Goal: Task Accomplishment & Management: Complete application form

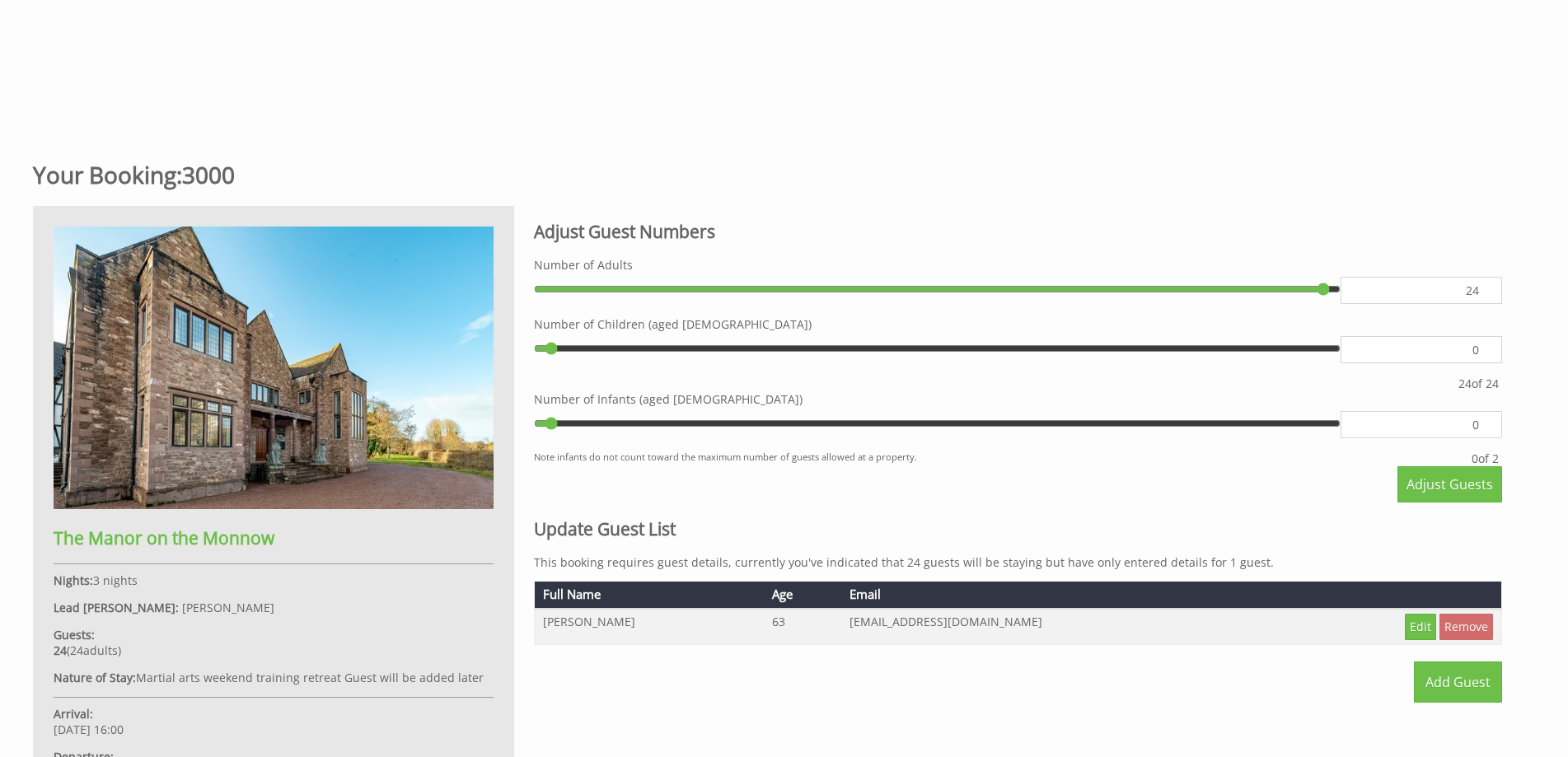
scroll to position [691, 0]
type input "23"
type input "22"
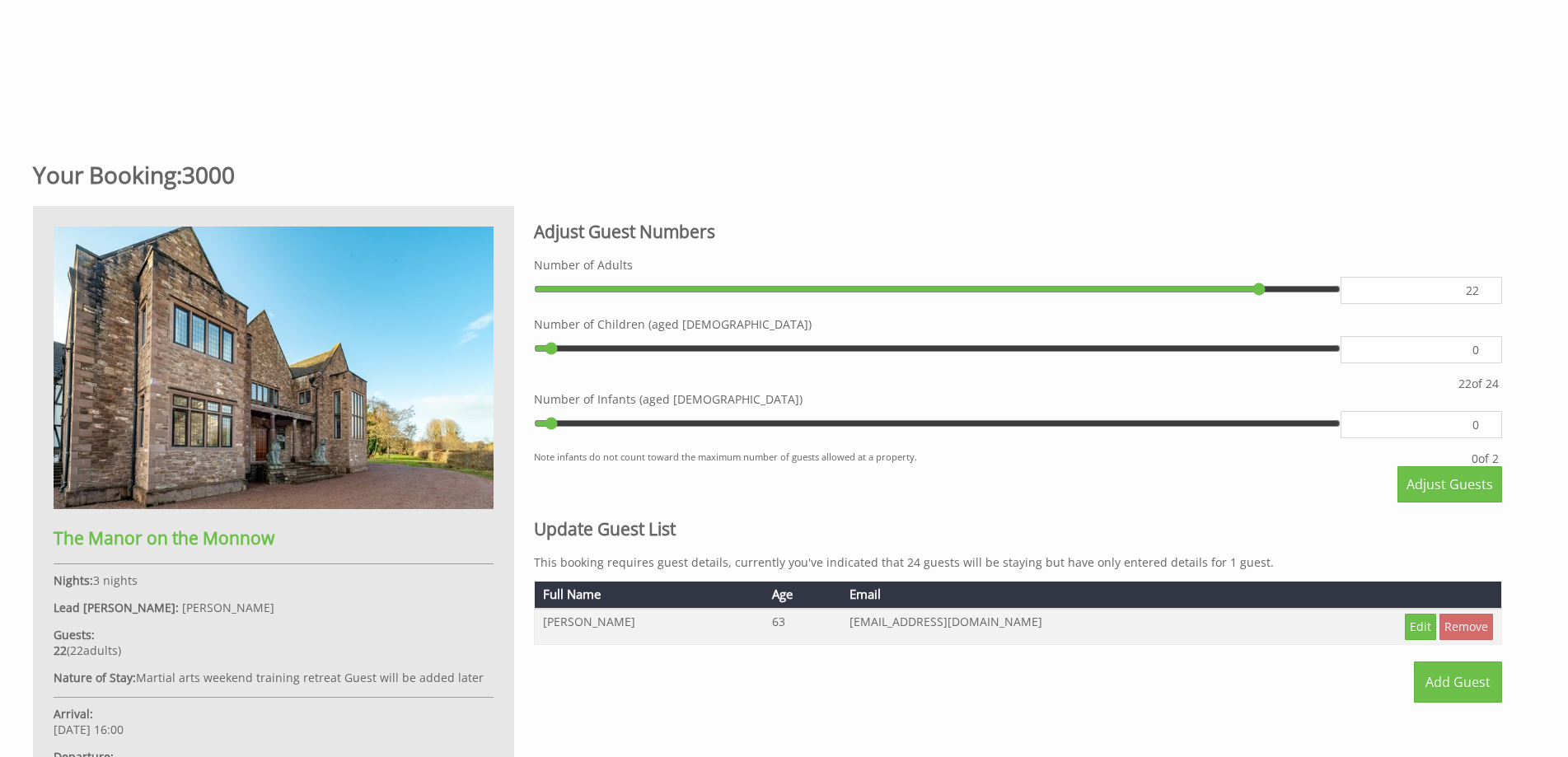
type input "21"
type input "20"
type input "19"
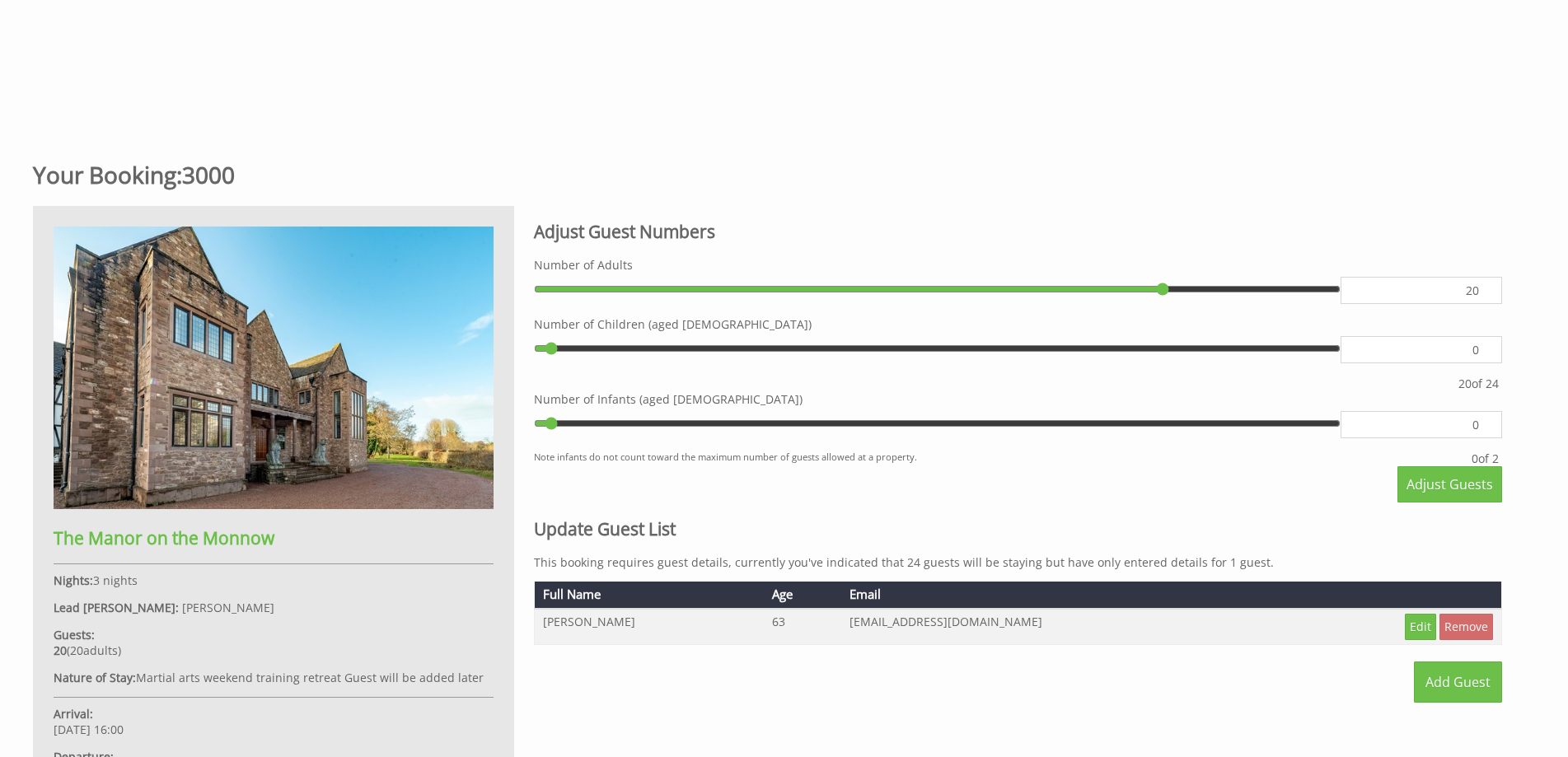
type input "19"
type input "18"
type input "17"
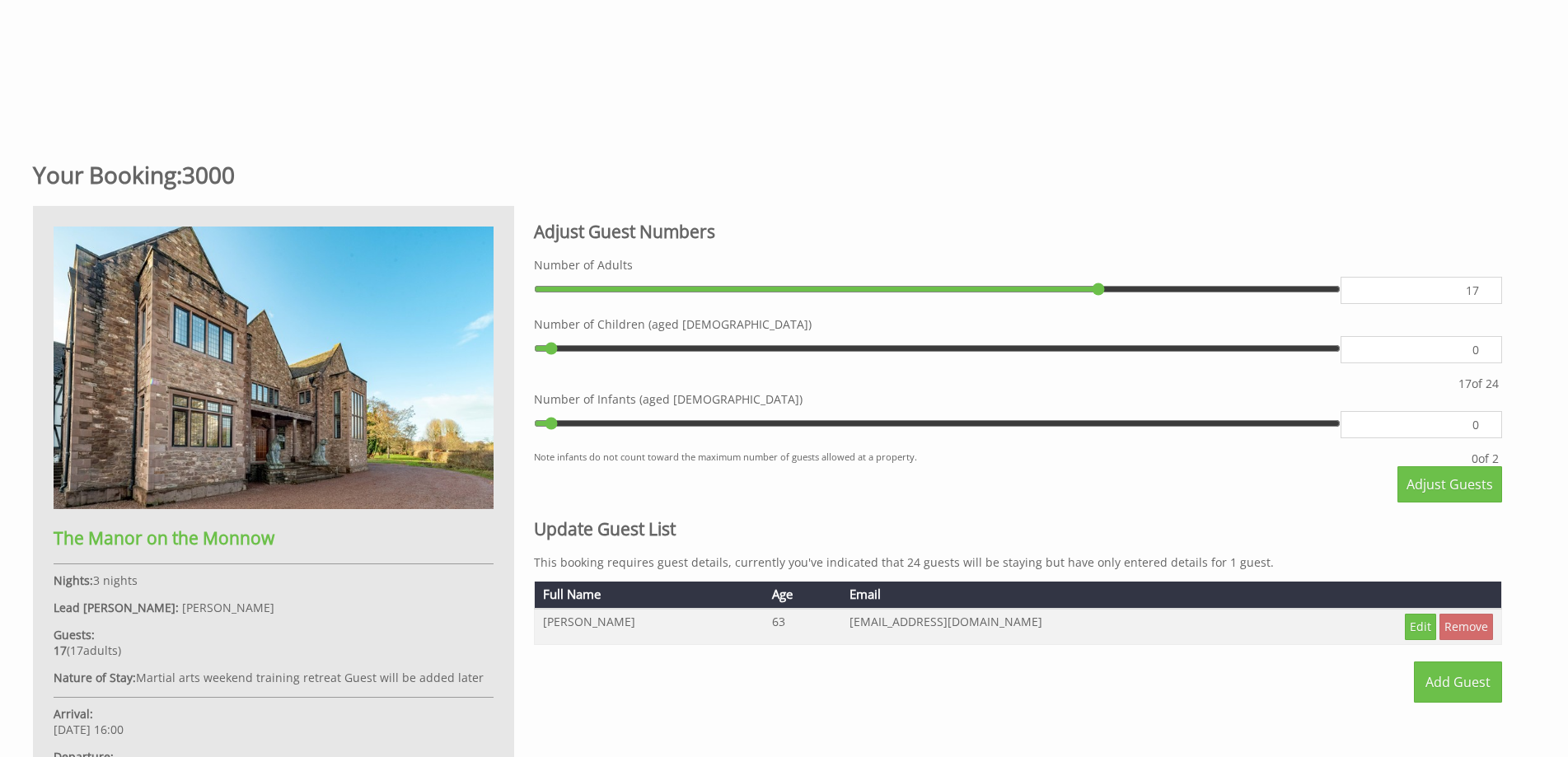
type input "16"
type input "15"
type input "14"
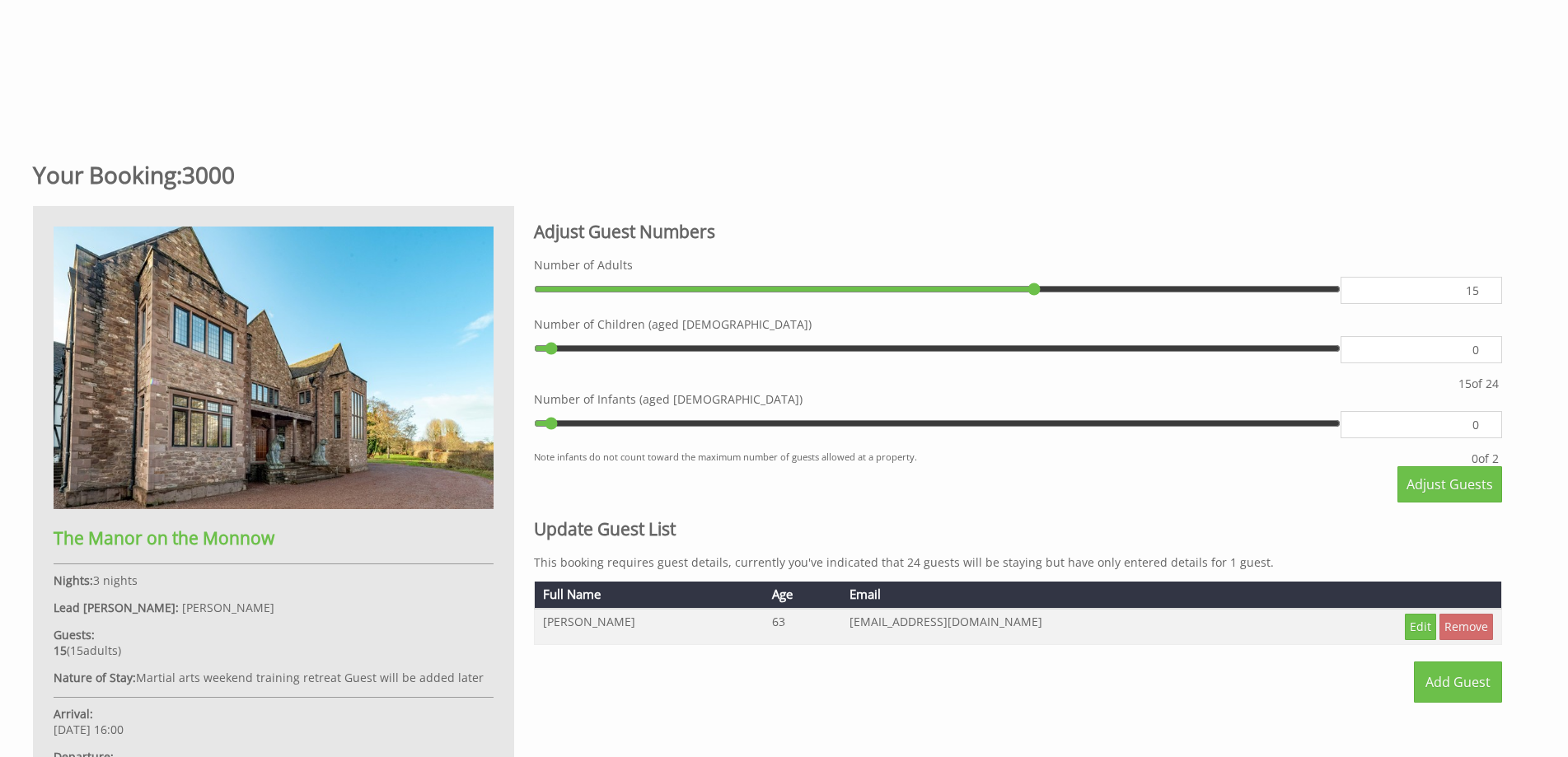
type input "14"
type input "13"
type input "12"
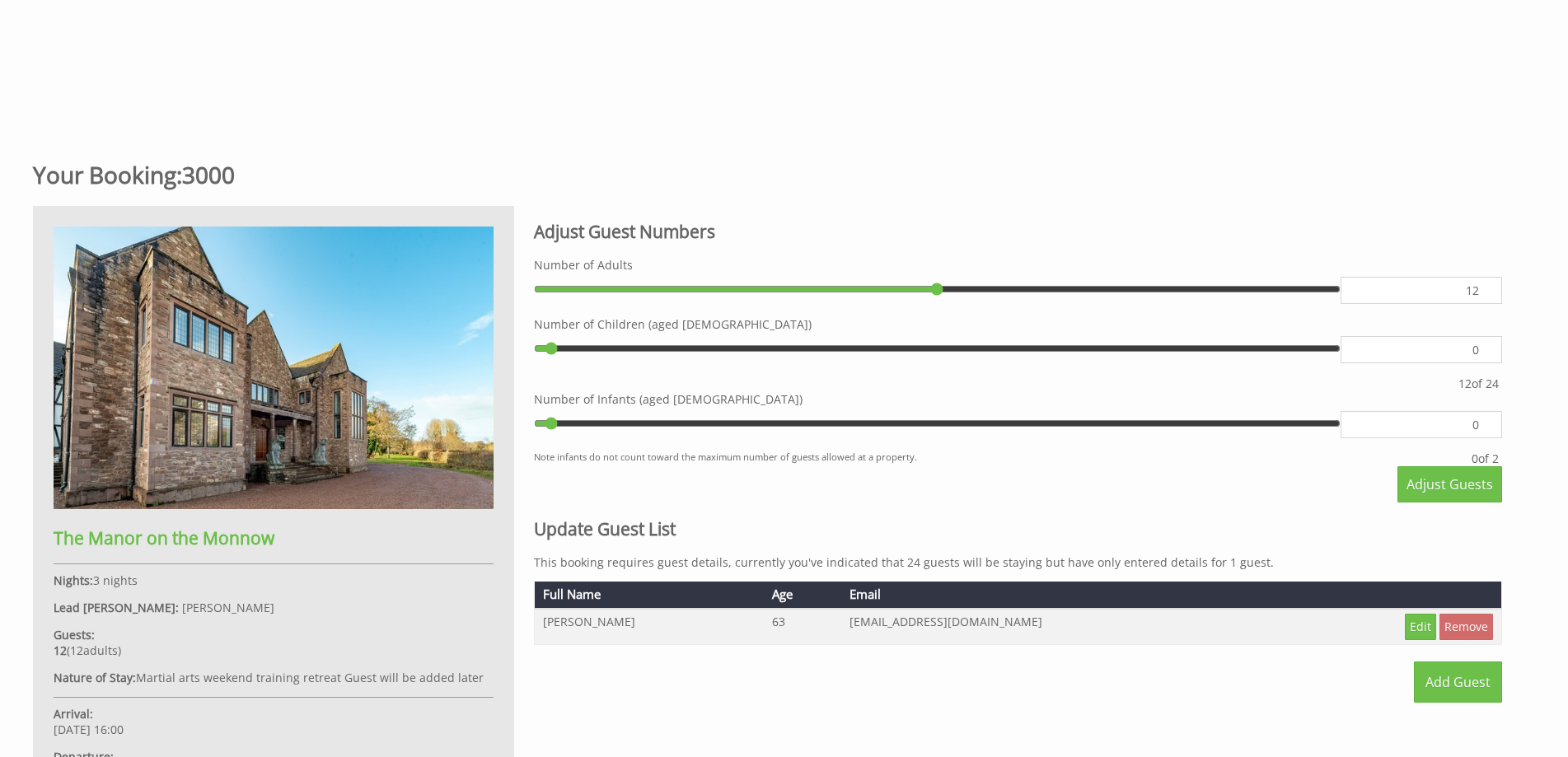
drag, startPoint x: 1325, startPoint y: 287, endPoint x: 943, endPoint y: 287, distance: 382.0
type input "12"
click at [943, 287] on input "range" at bounding box center [937, 288] width 807 height 25
click at [1438, 683] on link "Add Guest" at bounding box center [1458, 682] width 88 height 41
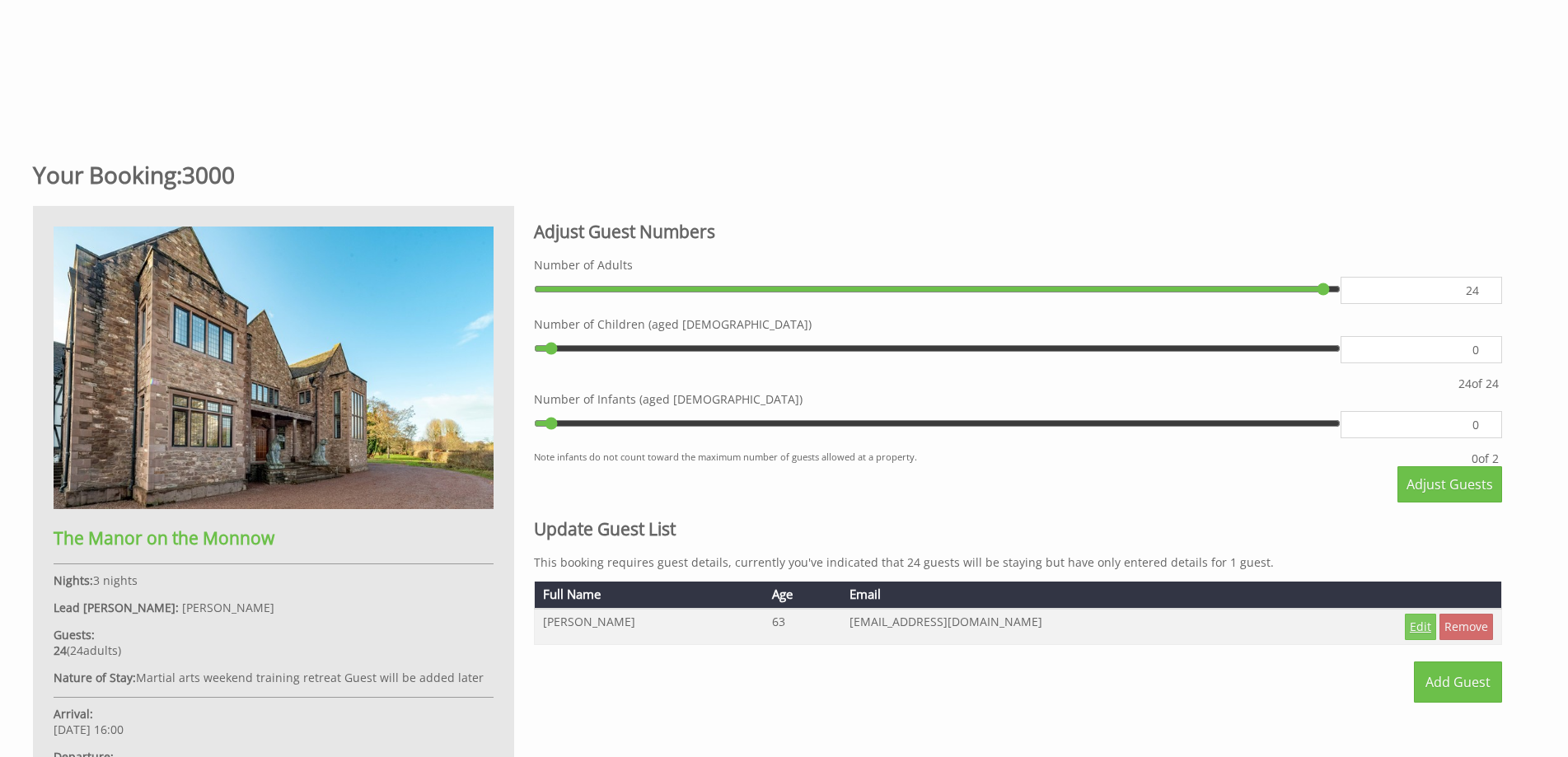
click at [1419, 632] on link "Edit" at bounding box center [1421, 626] width 31 height 27
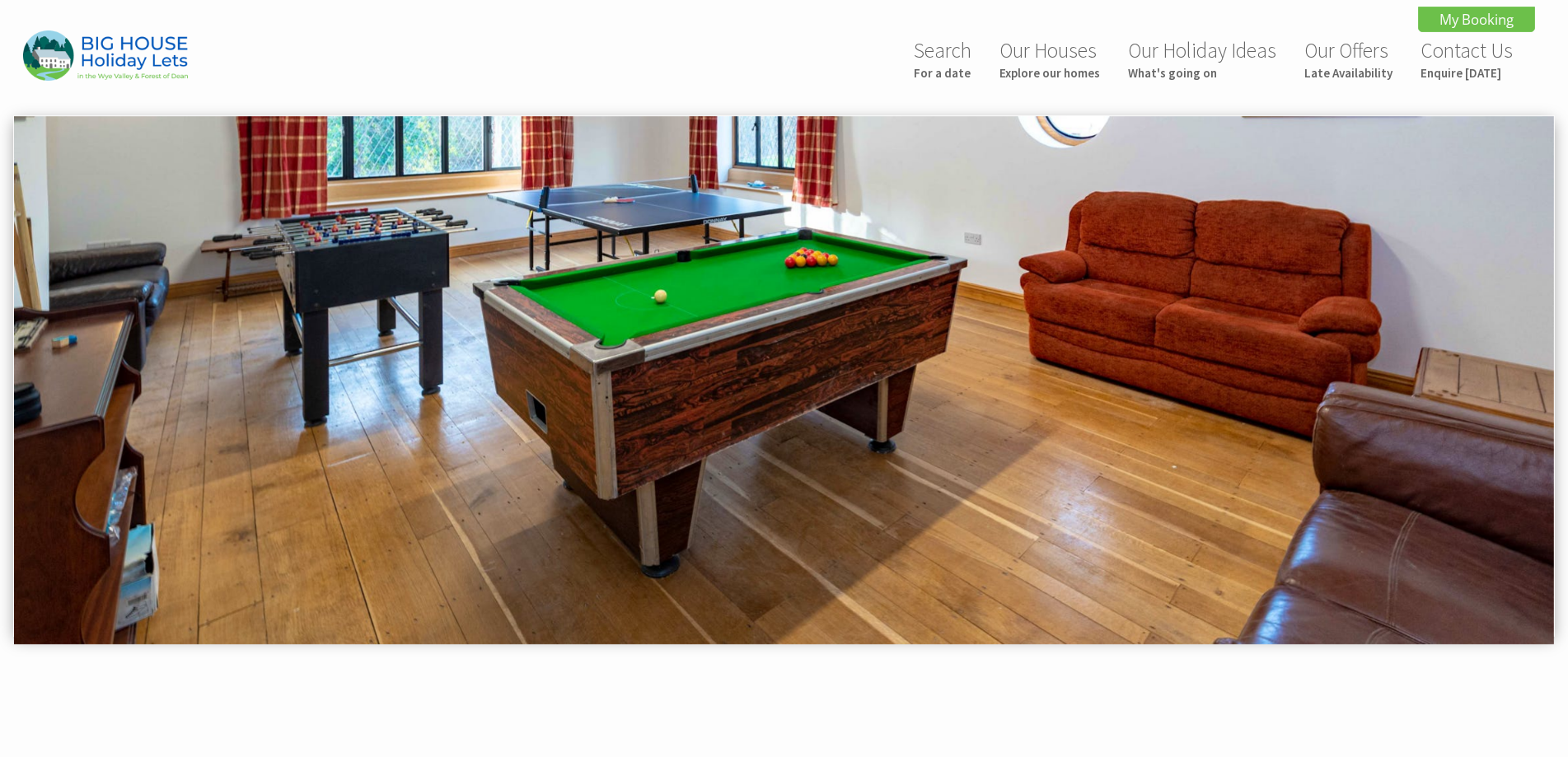
scroll to position [691, 0]
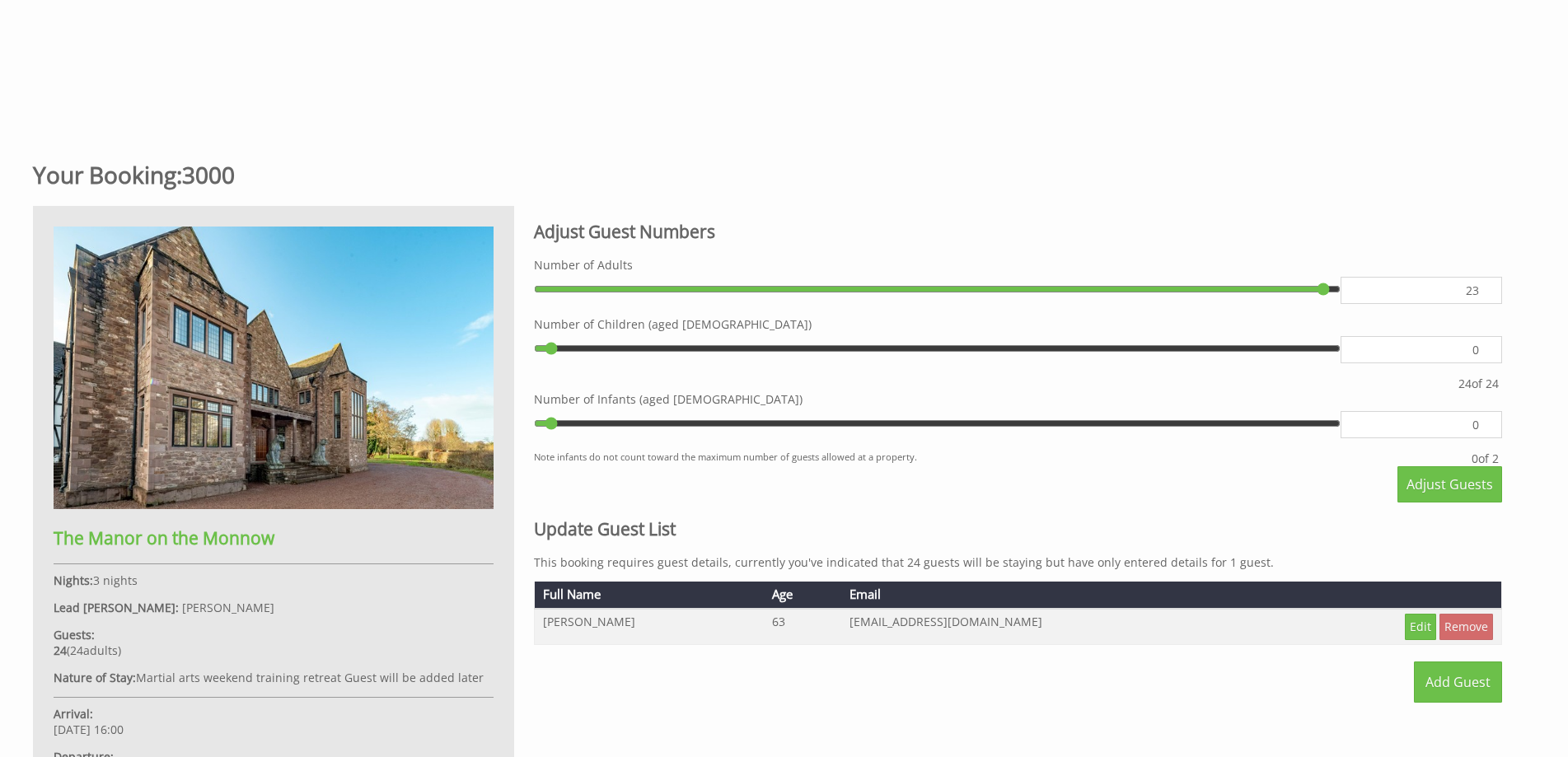
type input "23"
click at [1487, 297] on input "23" at bounding box center [1421, 290] width 161 height 27
type input "23"
type input "22"
click at [1487, 297] on input "22" at bounding box center [1421, 290] width 161 height 27
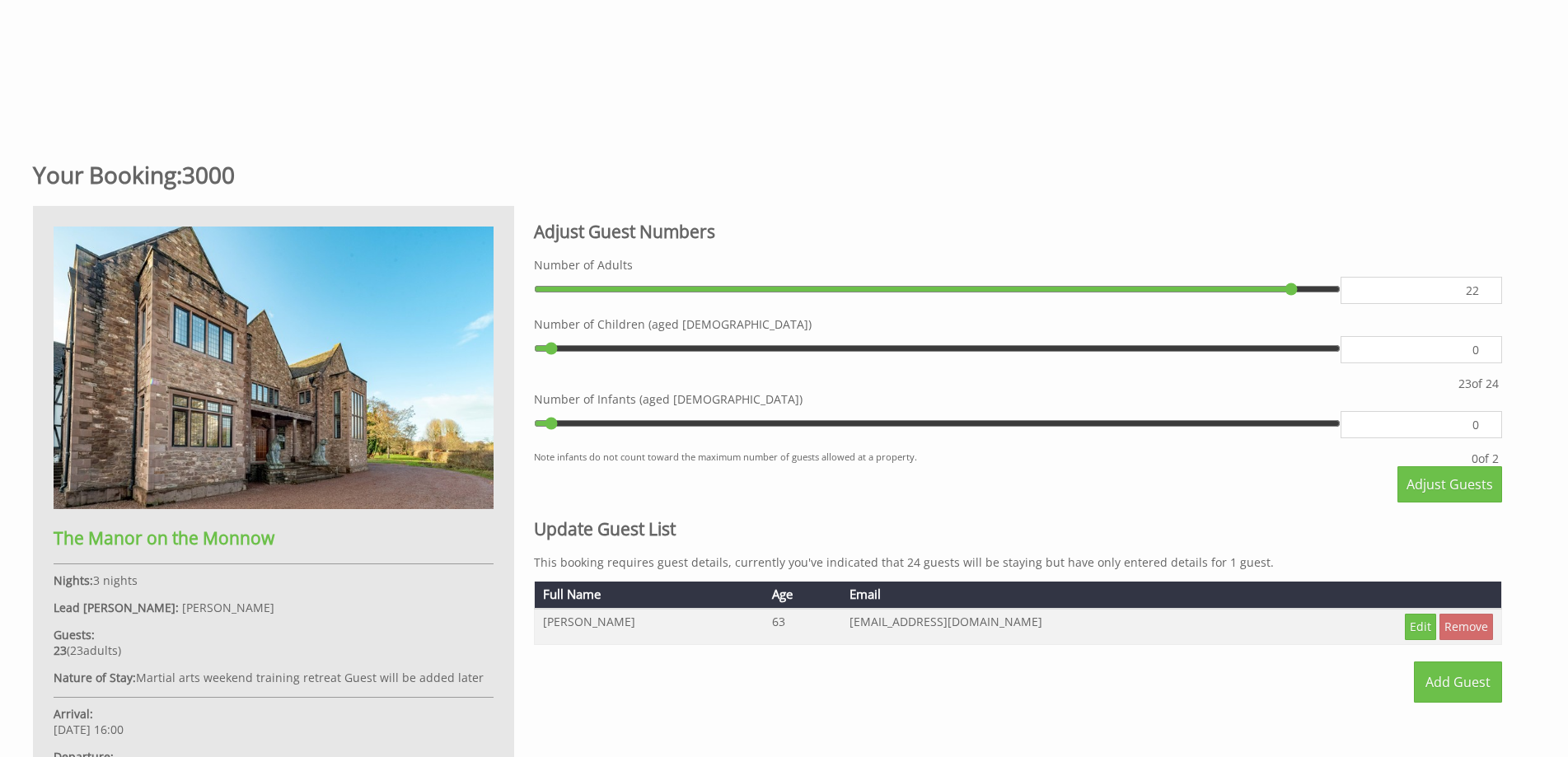
type input "22"
type input "21"
click at [1487, 297] on input "21" at bounding box center [1421, 290] width 161 height 27
type input "21"
type input "20"
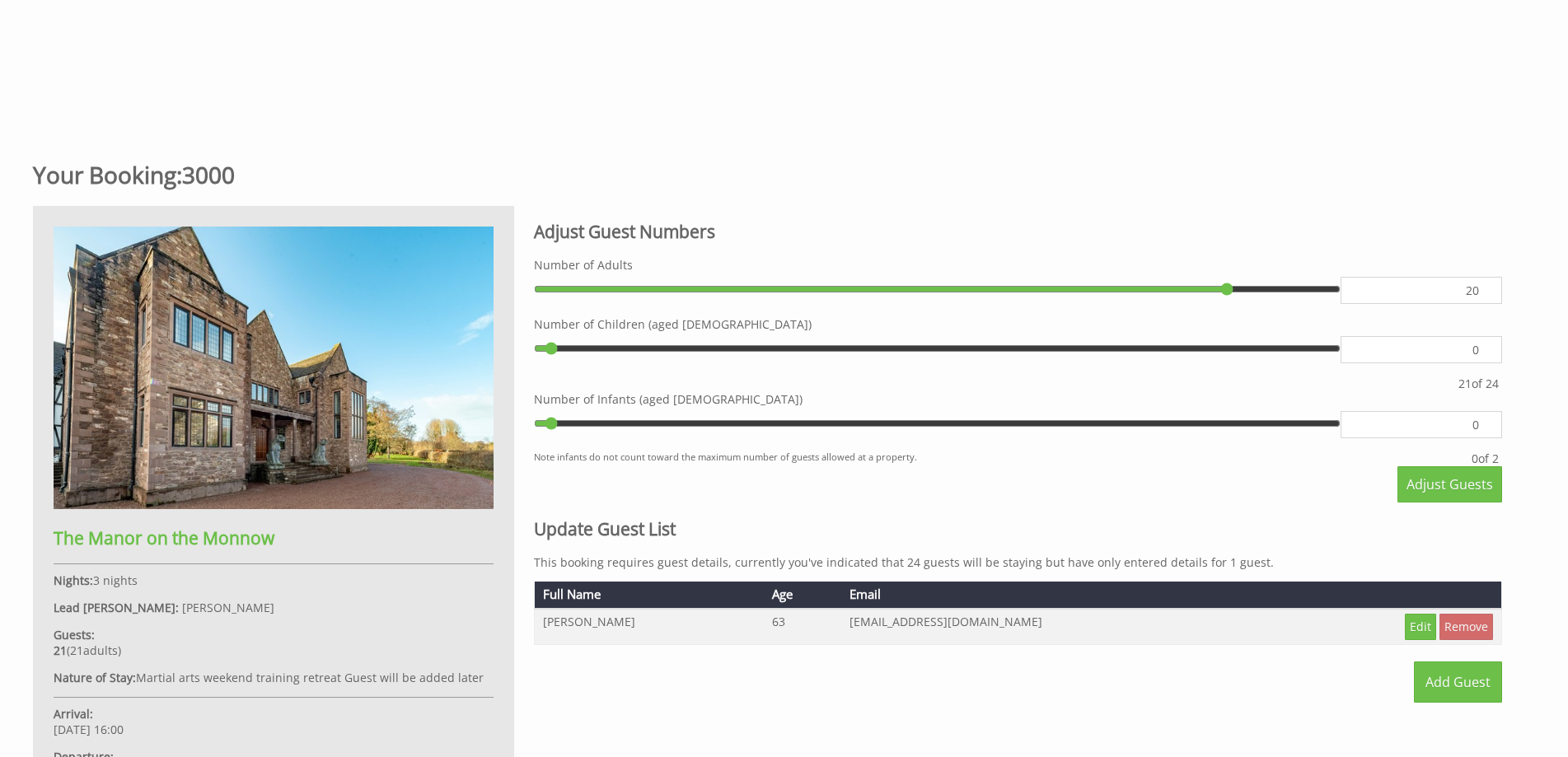
click at [1487, 297] on input "20" at bounding box center [1421, 290] width 161 height 27
type input "20"
type input "19"
click at [1487, 297] on input "19" at bounding box center [1421, 290] width 161 height 27
type input "19"
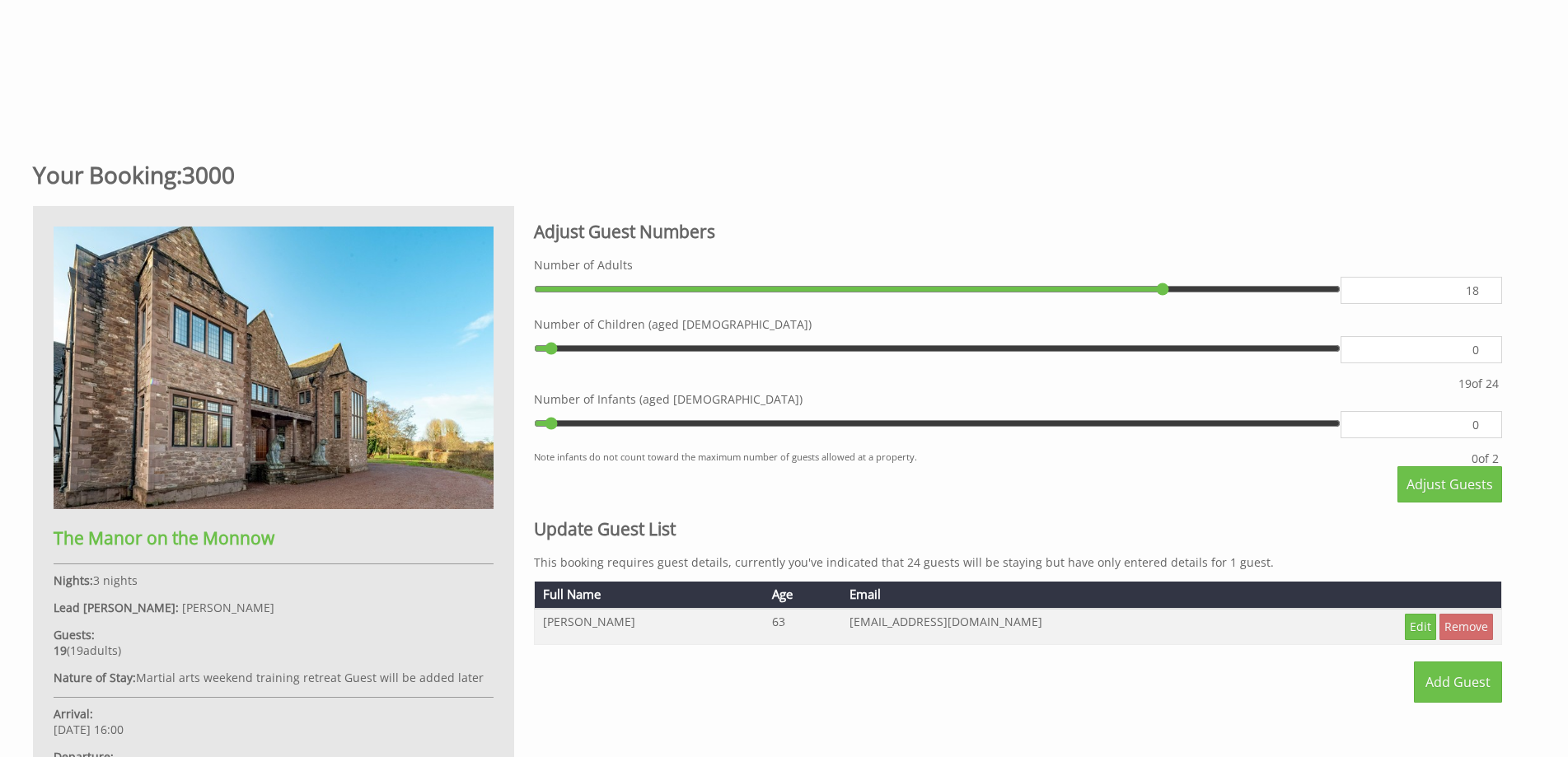
type input "18"
click at [1487, 297] on input "18" at bounding box center [1421, 290] width 161 height 27
type input "18"
type input "17"
click at [1487, 297] on input "17" at bounding box center [1421, 290] width 161 height 27
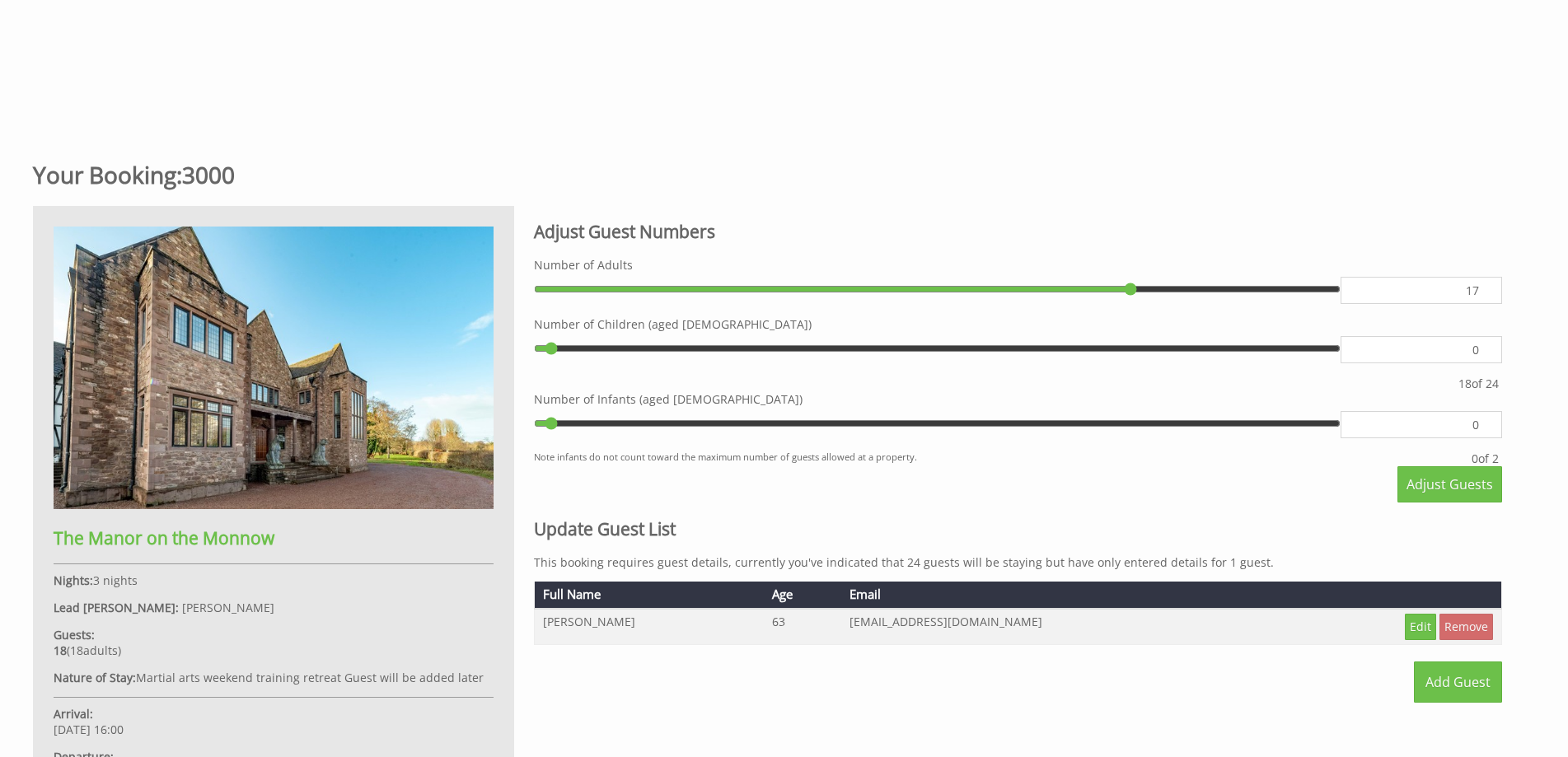
type input "17"
type input "16"
click at [1487, 297] on input "16" at bounding box center [1421, 290] width 161 height 27
type input "16"
type input "15"
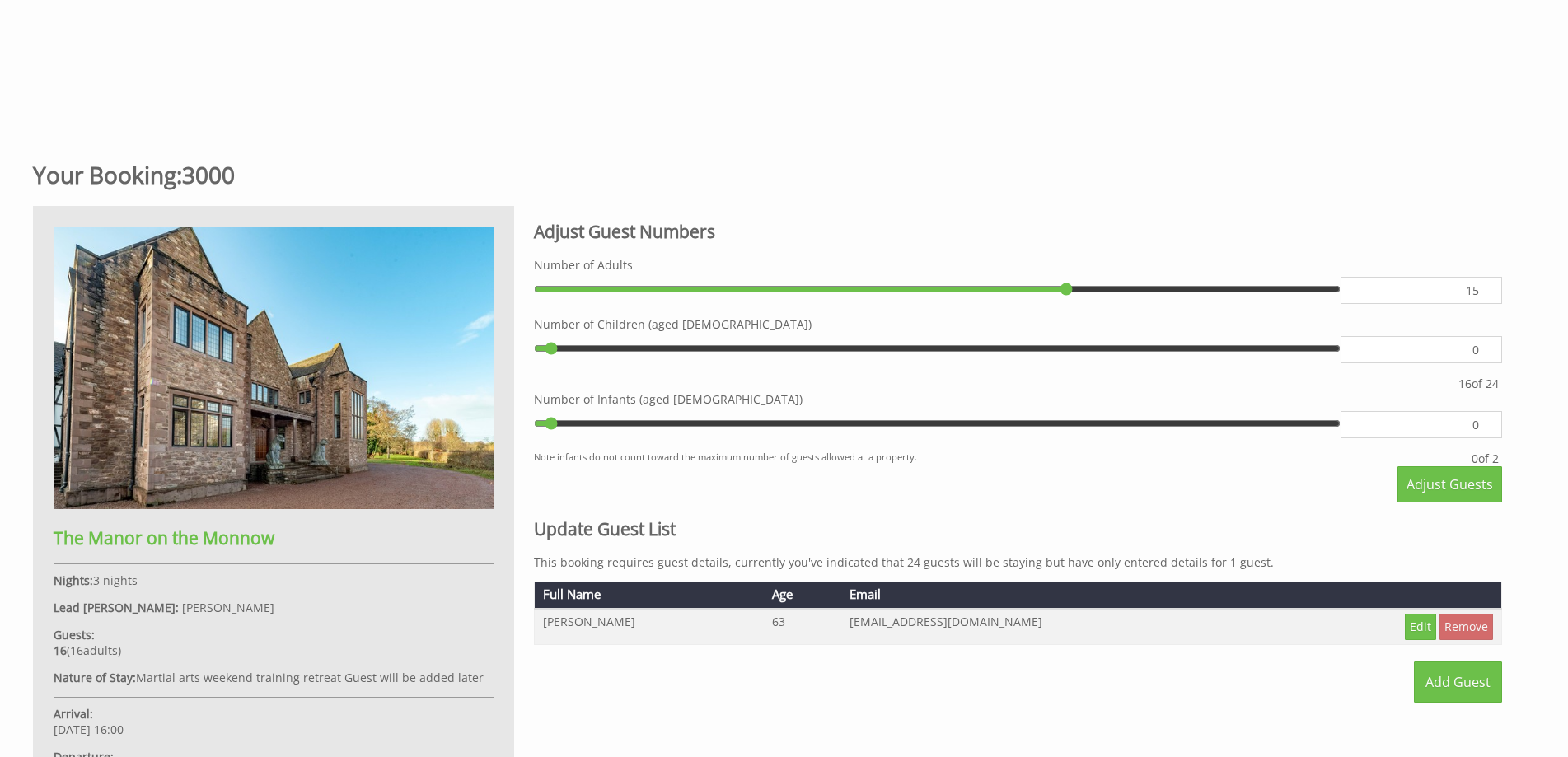
click at [1487, 297] on input "15" at bounding box center [1421, 290] width 161 height 27
type input "15"
type input "14"
click at [1487, 297] on input "14" at bounding box center [1421, 290] width 161 height 27
type input "14"
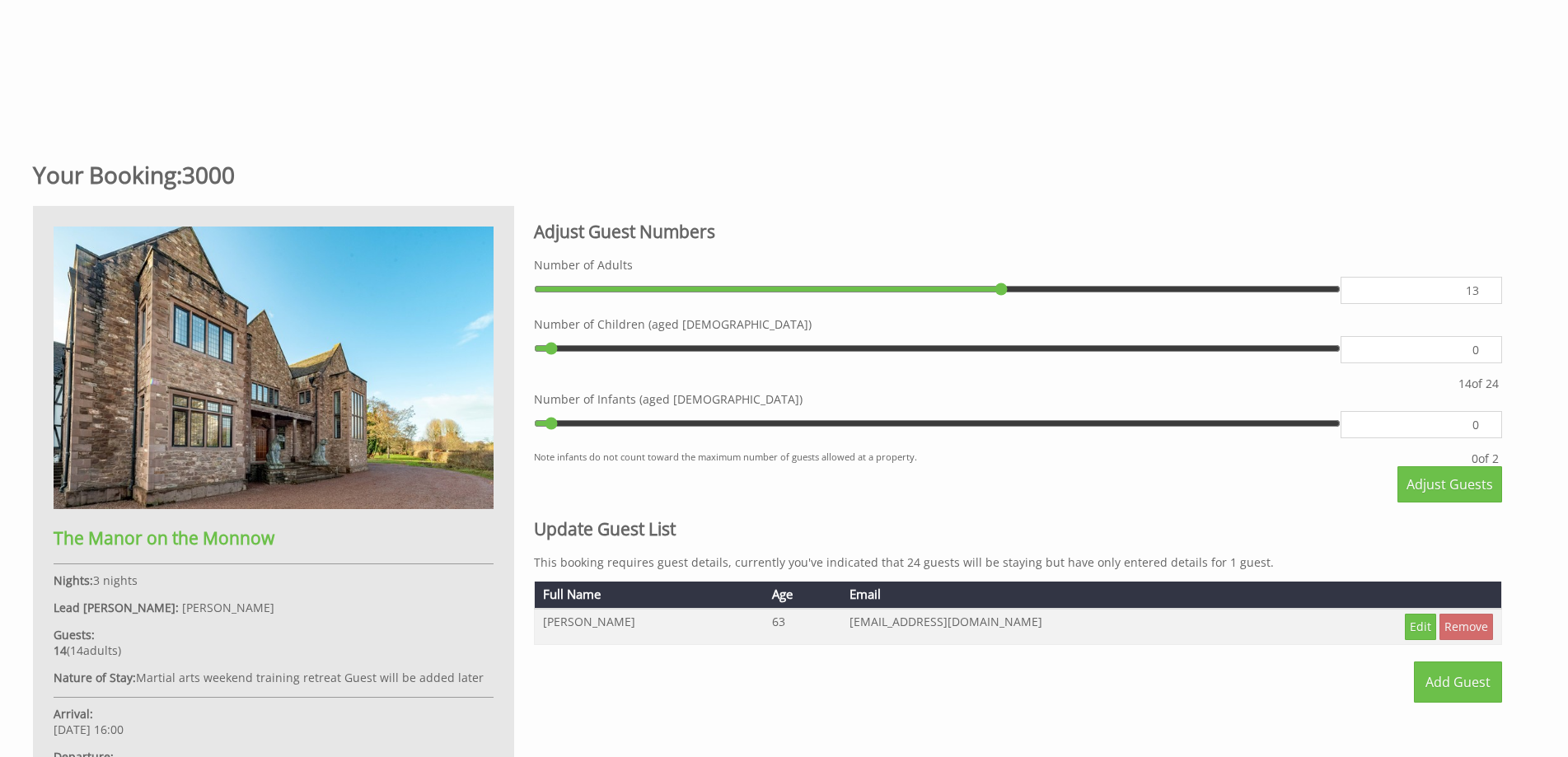
type input "13"
click at [1487, 297] on input "13" at bounding box center [1421, 290] width 161 height 27
type input "13"
type input "12"
click at [1487, 297] on input "12" at bounding box center [1421, 290] width 161 height 27
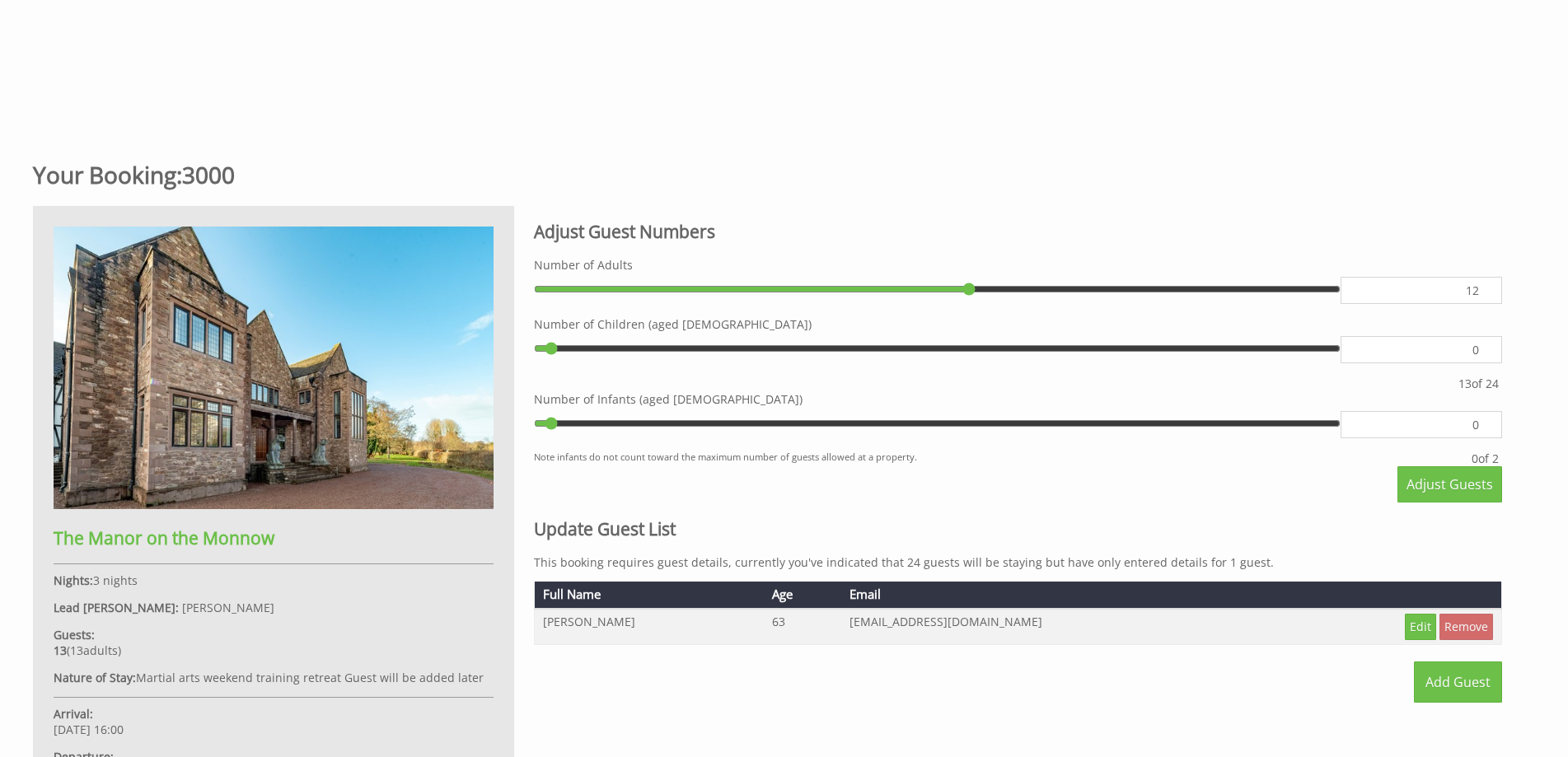
type input "12"
click at [1443, 682] on link "Add Guest" at bounding box center [1458, 682] width 88 height 41
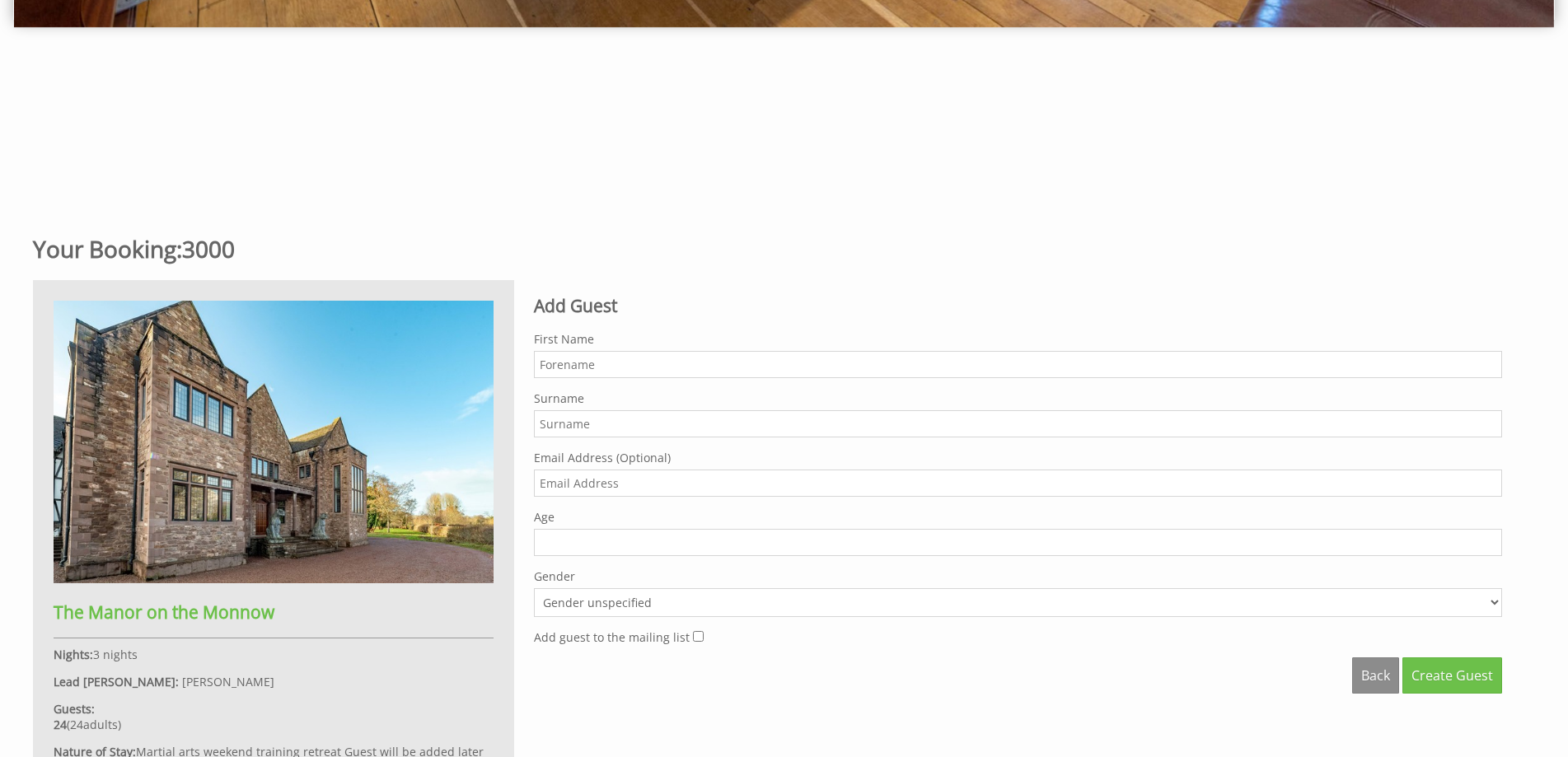
scroll to position [631, 0]
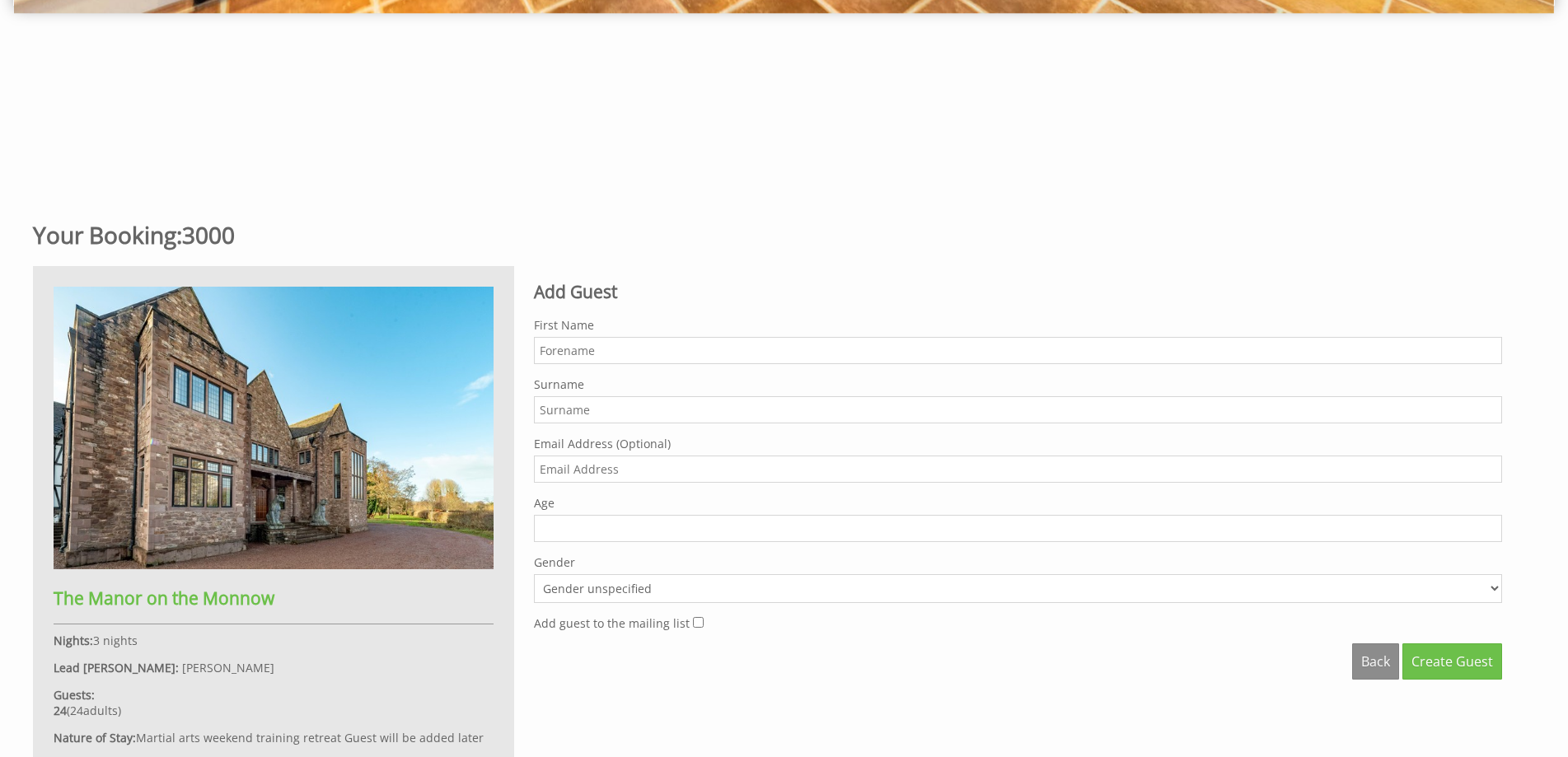
click at [549, 355] on input "First Name" at bounding box center [1018, 351] width 968 height 27
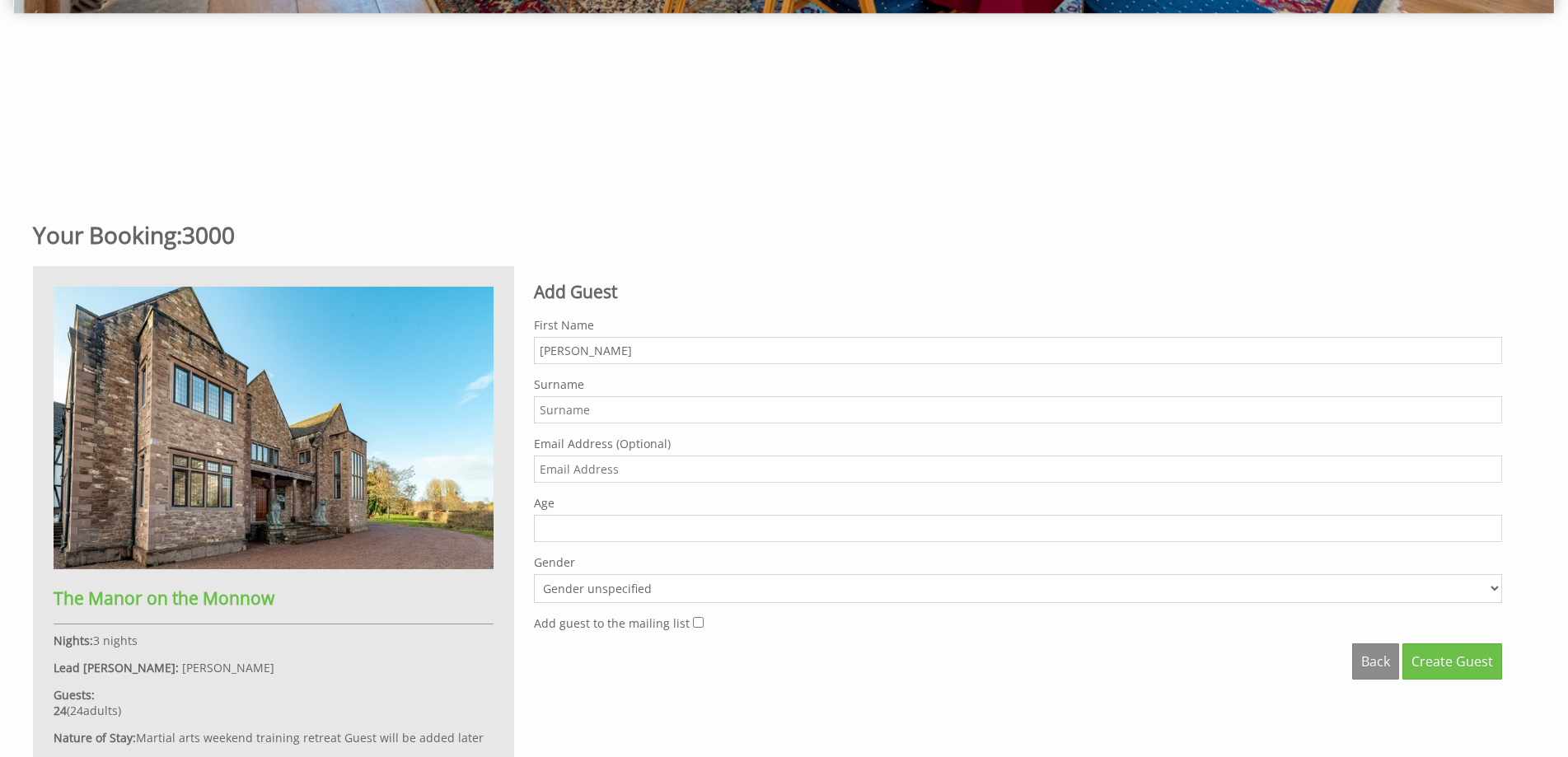
drag, startPoint x: 619, startPoint y: 356, endPoint x: 588, endPoint y: 356, distance: 31.0
click at [588, 356] on input "Heather Bryan" at bounding box center [1018, 351] width 968 height 27
type input "Heather"
click at [542, 413] on input "Surname" at bounding box center [1018, 410] width 968 height 27
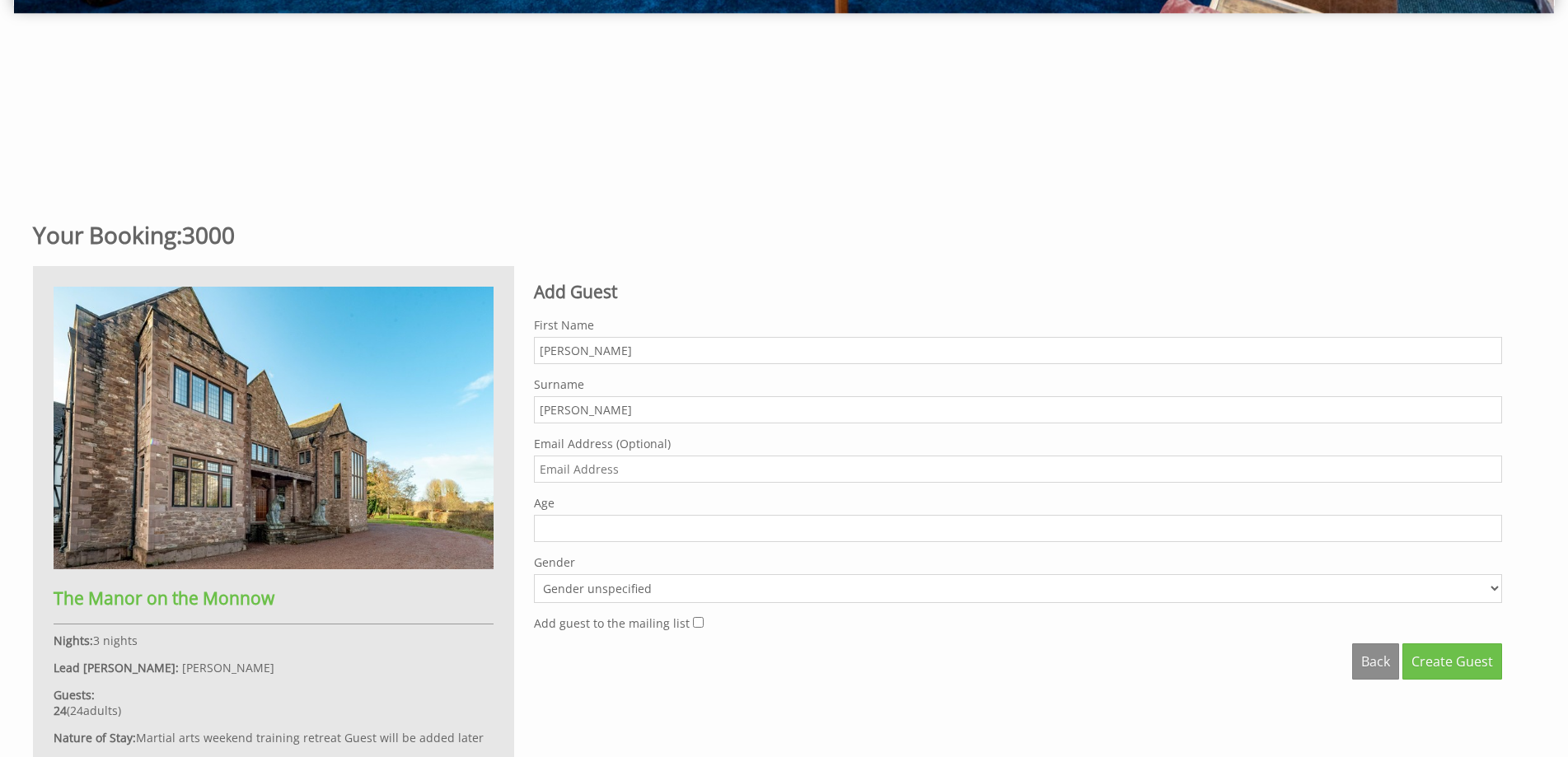
type input "Bryant"
click at [550, 522] on input "Age" at bounding box center [1018, 528] width 968 height 27
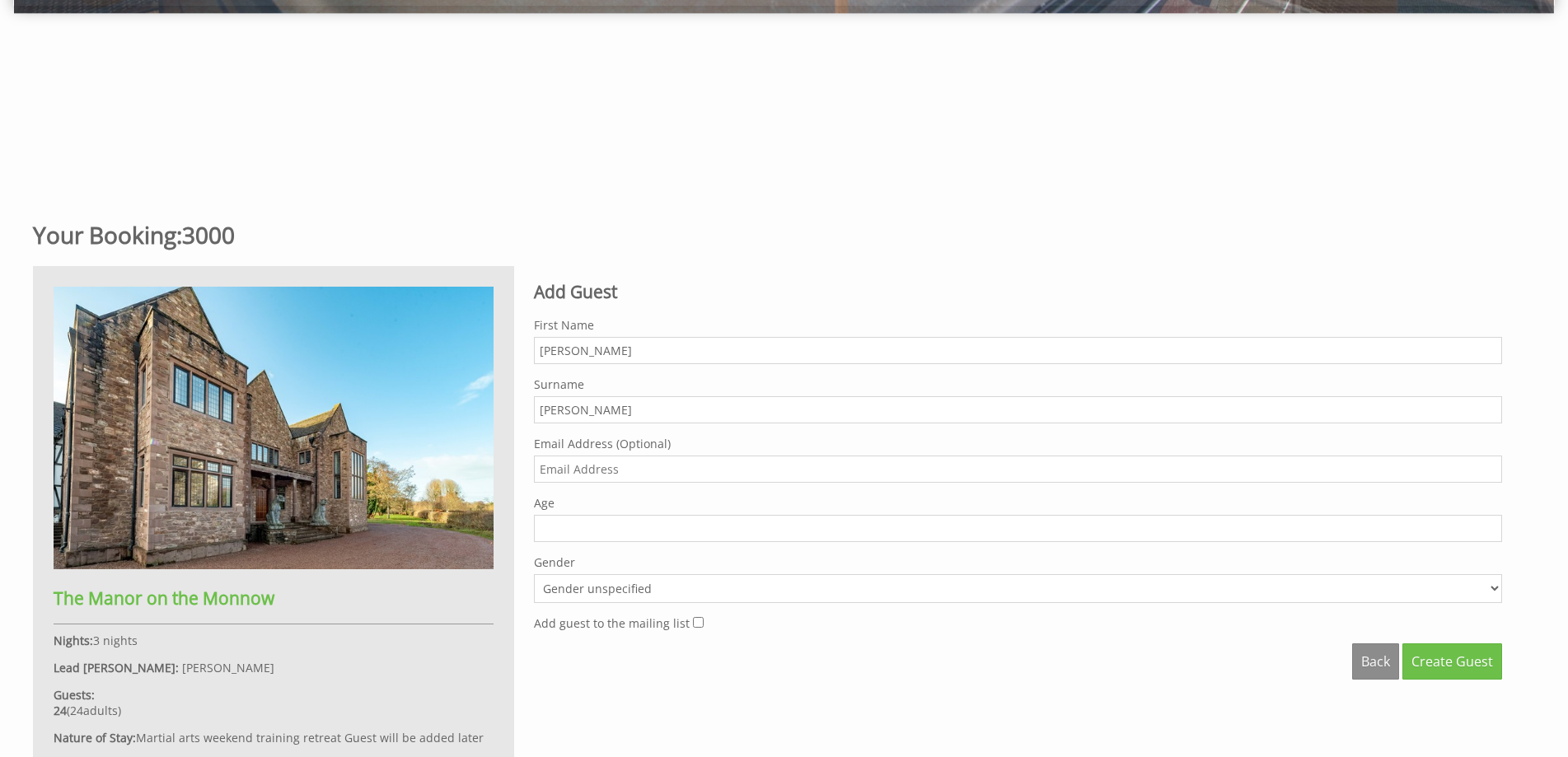
click at [549, 533] on input "Age" at bounding box center [1018, 528] width 968 height 27
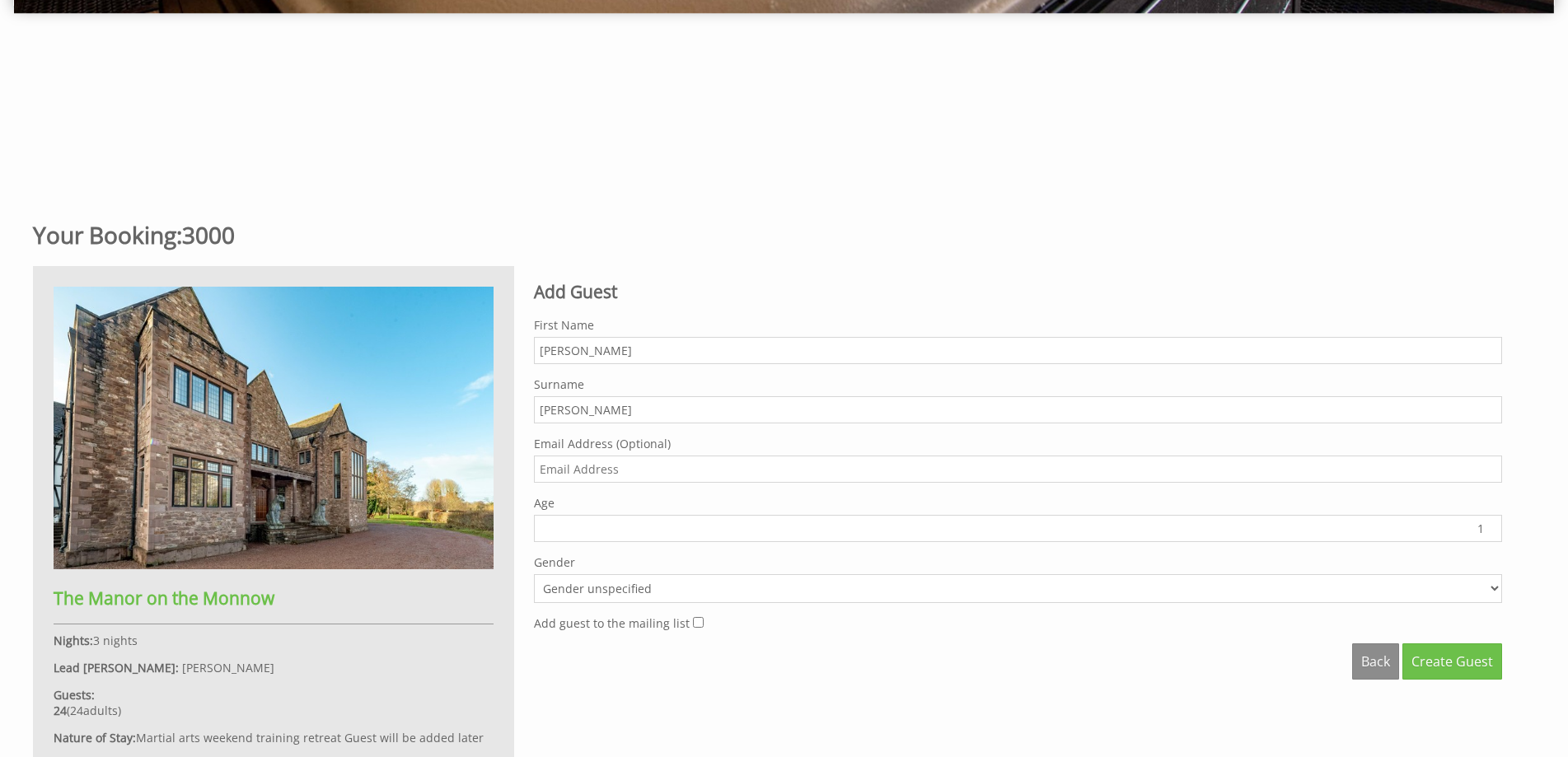
click at [1493, 527] on input "1" at bounding box center [1018, 528] width 968 height 27
click at [561, 531] on input "1" at bounding box center [1018, 528] width 968 height 27
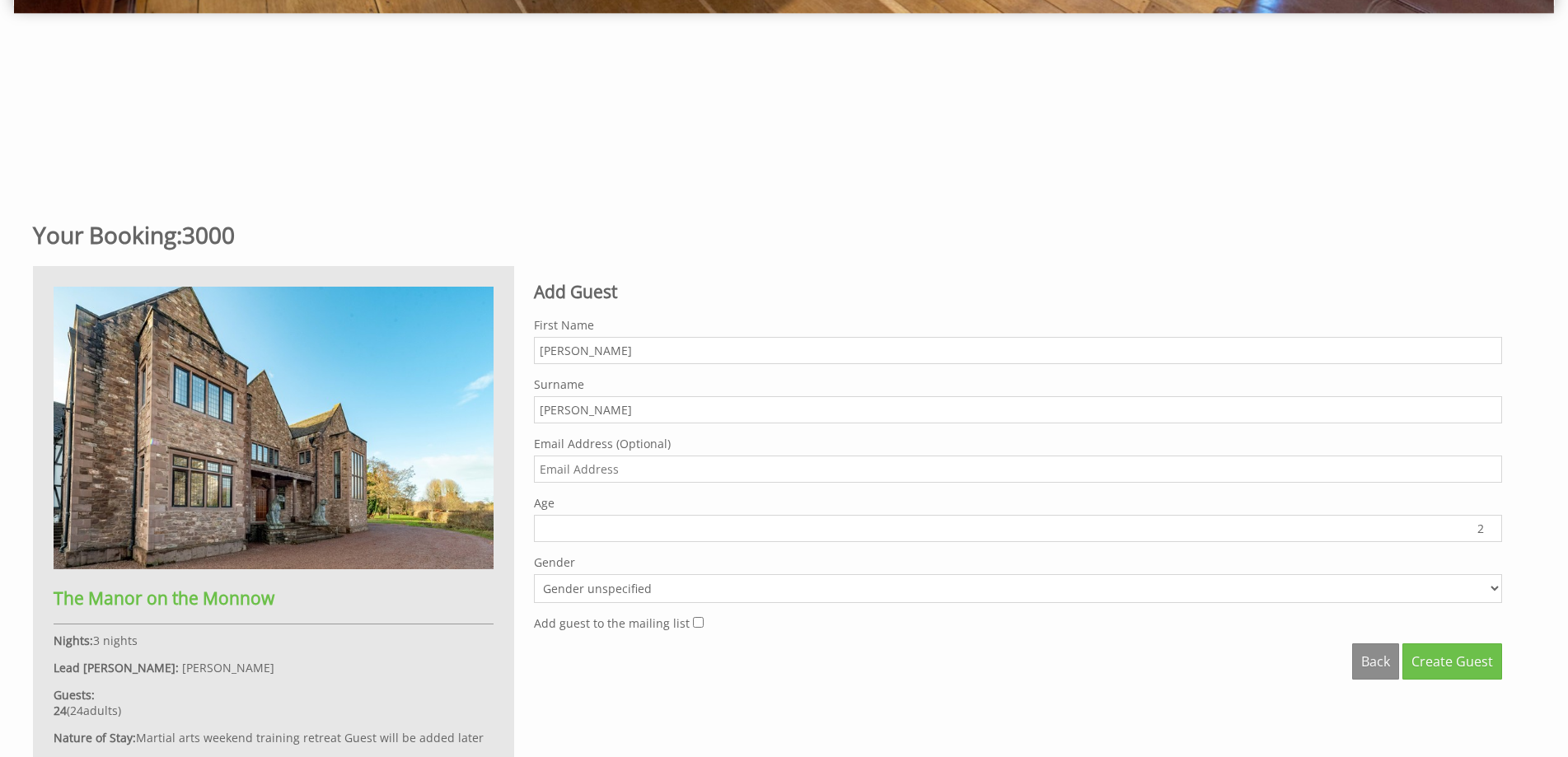
click at [1489, 522] on input "2" at bounding box center [1018, 528] width 968 height 27
click at [1489, 522] on input "3" at bounding box center [1018, 528] width 968 height 27
click at [1489, 522] on input "51" at bounding box center [1018, 528] width 968 height 27
click at [1489, 522] on input "52" at bounding box center [1018, 528] width 968 height 27
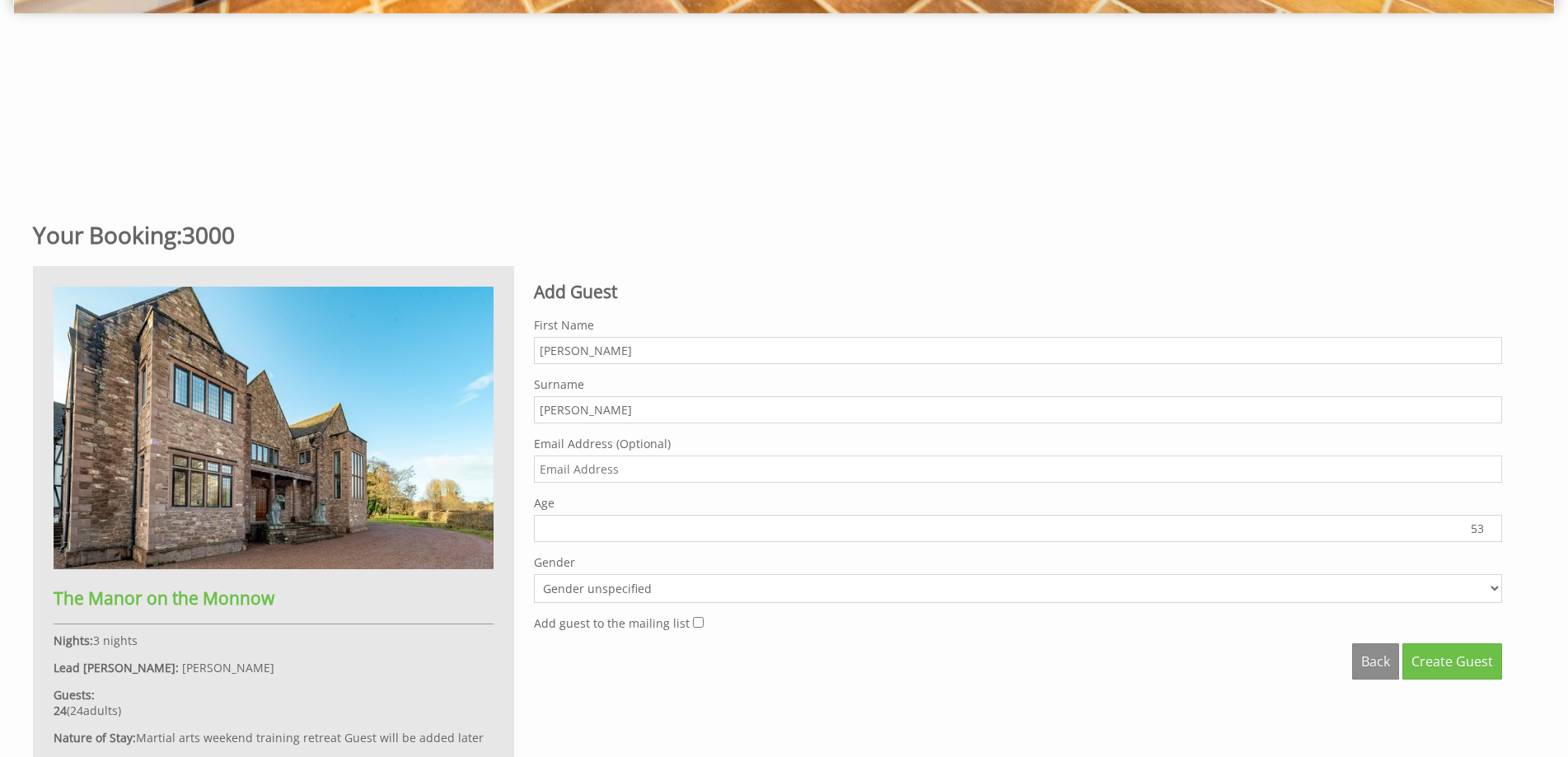
click at [1489, 522] on input "53" at bounding box center [1018, 528] width 968 height 27
type input "54"
click at [1489, 522] on input "54" at bounding box center [1018, 528] width 968 height 27
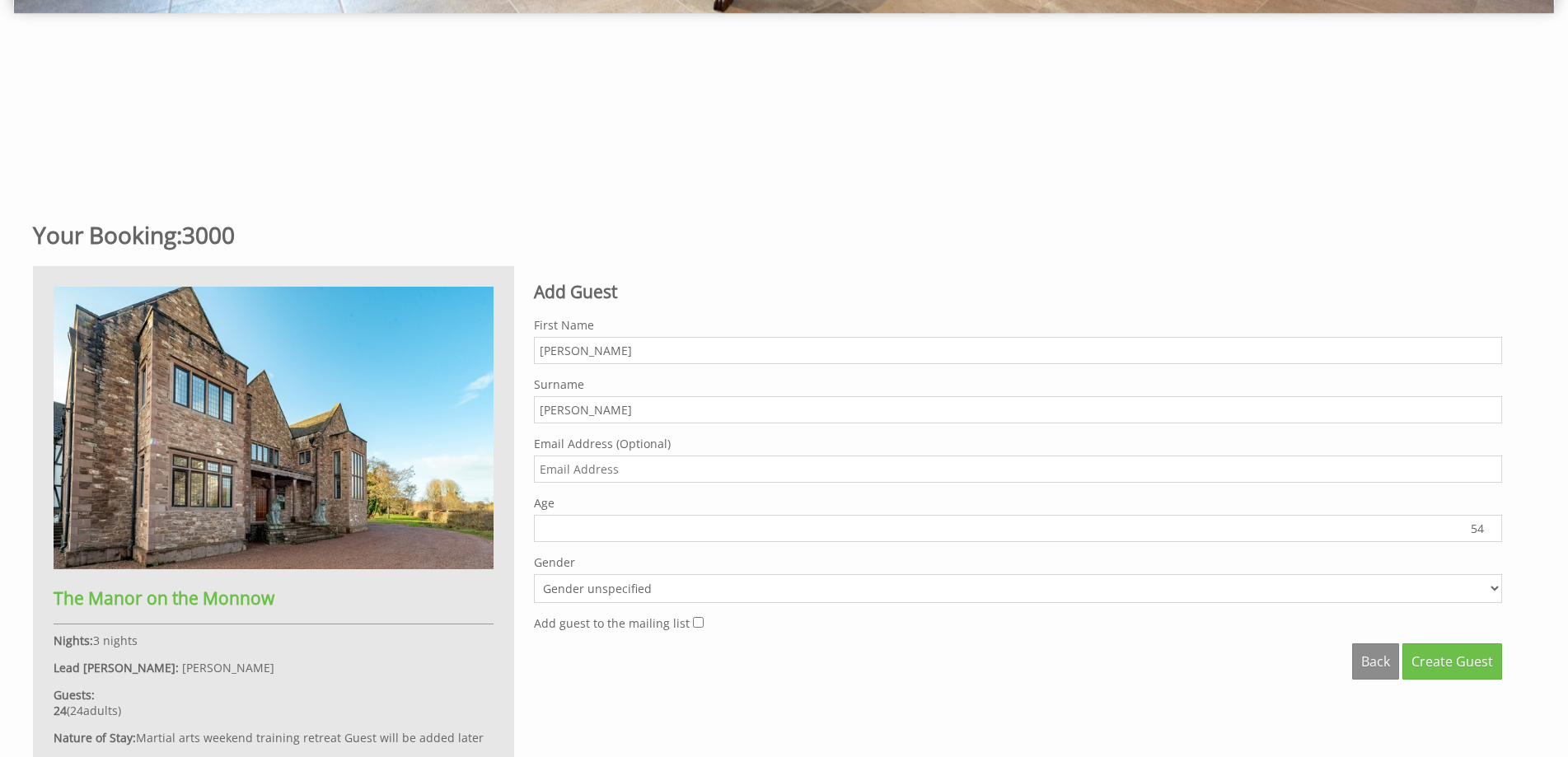
click at [570, 594] on select "Gender unspecified Gender [DEMOGRAPHIC_DATA] Gender [DEMOGRAPHIC_DATA]" at bounding box center [1018, 588] width 968 height 28
select select "gender_female"
click at [534, 574] on select "Gender unspecified Gender [DEMOGRAPHIC_DATA] Gender [DEMOGRAPHIC_DATA]" at bounding box center [1018, 588] width 968 height 28
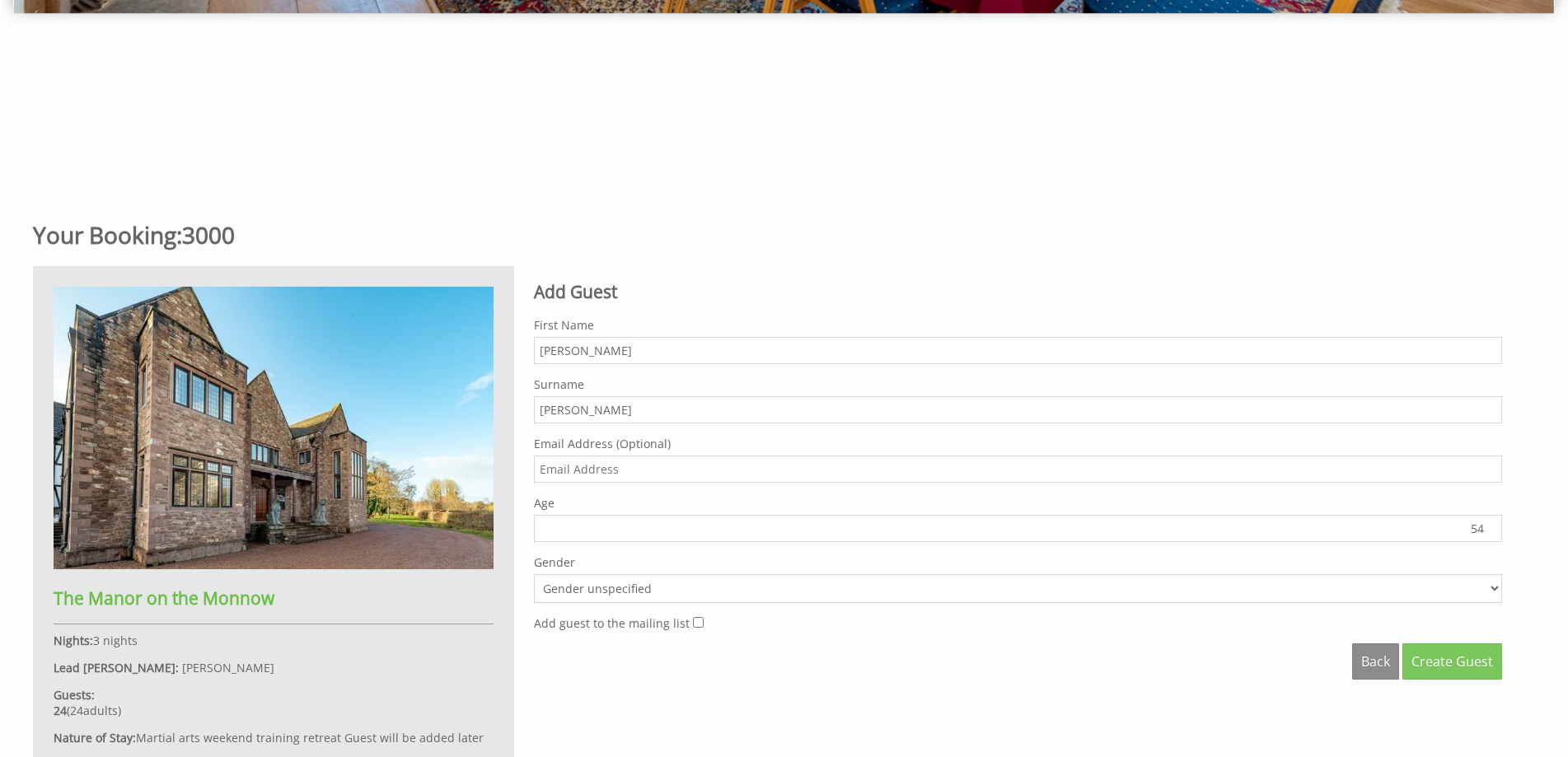
click at [1447, 662] on span "Create Guest" at bounding box center [1452, 662] width 82 height 18
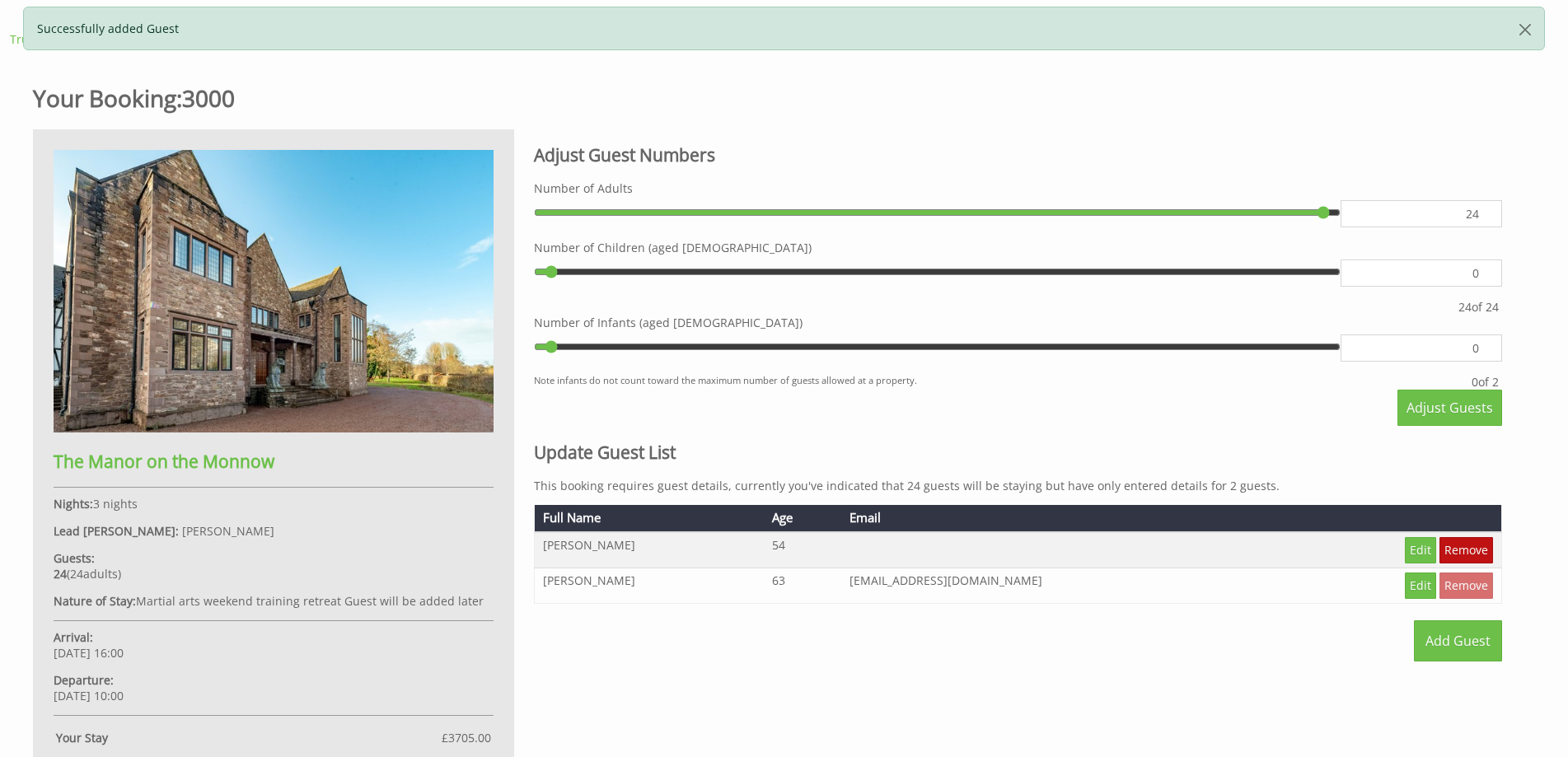
scroll to position [662, 0]
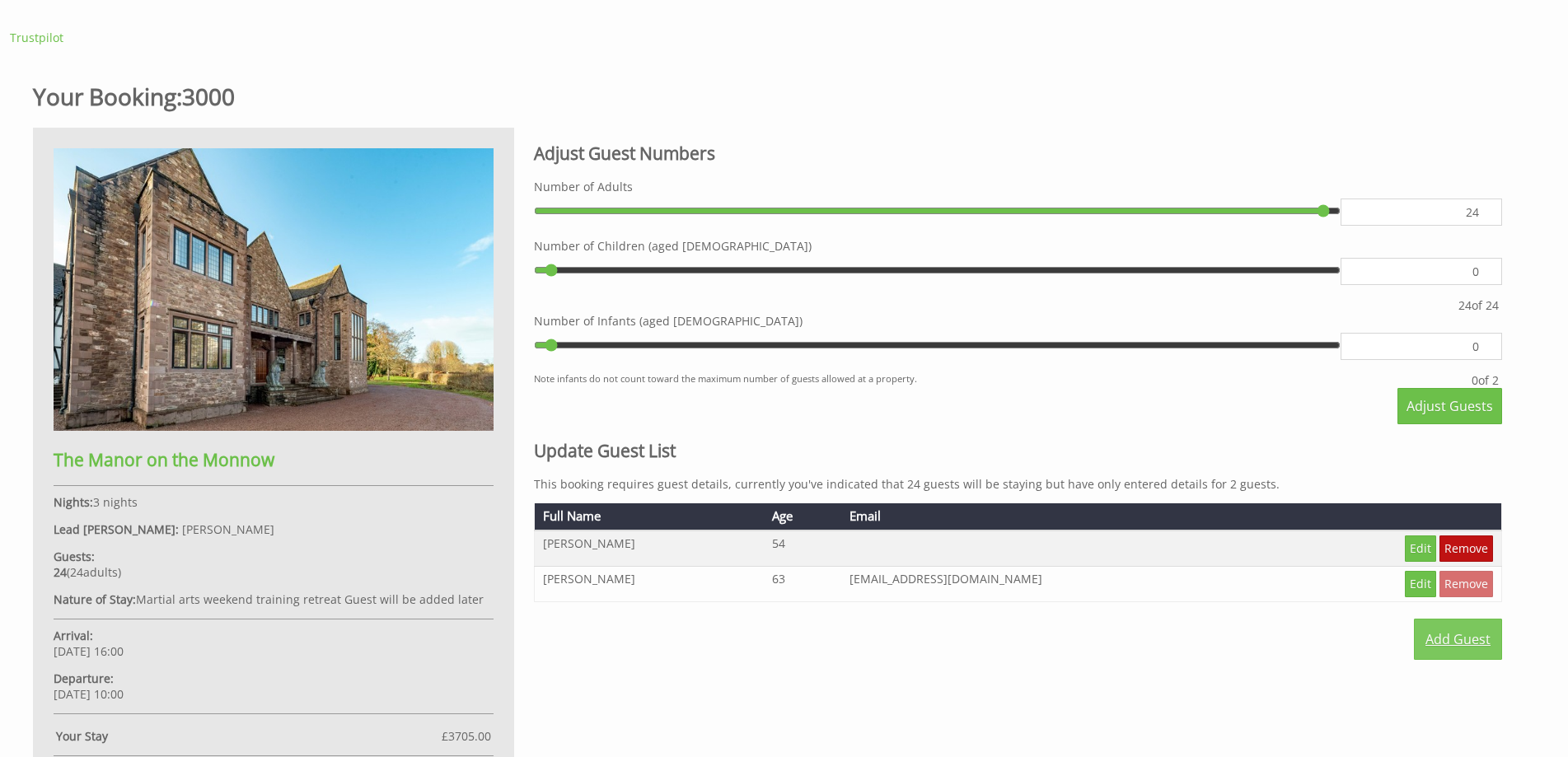
click at [1452, 635] on link "Add Guest" at bounding box center [1458, 639] width 88 height 41
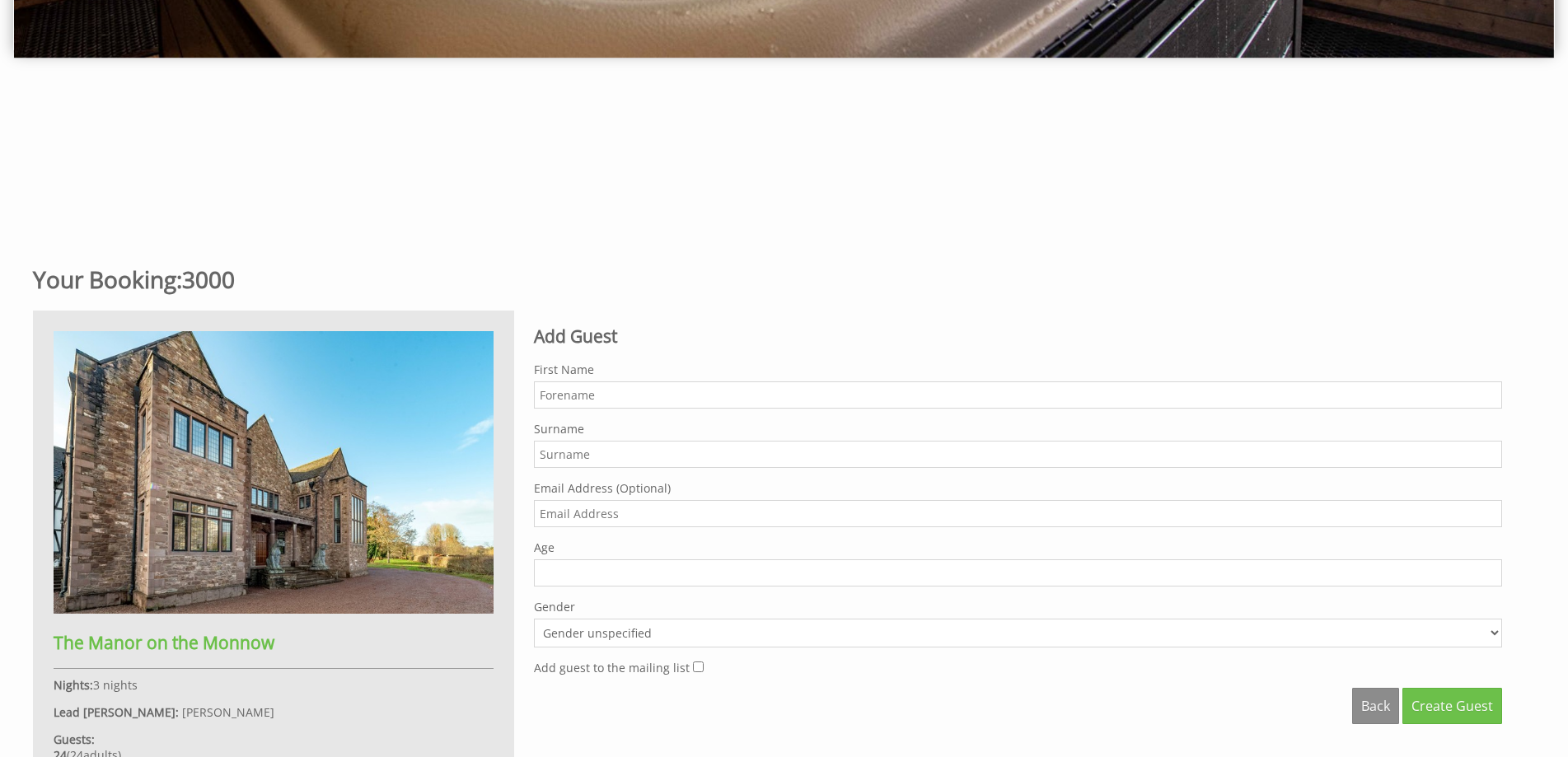
scroll to position [596, 0]
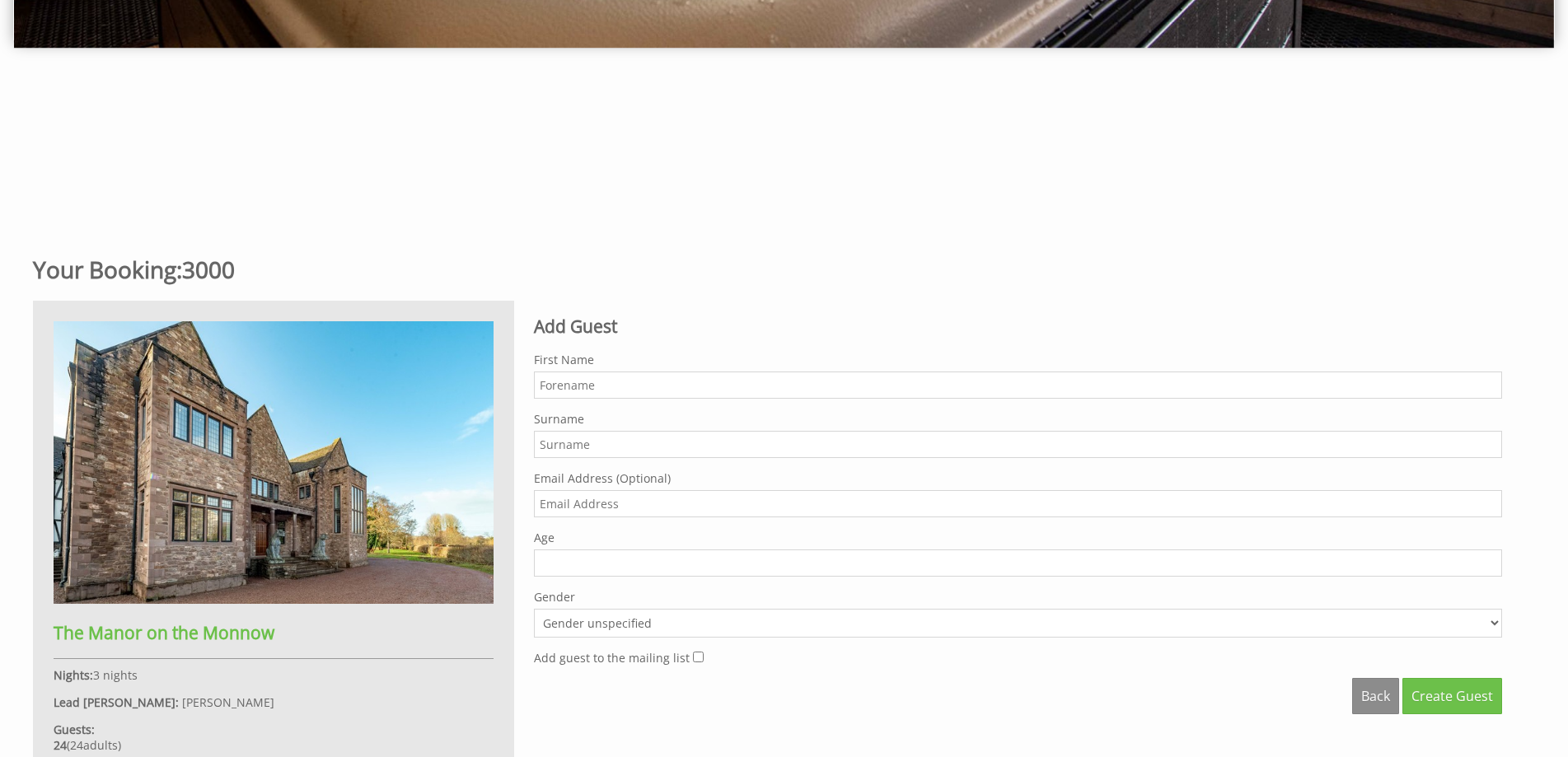
click at [549, 380] on input "First Name" at bounding box center [1018, 385] width 968 height 27
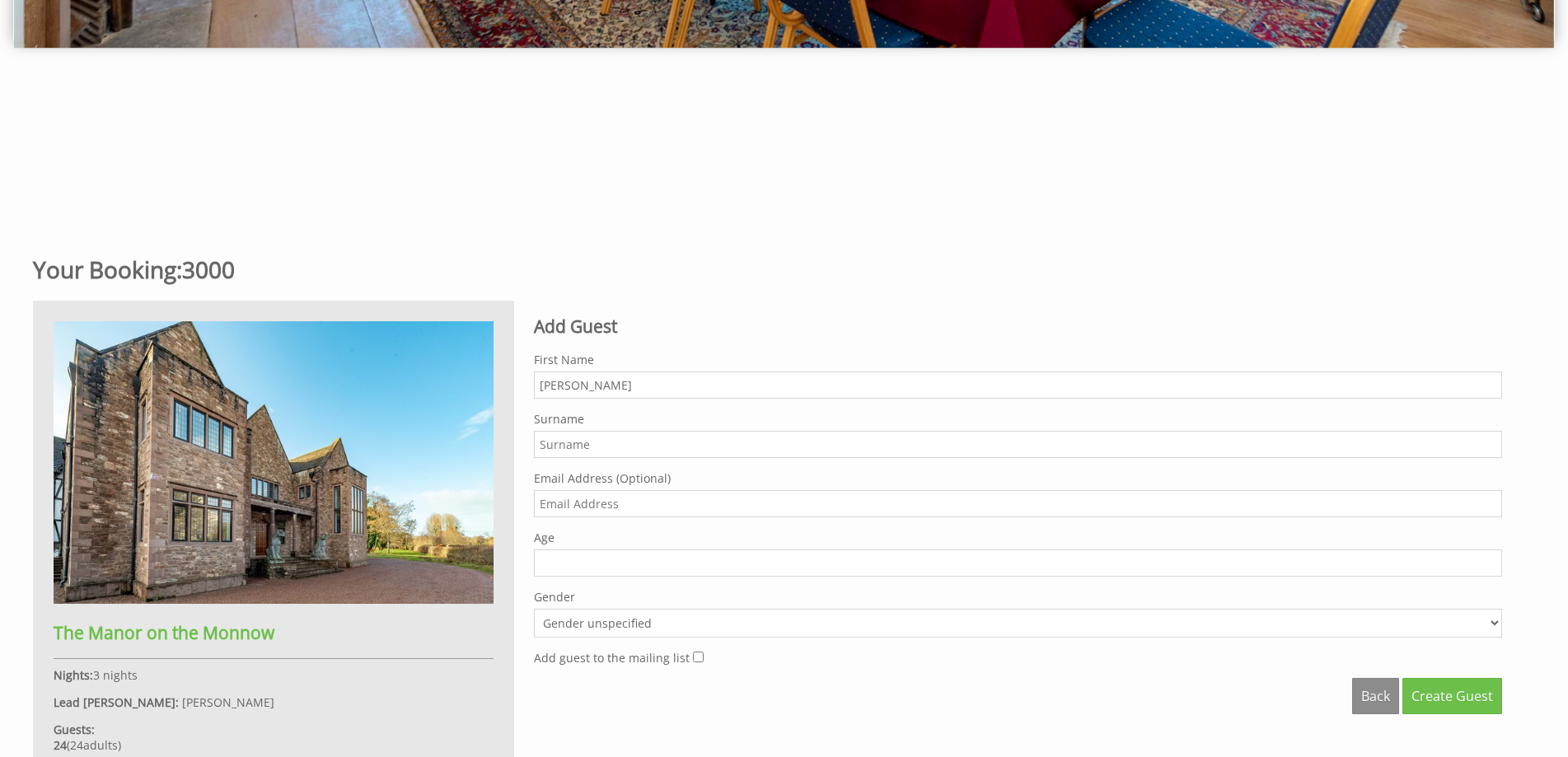
type input "[PERSON_NAME]"
click at [555, 448] on input "Surname" at bounding box center [1018, 445] width 968 height 27
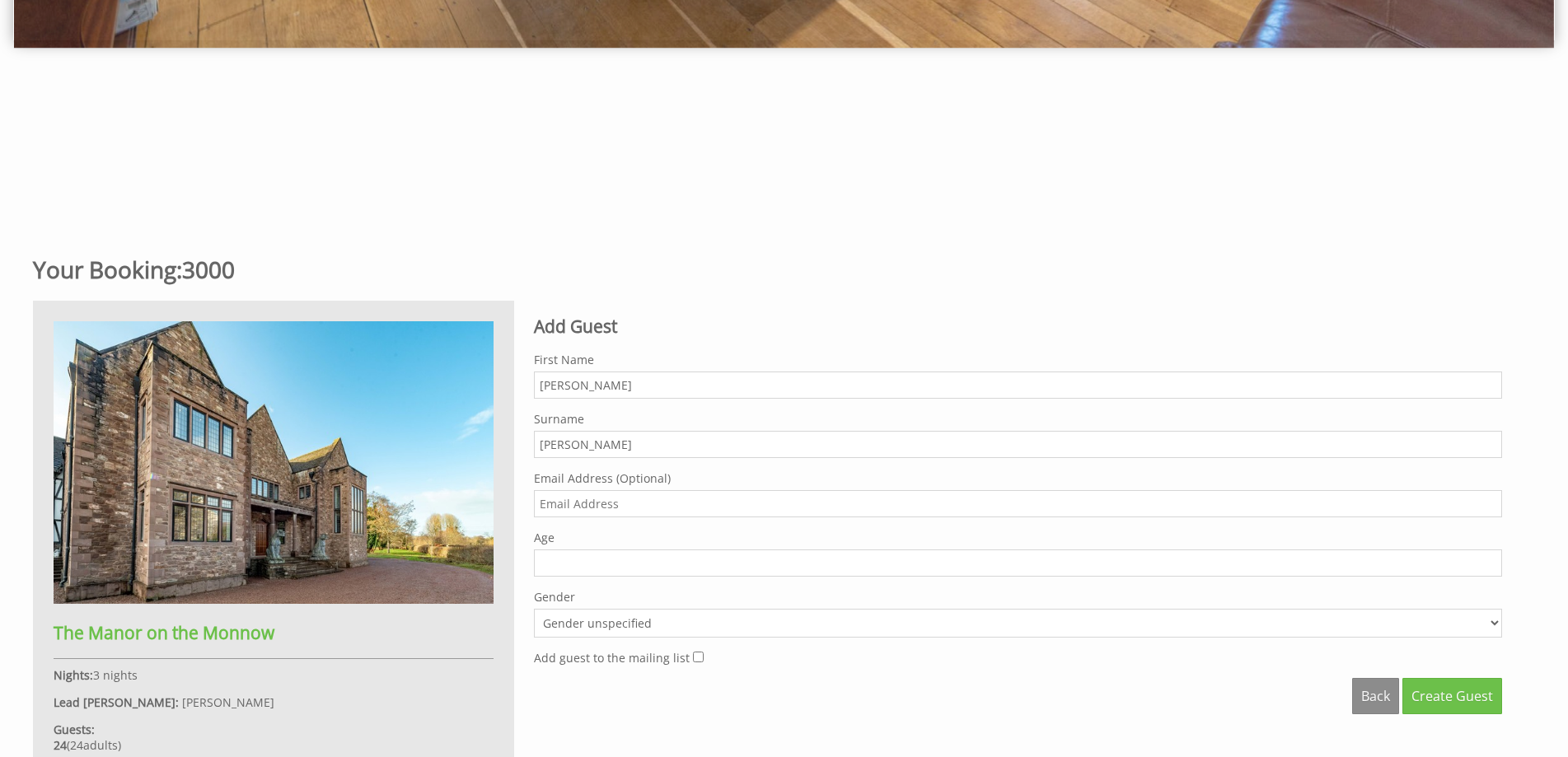
type input "[PERSON_NAME]"
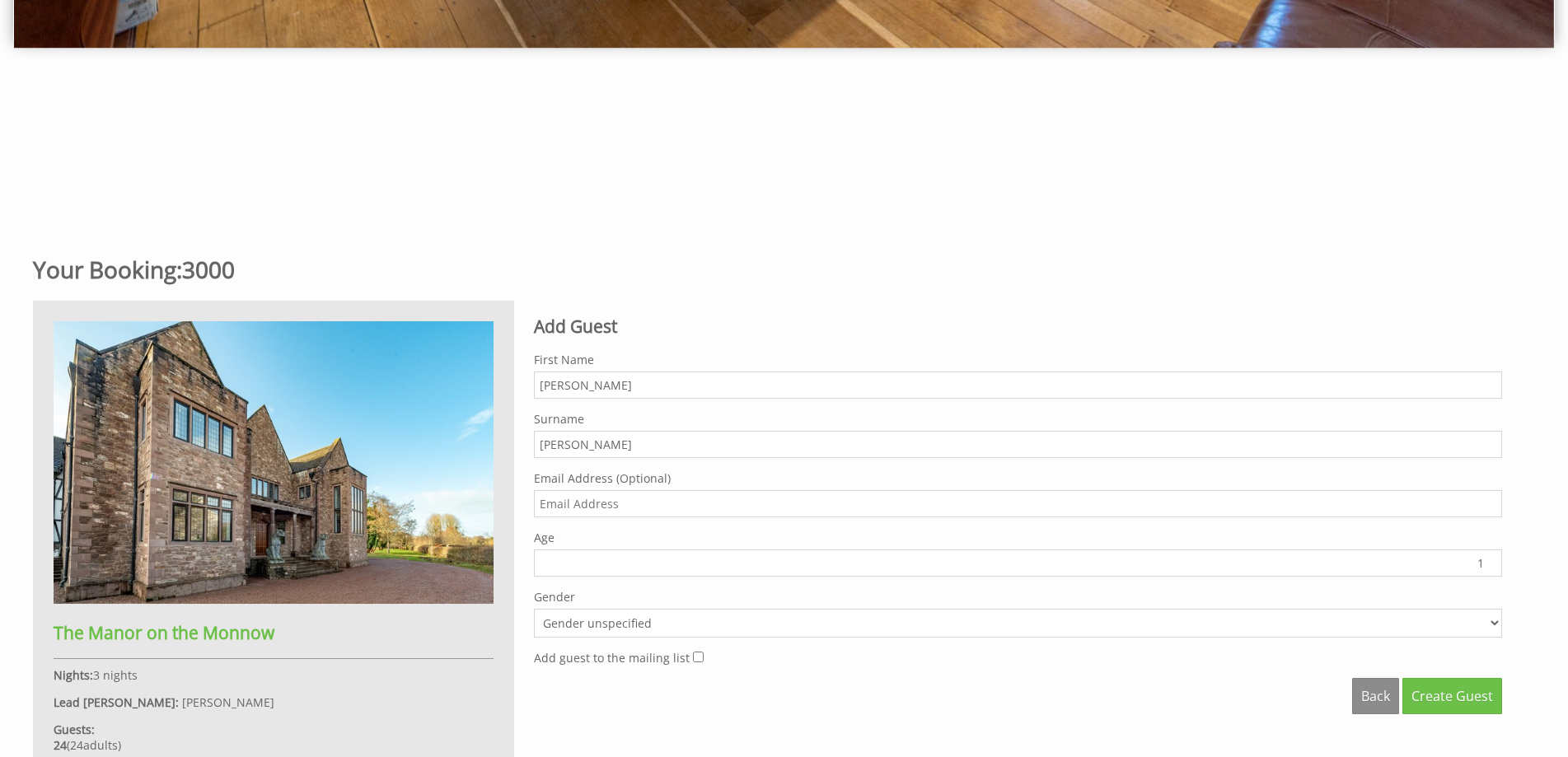
click at [1492, 558] on input "1" at bounding box center [1018, 563] width 968 height 27
click at [1492, 558] on input "40" at bounding box center [1018, 563] width 968 height 27
click at [1492, 558] on input "41" at bounding box center [1018, 563] width 968 height 27
click at [1492, 558] on input "42" at bounding box center [1018, 563] width 968 height 27
click at [1492, 558] on input "43" at bounding box center [1018, 563] width 968 height 27
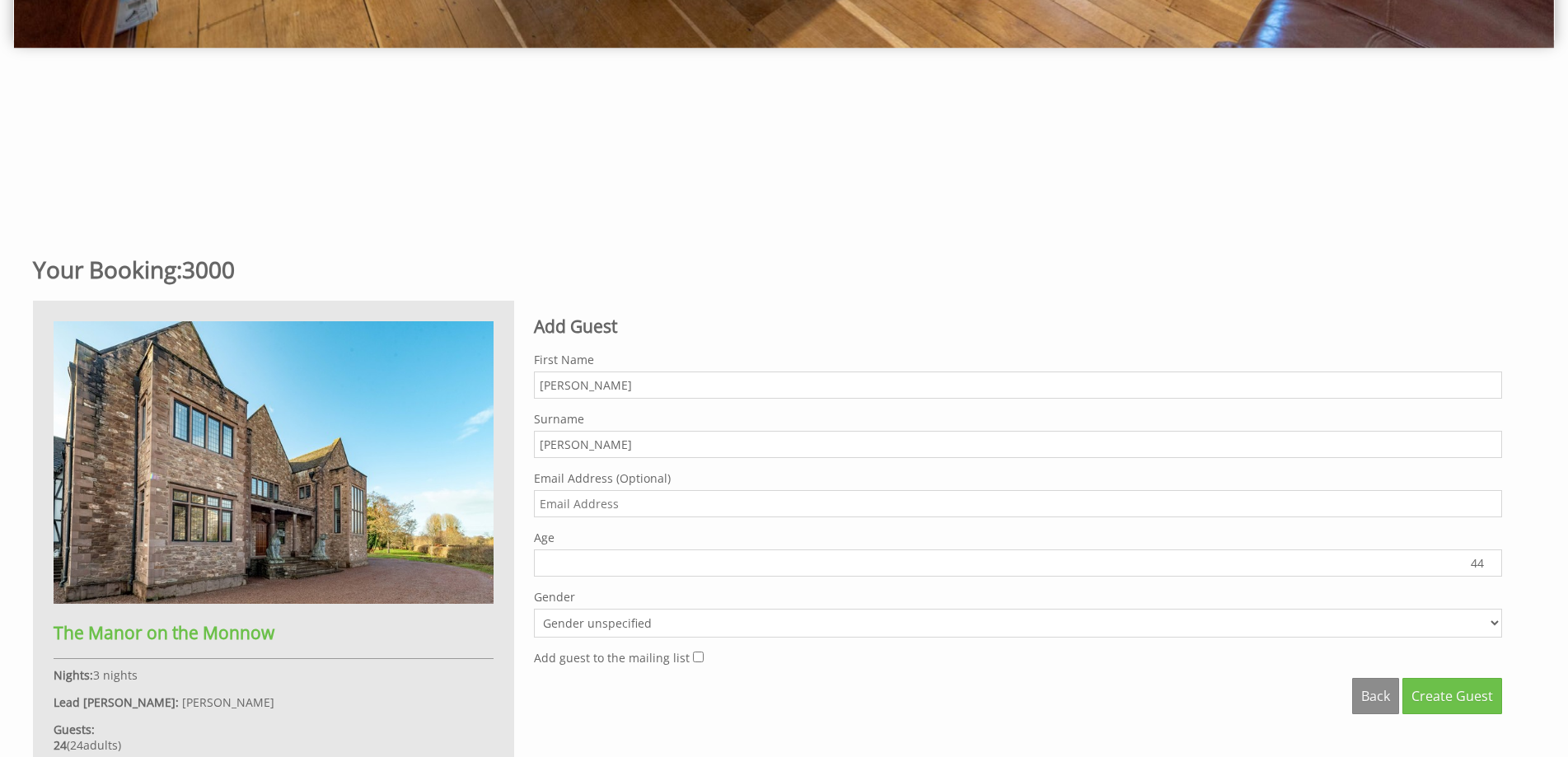
click at [1492, 558] on input "44" at bounding box center [1018, 563] width 968 height 27
click at [1492, 558] on input "45" at bounding box center [1018, 563] width 968 height 27
click at [1492, 558] on input "46" at bounding box center [1018, 563] width 968 height 27
click at [1492, 558] on input "47" at bounding box center [1018, 563] width 968 height 27
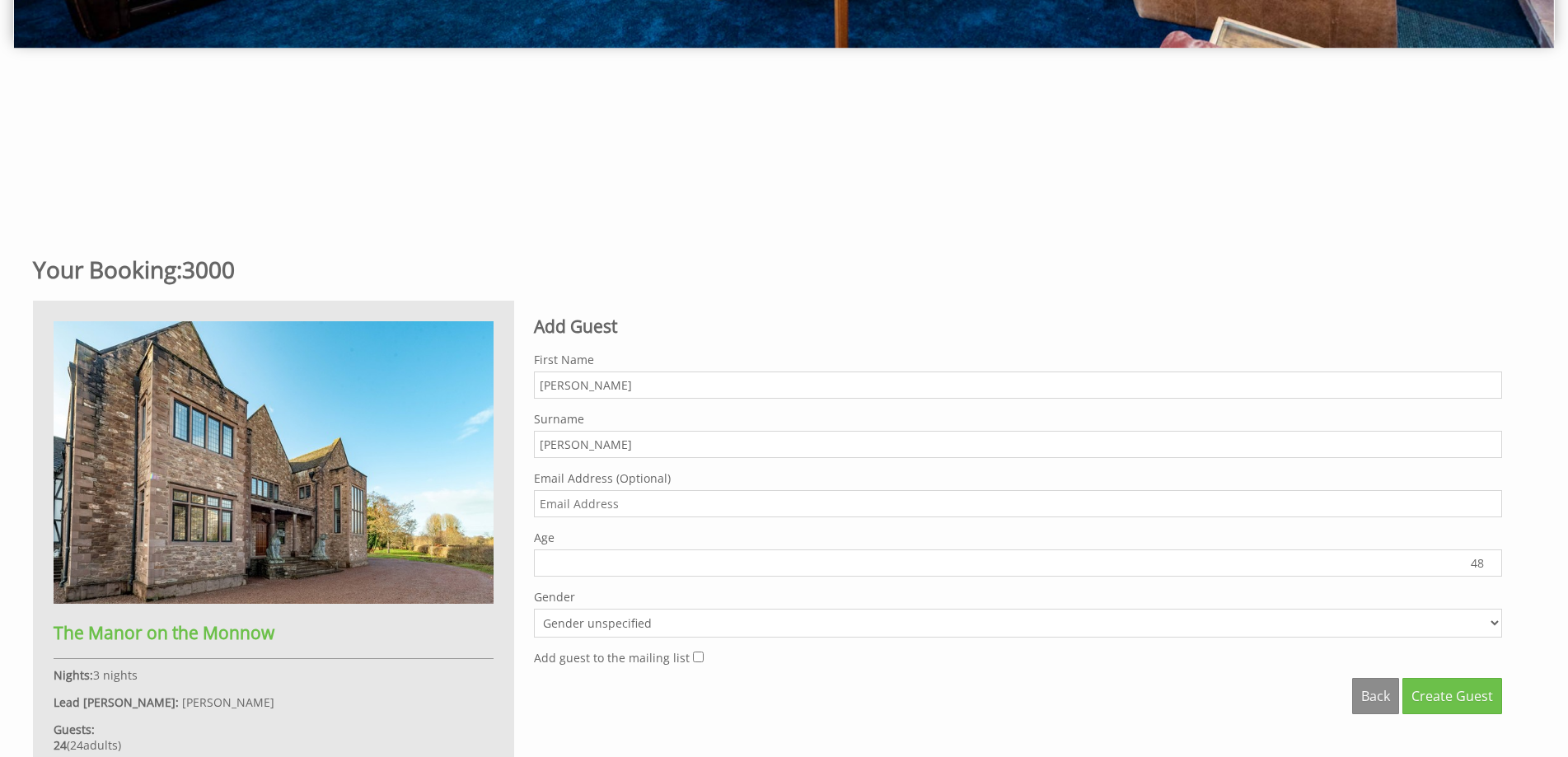
click at [1492, 558] on input "48" at bounding box center [1018, 563] width 968 height 27
click at [1492, 558] on input "49" at bounding box center [1018, 563] width 968 height 27
click at [1492, 558] on input "50" at bounding box center [1018, 563] width 968 height 27
click at [1492, 558] on input "51" at bounding box center [1018, 563] width 968 height 27
type input "52"
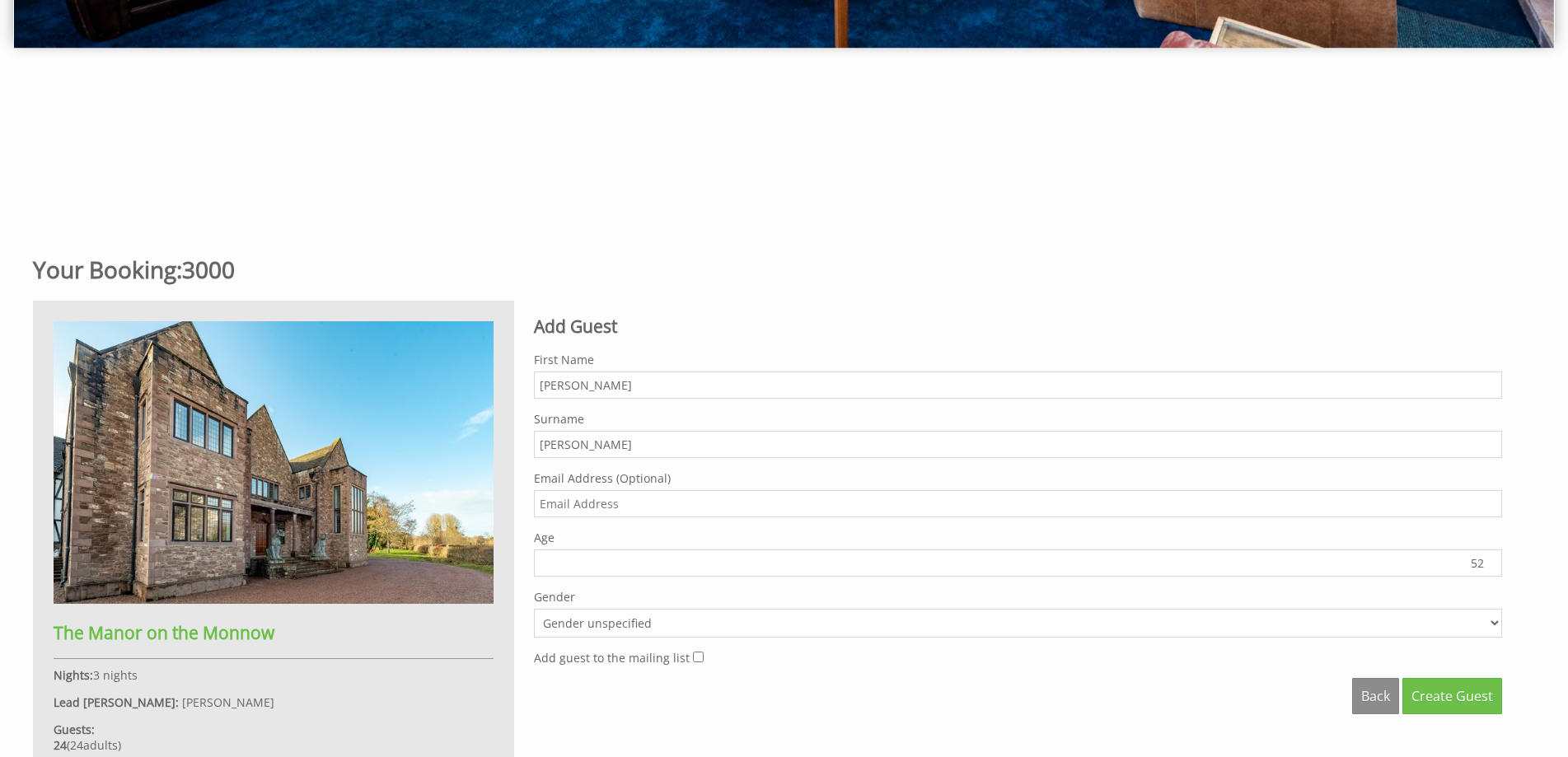
click at [1492, 558] on input "52" at bounding box center [1018, 563] width 968 height 27
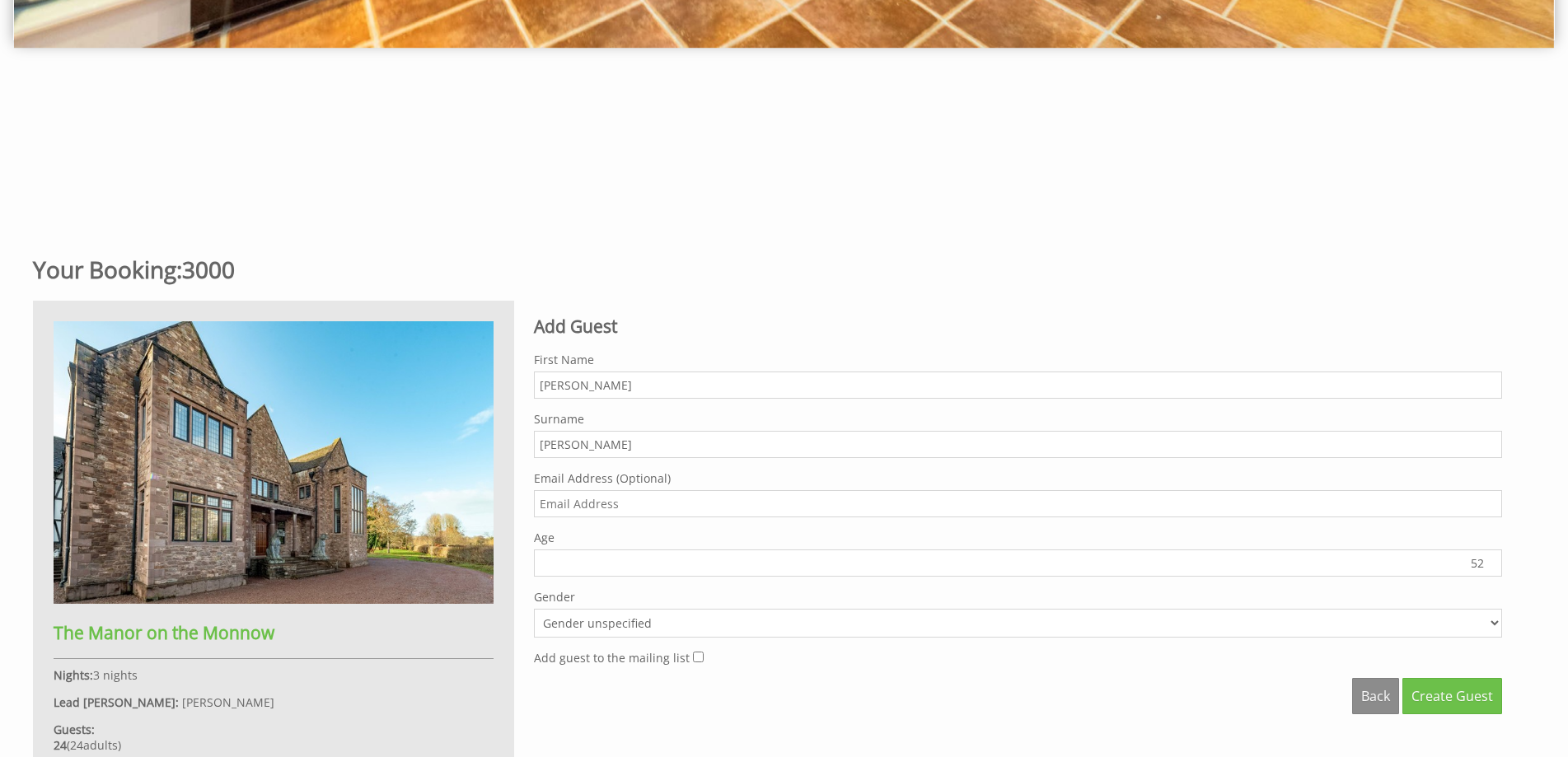
click at [1498, 622] on select "Gender unspecified Gender [DEMOGRAPHIC_DATA] Gender [DEMOGRAPHIC_DATA]" at bounding box center [1018, 622] width 968 height 28
select select "gender_female"
click at [534, 609] on select "Gender unspecified Gender [DEMOGRAPHIC_DATA] Gender [DEMOGRAPHIC_DATA]" at bounding box center [1018, 622] width 968 height 28
click at [1456, 701] on span "Create Guest" at bounding box center [1452, 696] width 82 height 18
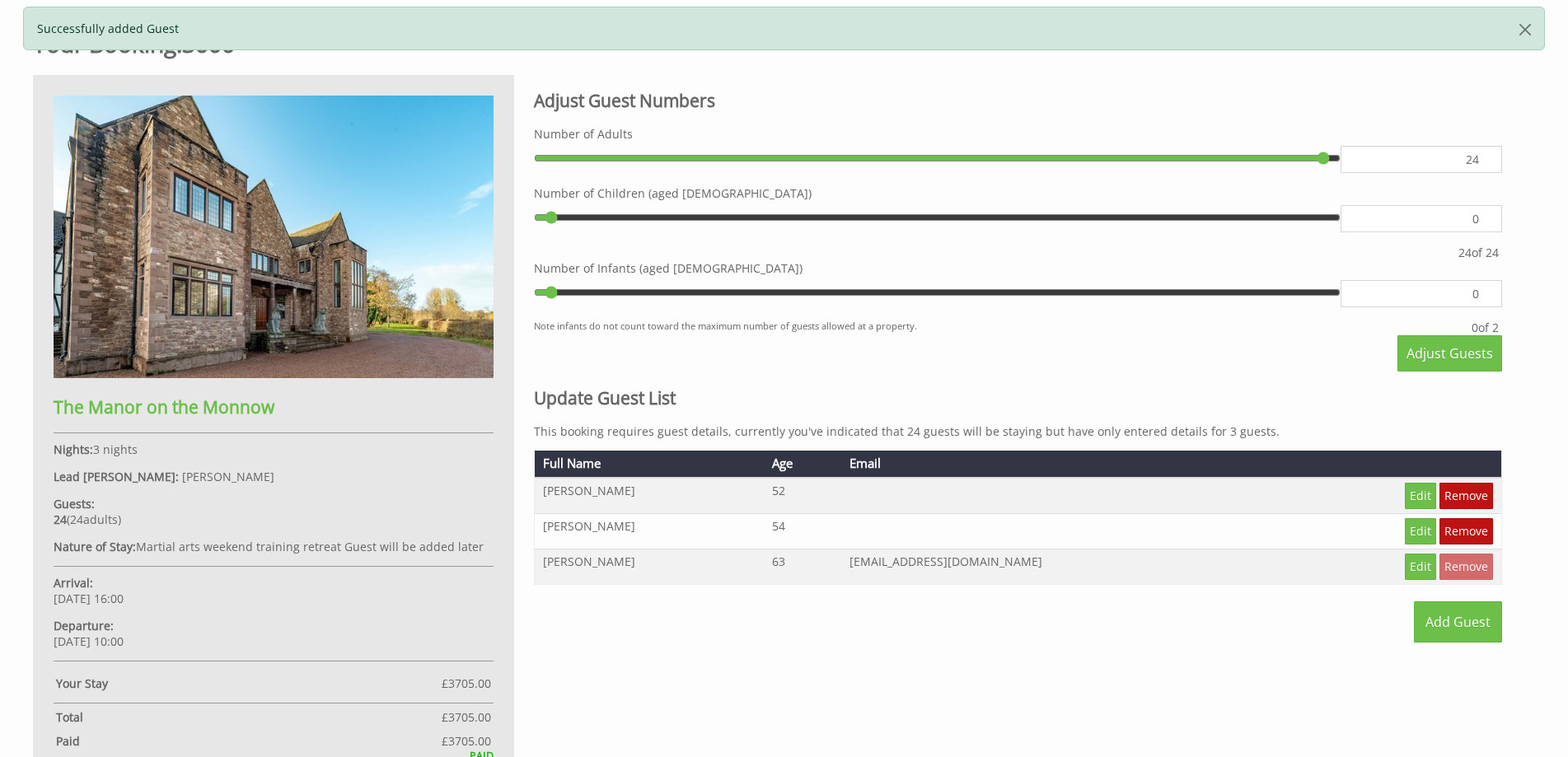
scroll to position [731, 0]
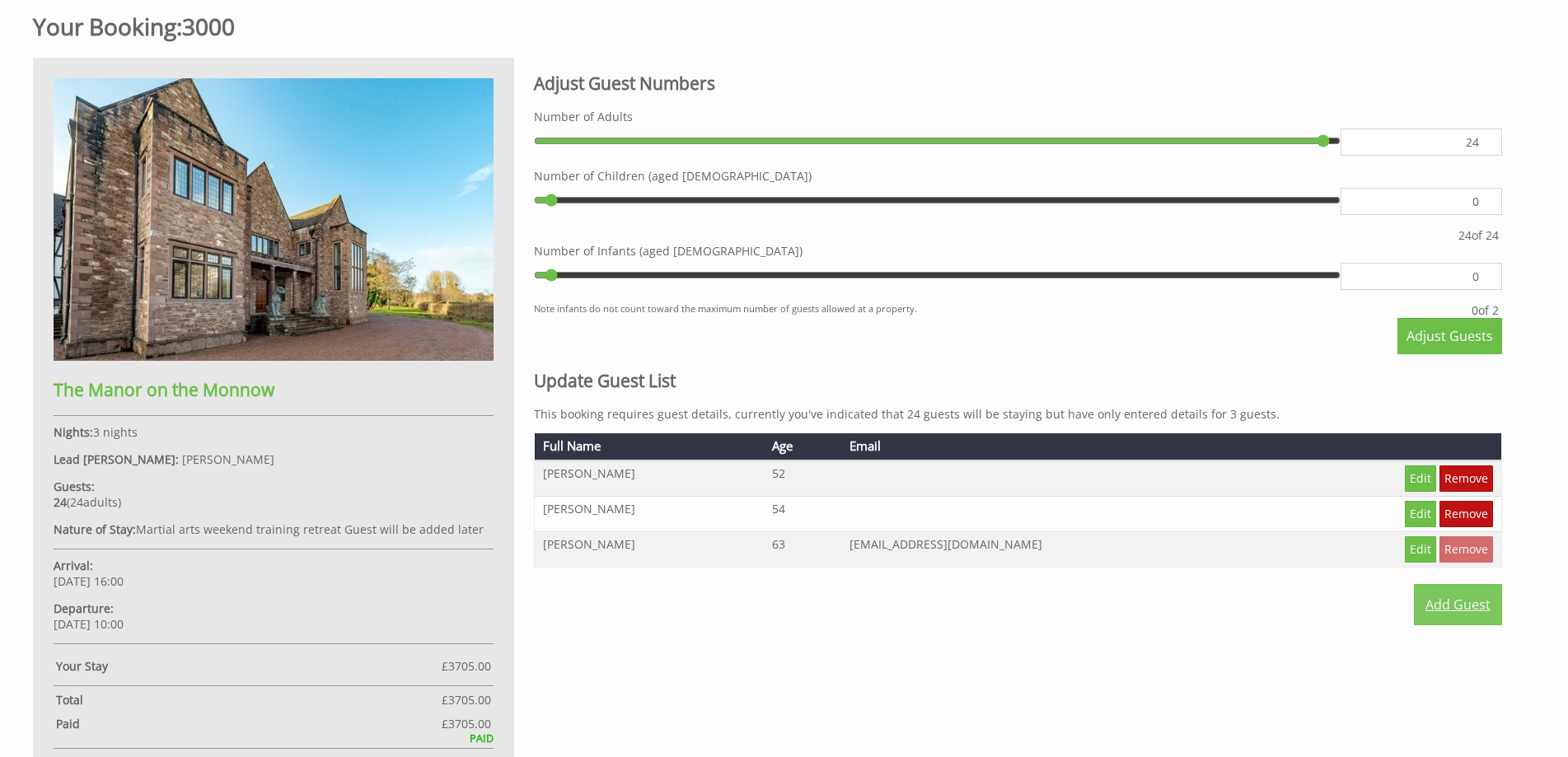
click at [1441, 599] on link "Add Guest" at bounding box center [1458, 604] width 88 height 41
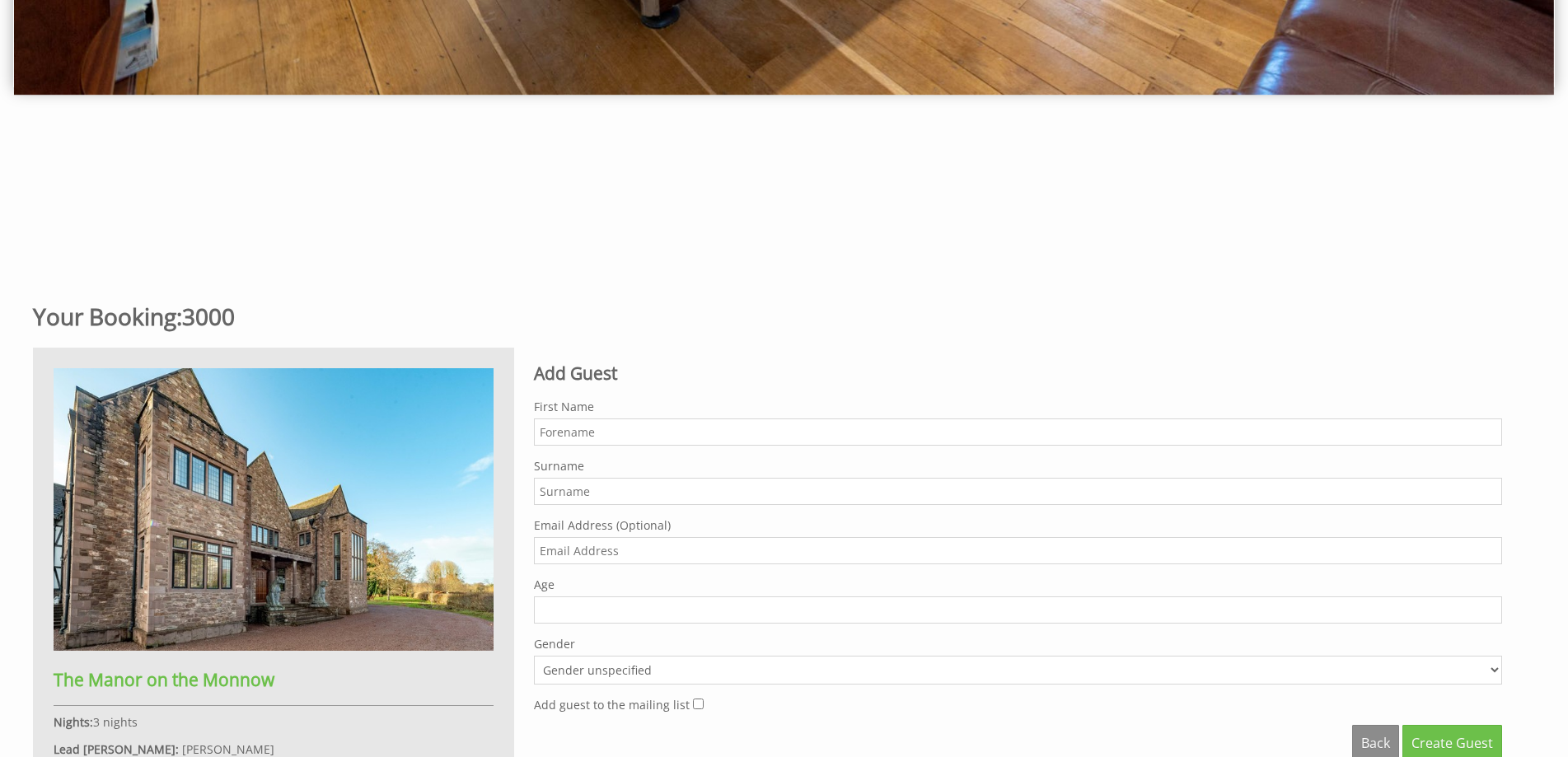
scroll to position [575, 0]
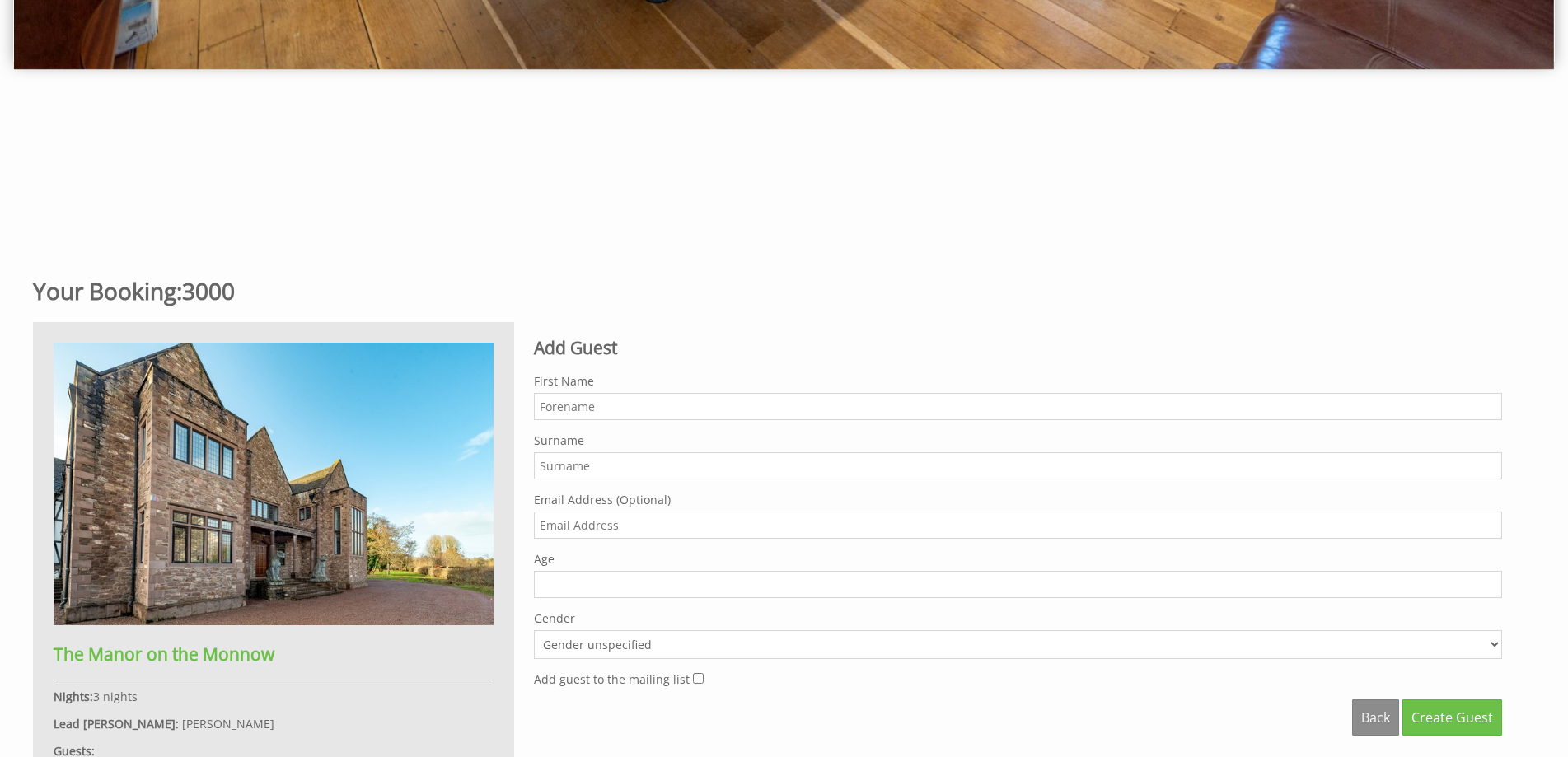
click at [564, 413] on input "First Name" at bounding box center [1018, 406] width 968 height 27
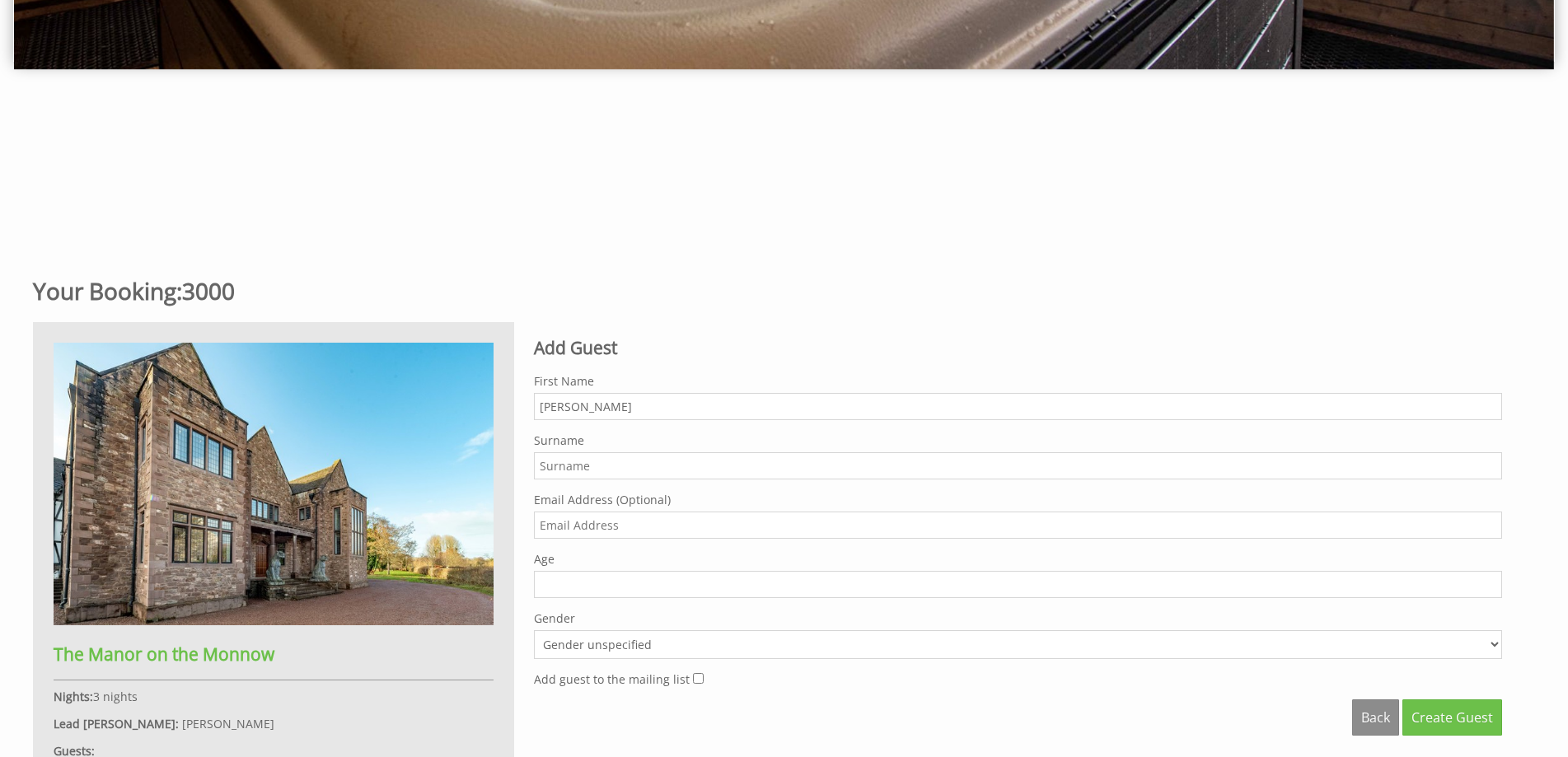
type input "[PERSON_NAME]"
click at [550, 464] on input "Surname" at bounding box center [1018, 466] width 968 height 27
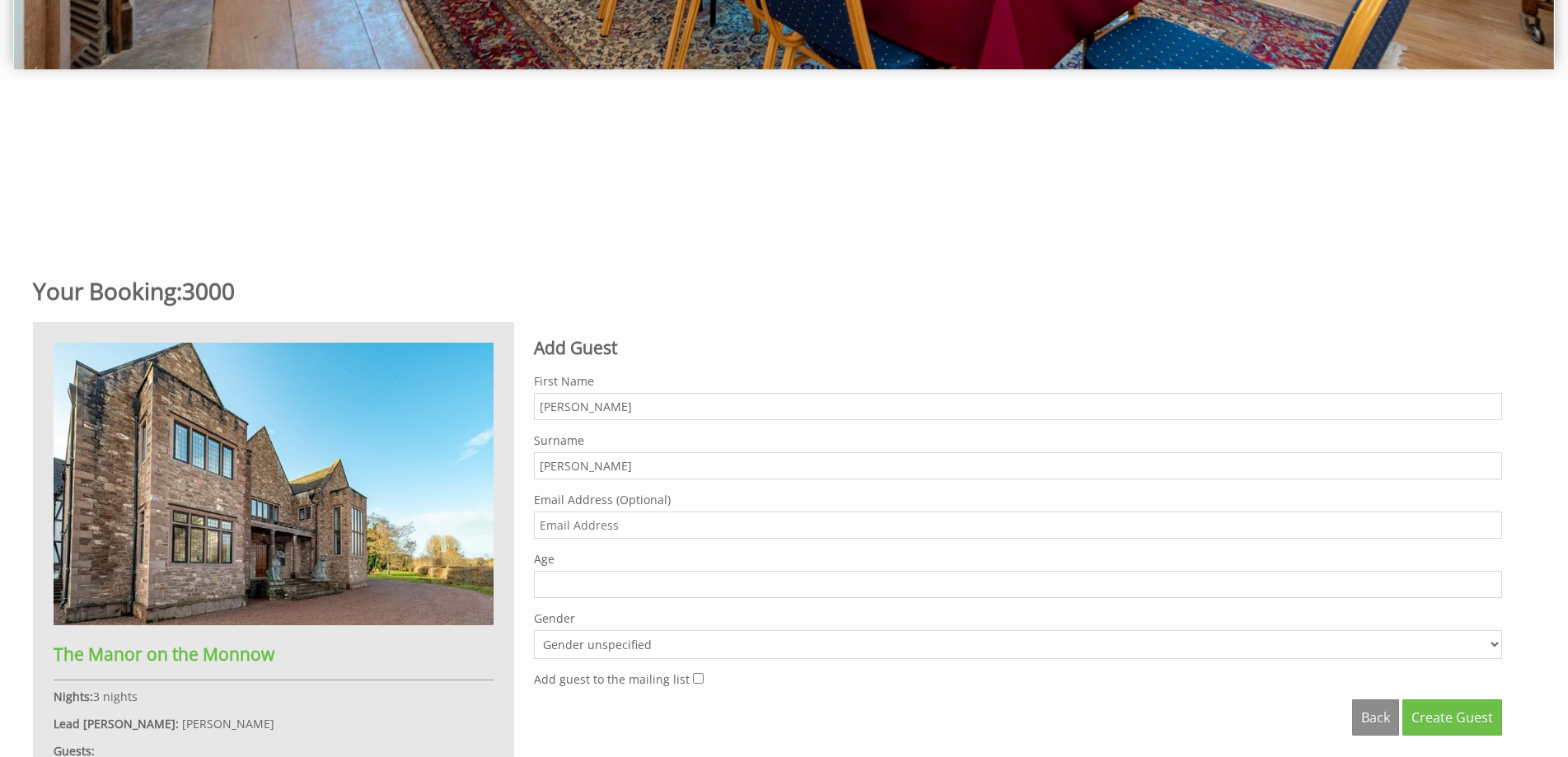
type input "[PERSON_NAME]"
click at [1486, 577] on input "1" at bounding box center [1018, 585] width 968 height 27
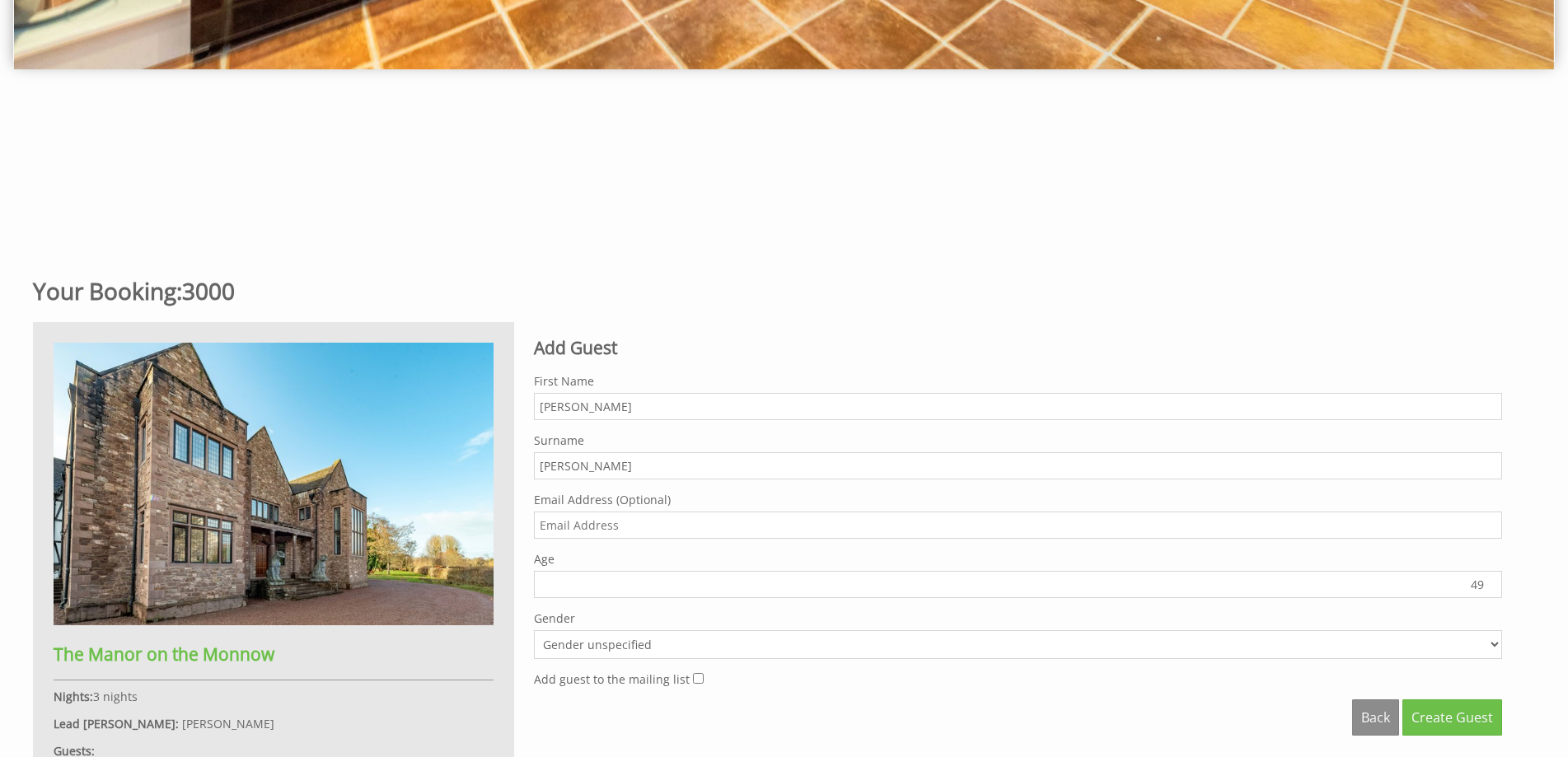
click at [1486, 577] on input "49" at bounding box center [1018, 585] width 968 height 27
click at [1486, 577] on input "50" at bounding box center [1018, 585] width 968 height 27
click at [1486, 578] on input "51" at bounding box center [1018, 585] width 968 height 27
click at [1486, 578] on input "52" at bounding box center [1018, 585] width 968 height 27
click at [1486, 578] on input "53" at bounding box center [1018, 585] width 968 height 27
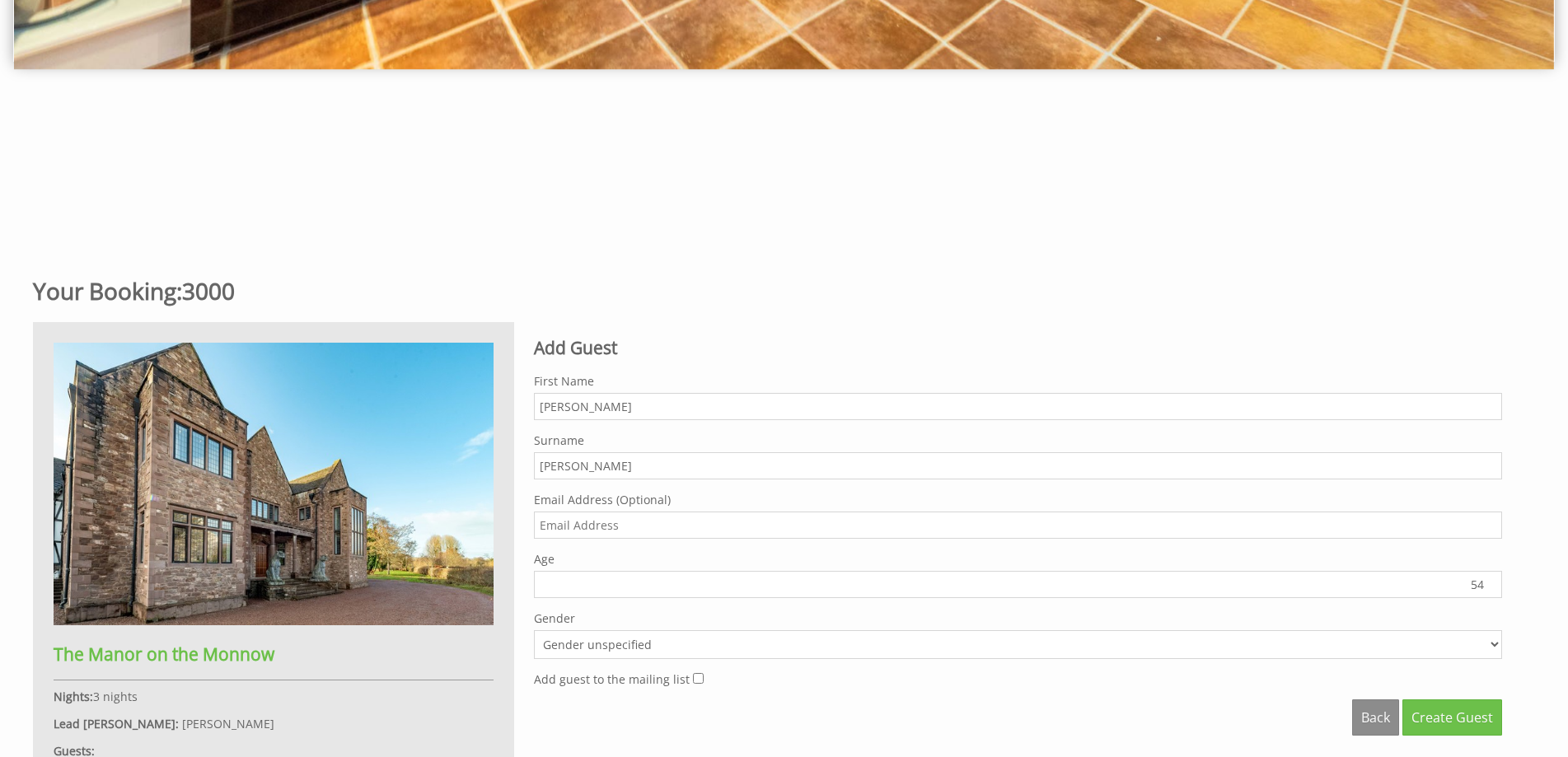
click at [1486, 578] on input "54" at bounding box center [1018, 585] width 968 height 27
click at [1486, 578] on input "55" at bounding box center [1018, 585] width 968 height 27
click at [1486, 578] on input "56" at bounding box center [1018, 585] width 968 height 27
click at [1486, 578] on input "57" at bounding box center [1018, 585] width 968 height 27
click at [1486, 578] on input "58" at bounding box center [1018, 585] width 968 height 27
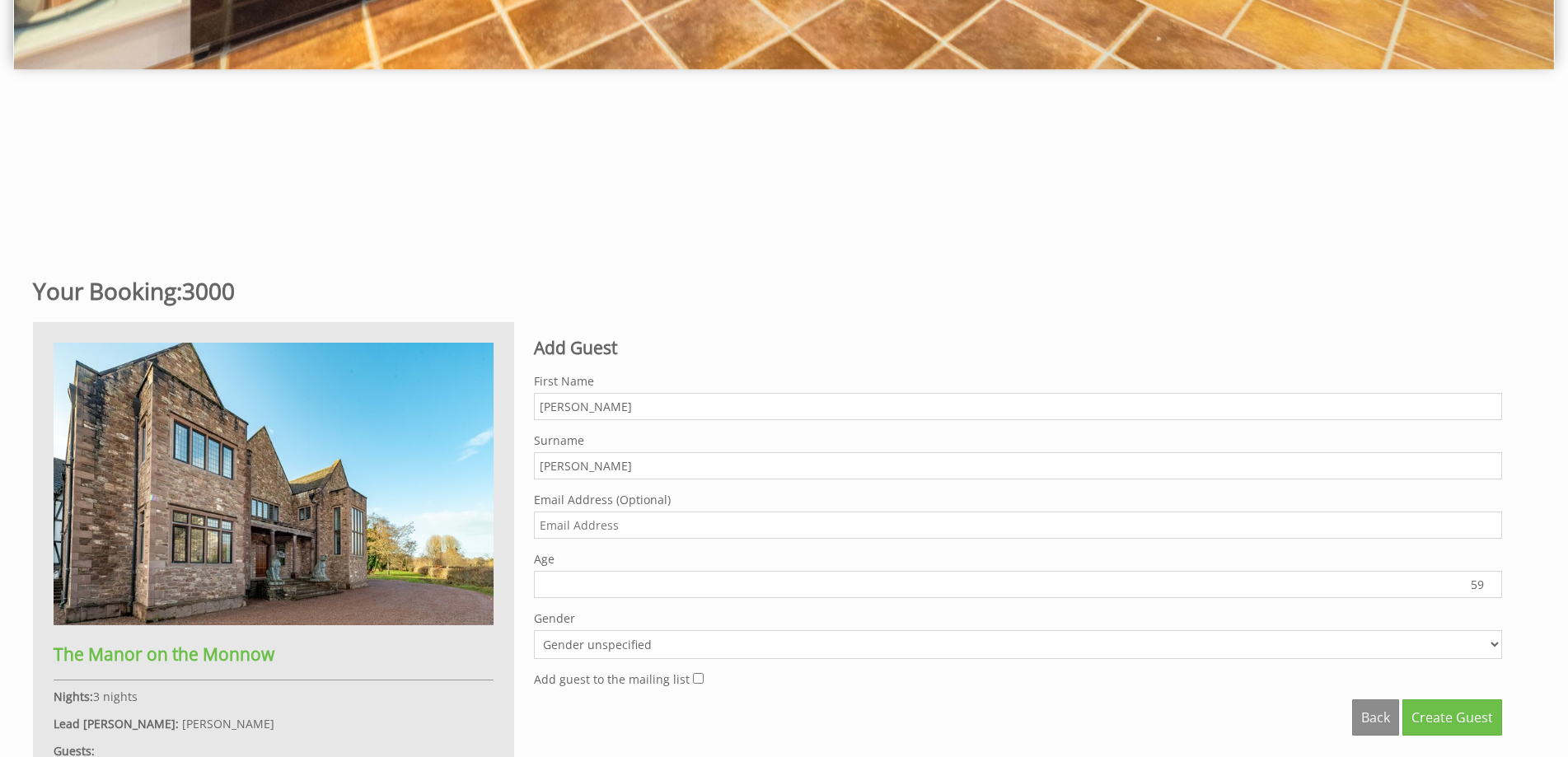
click at [1486, 578] on input "59" at bounding box center [1018, 585] width 968 height 27
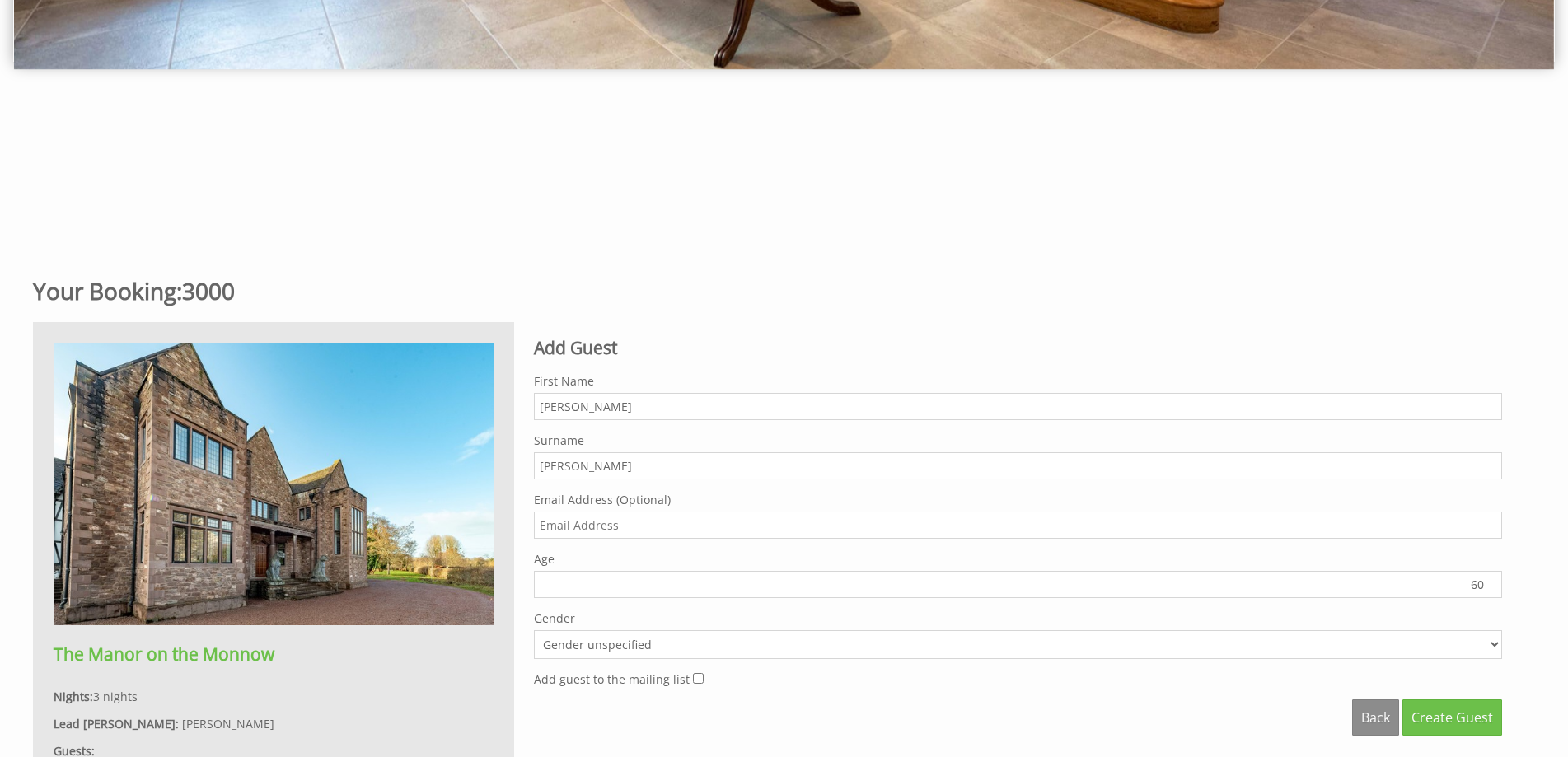
type input "60"
click at [1486, 578] on input "60" at bounding box center [1018, 585] width 968 height 27
click at [1497, 643] on select "Gender unspecified Gender [DEMOGRAPHIC_DATA] Gender [DEMOGRAPHIC_DATA]" at bounding box center [1018, 643] width 968 height 28
select select "gender_[DEMOGRAPHIC_DATA]"
click at [534, 630] on select "Gender unspecified Gender [DEMOGRAPHIC_DATA] Gender [DEMOGRAPHIC_DATA]" at bounding box center [1018, 643] width 968 height 28
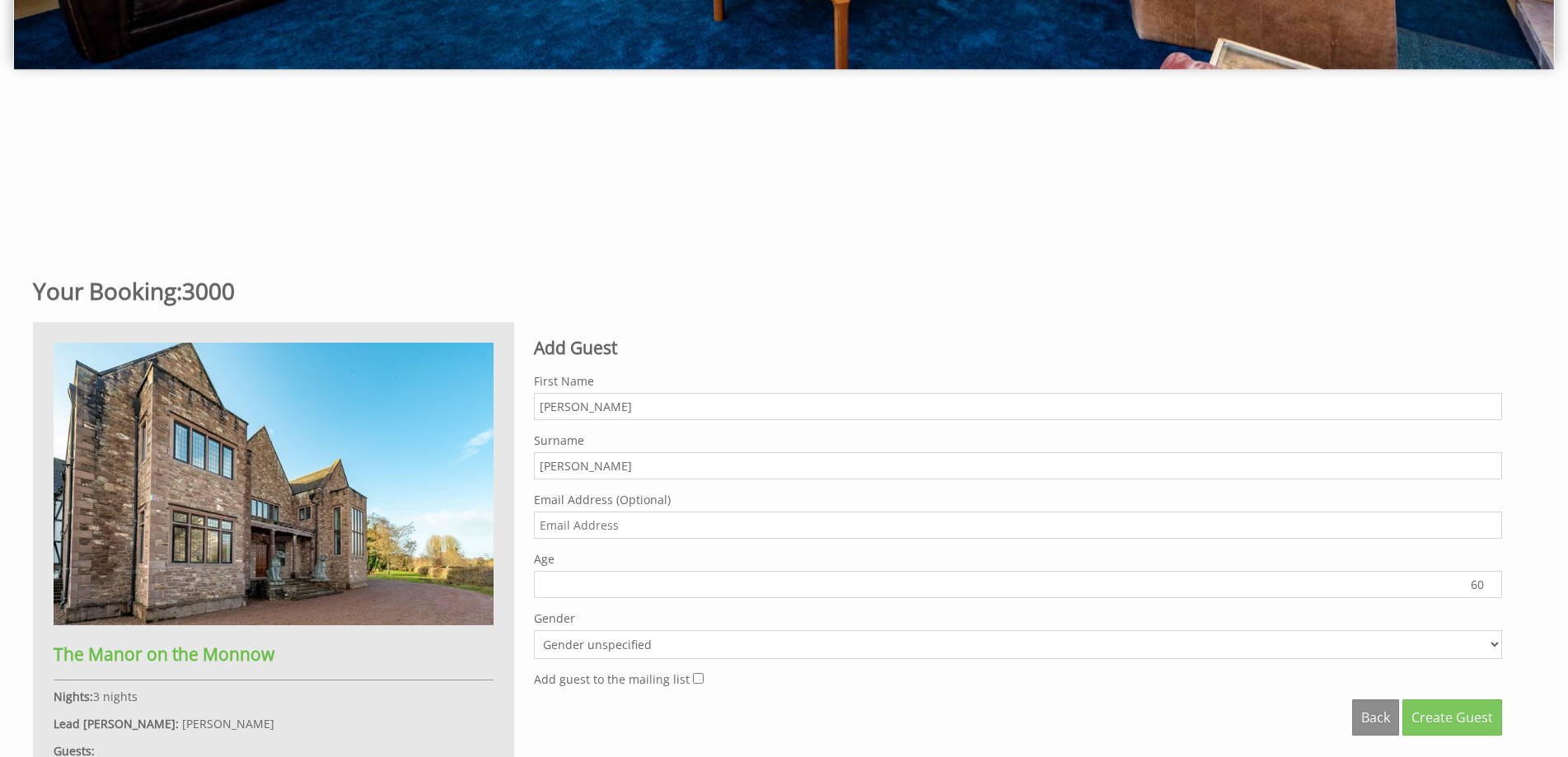
click at [1445, 718] on span "Create Guest" at bounding box center [1452, 718] width 82 height 18
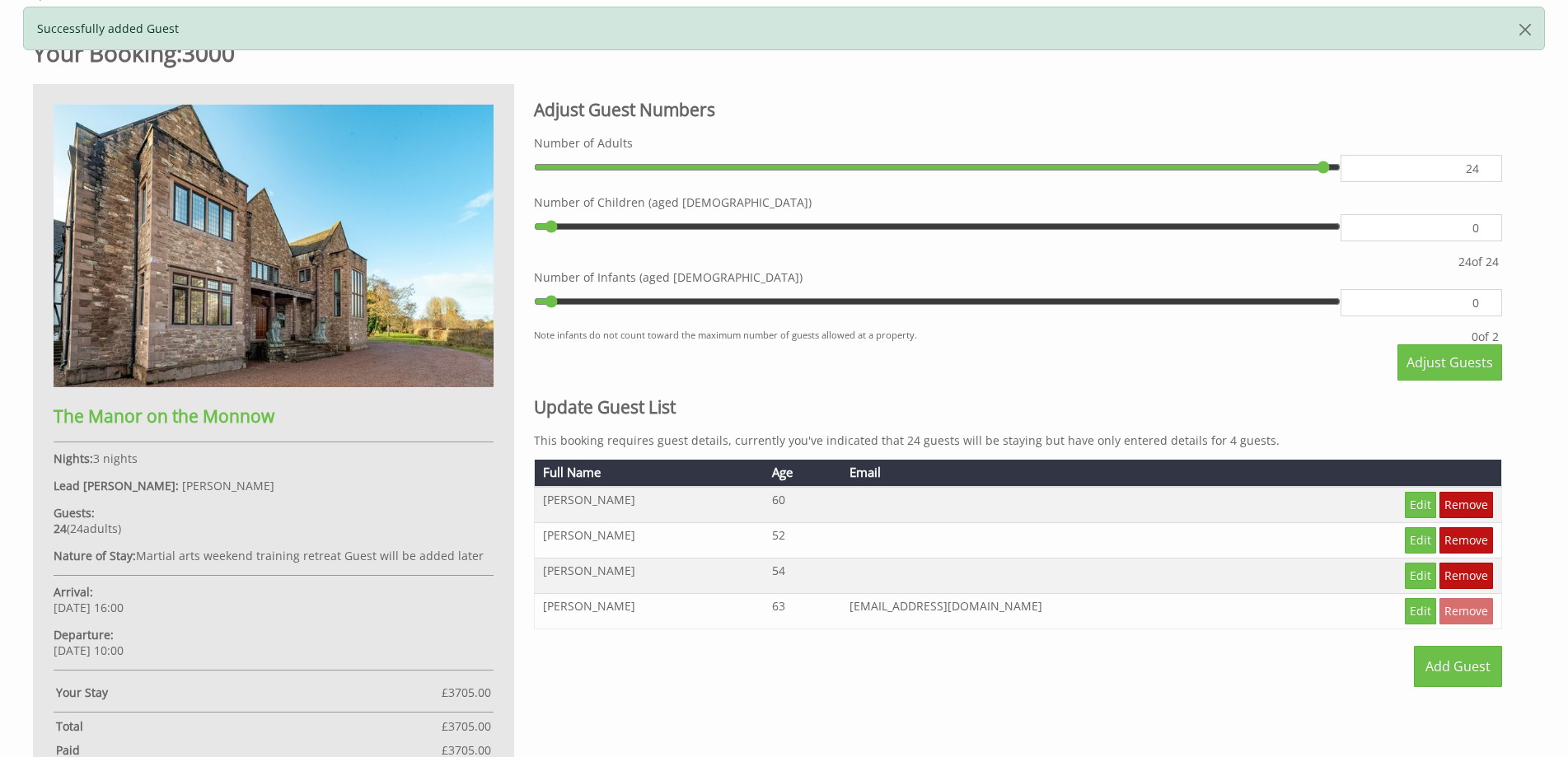
scroll to position [720, 0]
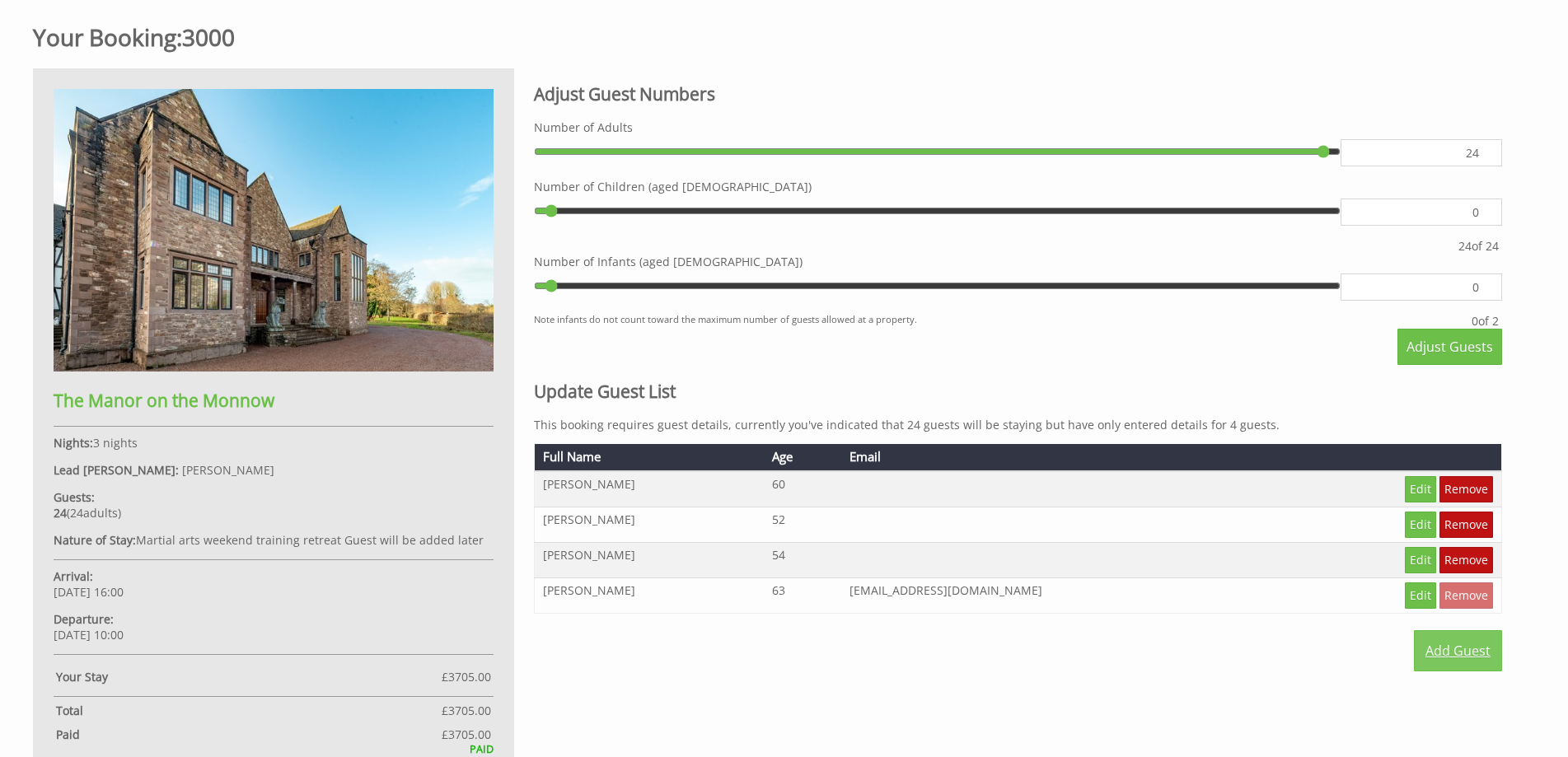
click at [1461, 651] on link "Add Guest" at bounding box center [1458, 650] width 88 height 41
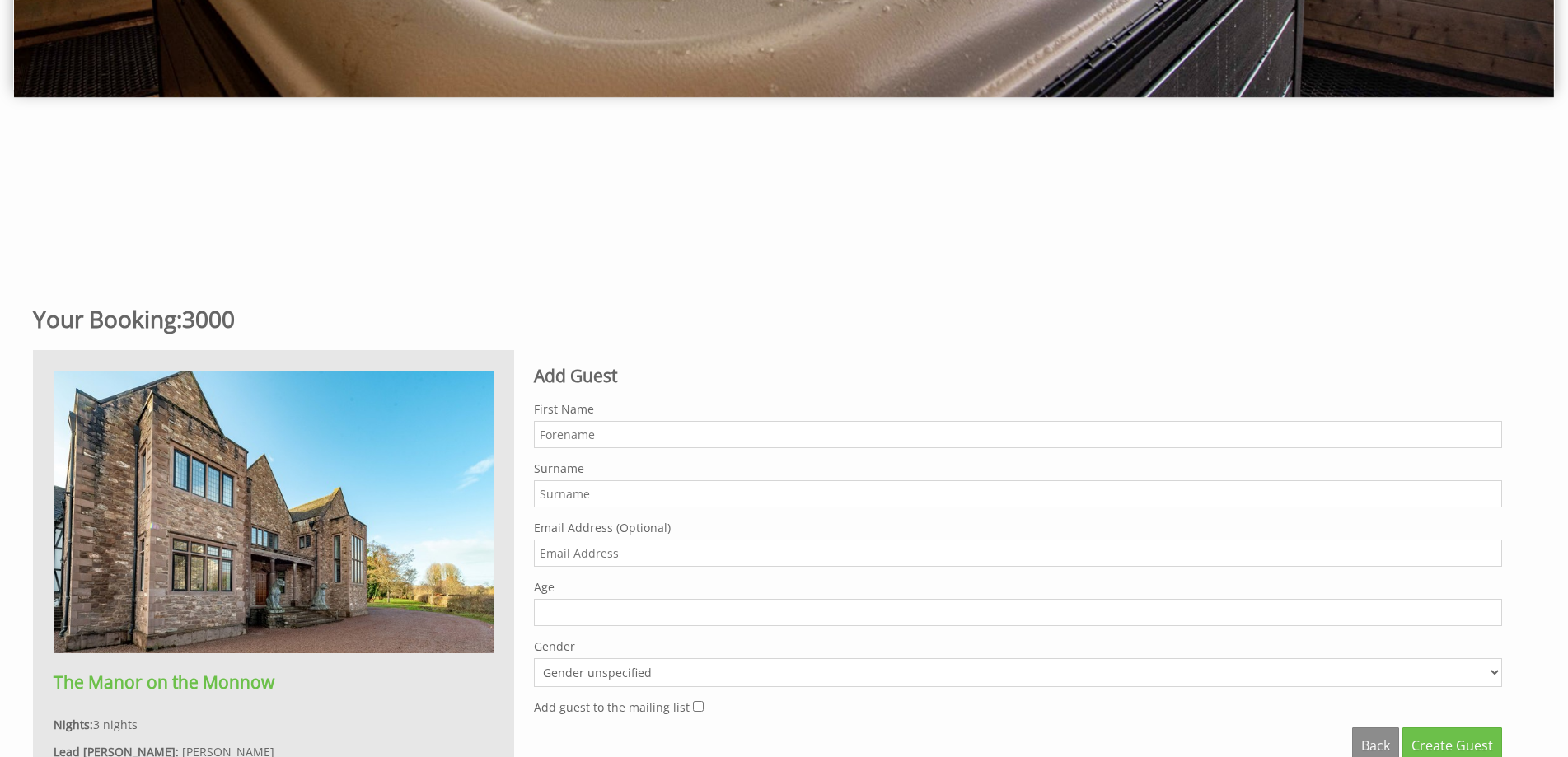
scroll to position [552, 0]
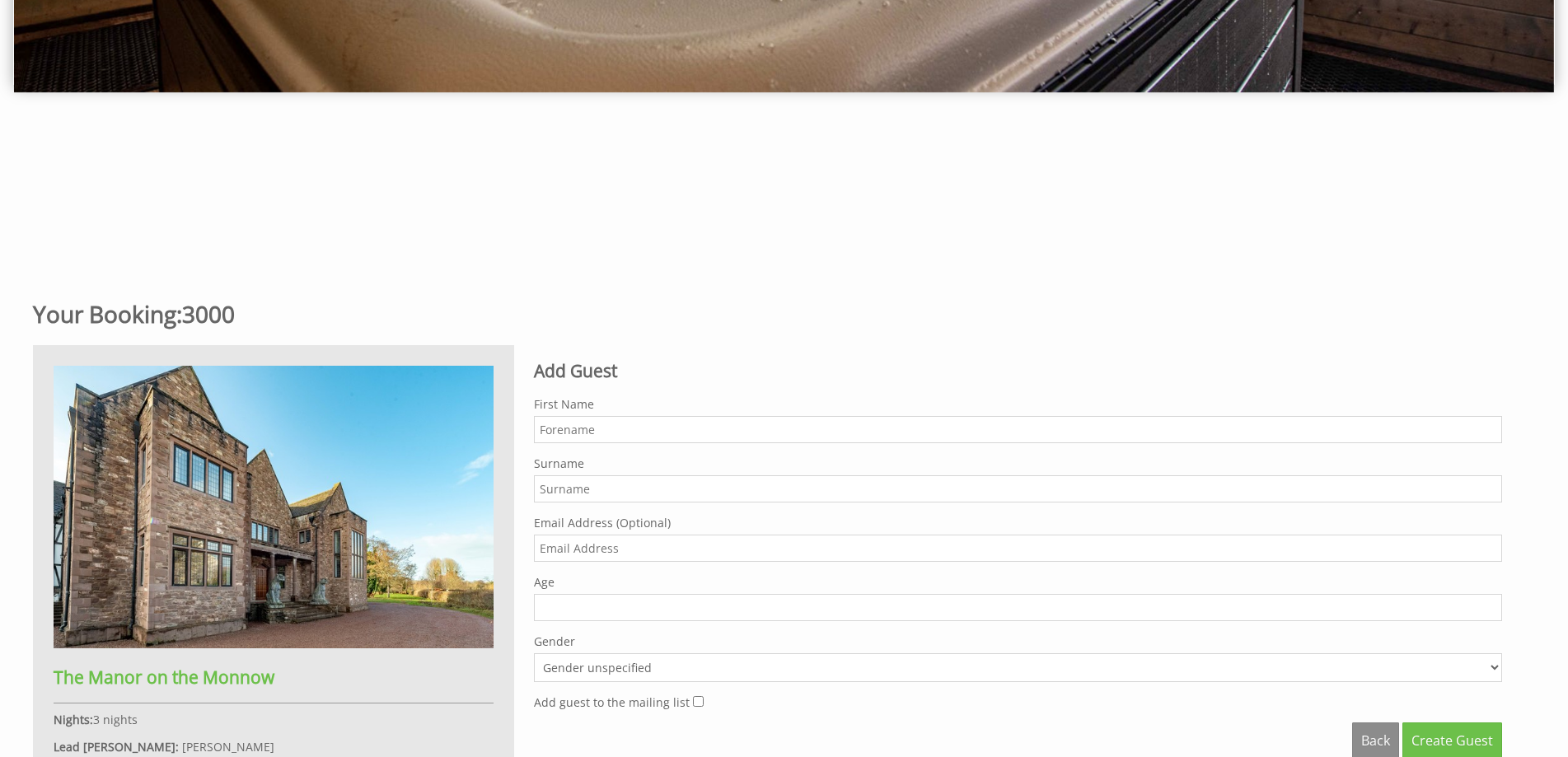
click at [554, 433] on input "First Name" at bounding box center [1018, 429] width 968 height 27
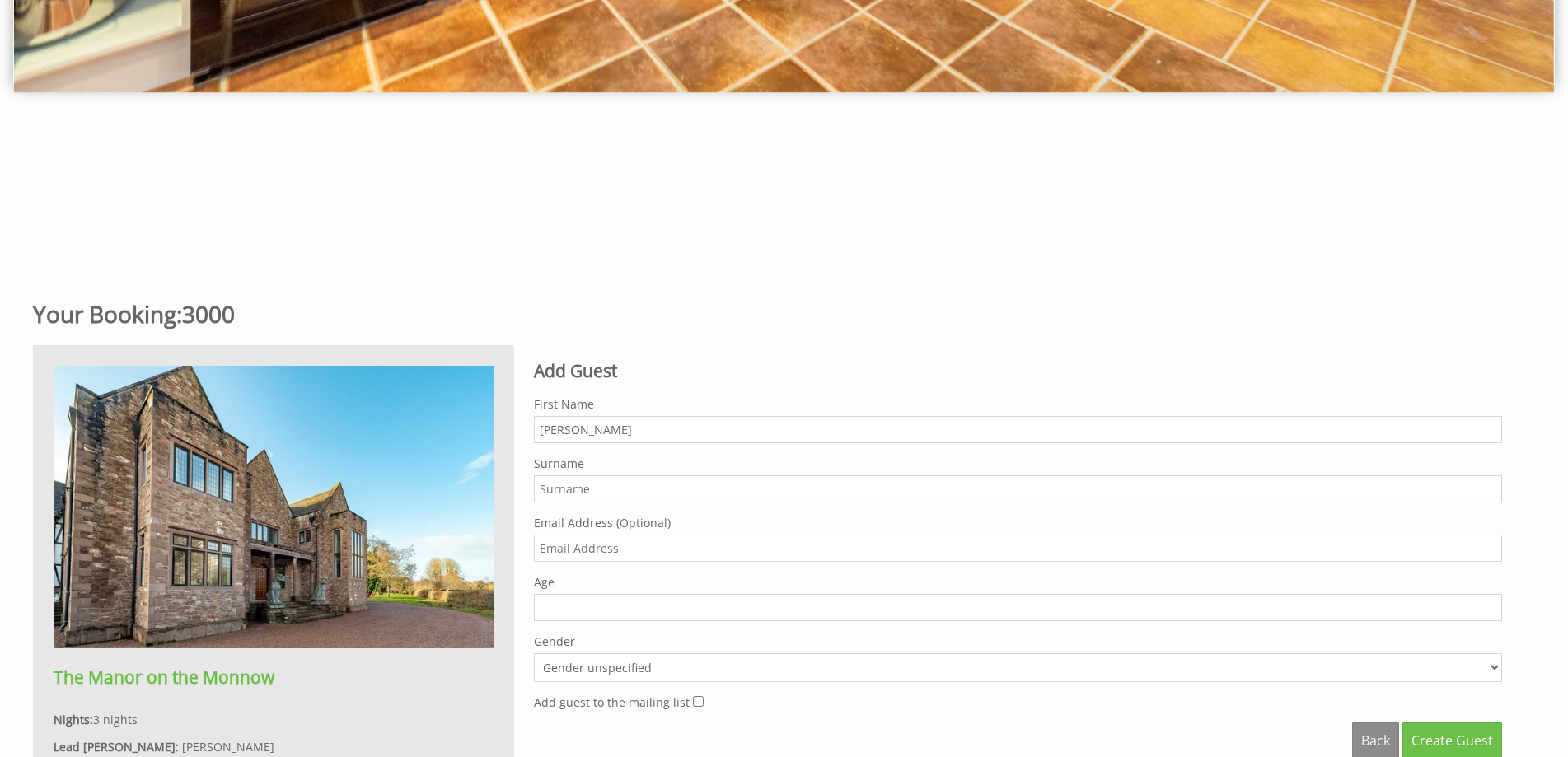
type input "[PERSON_NAME]"
click at [551, 489] on input "Surname" at bounding box center [1018, 489] width 968 height 27
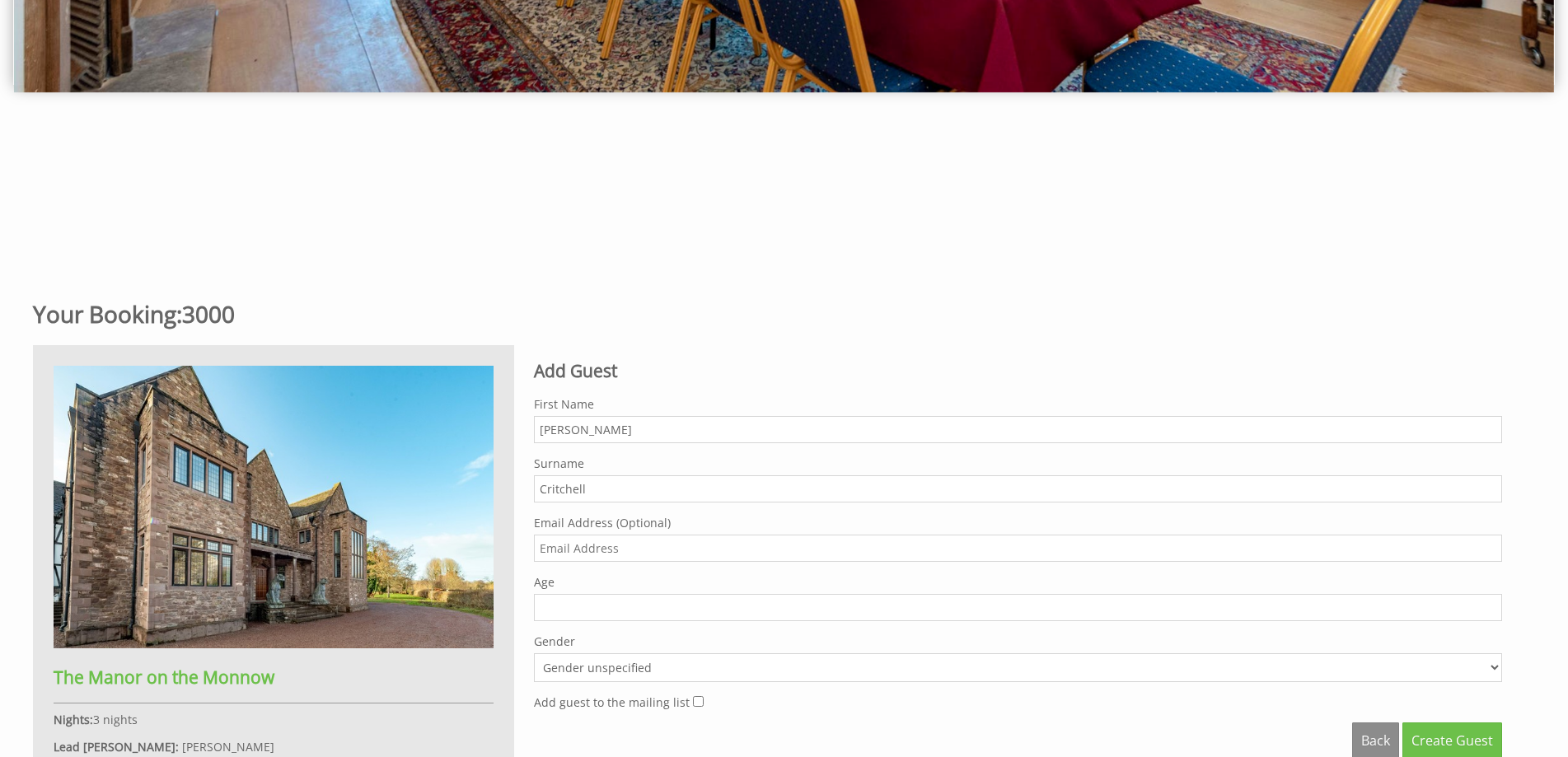
type input "Critchell"
click at [1493, 606] on input "25" at bounding box center [1018, 608] width 968 height 27
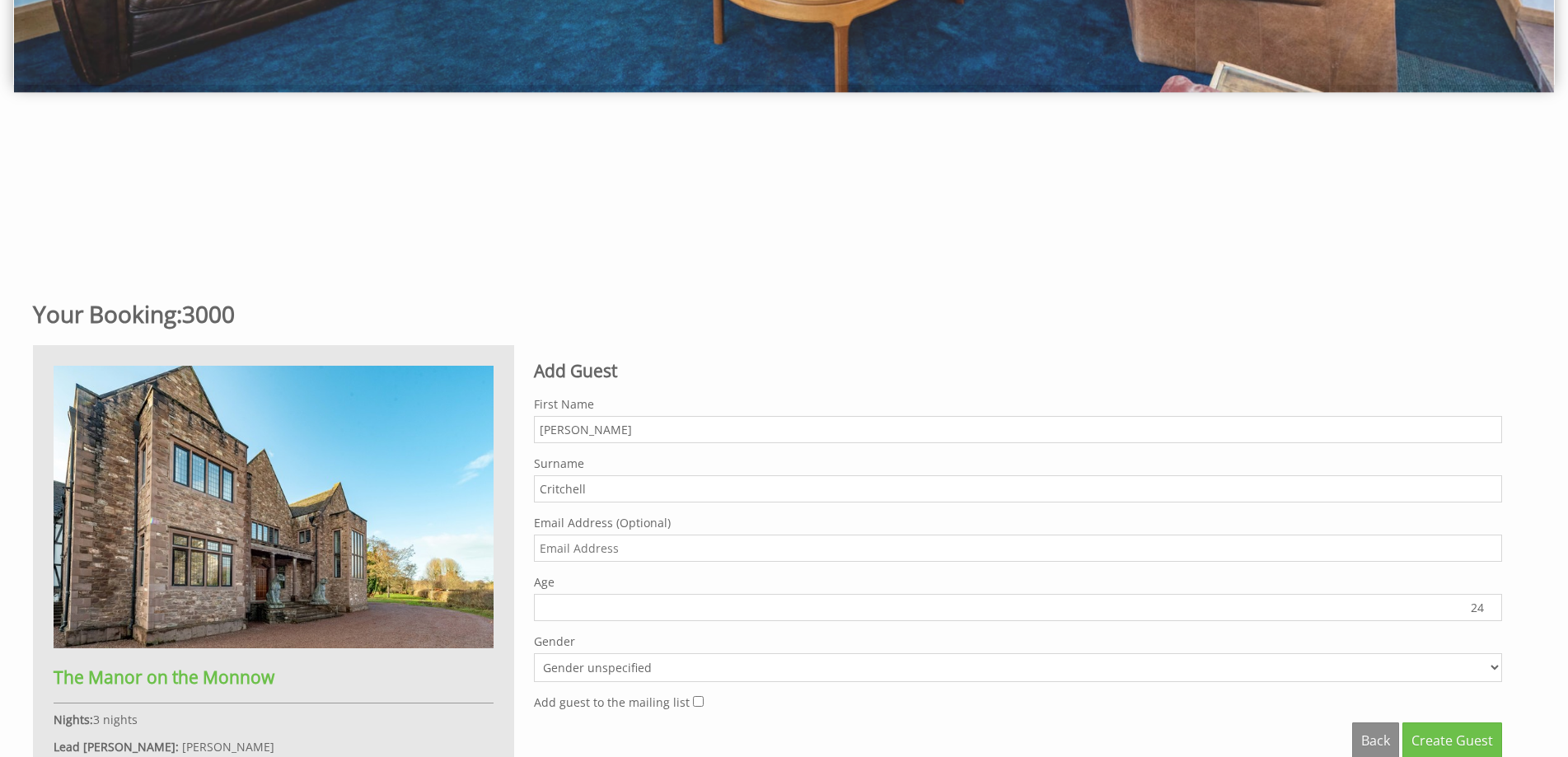
type input "24"
click at [1491, 612] on input "24" at bounding box center [1018, 608] width 968 height 27
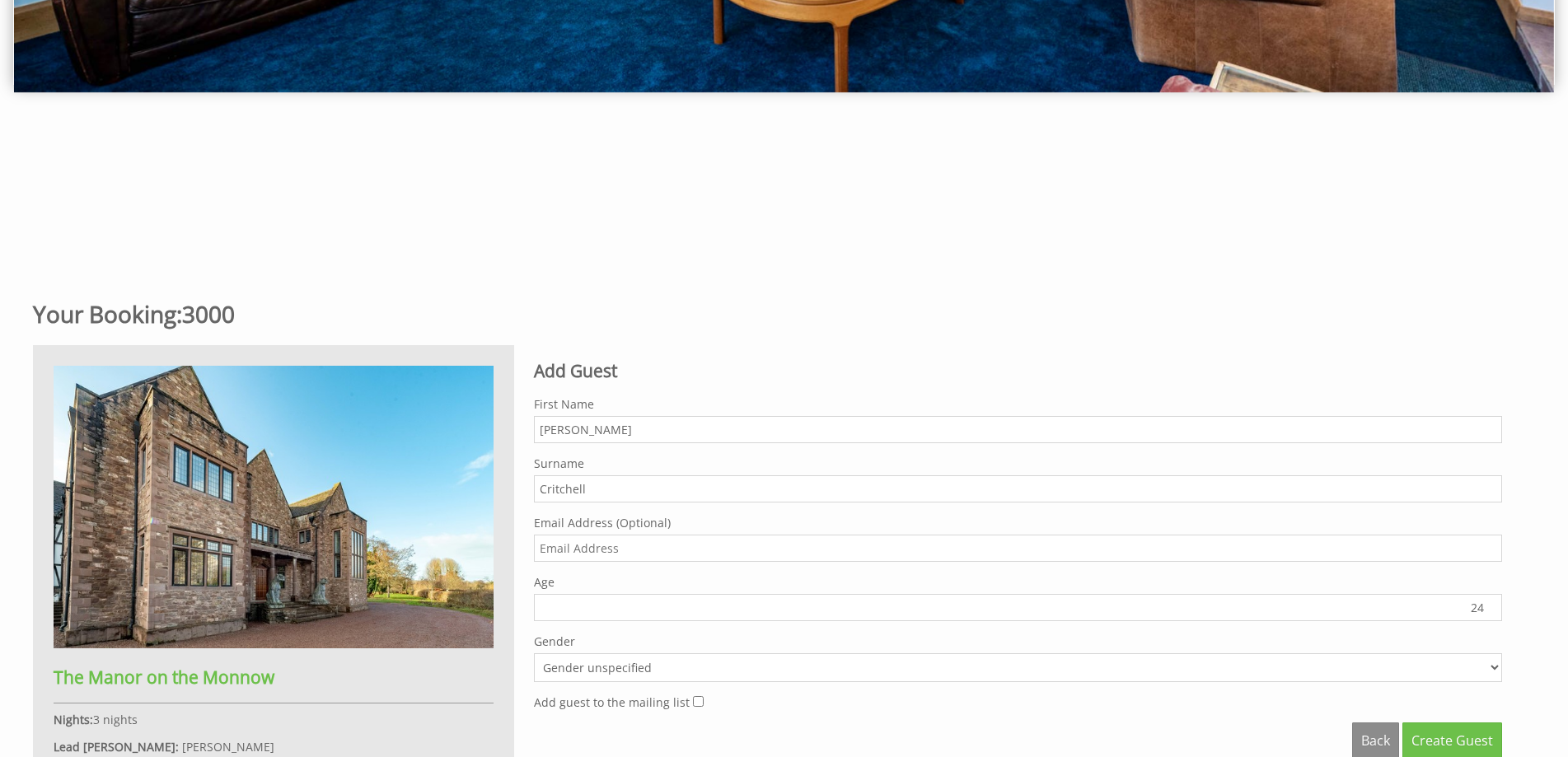
click at [1492, 667] on select "Gender unspecified Gender [DEMOGRAPHIC_DATA] Gender [DEMOGRAPHIC_DATA]" at bounding box center [1018, 667] width 968 height 28
select select "gender_[DEMOGRAPHIC_DATA]"
click at [534, 654] on select "Gender unspecified Gender [DEMOGRAPHIC_DATA] Gender [DEMOGRAPHIC_DATA]" at bounding box center [1018, 667] width 968 height 28
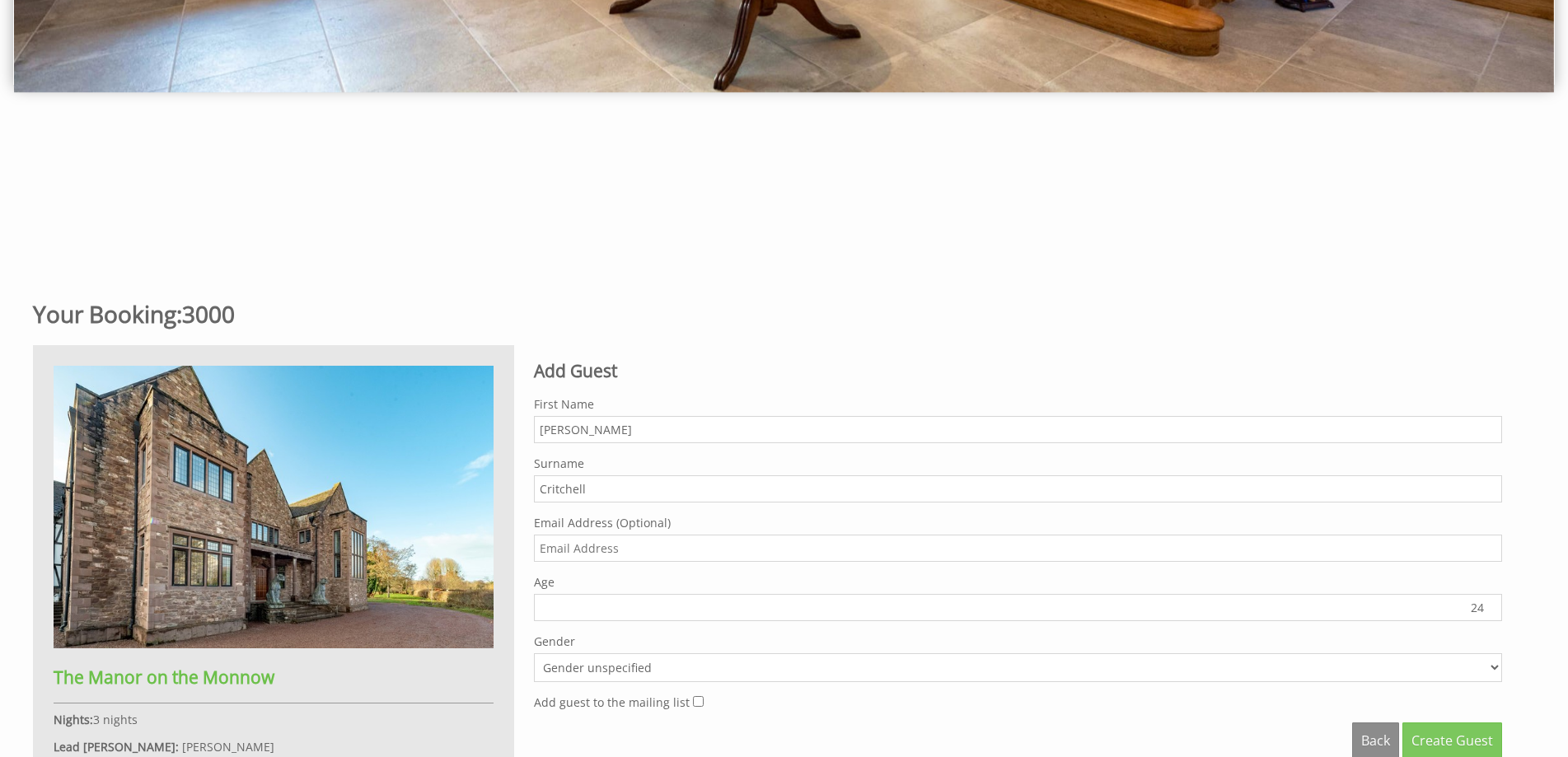
click at [1430, 744] on span "Create Guest" at bounding box center [1452, 741] width 82 height 18
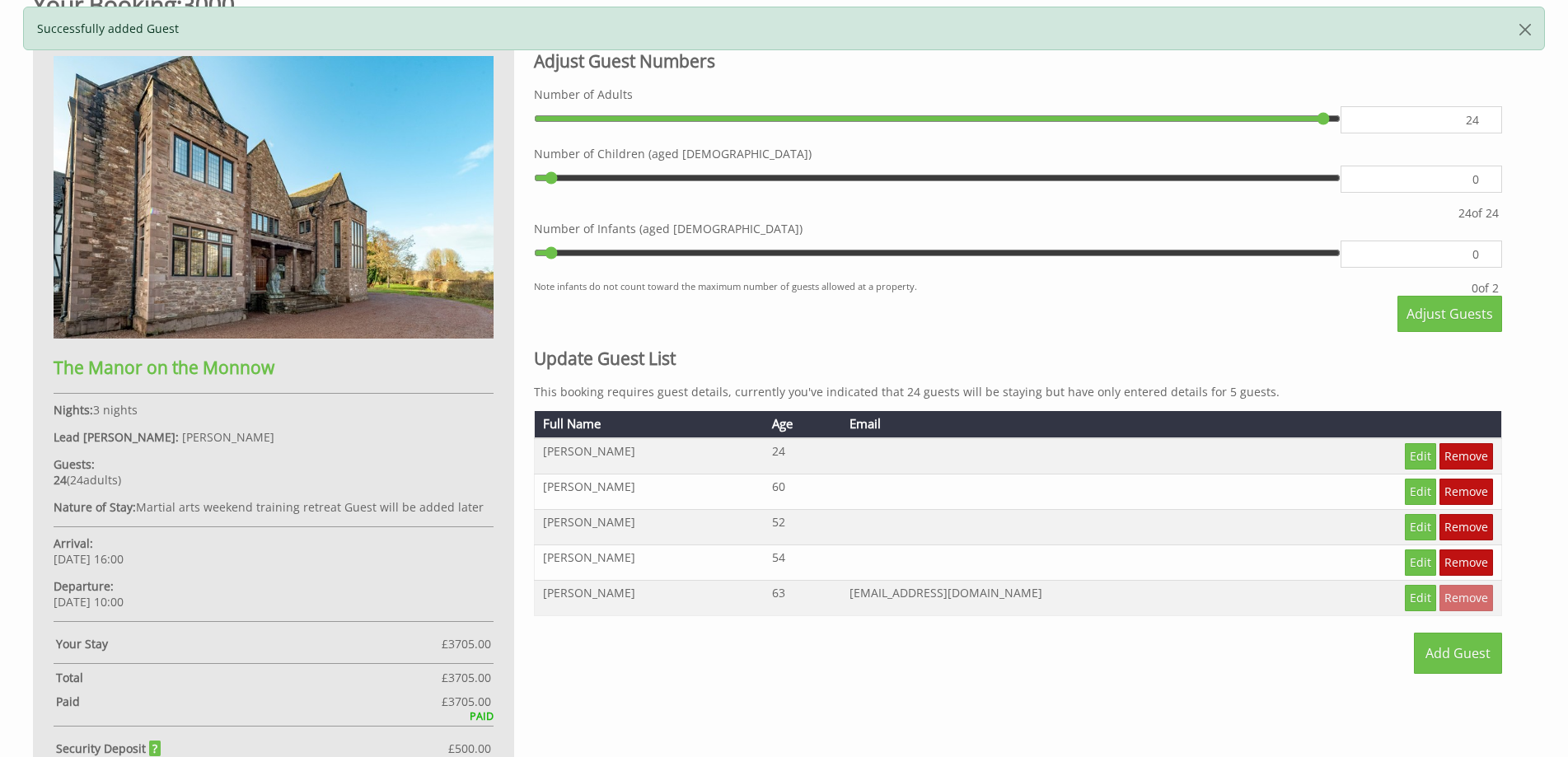
scroll to position [773, 0]
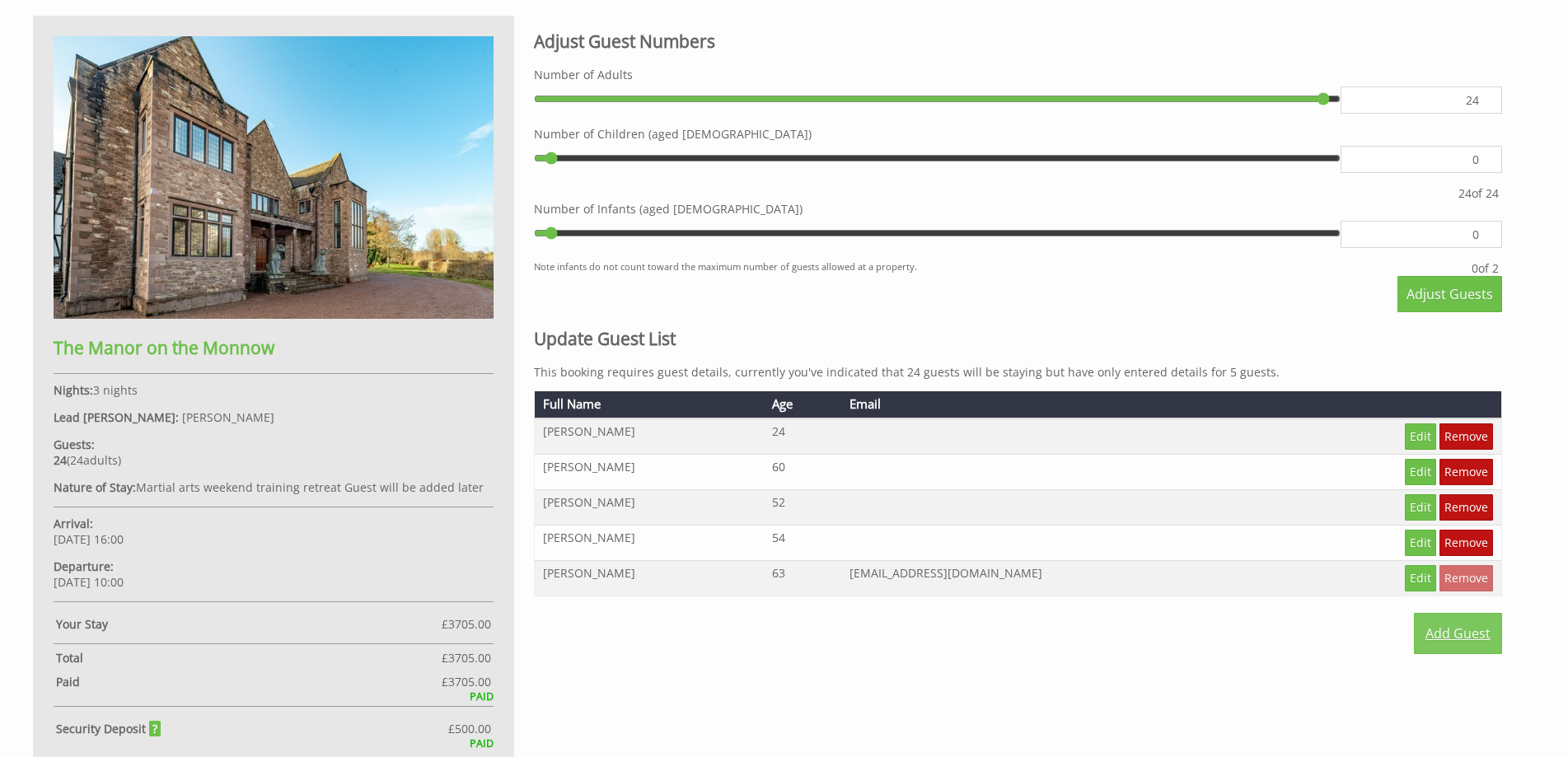
click at [1457, 637] on link "Add Guest" at bounding box center [1458, 633] width 88 height 41
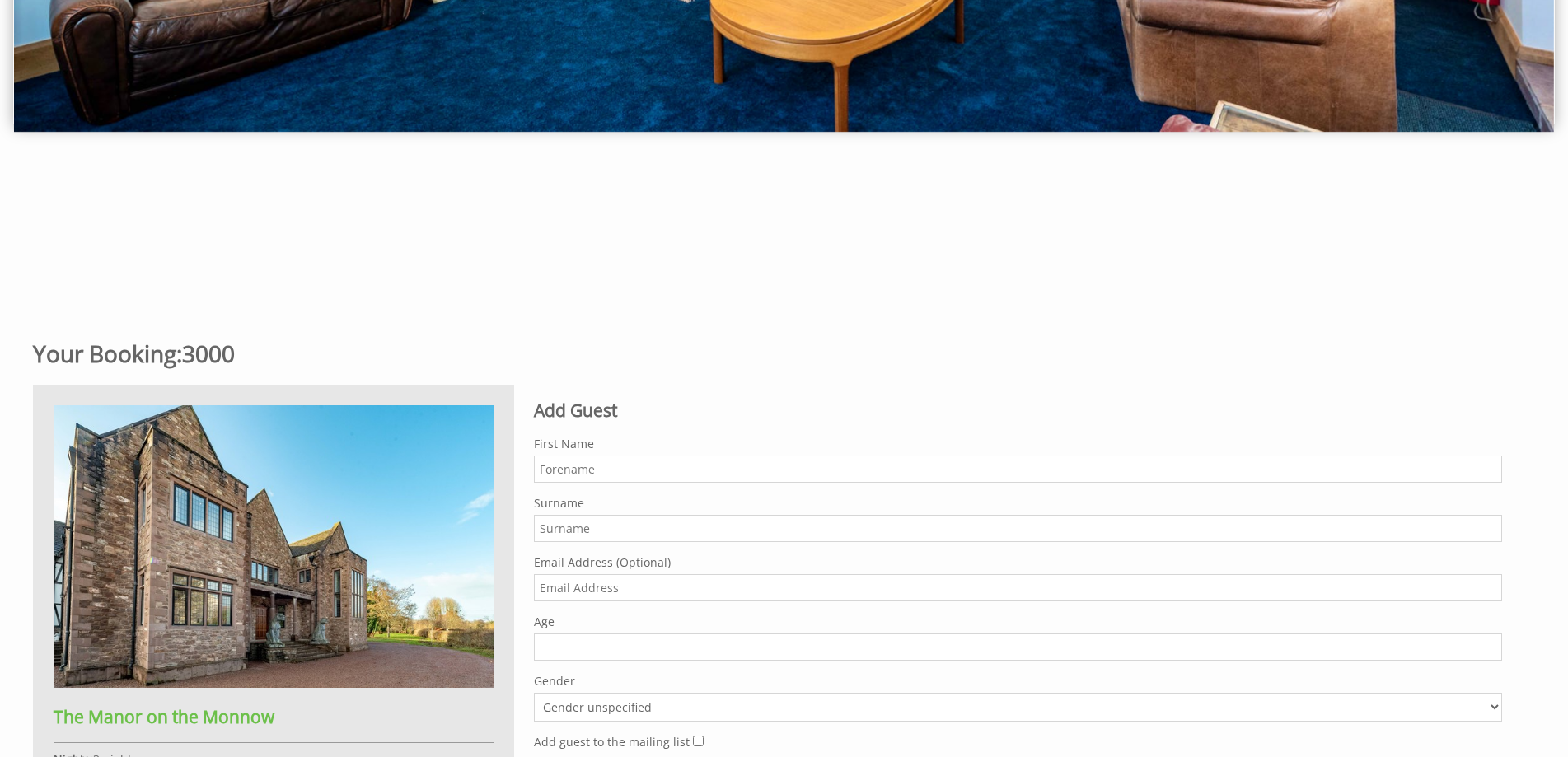
scroll to position [519, 0]
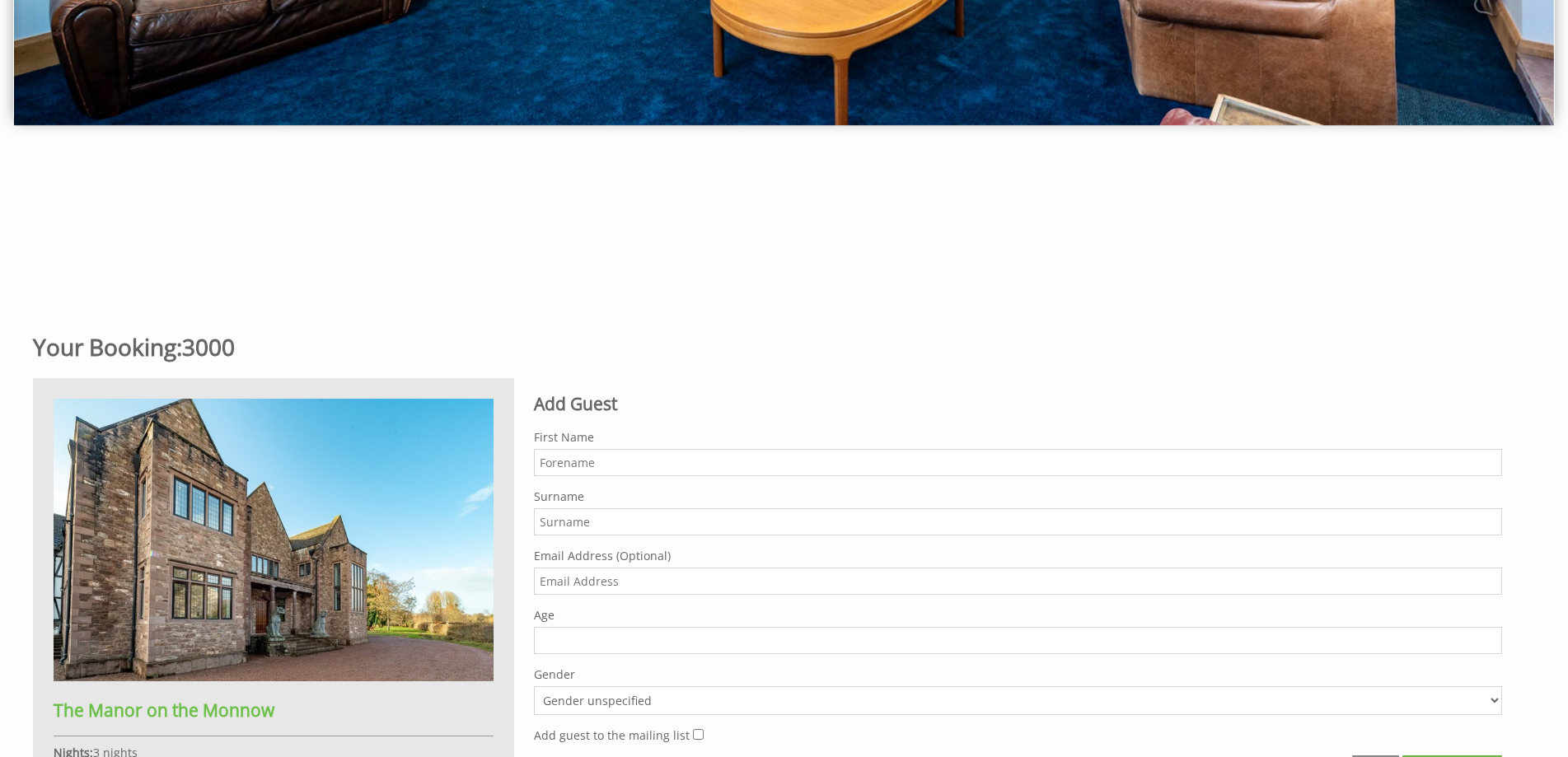
click at [552, 464] on input "First Name" at bounding box center [1018, 462] width 968 height 27
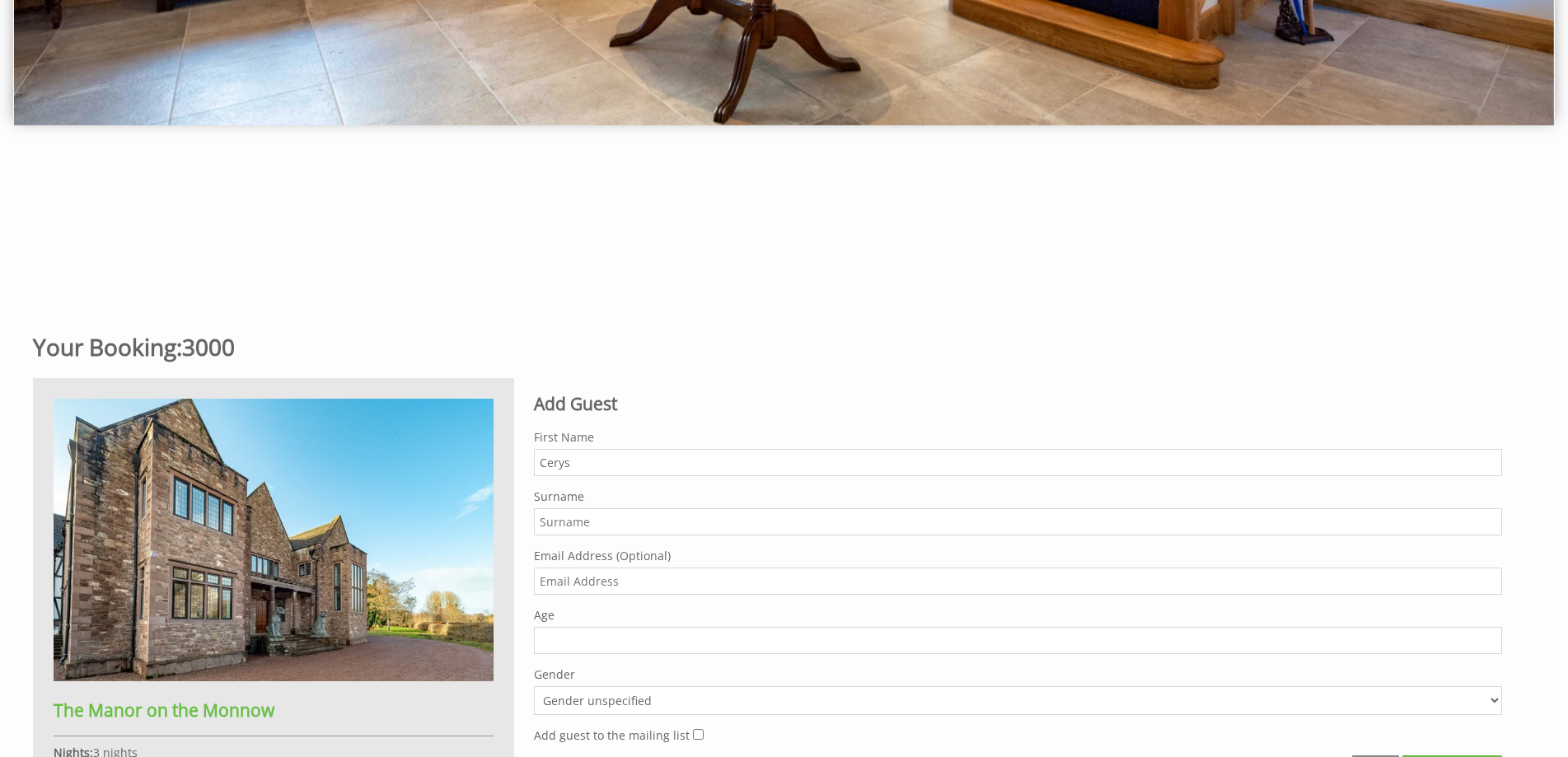
type input "Cerys"
click at [546, 521] on input "Surname" at bounding box center [1018, 522] width 968 height 27
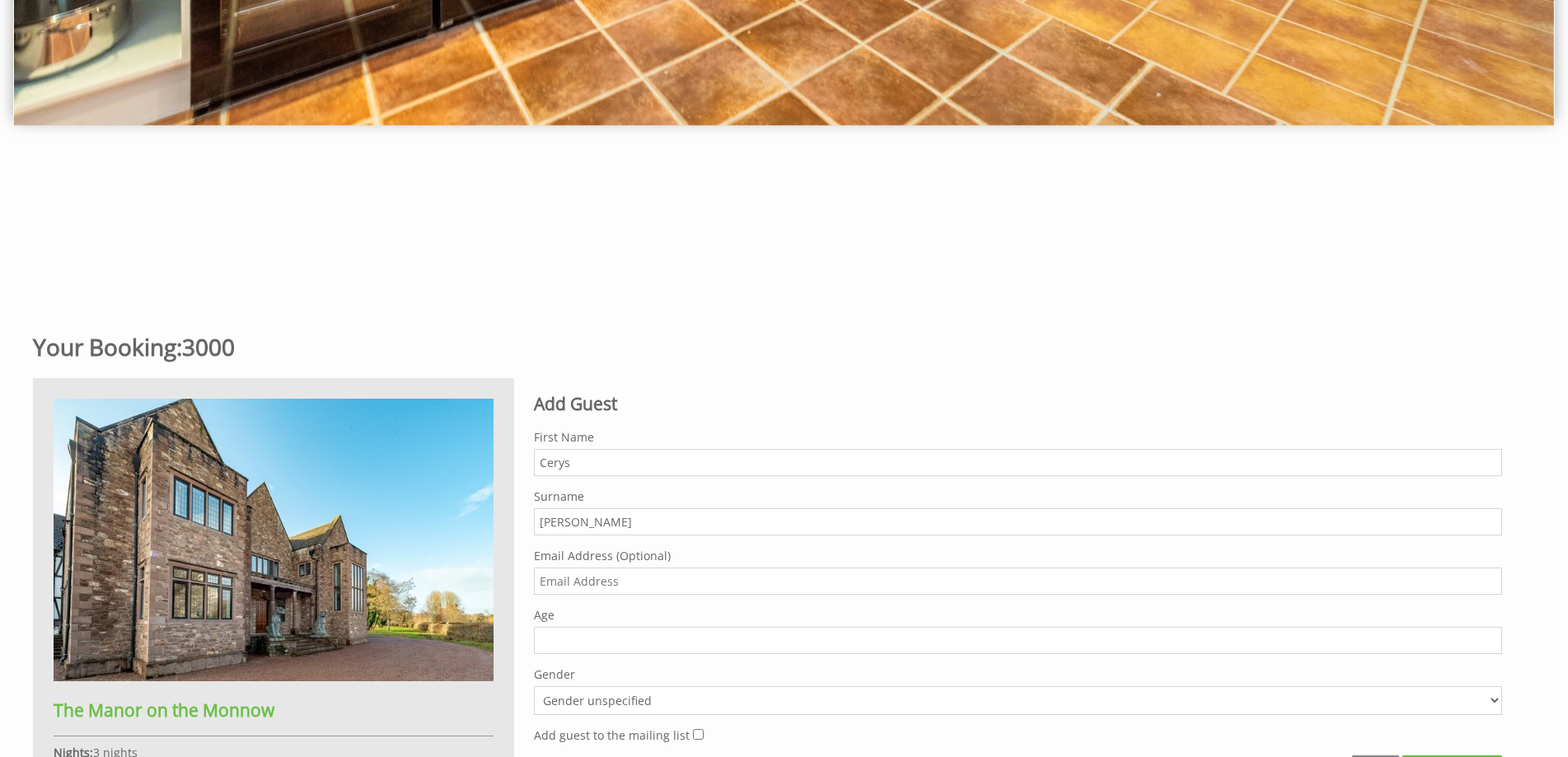
type input "Bennett"
click at [1491, 633] on input "2" at bounding box center [1018, 641] width 968 height 27
click at [1491, 633] on input "3" at bounding box center [1018, 641] width 968 height 27
click at [1491, 633] on input "4" at bounding box center [1018, 641] width 968 height 27
click at [1491, 633] on input "5" at bounding box center [1018, 641] width 968 height 27
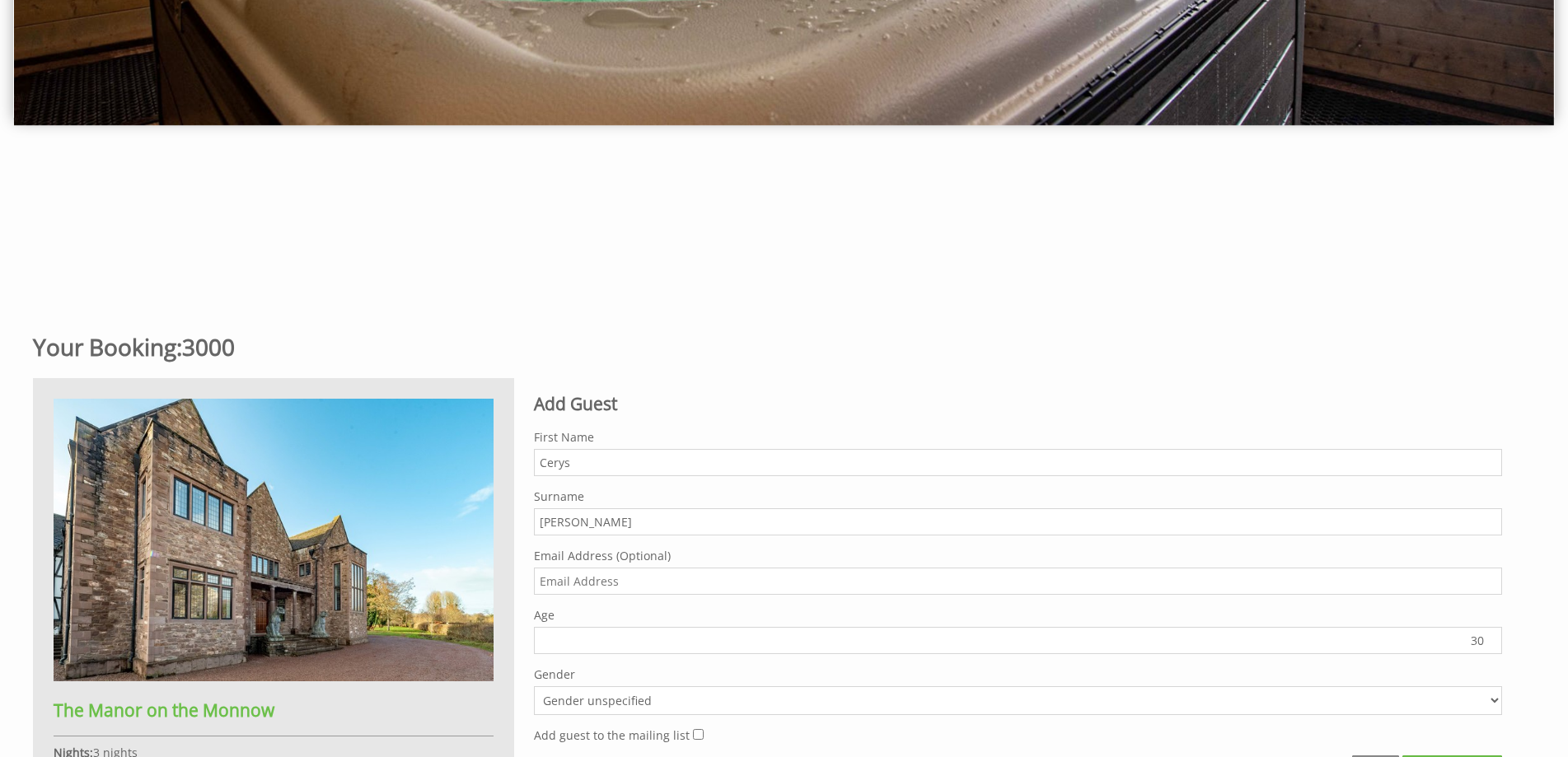
click at [1491, 633] on input "30" at bounding box center [1018, 641] width 968 height 27
click at [1493, 645] on input "29" at bounding box center [1018, 641] width 968 height 27
click at [1493, 645] on input "28" at bounding box center [1018, 641] width 968 height 27
click at [1493, 645] on input "27" at bounding box center [1018, 641] width 968 height 27
click at [1493, 645] on input "26" at bounding box center [1018, 641] width 968 height 27
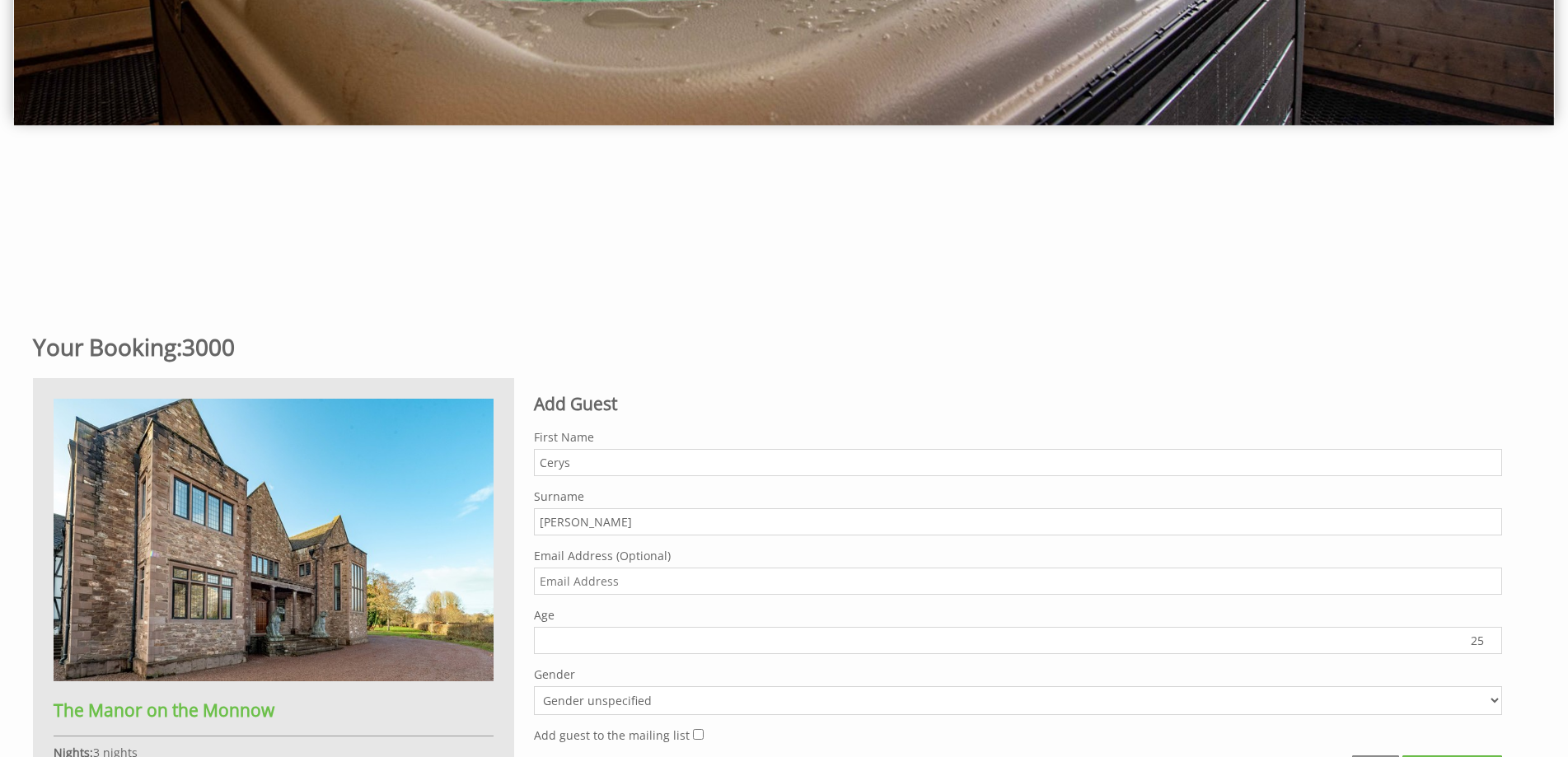
click at [1493, 645] on input "25" at bounding box center [1018, 641] width 968 height 27
click at [1493, 639] on input "26" at bounding box center [1018, 641] width 968 height 27
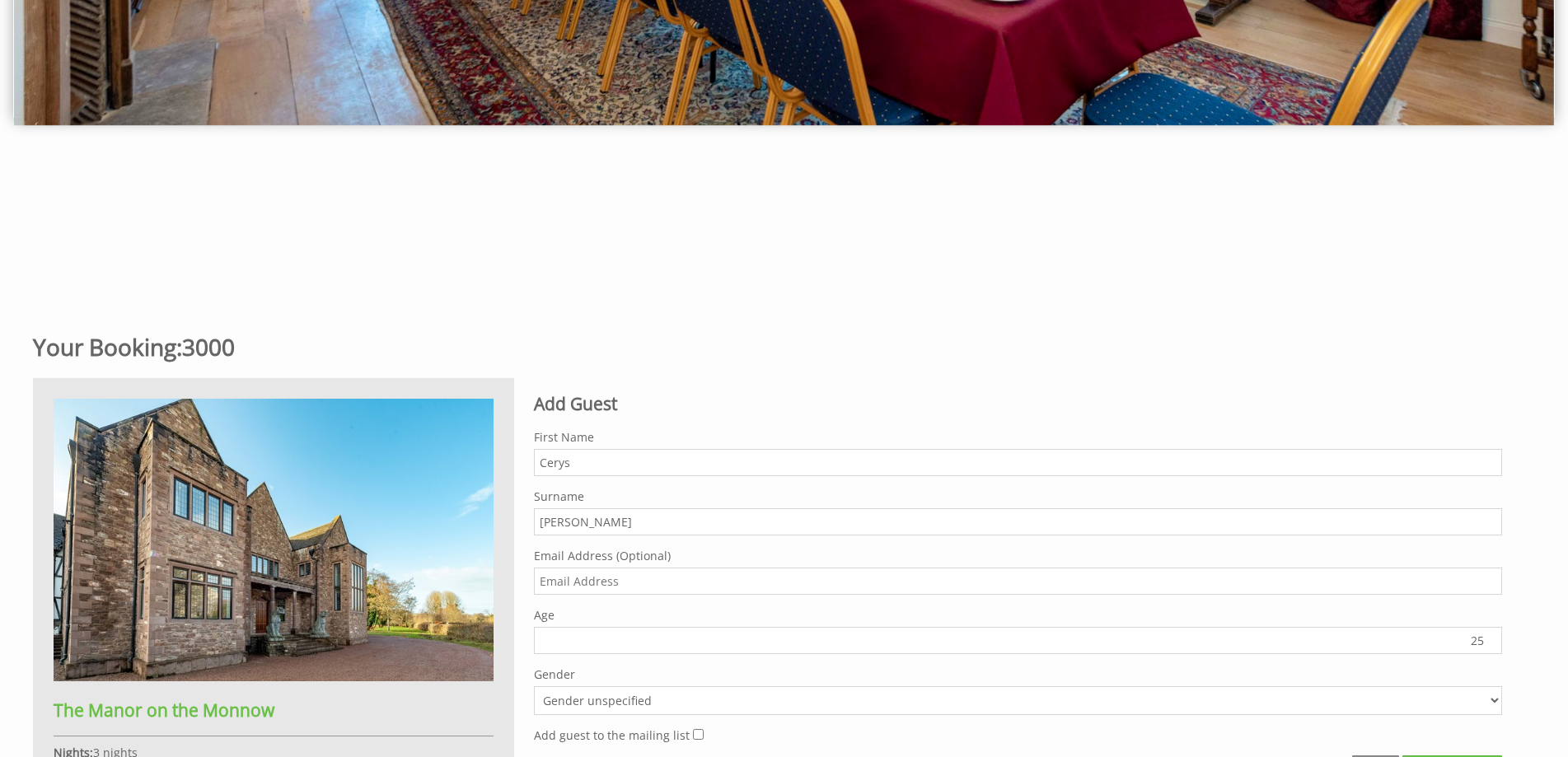
click at [1492, 643] on input "25" at bounding box center [1018, 641] width 968 height 27
type input "24"
click at [1492, 643] on input "24" at bounding box center [1018, 641] width 968 height 27
click at [1497, 704] on select "Gender unspecified Gender [DEMOGRAPHIC_DATA] Gender [DEMOGRAPHIC_DATA]" at bounding box center [1018, 700] width 968 height 28
select select "gender_female"
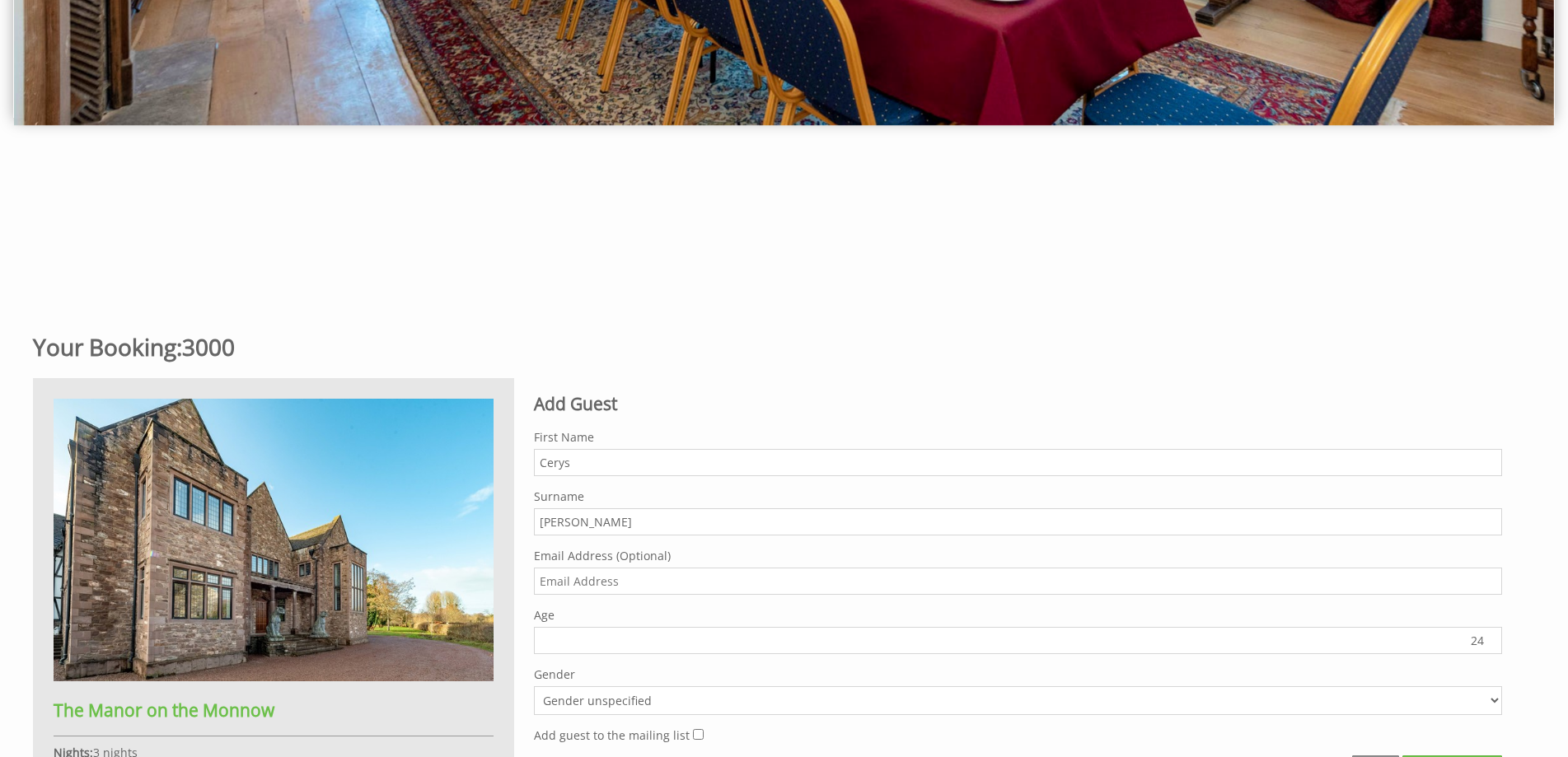
click at [534, 687] on select "Gender unspecified Gender [DEMOGRAPHIC_DATA] Gender [DEMOGRAPHIC_DATA]" at bounding box center [1018, 700] width 968 height 28
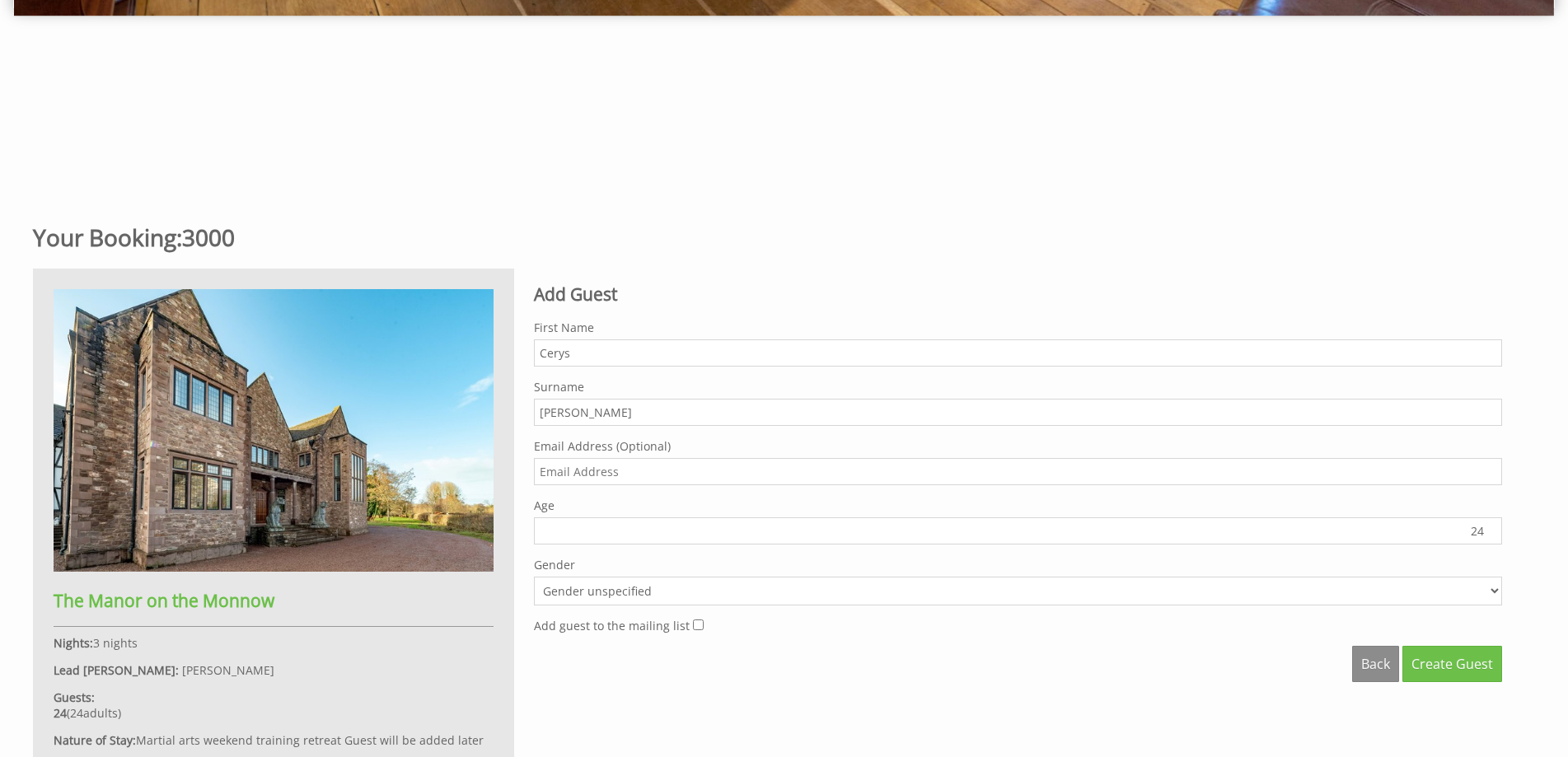
scroll to position [631, 0]
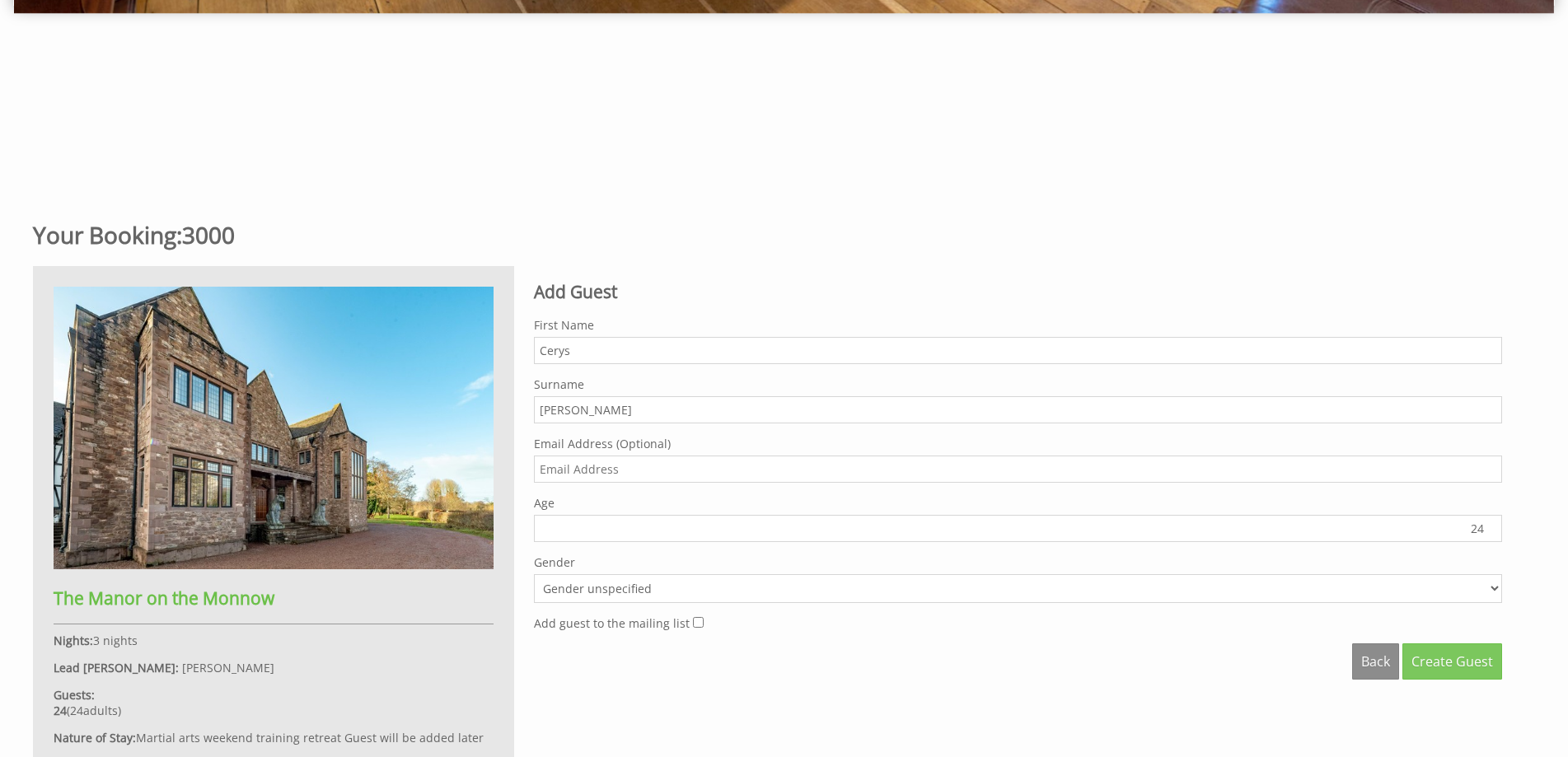
click at [1454, 664] on span "Create Guest" at bounding box center [1452, 662] width 82 height 18
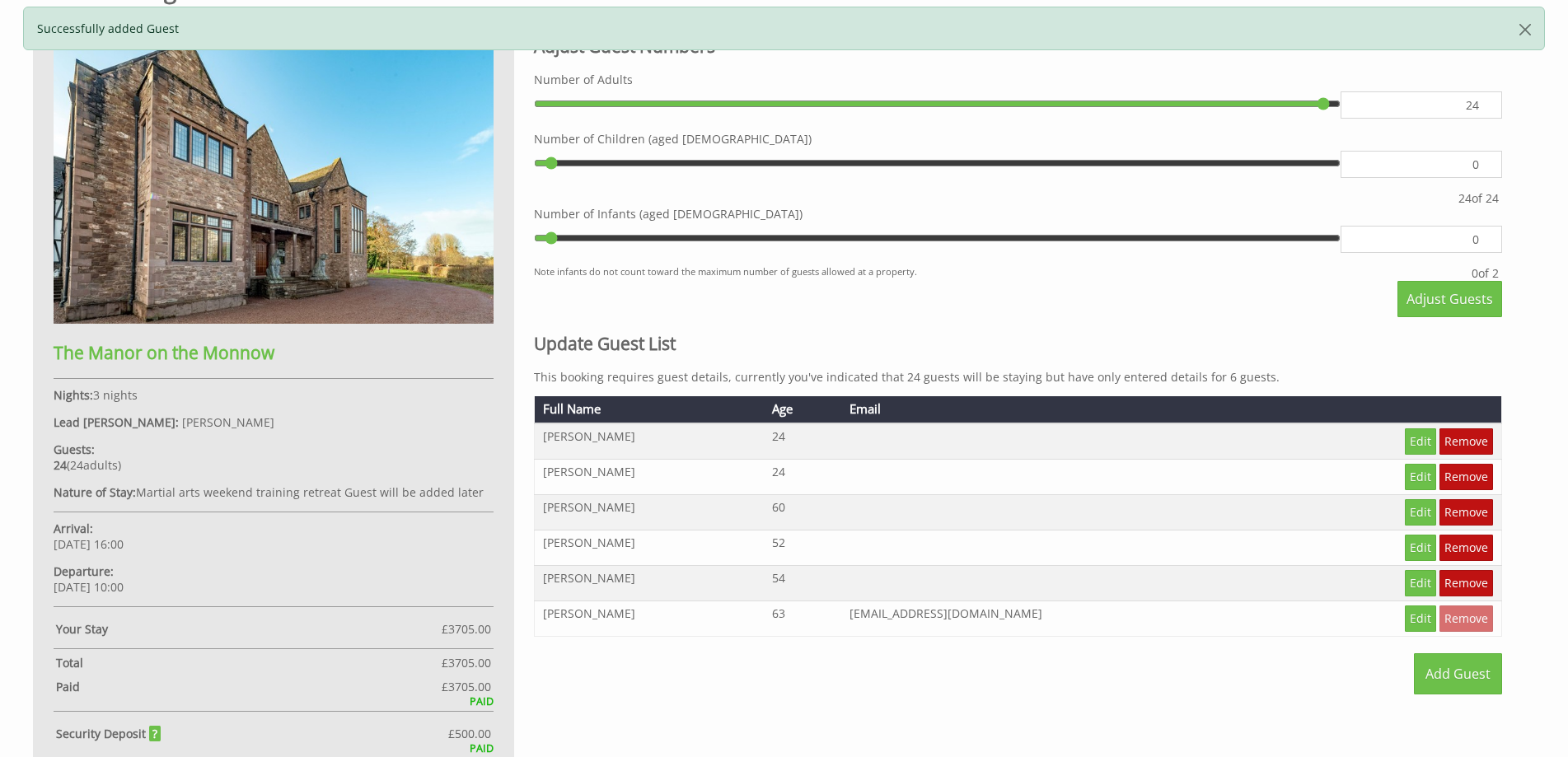
scroll to position [821, 0]
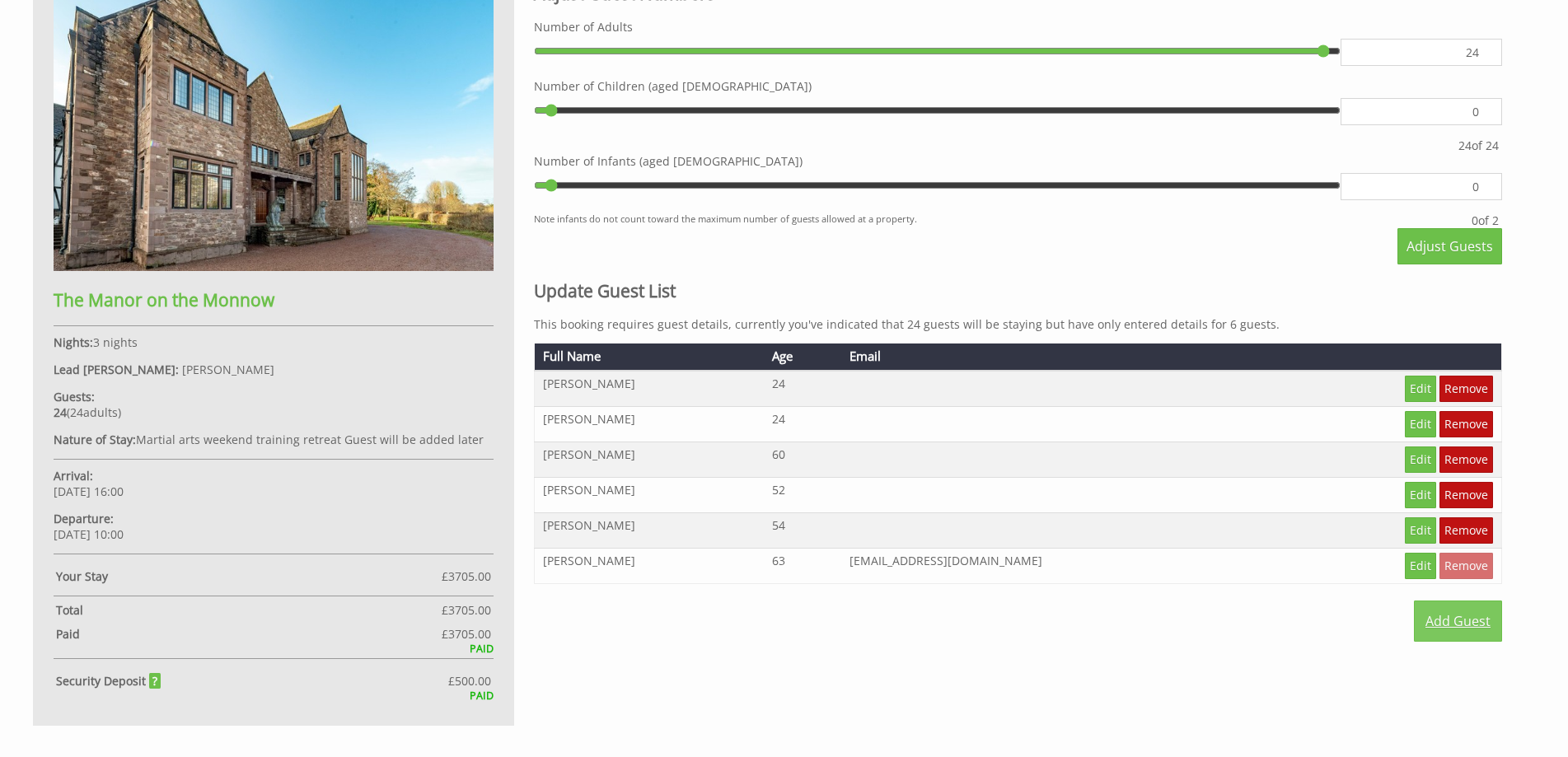
click at [1452, 622] on link "Add Guest" at bounding box center [1458, 621] width 88 height 41
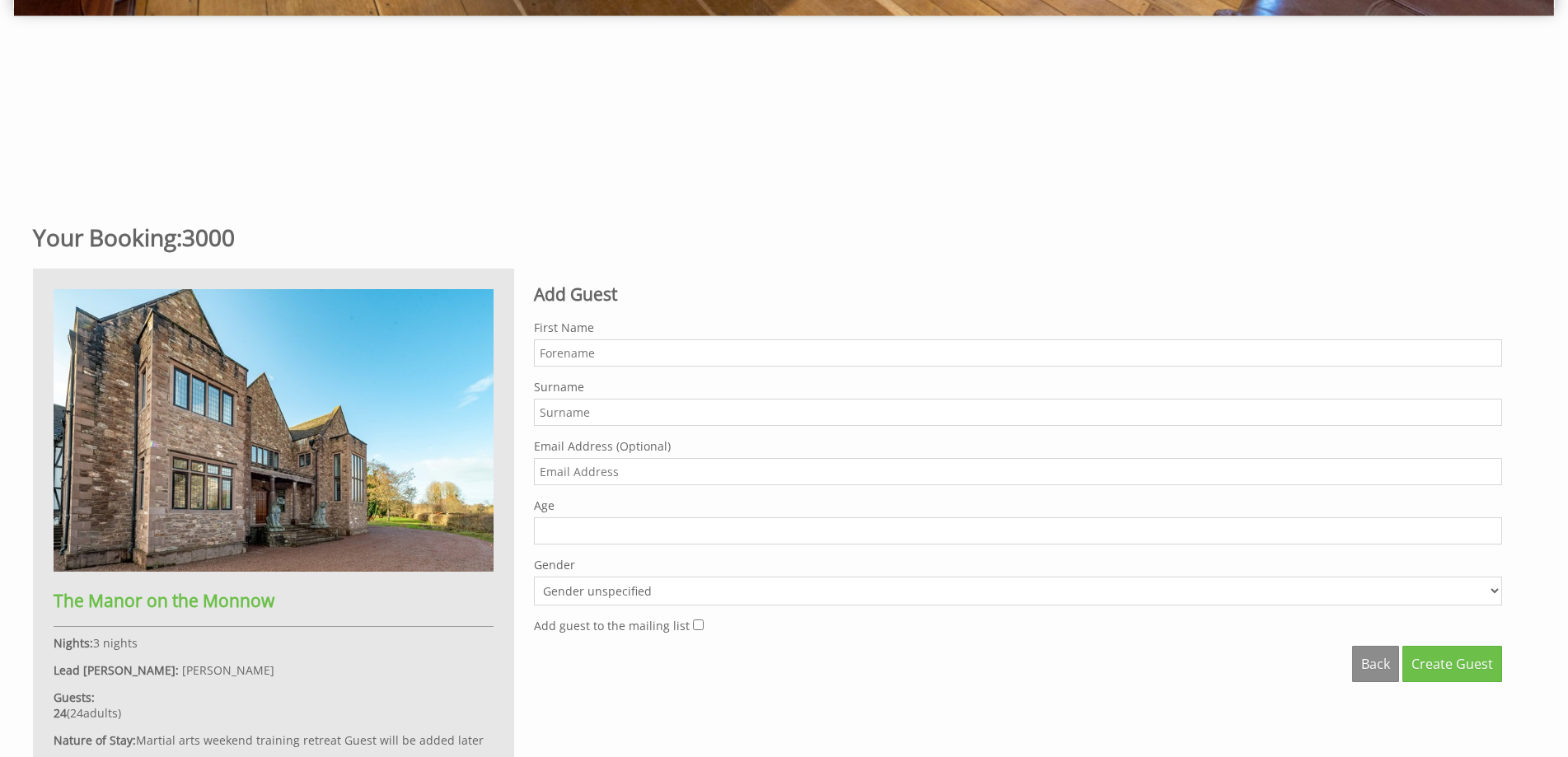
scroll to position [643, 0]
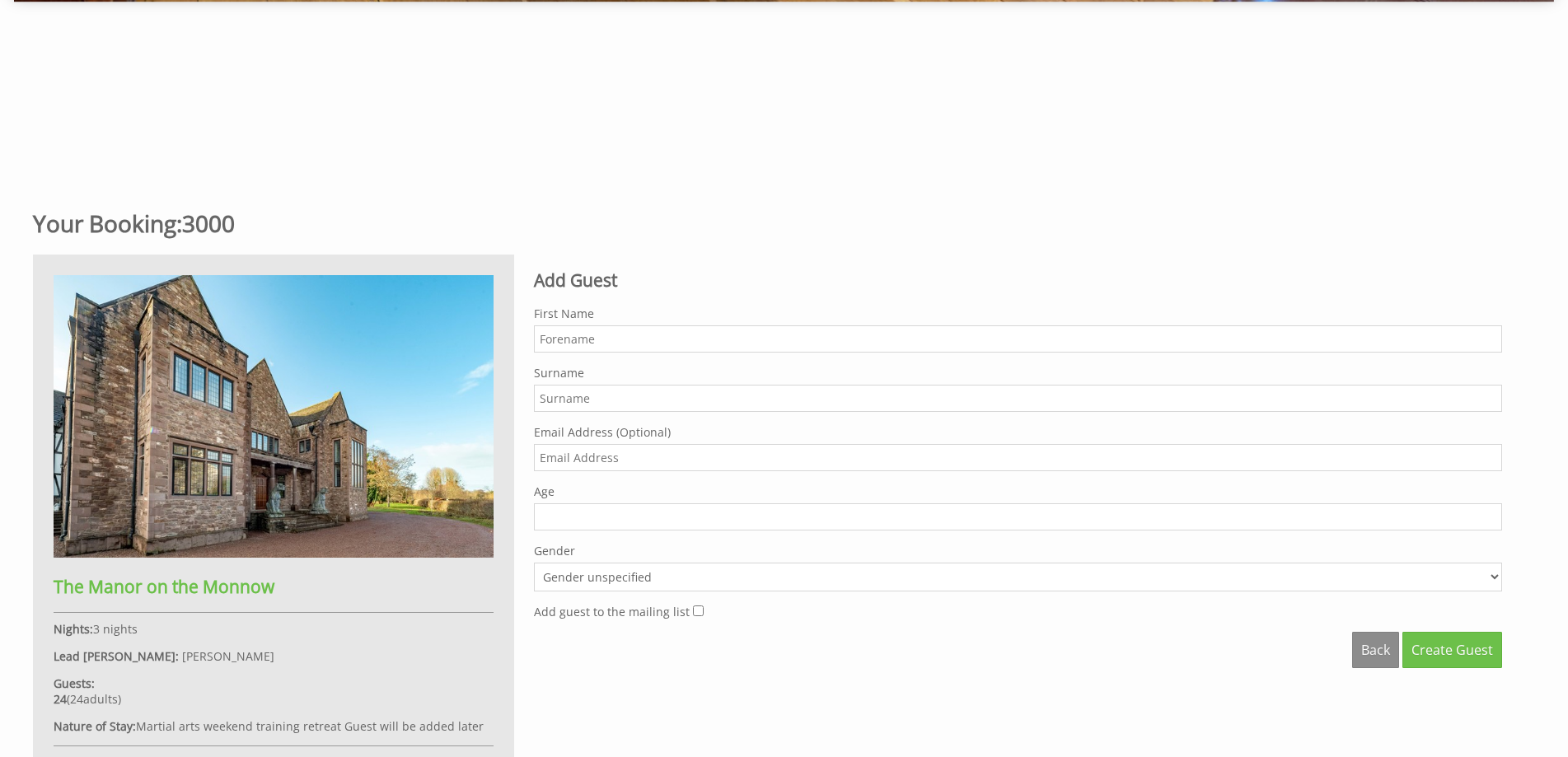
click at [554, 339] on input "First Name" at bounding box center [1018, 339] width 968 height 27
type input "Jamie"
click at [561, 399] on input "Surname" at bounding box center [1018, 398] width 968 height 27
type input "[PERSON_NAME]"
click at [1489, 514] on input "38" at bounding box center [1018, 517] width 968 height 27
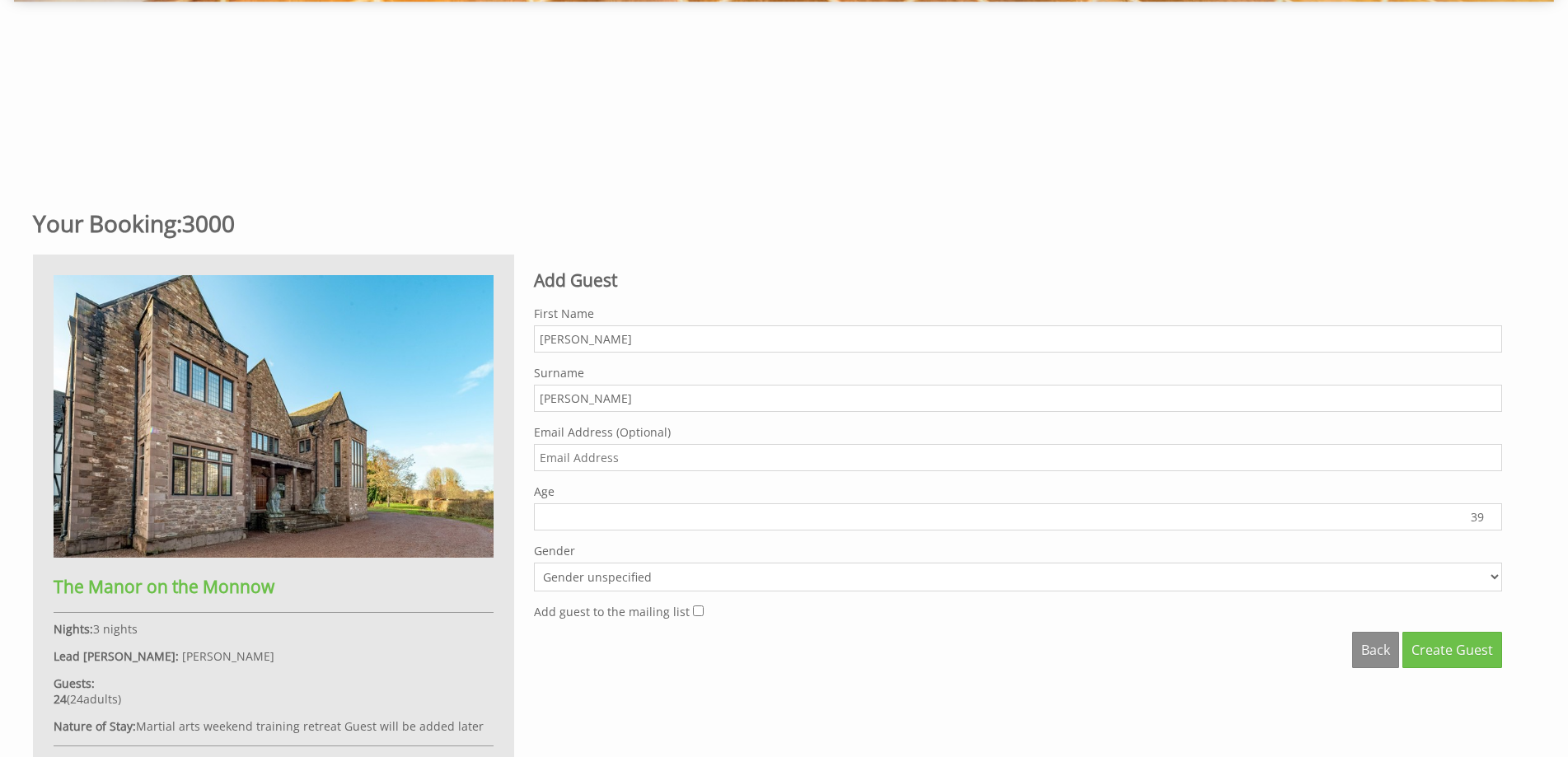
click at [1489, 514] on input "39" at bounding box center [1018, 517] width 968 height 27
click at [1489, 514] on input "40" at bounding box center [1018, 517] width 968 height 27
click at [1489, 514] on input "41" at bounding box center [1018, 517] width 968 height 27
type input "42"
click at [1489, 514] on input "42" at bounding box center [1018, 517] width 968 height 27
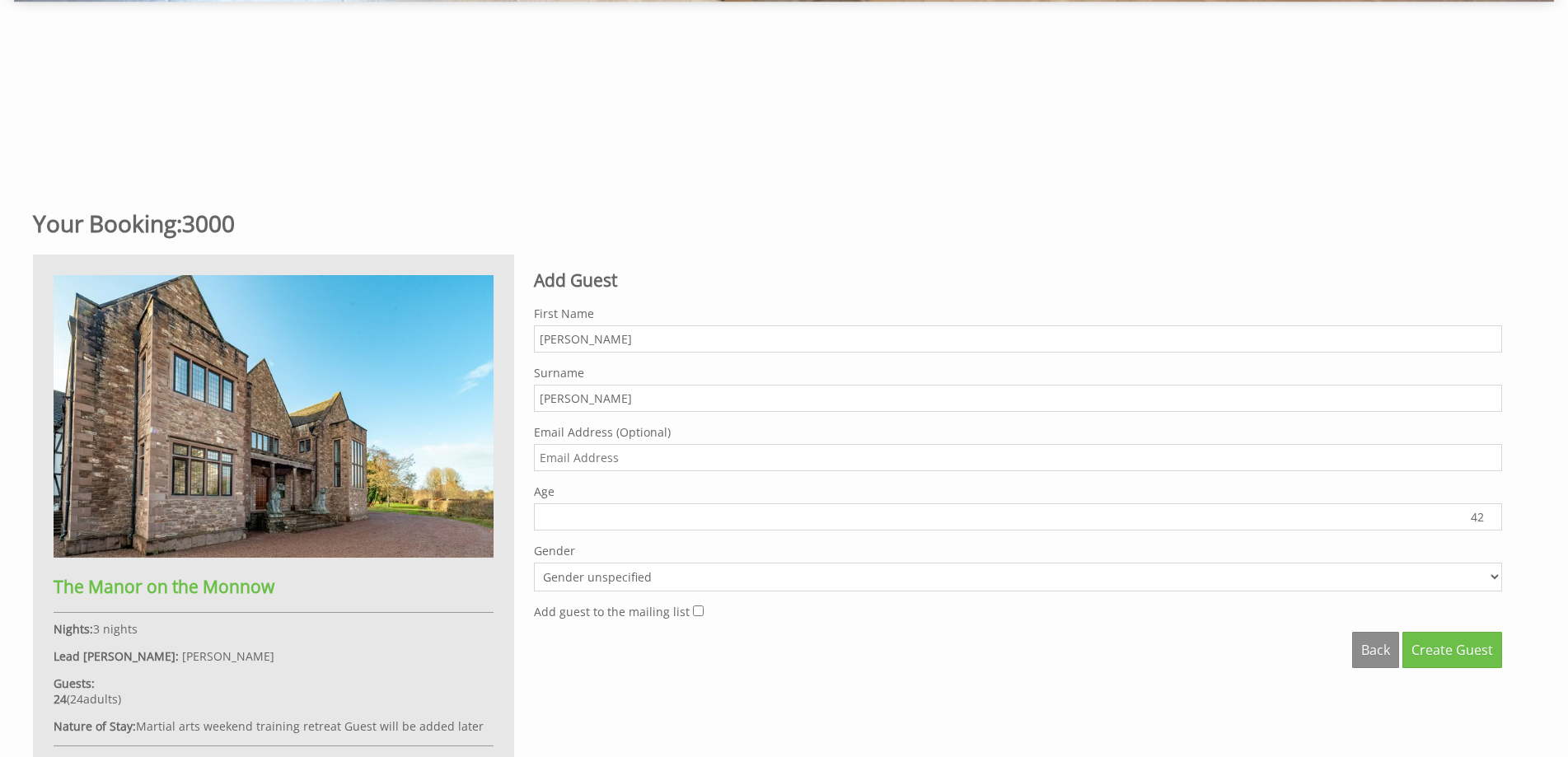
click at [1491, 571] on select "Gender unspecified Gender [DEMOGRAPHIC_DATA] Gender [DEMOGRAPHIC_DATA]" at bounding box center [1018, 577] width 968 height 28
select select "gender_[DEMOGRAPHIC_DATA]"
click at [534, 563] on select "Gender unspecified Gender [DEMOGRAPHIC_DATA] Gender [DEMOGRAPHIC_DATA]" at bounding box center [1018, 577] width 968 height 28
click at [1433, 657] on span "Create Guest" at bounding box center [1452, 650] width 82 height 18
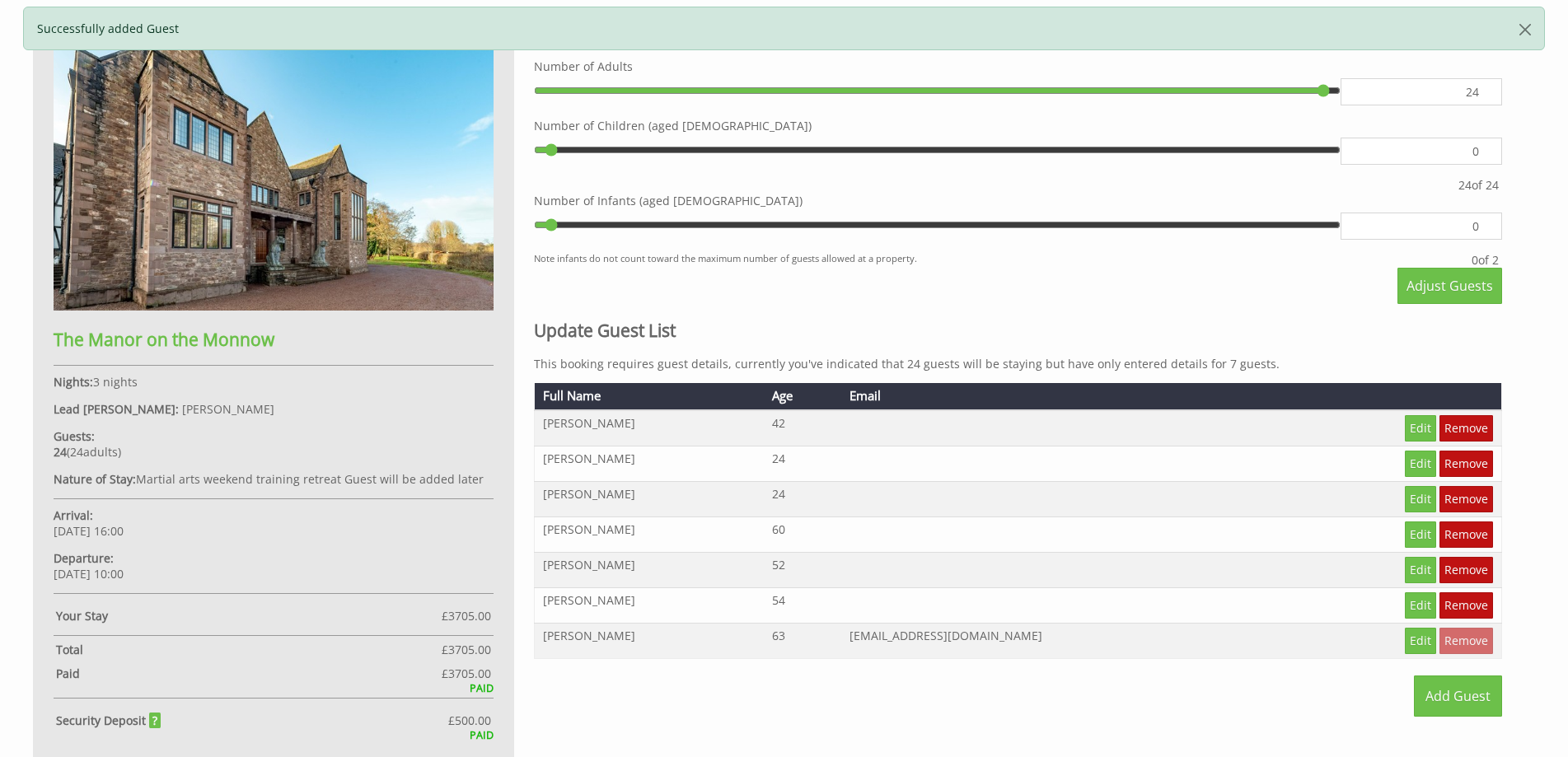
scroll to position [845, 0]
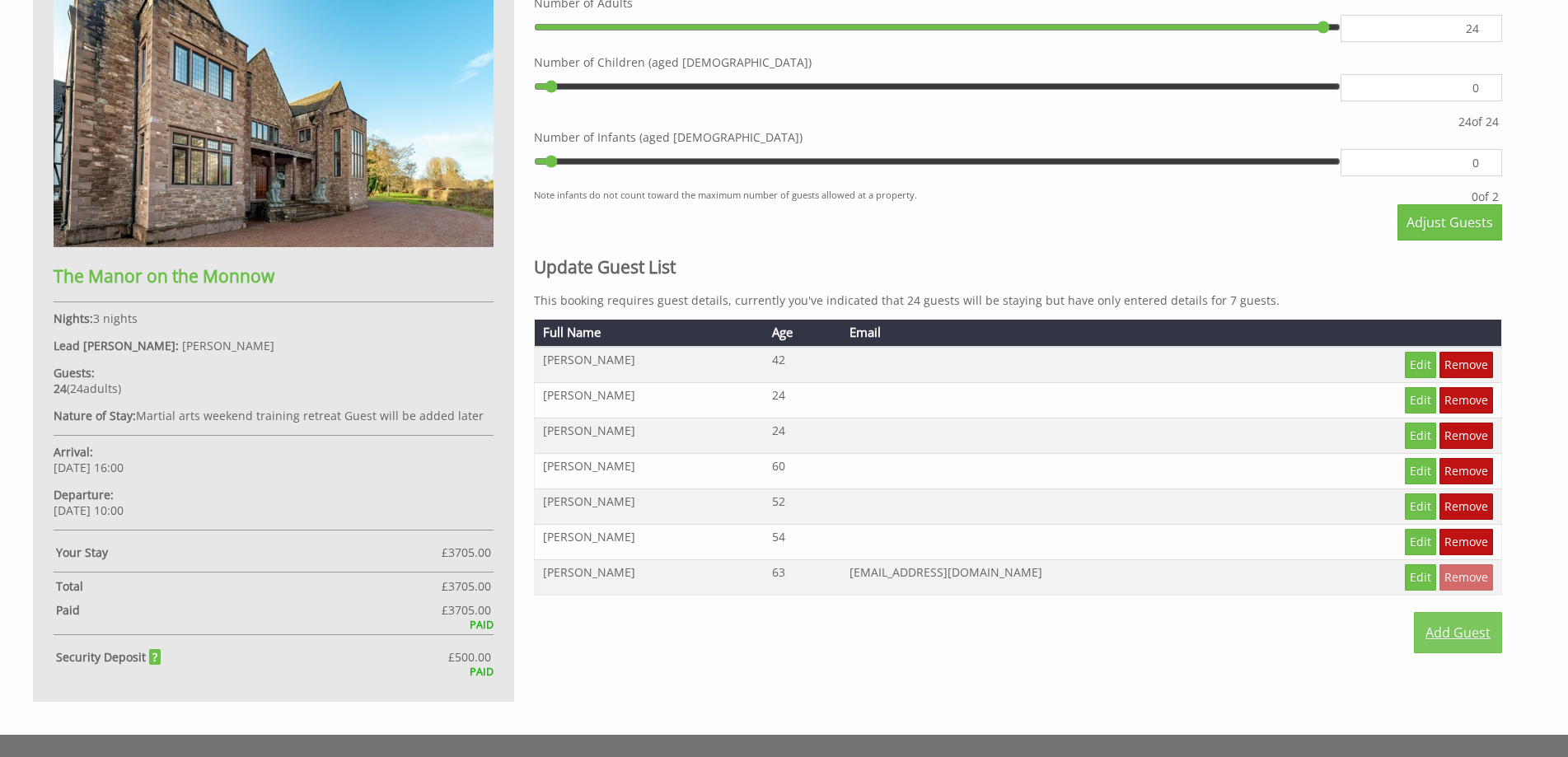
click at [1455, 634] on link "Add Guest" at bounding box center [1458, 633] width 88 height 41
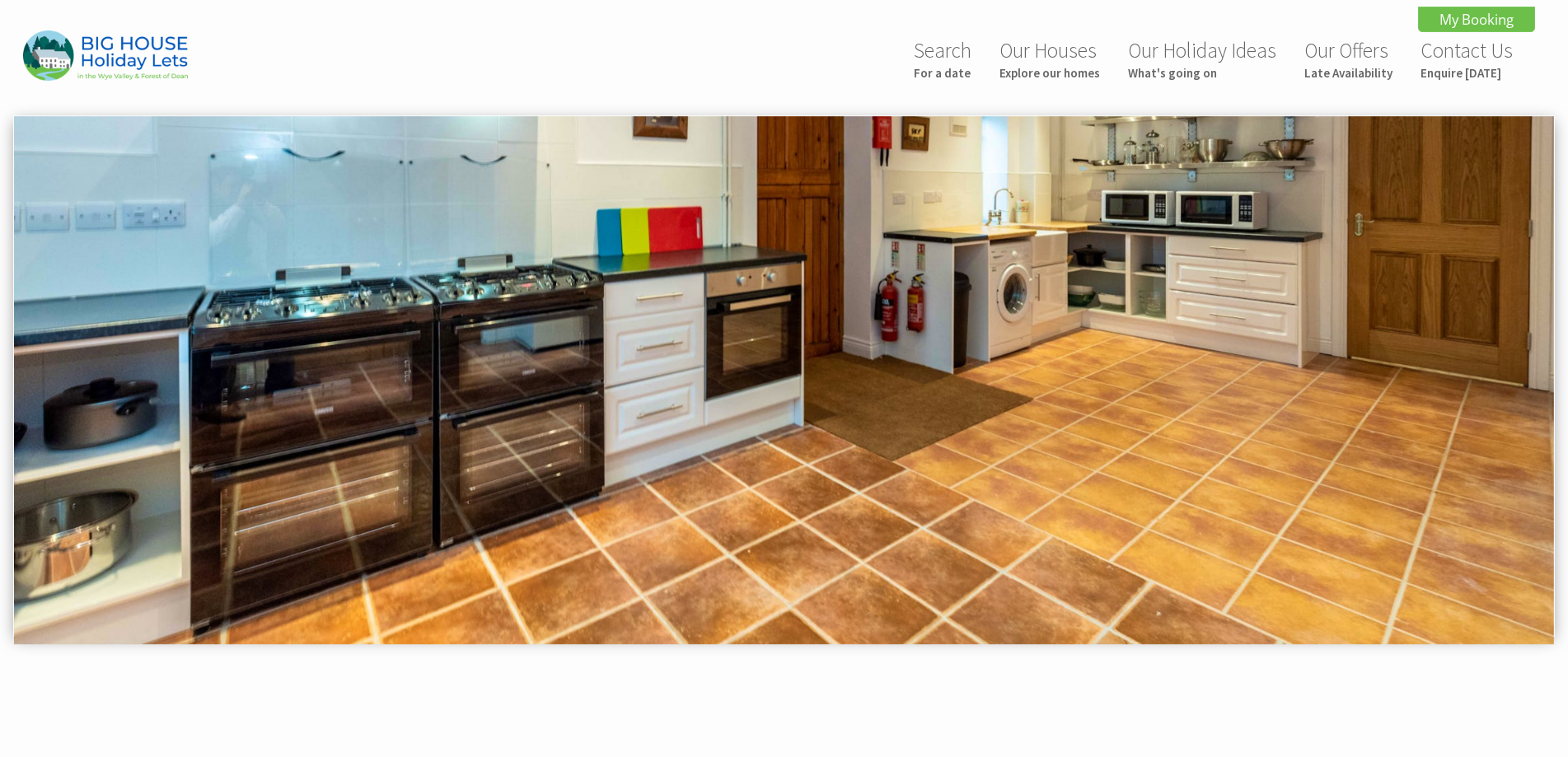
drag, startPoint x: 1567, startPoint y: 185, endPoint x: 1568, endPoint y: 307, distance: 122.0
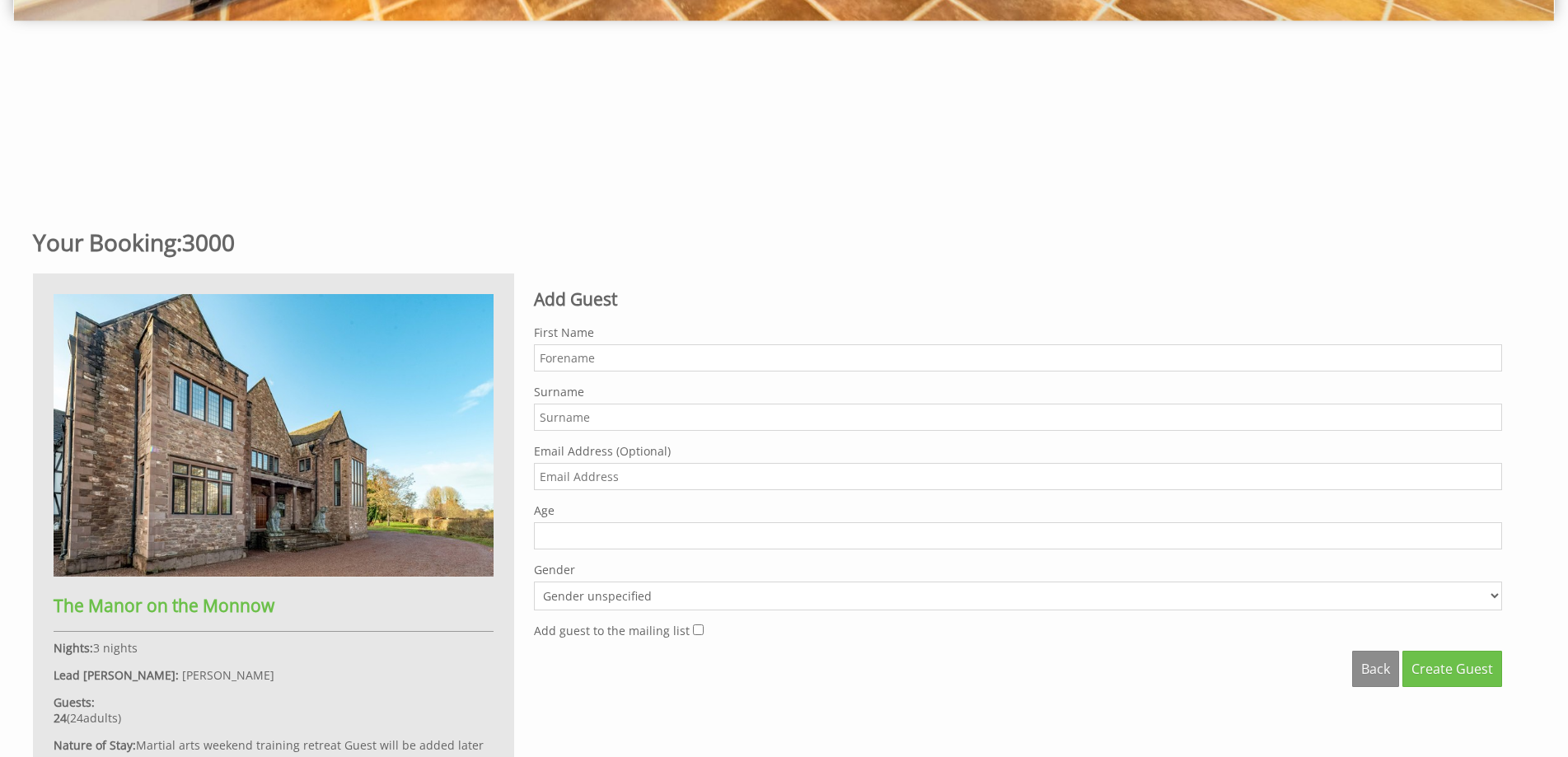
scroll to position [626, 0]
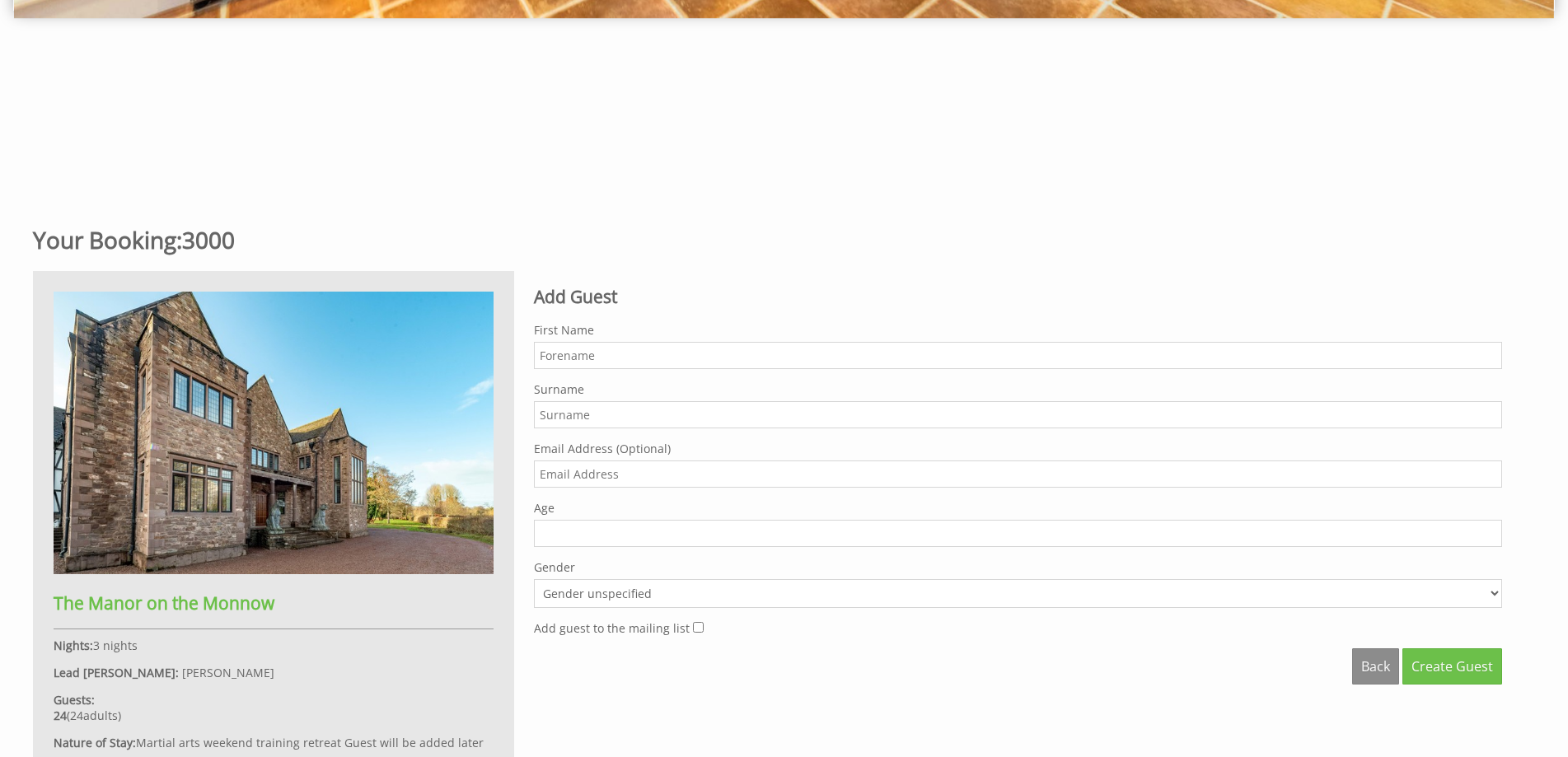
click at [554, 357] on input "First Name" at bounding box center [1018, 355] width 968 height 27
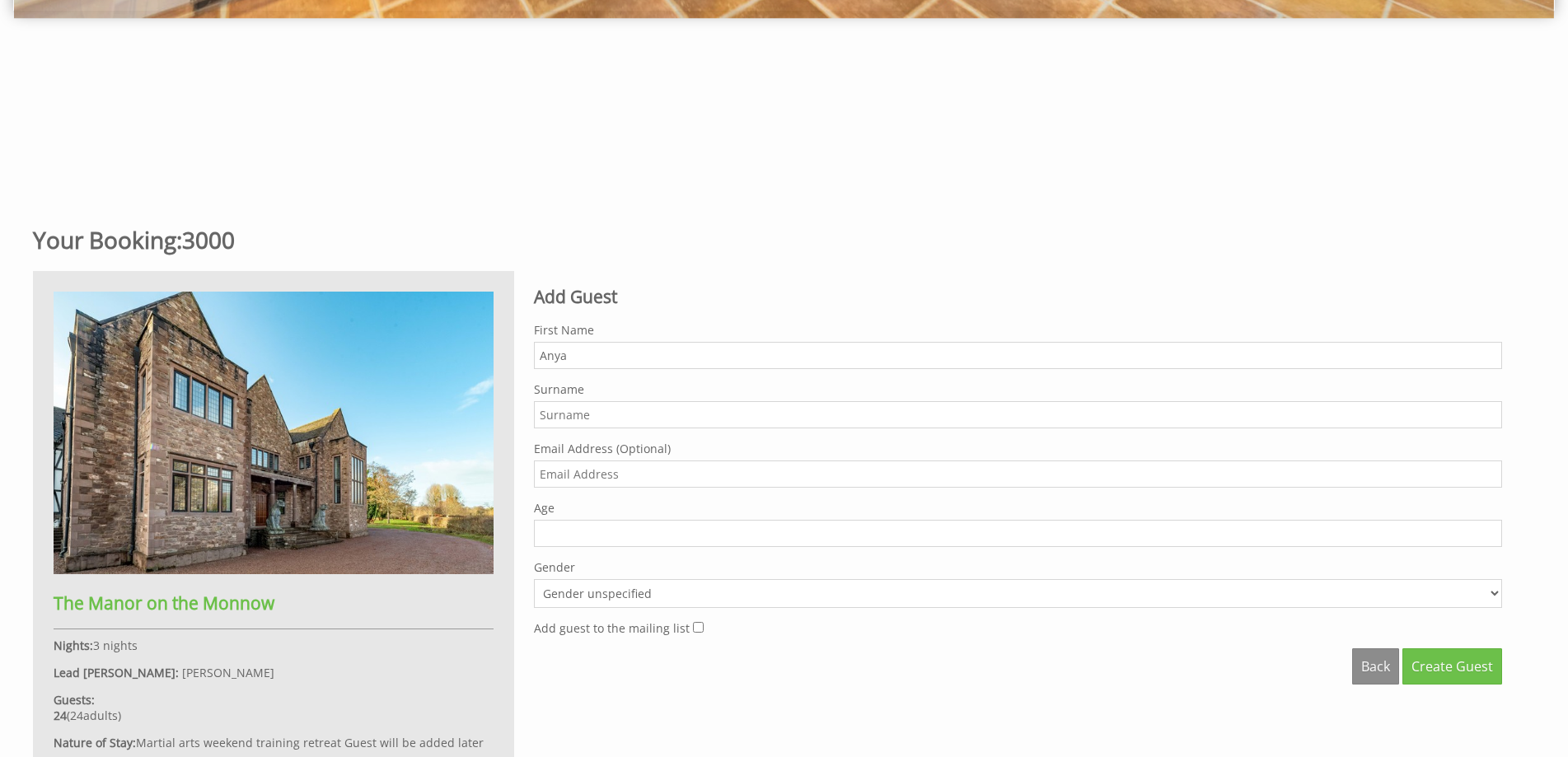
type input "Anya"
click at [549, 416] on input "Surname" at bounding box center [1018, 415] width 968 height 27
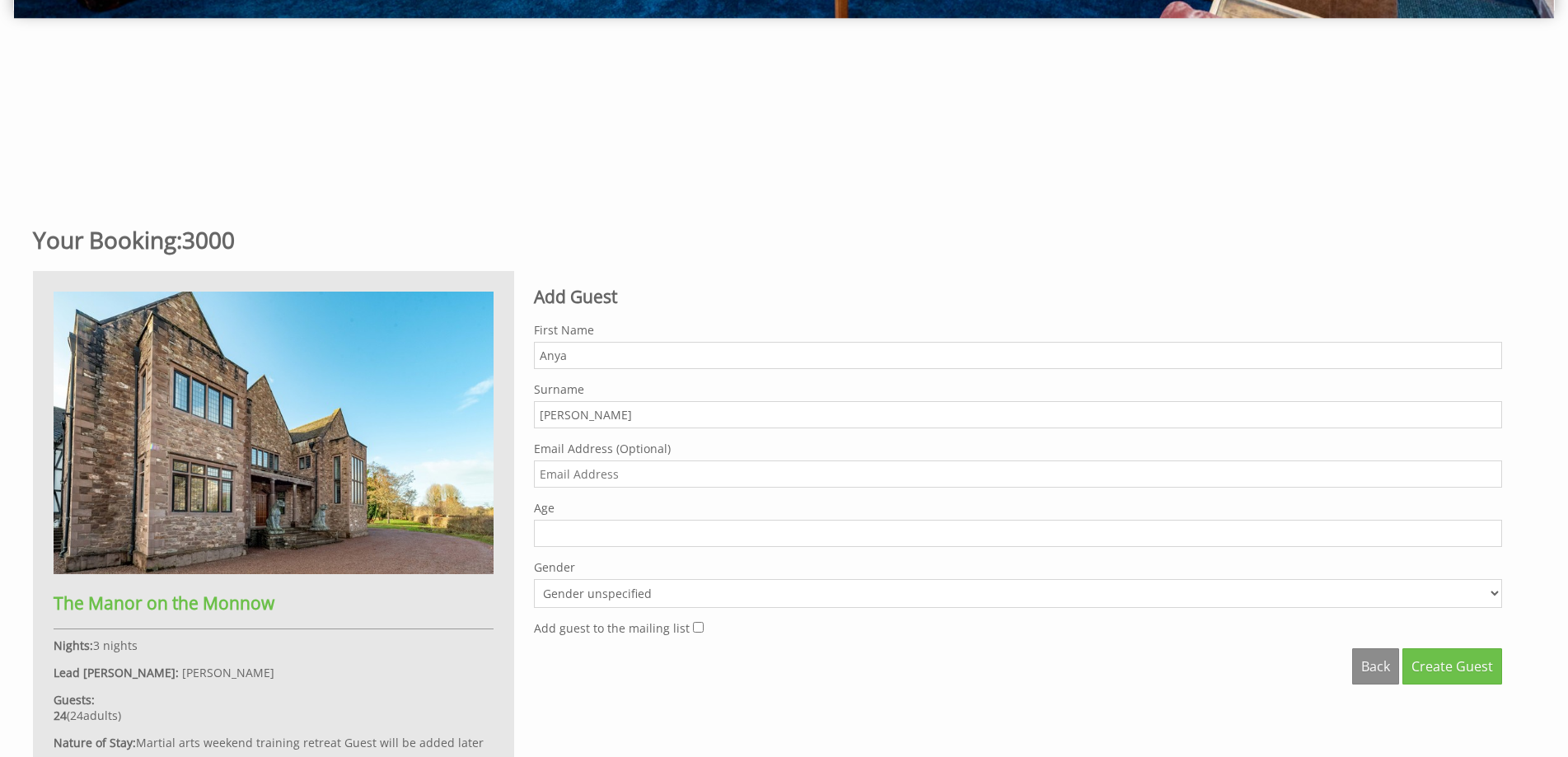
type input "[PERSON_NAME]"
click at [1492, 530] on input "1" at bounding box center [1018, 534] width 968 height 27
click at [1492, 530] on input "28" at bounding box center [1018, 534] width 968 height 27
click at [1489, 536] on input "27" at bounding box center [1018, 534] width 968 height 27
click at [1489, 536] on input "26" at bounding box center [1018, 534] width 968 height 27
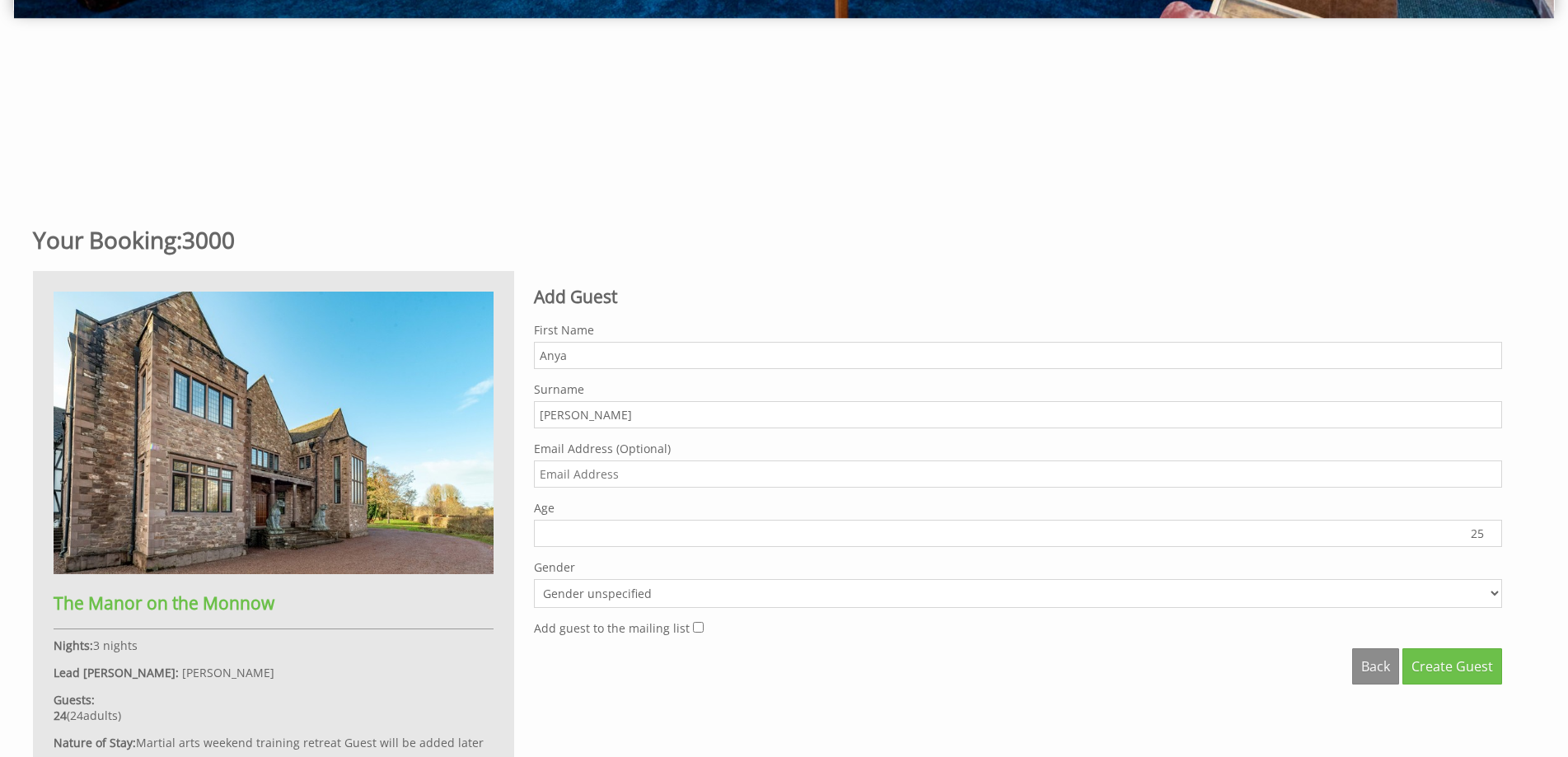
click at [1489, 536] on input "25" at bounding box center [1018, 534] width 968 height 27
click at [1489, 536] on input "24" at bounding box center [1018, 534] width 968 height 27
click at [1489, 536] on input "23" at bounding box center [1018, 534] width 968 height 27
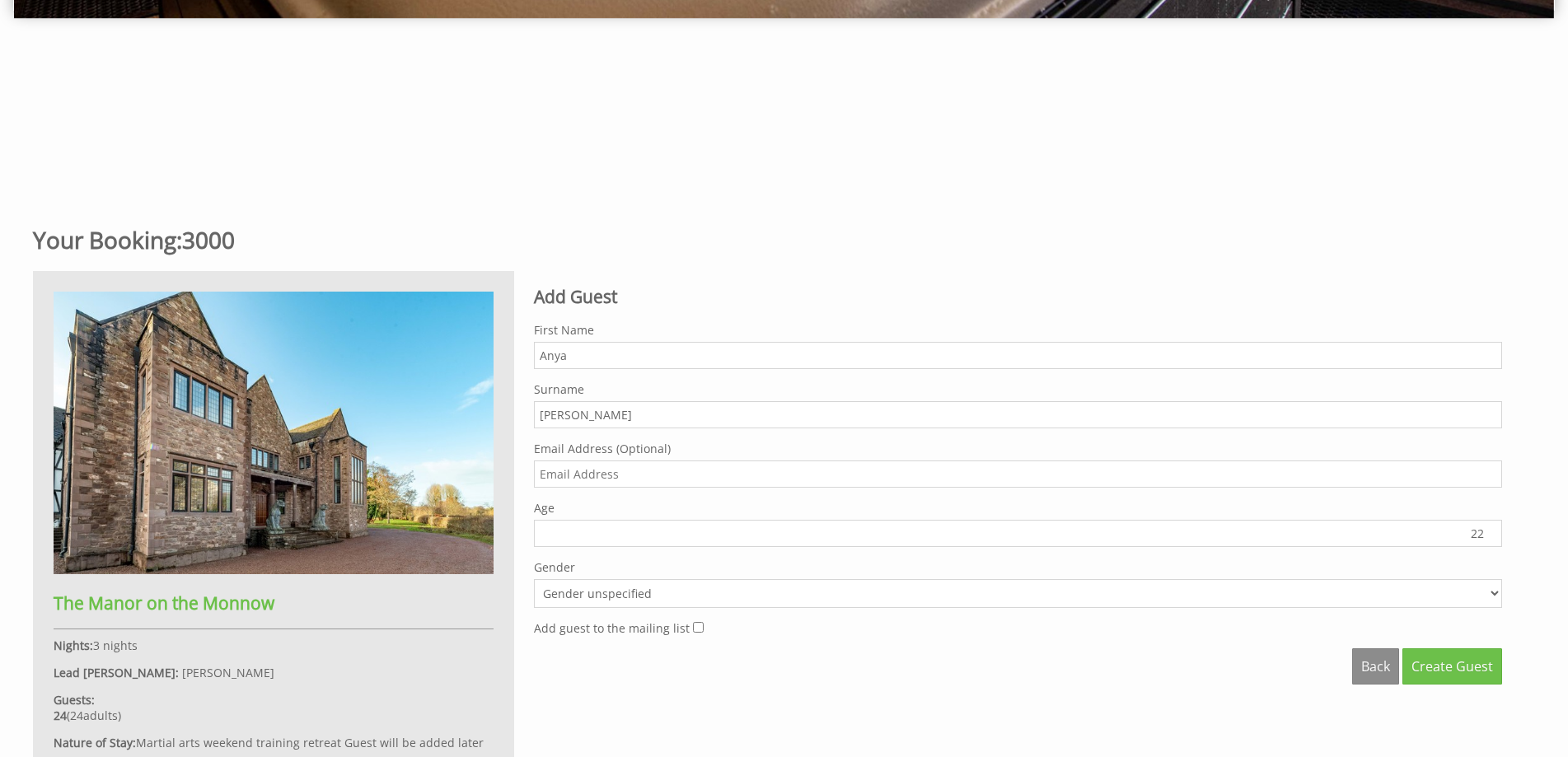
click at [1489, 536] on input "22" at bounding box center [1018, 534] width 968 height 27
type input "23"
click at [1492, 525] on input "23" at bounding box center [1018, 534] width 968 height 27
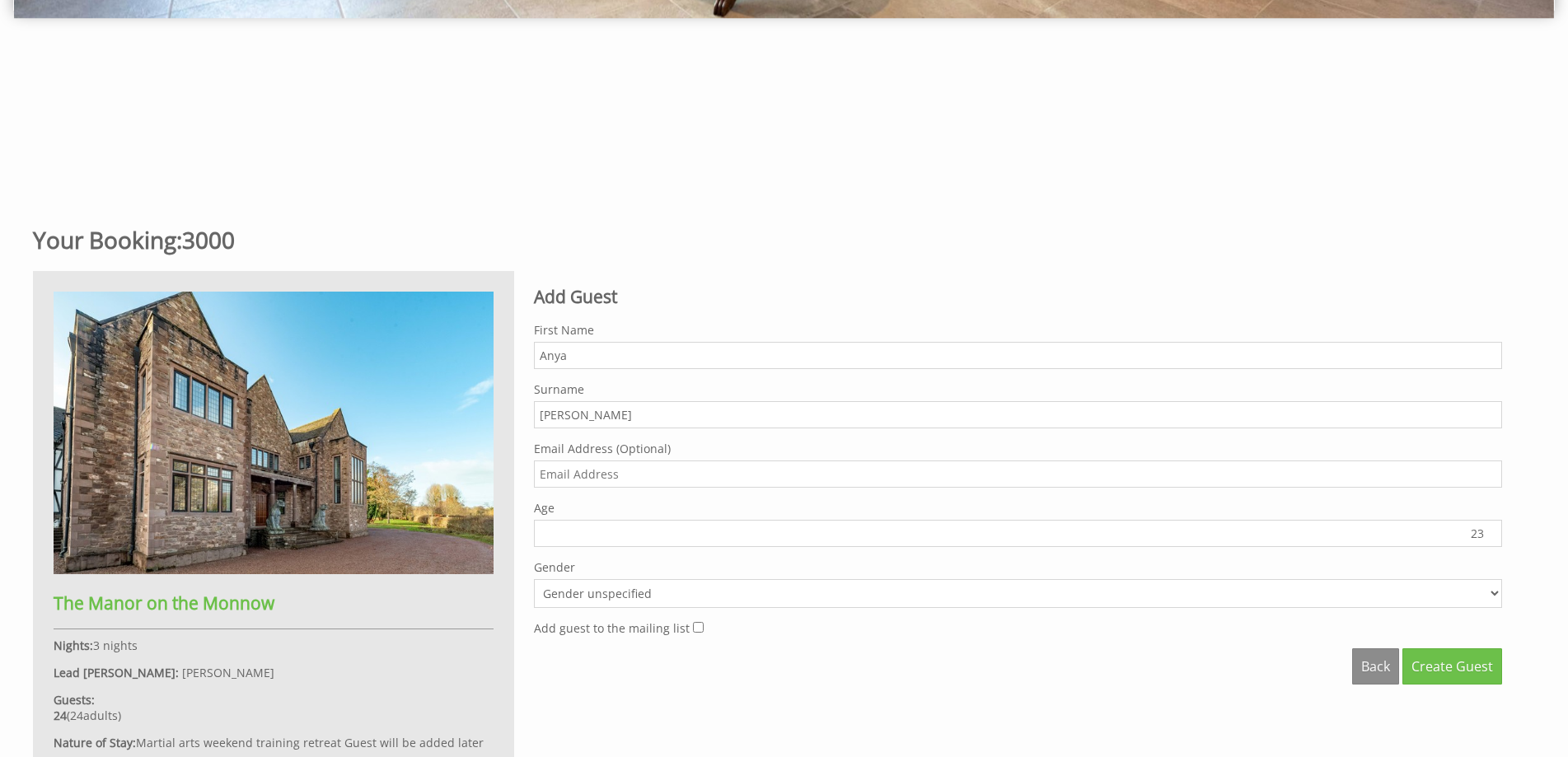
click at [1494, 591] on select "Gender unspecified Gender [DEMOGRAPHIC_DATA] Gender [DEMOGRAPHIC_DATA]" at bounding box center [1018, 593] width 968 height 28
select select "gender_female"
click at [534, 579] on select "Gender unspecified Gender [DEMOGRAPHIC_DATA] Gender [DEMOGRAPHIC_DATA]" at bounding box center [1018, 593] width 968 height 28
click at [1438, 664] on span "Create Guest" at bounding box center [1452, 666] width 82 height 18
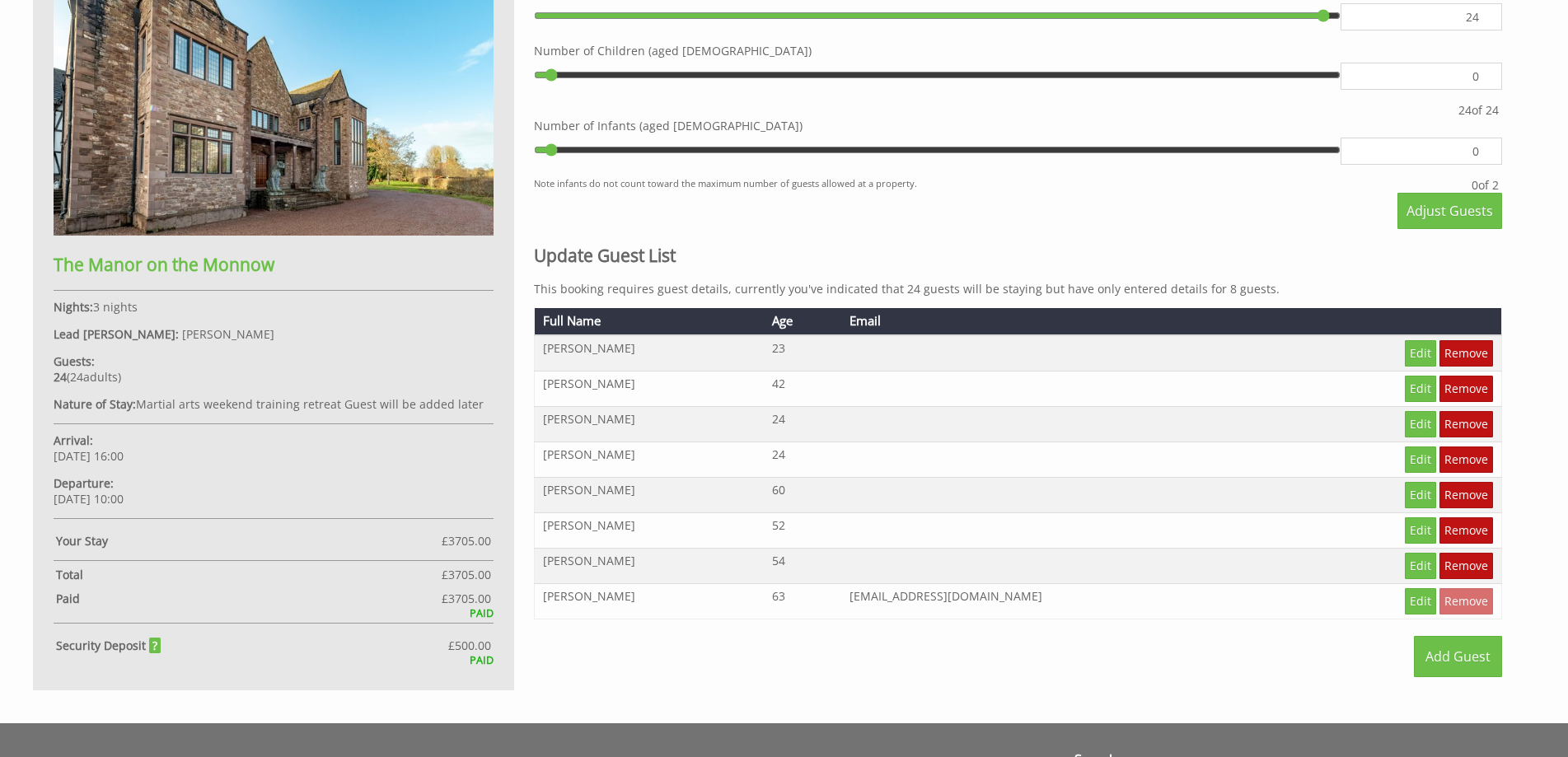
scroll to position [869, 0]
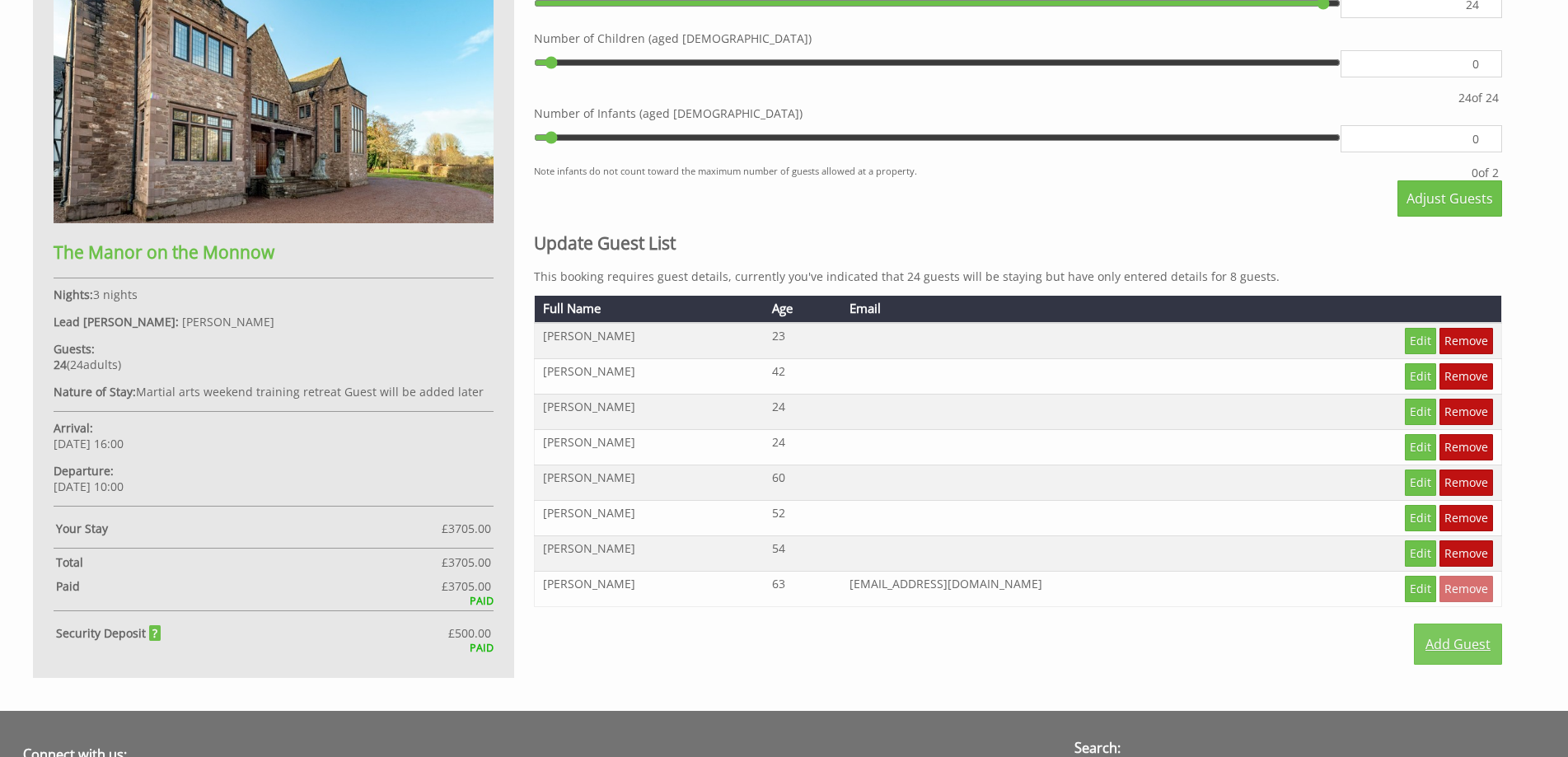
click at [1452, 645] on link "Add Guest" at bounding box center [1458, 643] width 88 height 41
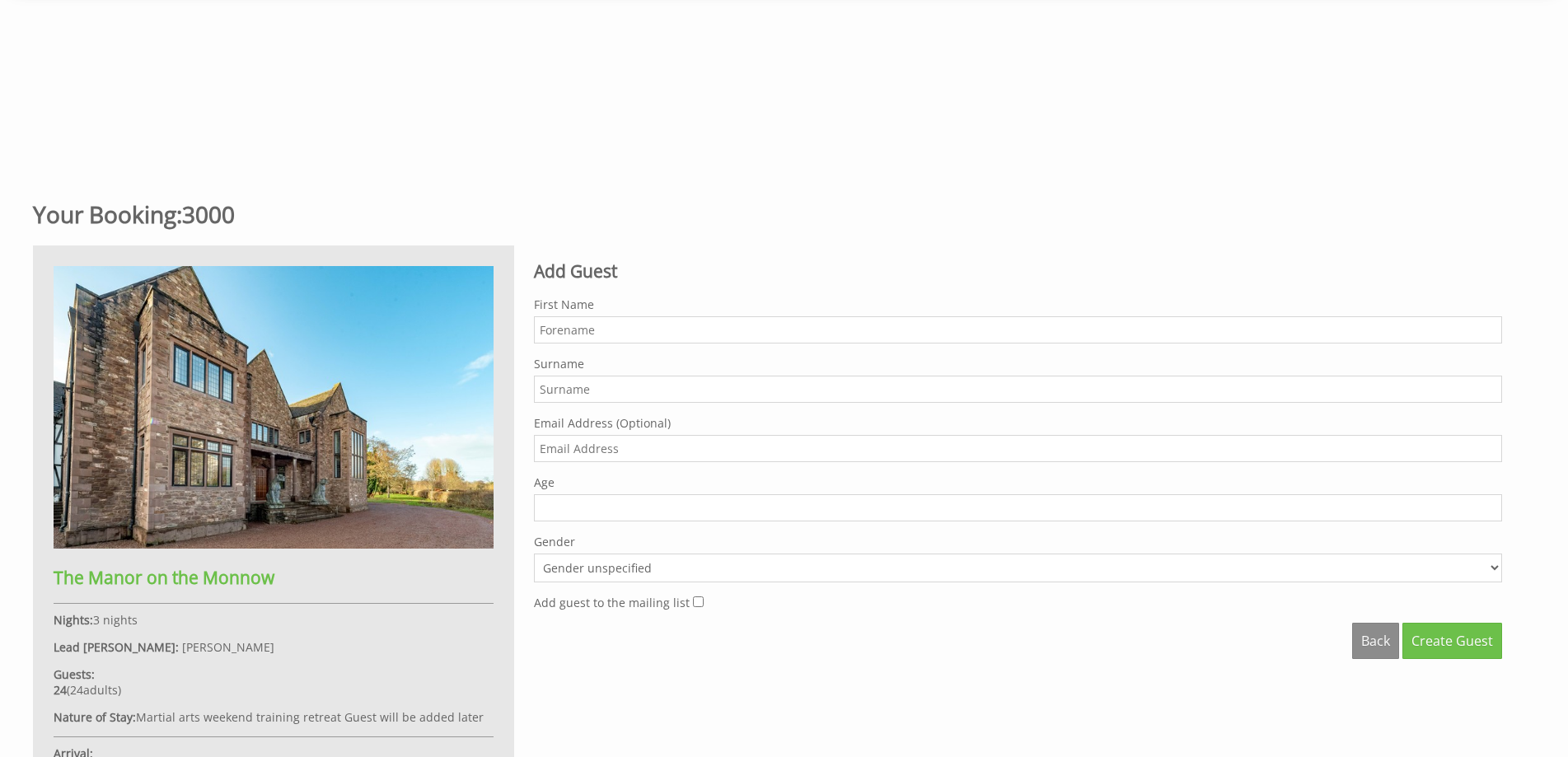
scroll to position [654, 0]
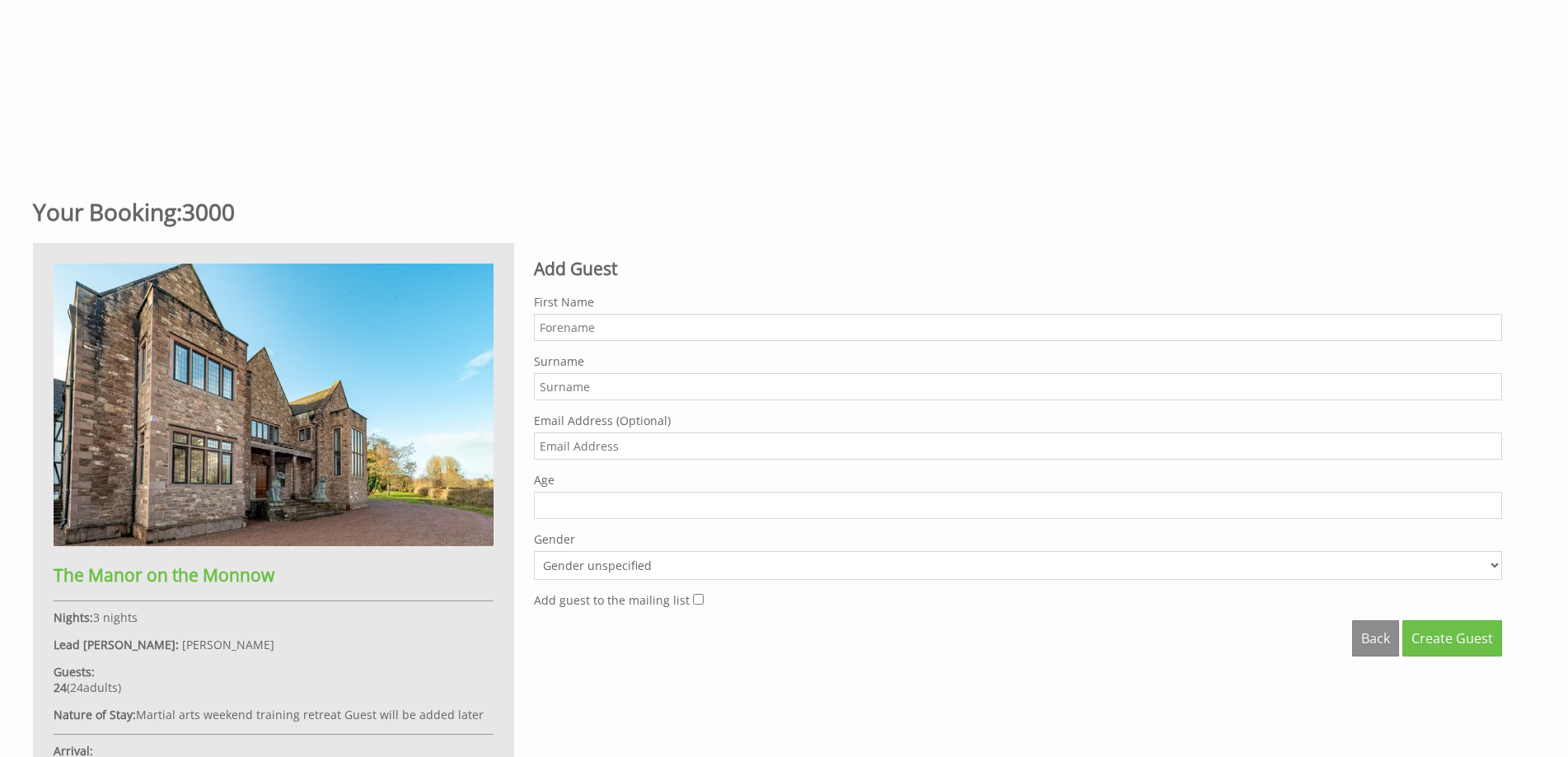
click at [609, 329] on input "First Name" at bounding box center [1018, 328] width 968 height 27
type input "Goshia"
click at [555, 395] on input "Surname" at bounding box center [1018, 387] width 968 height 27
type input "Green"
click at [1489, 501] on input "1" at bounding box center [1018, 505] width 968 height 27
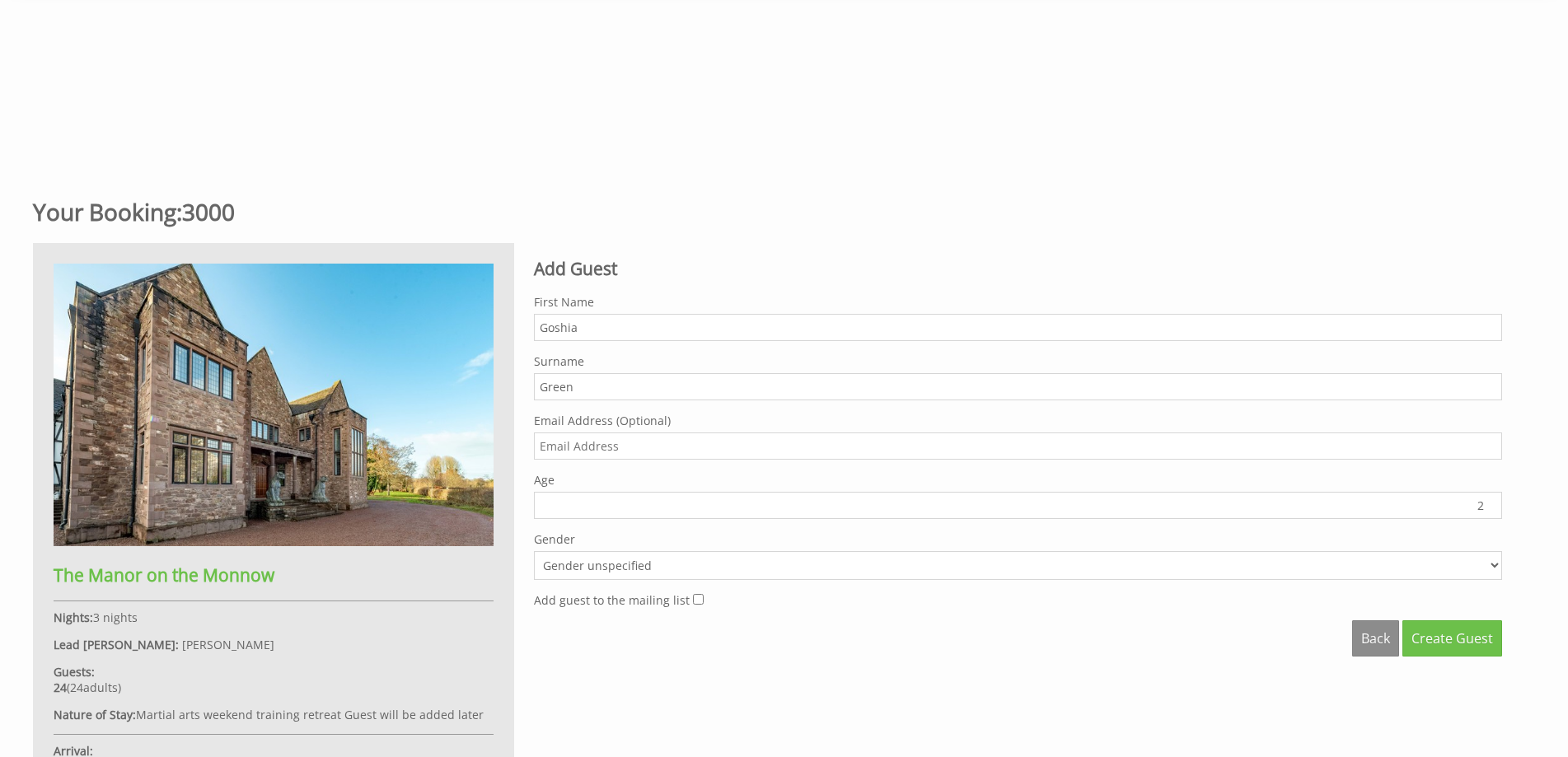
click at [1489, 501] on input "2" at bounding box center [1018, 505] width 968 height 27
click at [1489, 501] on input "3" at bounding box center [1018, 505] width 968 height 27
click at [1489, 501] on input "4" at bounding box center [1018, 505] width 968 height 27
click at [1489, 501] on input "5" at bounding box center [1018, 505] width 968 height 27
click at [1489, 501] on input "6" at bounding box center [1018, 505] width 968 height 27
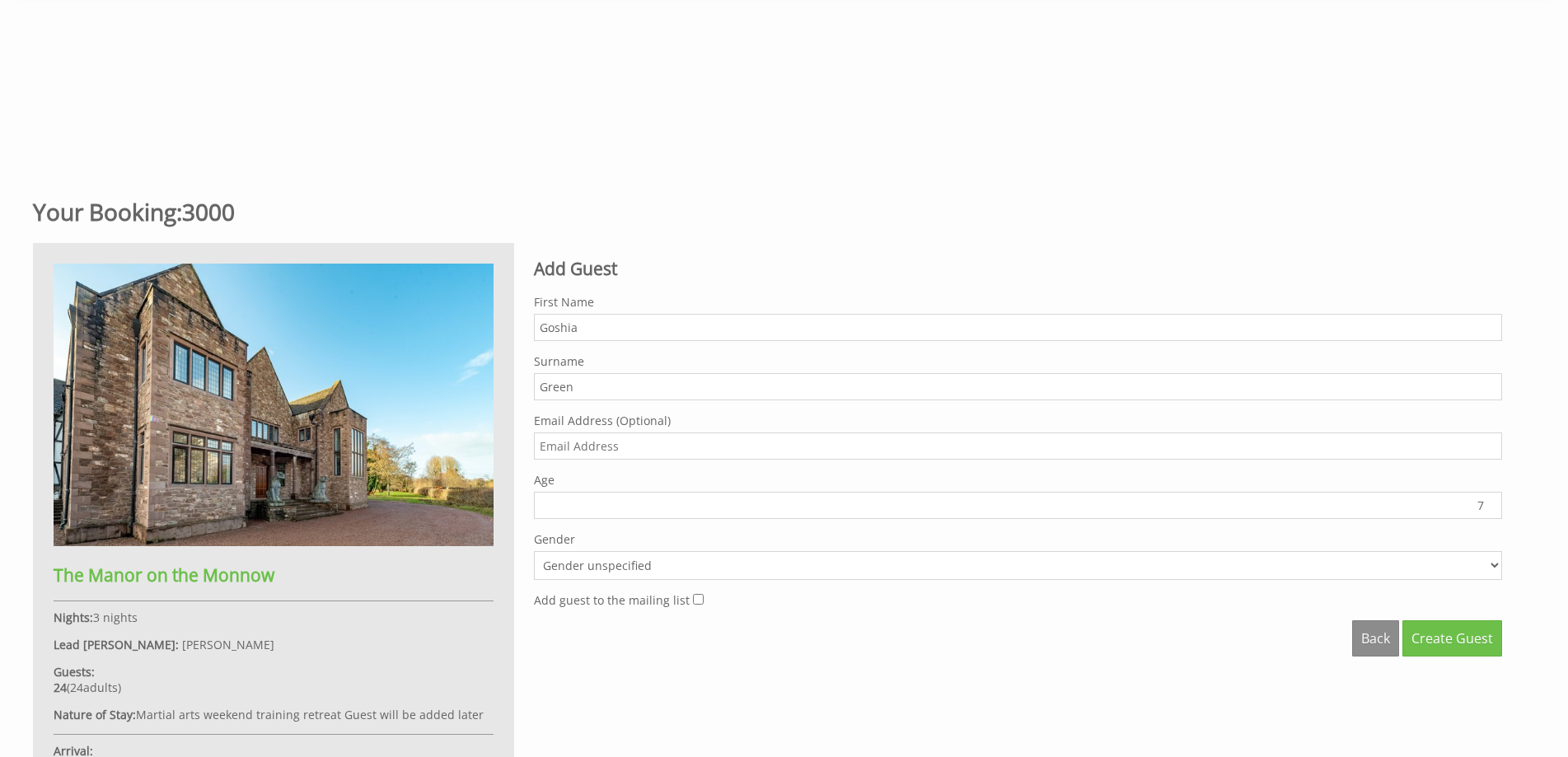
click at [1489, 501] on input "7" at bounding box center [1018, 505] width 968 height 27
click at [1489, 501] on input "8" at bounding box center [1018, 505] width 968 height 27
click at [1489, 501] on input "9" at bounding box center [1018, 505] width 968 height 27
click at [1489, 501] on input "10" at bounding box center [1018, 505] width 968 height 27
click at [1489, 501] on input "11" at bounding box center [1018, 505] width 968 height 27
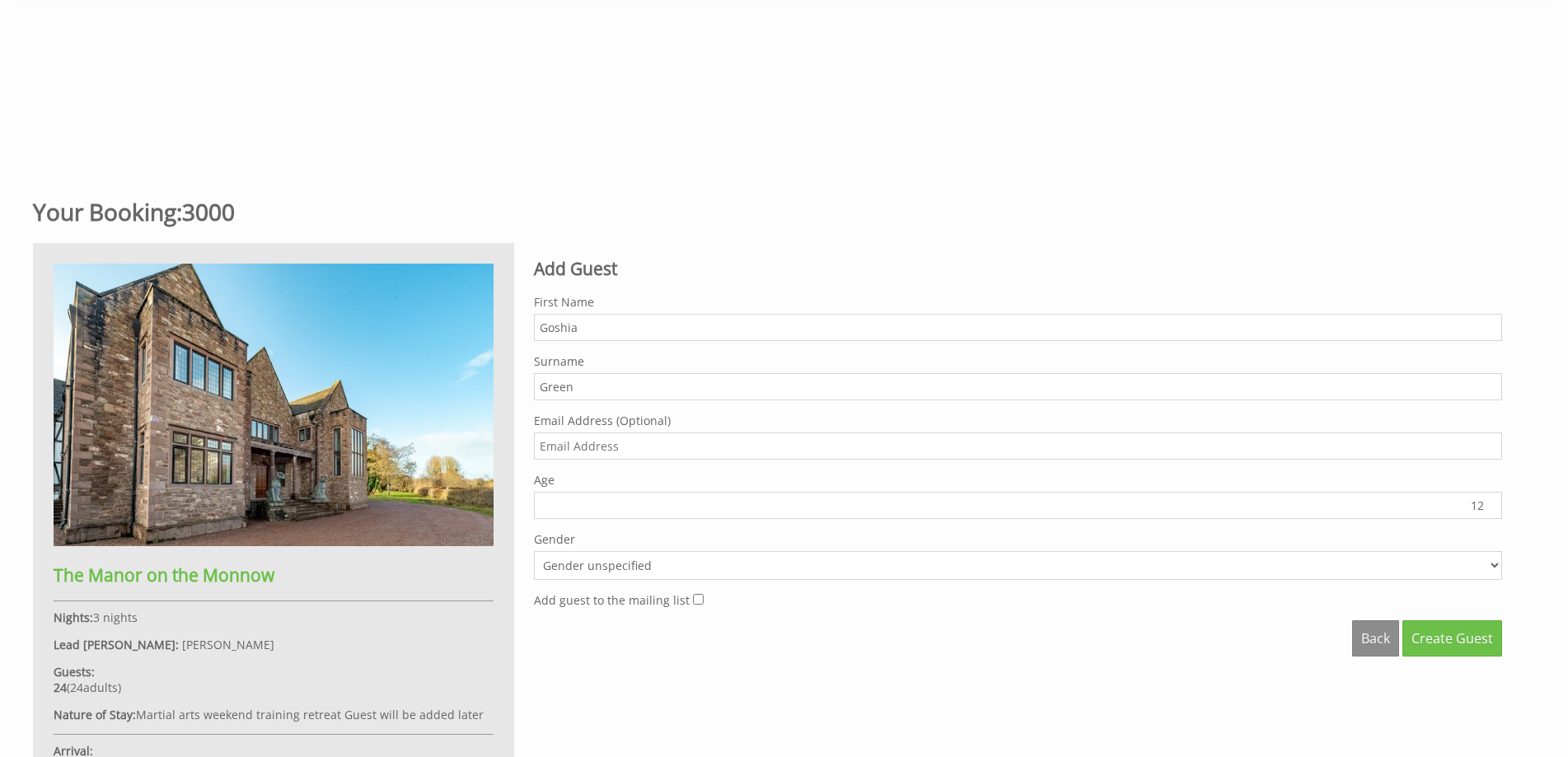
click at [1489, 501] on input "12" at bounding box center [1018, 505] width 968 height 27
click at [1489, 501] on input "13" at bounding box center [1018, 505] width 968 height 27
click at [1489, 501] on input "14" at bounding box center [1018, 505] width 968 height 27
click at [1489, 501] on input "15" at bounding box center [1018, 505] width 968 height 27
click at [1489, 501] on input "16" at bounding box center [1018, 505] width 968 height 27
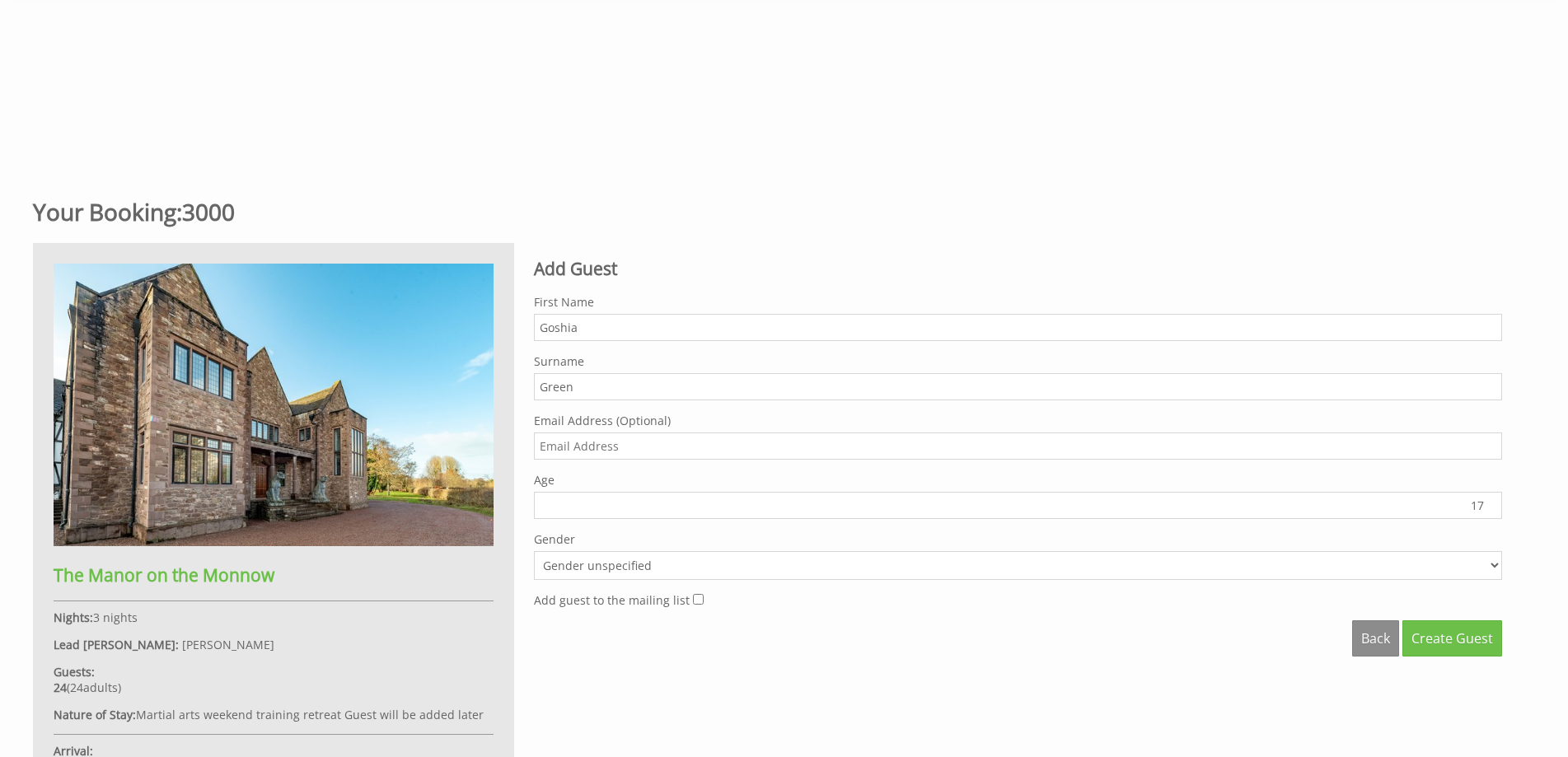
click at [1489, 501] on input "17" at bounding box center [1018, 505] width 968 height 27
click at [1489, 501] on input "18" at bounding box center [1018, 505] width 968 height 27
click at [1489, 501] on input "19" at bounding box center [1018, 505] width 968 height 27
click at [1489, 501] on input "20" at bounding box center [1018, 505] width 968 height 27
click at [1489, 501] on input "21" at bounding box center [1018, 505] width 968 height 27
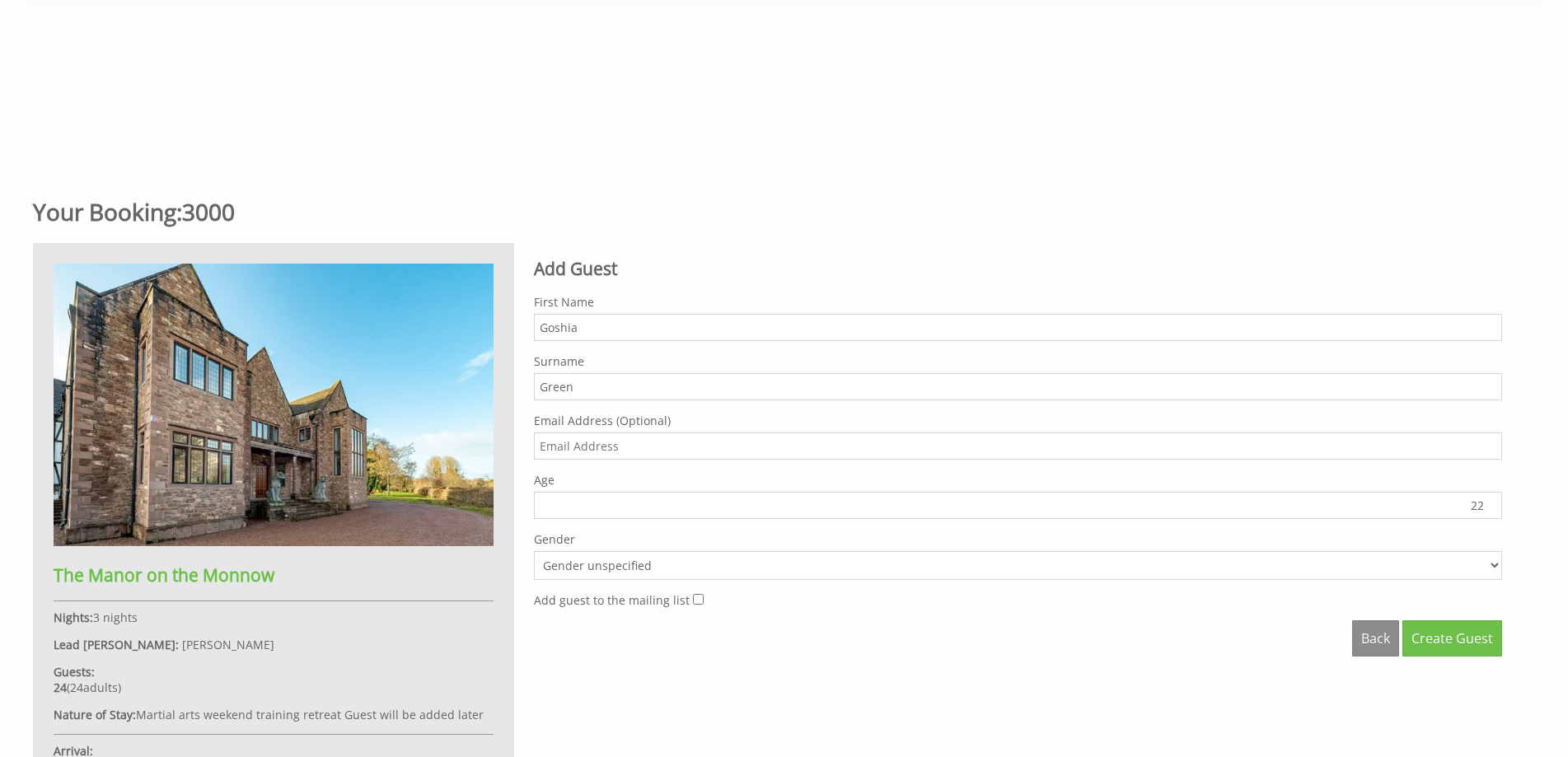
click at [1489, 501] on input "22" at bounding box center [1018, 505] width 968 height 27
click at [1489, 501] on input "23" at bounding box center [1018, 505] width 968 height 27
click at [1489, 501] on input "24" at bounding box center [1018, 505] width 968 height 27
click at [1489, 501] on input "25" at bounding box center [1018, 505] width 968 height 27
click at [1489, 501] on input "26" at bounding box center [1018, 505] width 968 height 27
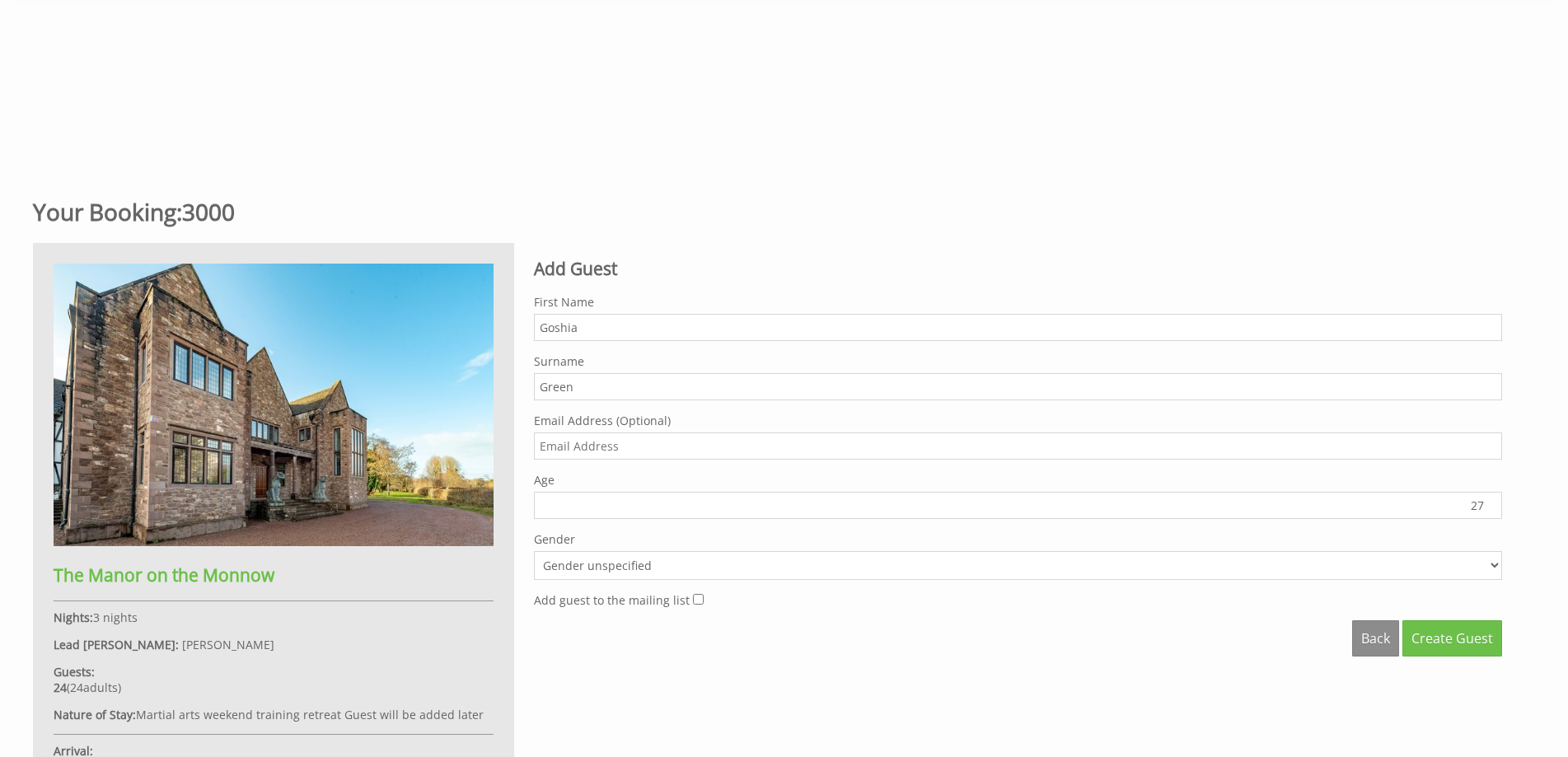
click at [1489, 501] on input "27" at bounding box center [1018, 505] width 968 height 27
click at [1489, 501] on input "28" at bounding box center [1018, 505] width 968 height 27
click at [1489, 501] on input "29" at bounding box center [1018, 505] width 968 height 27
click at [1489, 501] on input "30" at bounding box center [1018, 505] width 968 height 27
click at [1489, 501] on input "31" at bounding box center [1018, 505] width 968 height 27
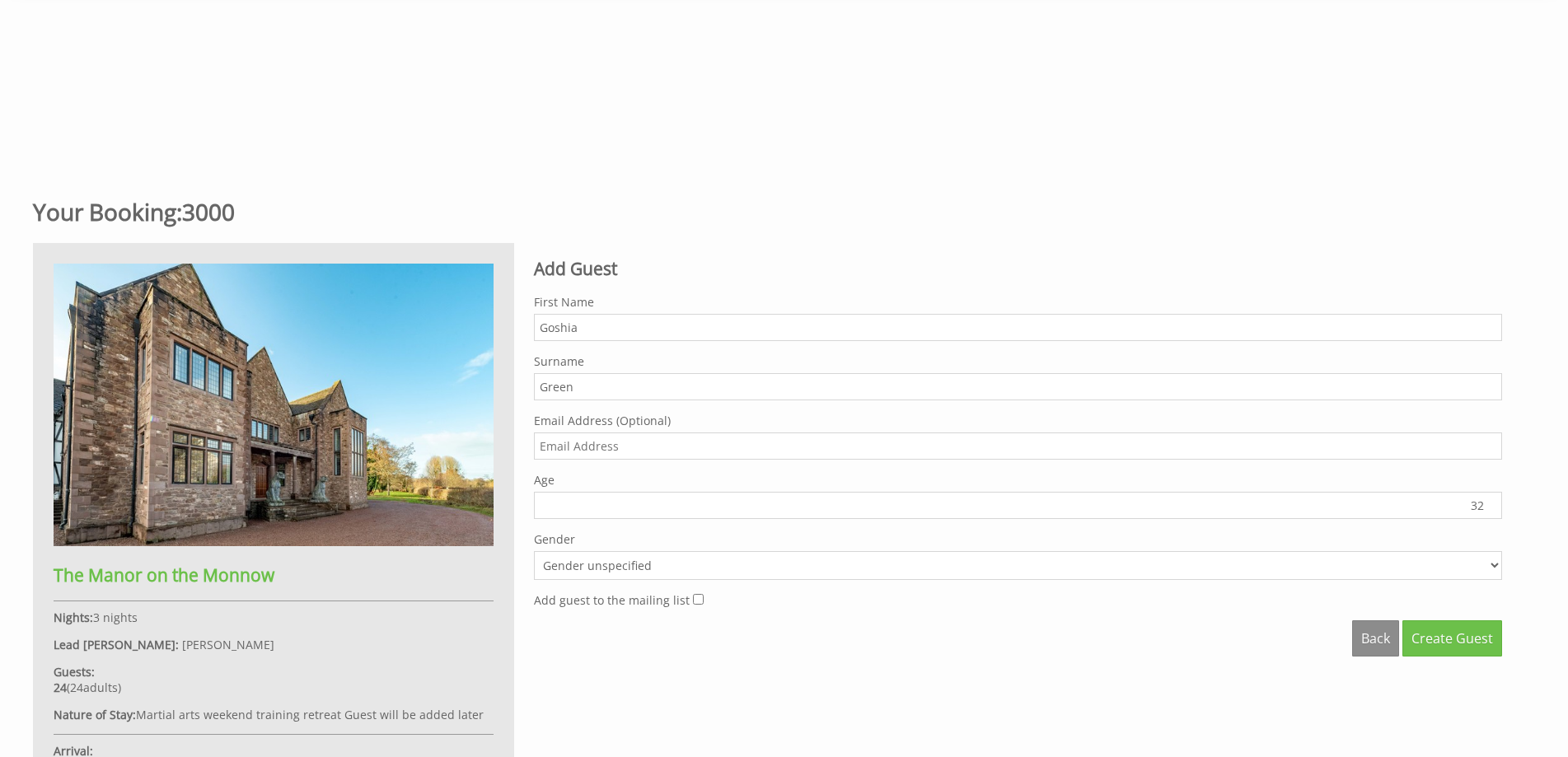
click at [1489, 501] on input "32" at bounding box center [1018, 505] width 968 height 27
type input "33"
click at [1489, 501] on input "33" at bounding box center [1018, 505] width 968 height 27
click at [1496, 562] on select "Gender unspecified Gender [DEMOGRAPHIC_DATA] Gender [DEMOGRAPHIC_DATA]" at bounding box center [1018, 565] width 968 height 28
select select "gender_male"
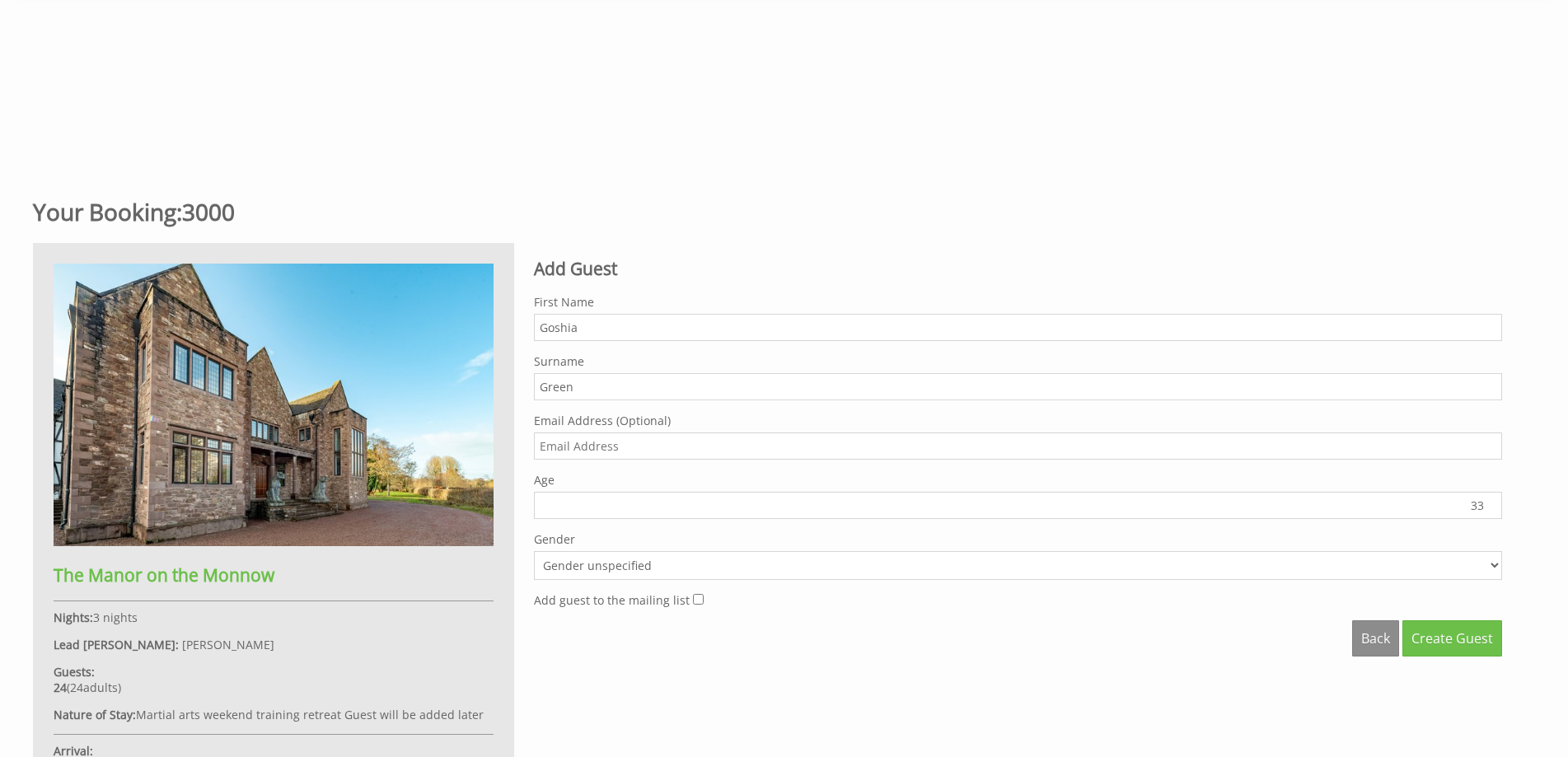
click at [534, 551] on select "Gender unspecified Gender [DEMOGRAPHIC_DATA] Gender [DEMOGRAPHIC_DATA]" at bounding box center [1018, 565] width 968 height 28
click at [1448, 640] on span "Create Guest" at bounding box center [1452, 638] width 82 height 18
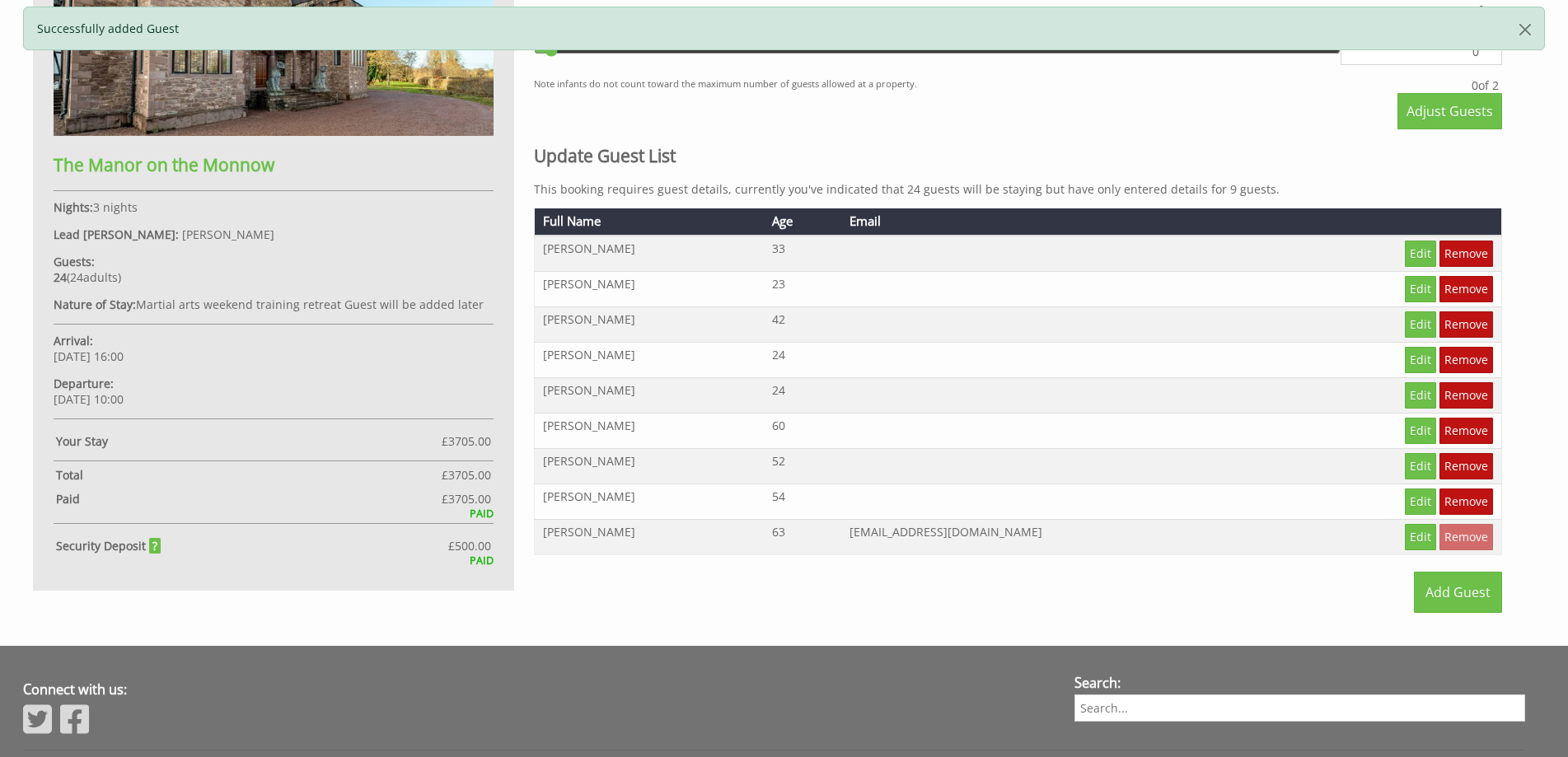
scroll to position [958, 0]
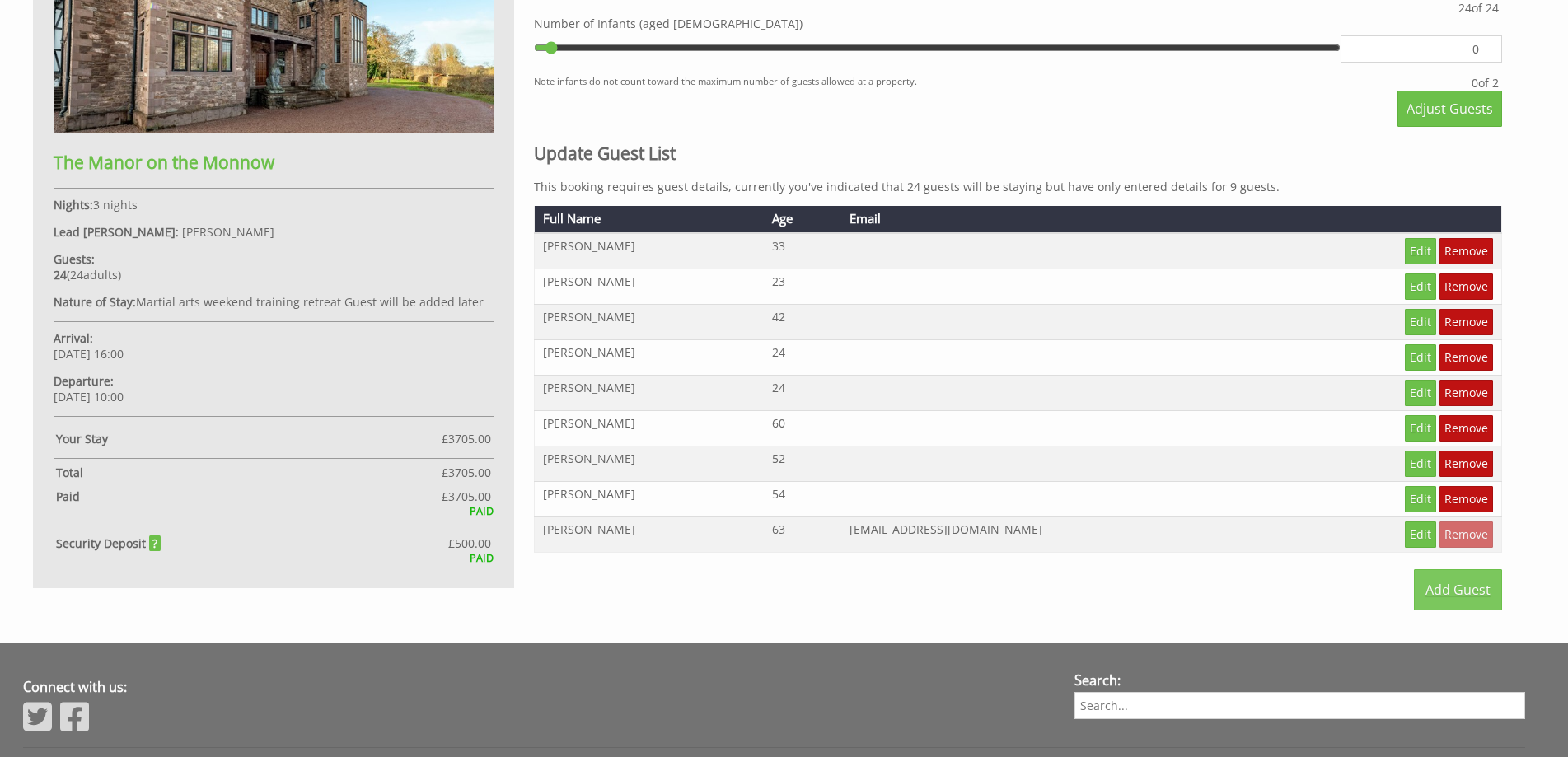
click at [1460, 579] on link "Add Guest" at bounding box center [1458, 589] width 88 height 41
click at [1460, 590] on link "Add Guest" at bounding box center [1458, 589] width 88 height 41
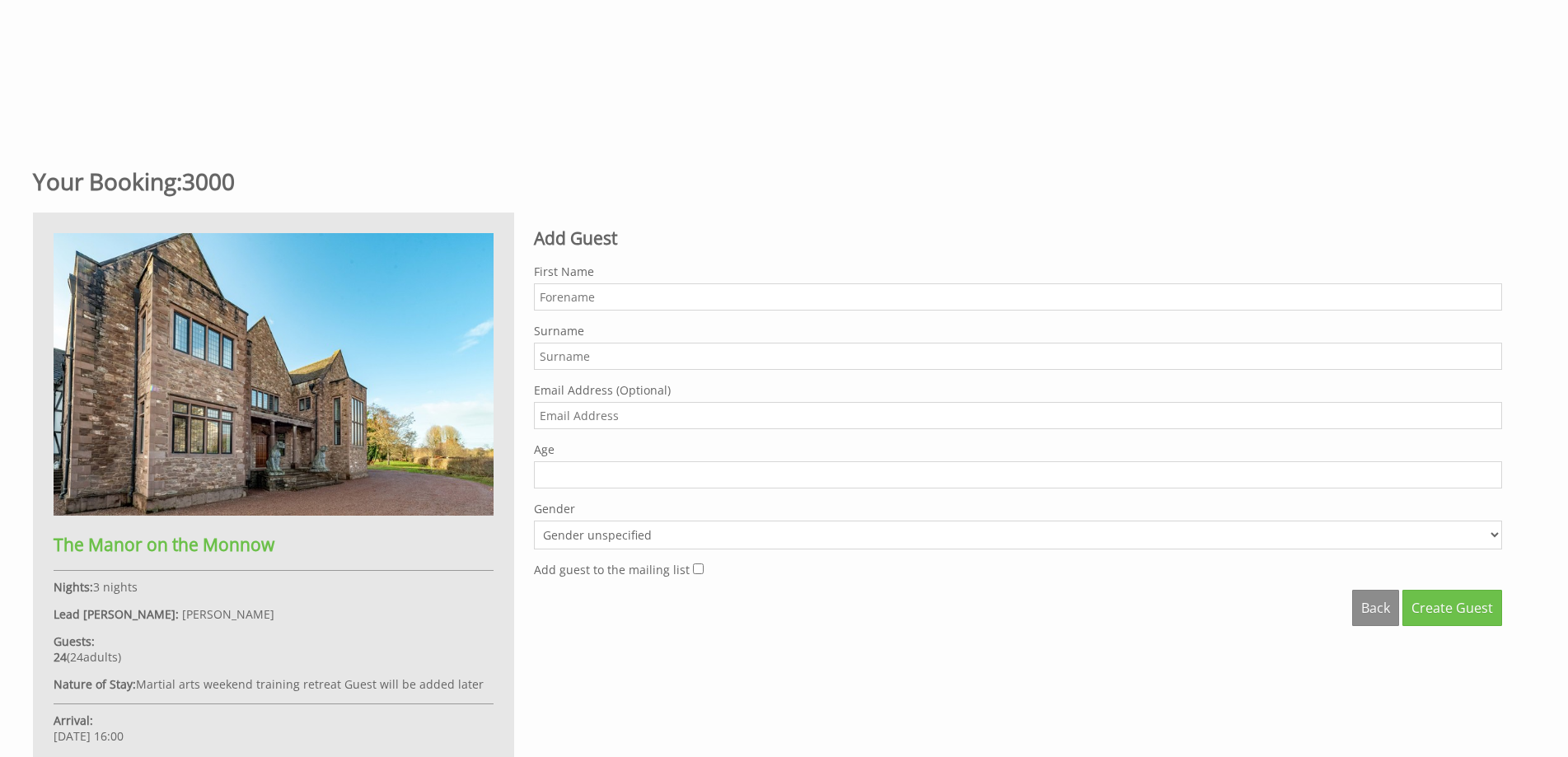
scroll to position [717, 0]
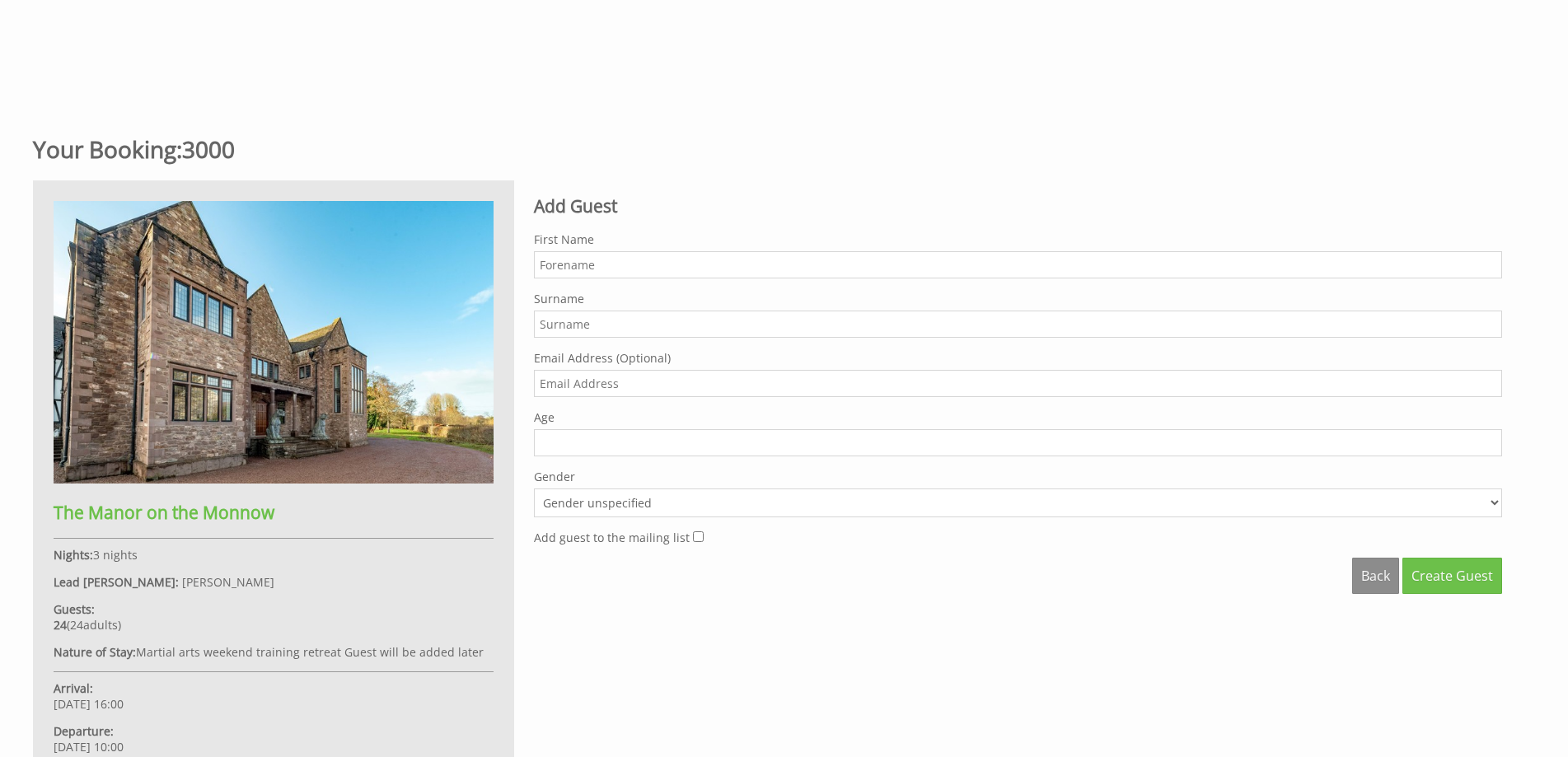
click at [546, 268] on input "First Name" at bounding box center [1018, 265] width 968 height 27
type input "Maja"
click at [553, 328] on input "Surname" at bounding box center [1018, 324] width 968 height 27
type input "Benigni"
click at [1492, 439] on input "1" at bounding box center [1018, 443] width 968 height 27
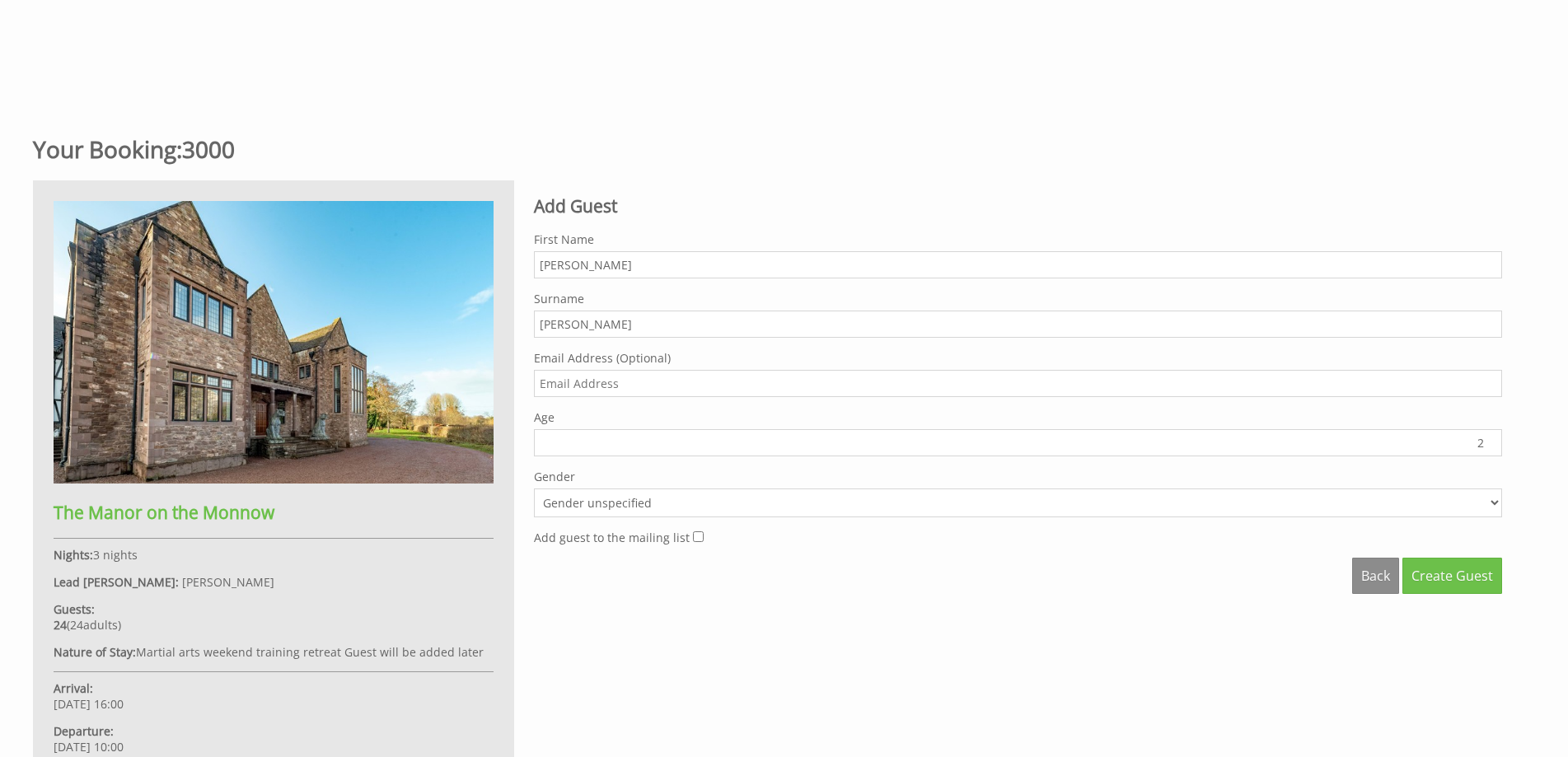
click at [1492, 439] on input "2" at bounding box center [1018, 443] width 968 height 27
click at [1492, 439] on input "3" at bounding box center [1018, 443] width 968 height 27
click at [1492, 439] on input "4" at bounding box center [1018, 443] width 968 height 27
click at [1492, 439] on input "5" at bounding box center [1018, 443] width 968 height 27
click at [1492, 439] on input "6" at bounding box center [1018, 443] width 968 height 27
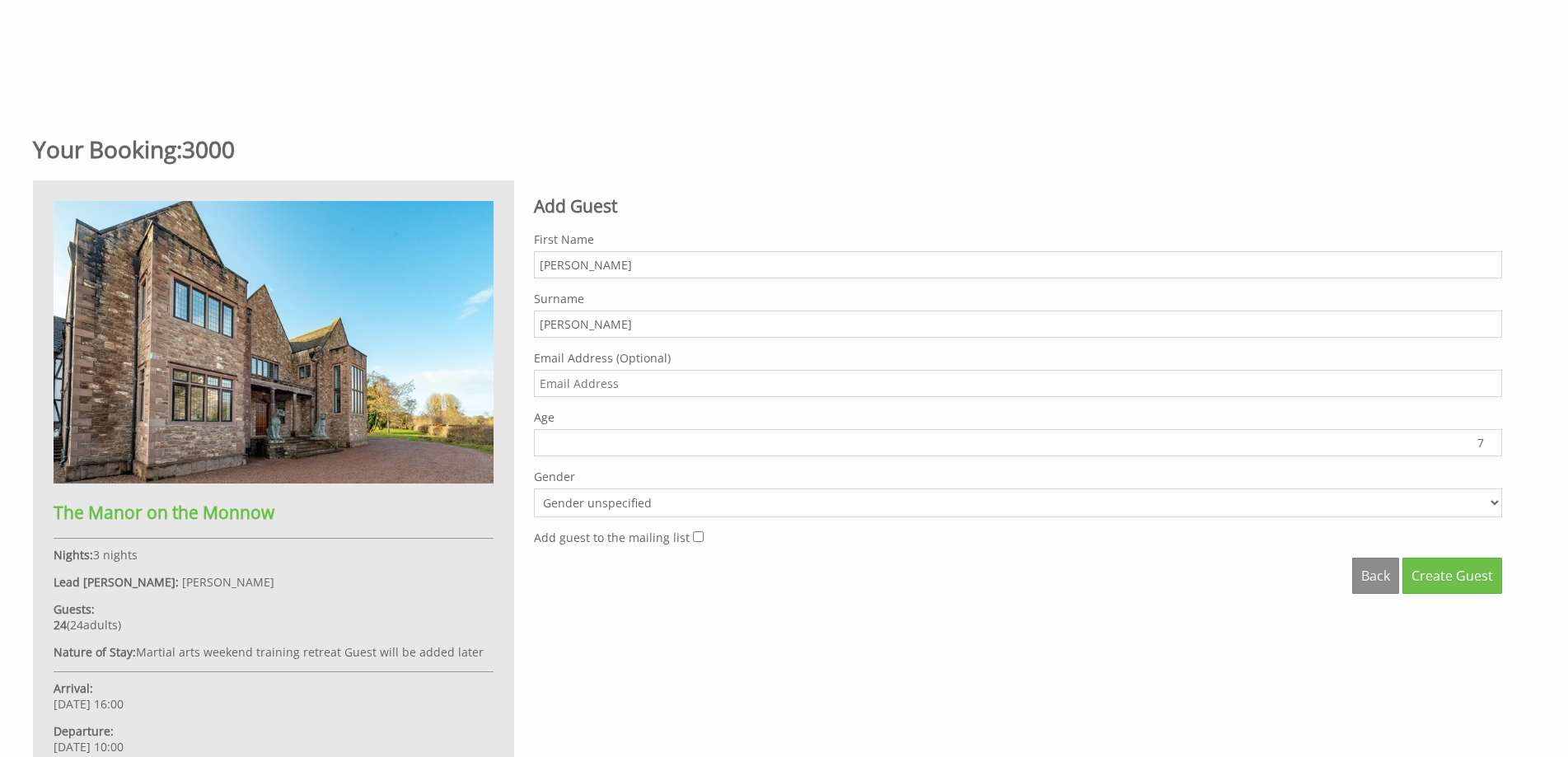
click at [1492, 439] on input "7" at bounding box center [1018, 443] width 968 height 27
click at [1492, 439] on input "8" at bounding box center [1018, 443] width 968 height 27
click at [1492, 439] on input "9" at bounding box center [1018, 443] width 968 height 27
click at [1492, 439] on input "10" at bounding box center [1018, 443] width 968 height 27
click at [1492, 439] on input "11" at bounding box center [1018, 443] width 968 height 27
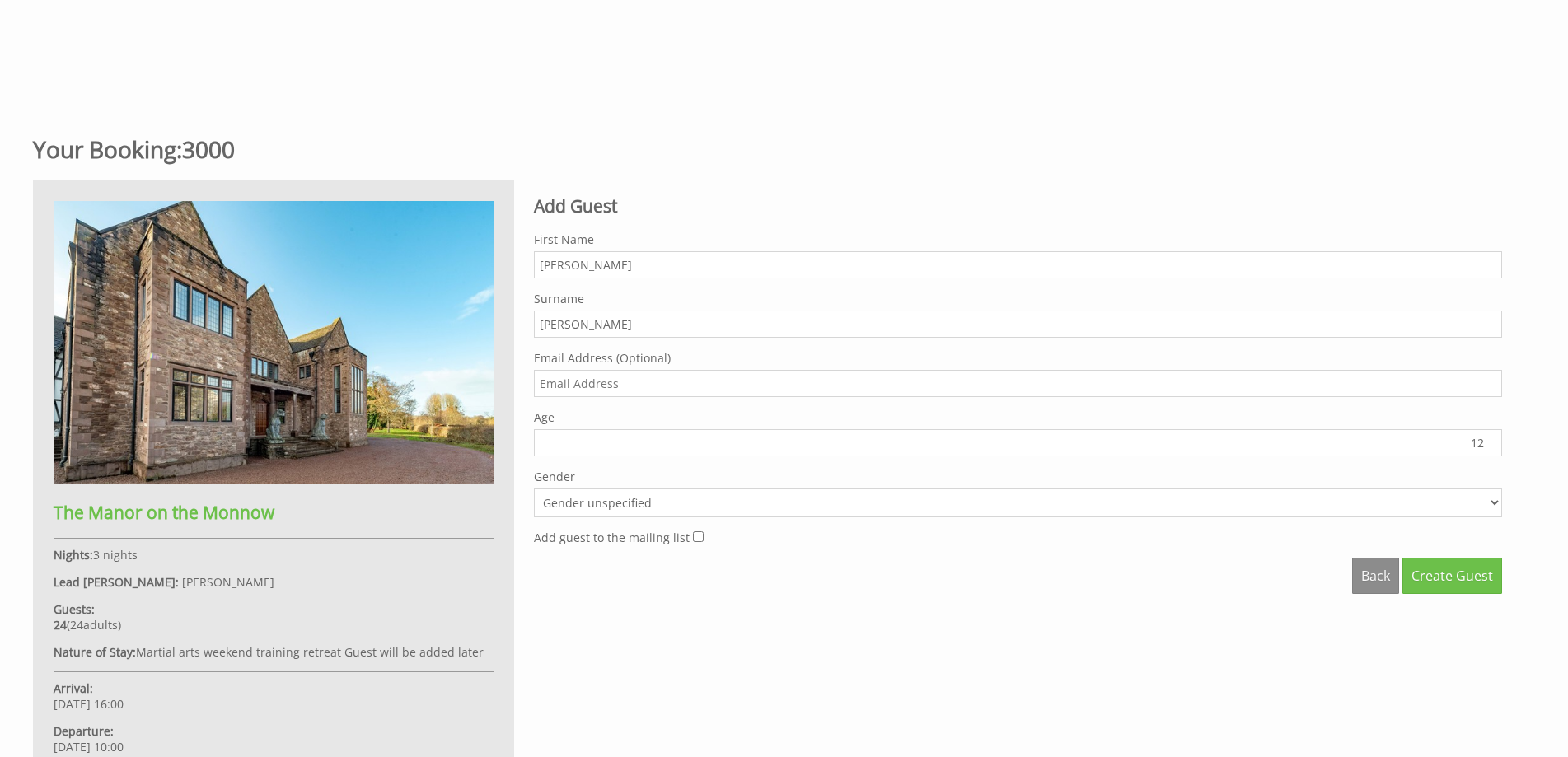
click at [1492, 439] on input "12" at bounding box center [1018, 443] width 968 height 27
click at [1492, 439] on input "13" at bounding box center [1018, 443] width 968 height 27
click at [1492, 439] on input "14" at bounding box center [1018, 443] width 968 height 27
click at [1492, 439] on input "15" at bounding box center [1018, 443] width 968 height 27
click at [1492, 439] on input "16" at bounding box center [1018, 443] width 968 height 27
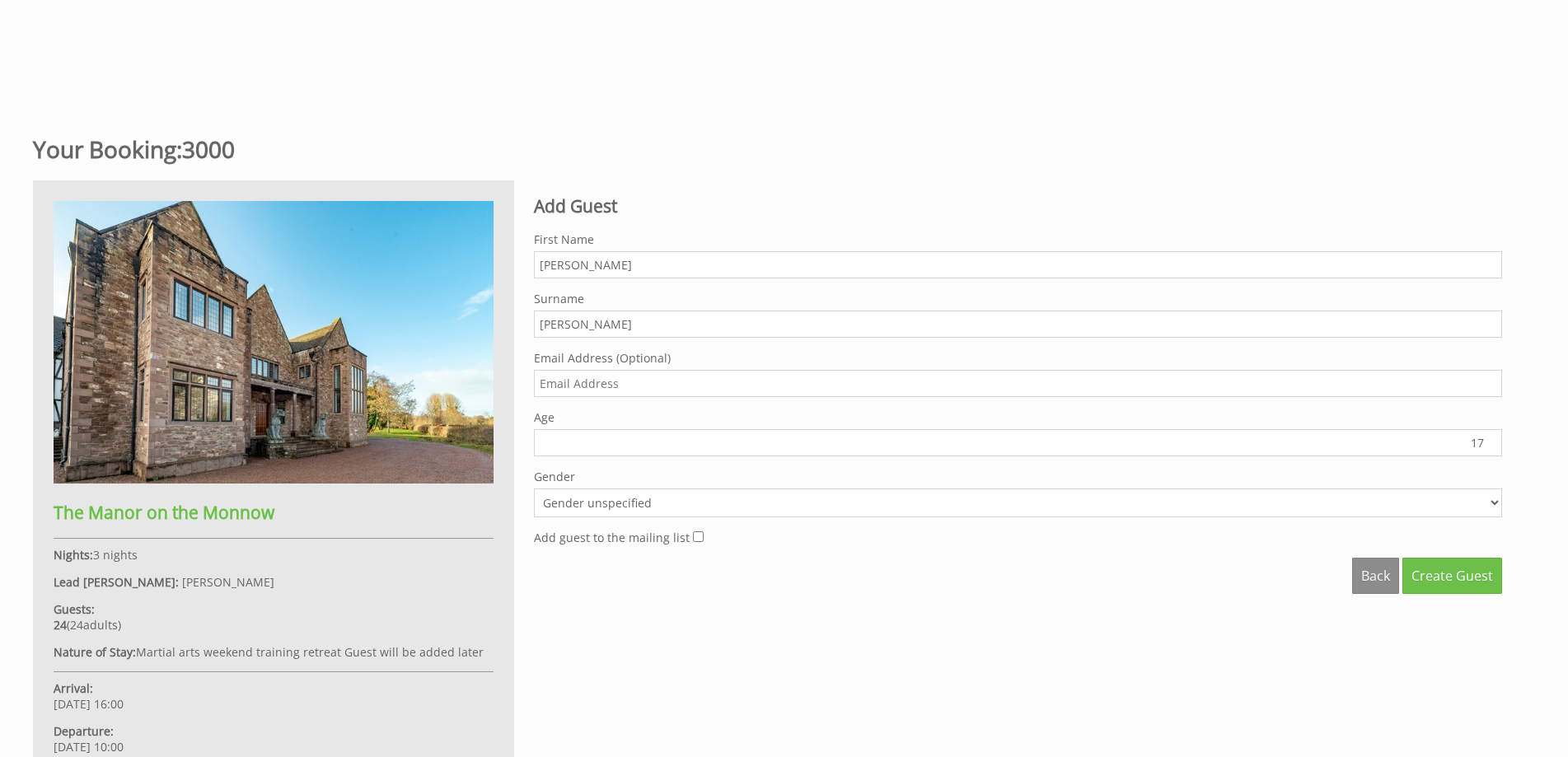
click at [1492, 439] on input "17" at bounding box center [1018, 443] width 968 height 27
click at [1492, 439] on input "18" at bounding box center [1018, 443] width 968 height 27
click at [1492, 439] on input "19" at bounding box center [1018, 443] width 968 height 27
click at [1492, 439] on input "20" at bounding box center [1018, 443] width 968 height 27
click at [1492, 439] on input "21" at bounding box center [1018, 443] width 968 height 27
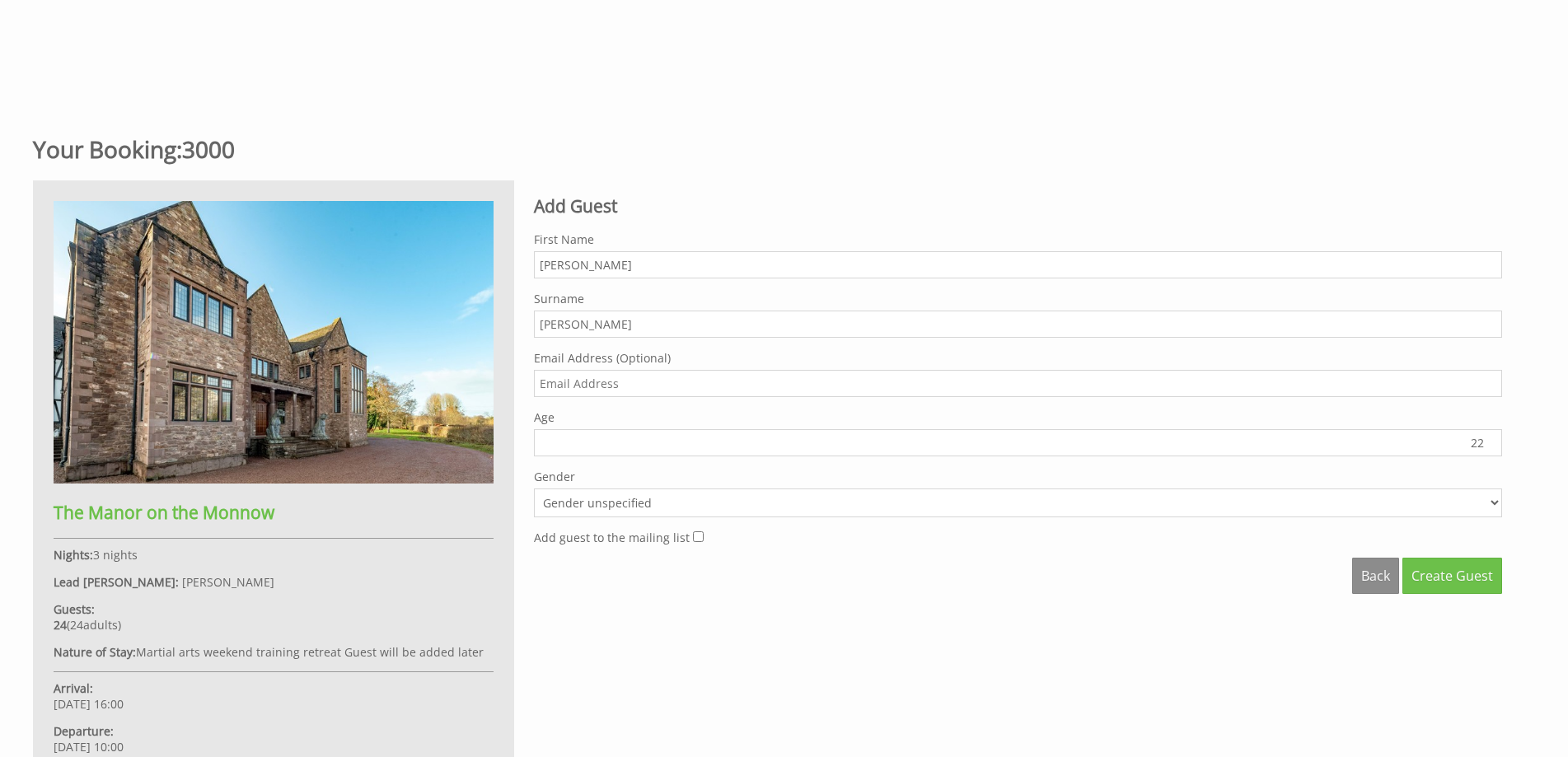
click at [1492, 439] on input "22" at bounding box center [1018, 443] width 968 height 27
click at [1492, 439] on input "23" at bounding box center [1018, 443] width 968 height 27
click at [1492, 439] on input "24" at bounding box center [1018, 443] width 968 height 27
click at [1492, 439] on input "25" at bounding box center [1018, 443] width 968 height 27
click at [1492, 439] on input "26" at bounding box center [1018, 443] width 968 height 27
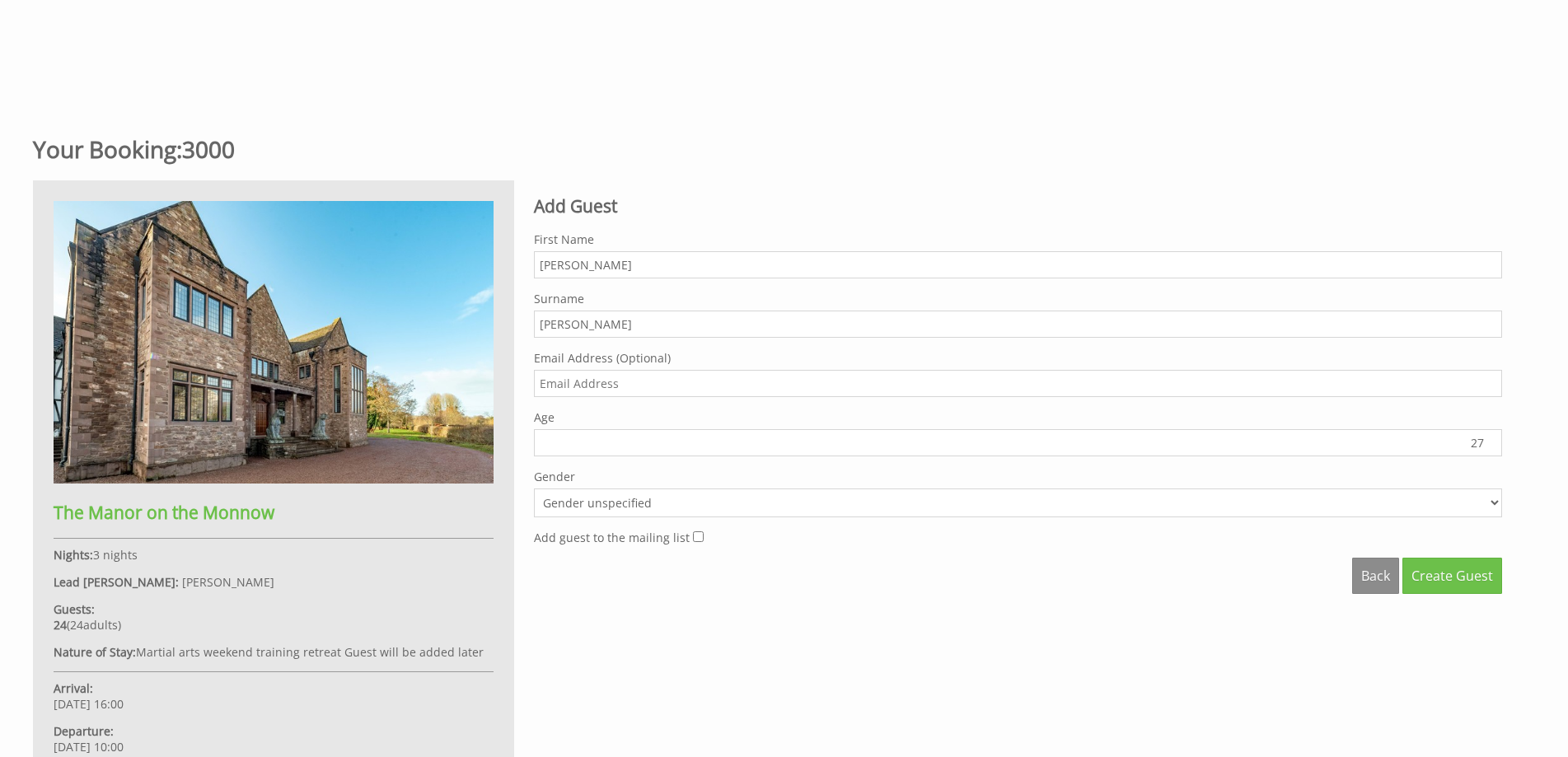
click at [1492, 439] on input "27" at bounding box center [1018, 443] width 968 height 27
click at [1492, 439] on input "28" at bounding box center [1018, 443] width 968 height 27
click at [1492, 439] on input "29" at bounding box center [1018, 443] width 968 height 27
click at [1492, 439] on input "30" at bounding box center [1018, 443] width 968 height 27
click at [1492, 439] on input "31" at bounding box center [1018, 443] width 968 height 27
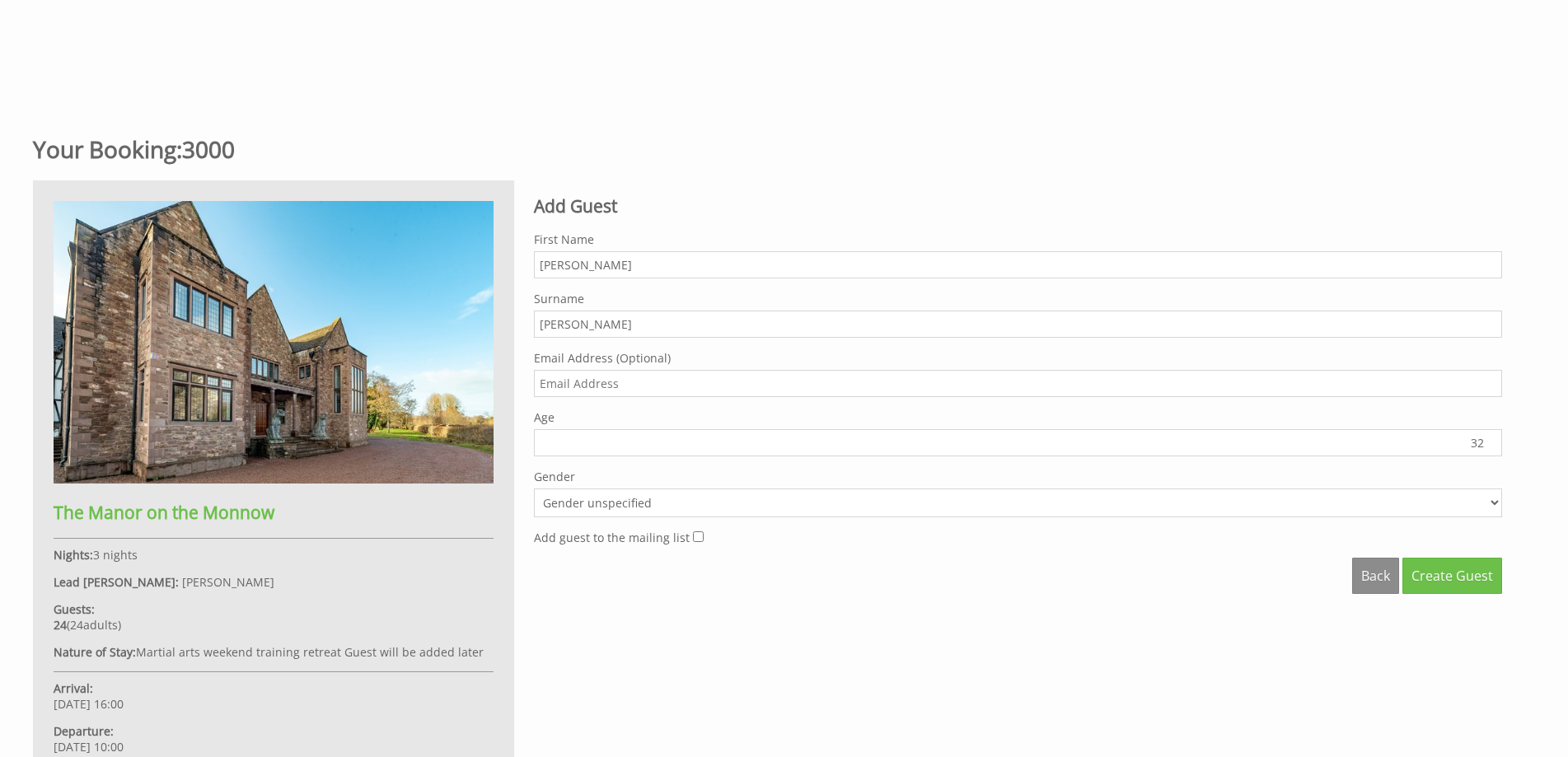
click at [1492, 439] on input "32" at bounding box center [1018, 443] width 968 height 27
click at [1492, 439] on input "33" at bounding box center [1018, 443] width 968 height 27
click at [1492, 439] on input "34" at bounding box center [1018, 443] width 968 height 27
click at [1492, 439] on input "35" at bounding box center [1018, 443] width 968 height 27
click at [1492, 439] on input "36" at bounding box center [1018, 443] width 968 height 27
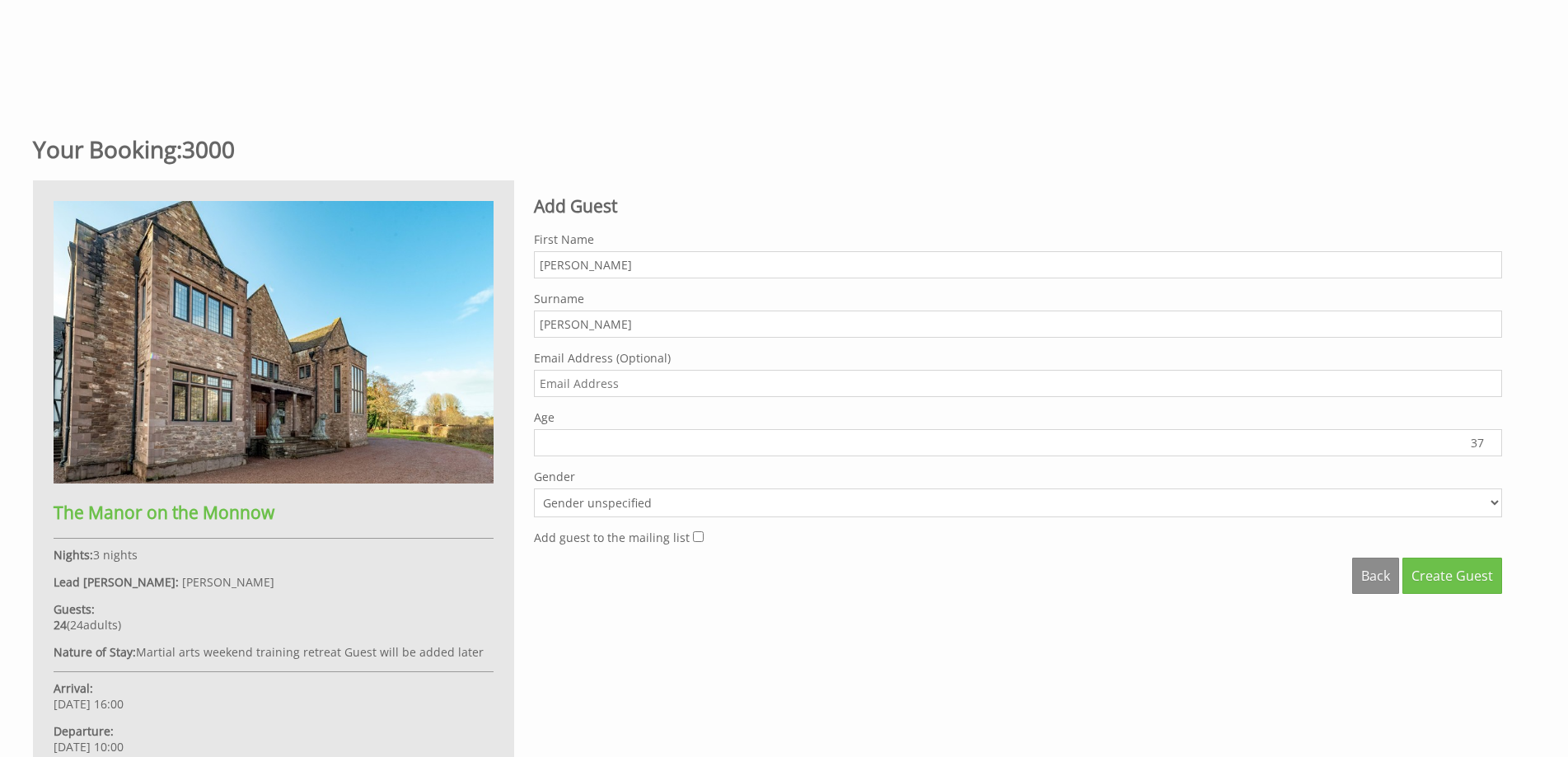
type input "37"
click at [1492, 439] on input "37" at bounding box center [1018, 443] width 968 height 27
click at [1493, 506] on select "Gender unspecified Gender [DEMOGRAPHIC_DATA] Gender [DEMOGRAPHIC_DATA]" at bounding box center [1018, 503] width 968 height 28
select select "gender_[DEMOGRAPHIC_DATA]"
click at [534, 489] on select "Gender unspecified Gender [DEMOGRAPHIC_DATA] Gender [DEMOGRAPHIC_DATA]" at bounding box center [1018, 503] width 968 height 28
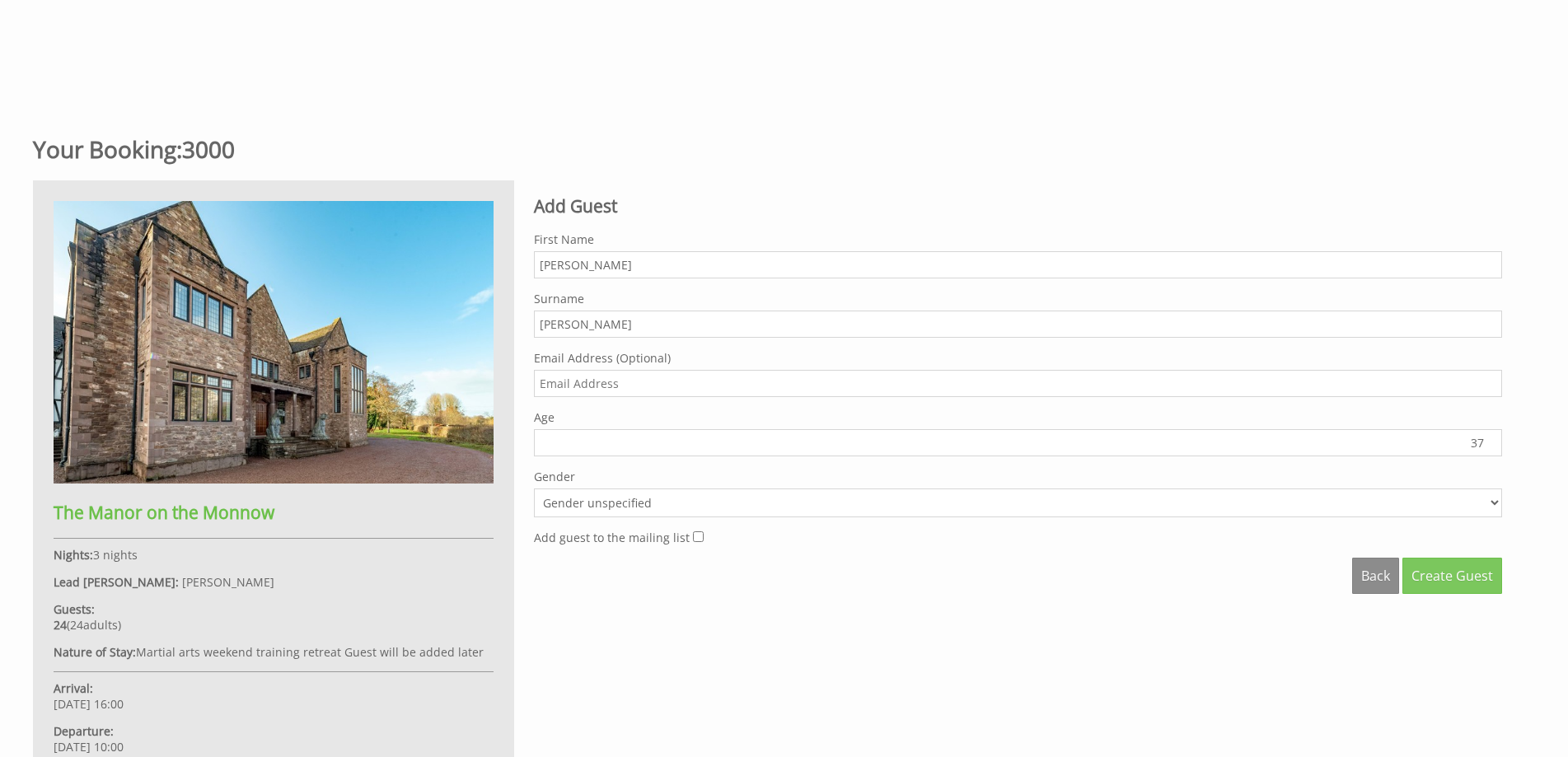
click at [1450, 577] on span "Create Guest" at bounding box center [1452, 576] width 82 height 18
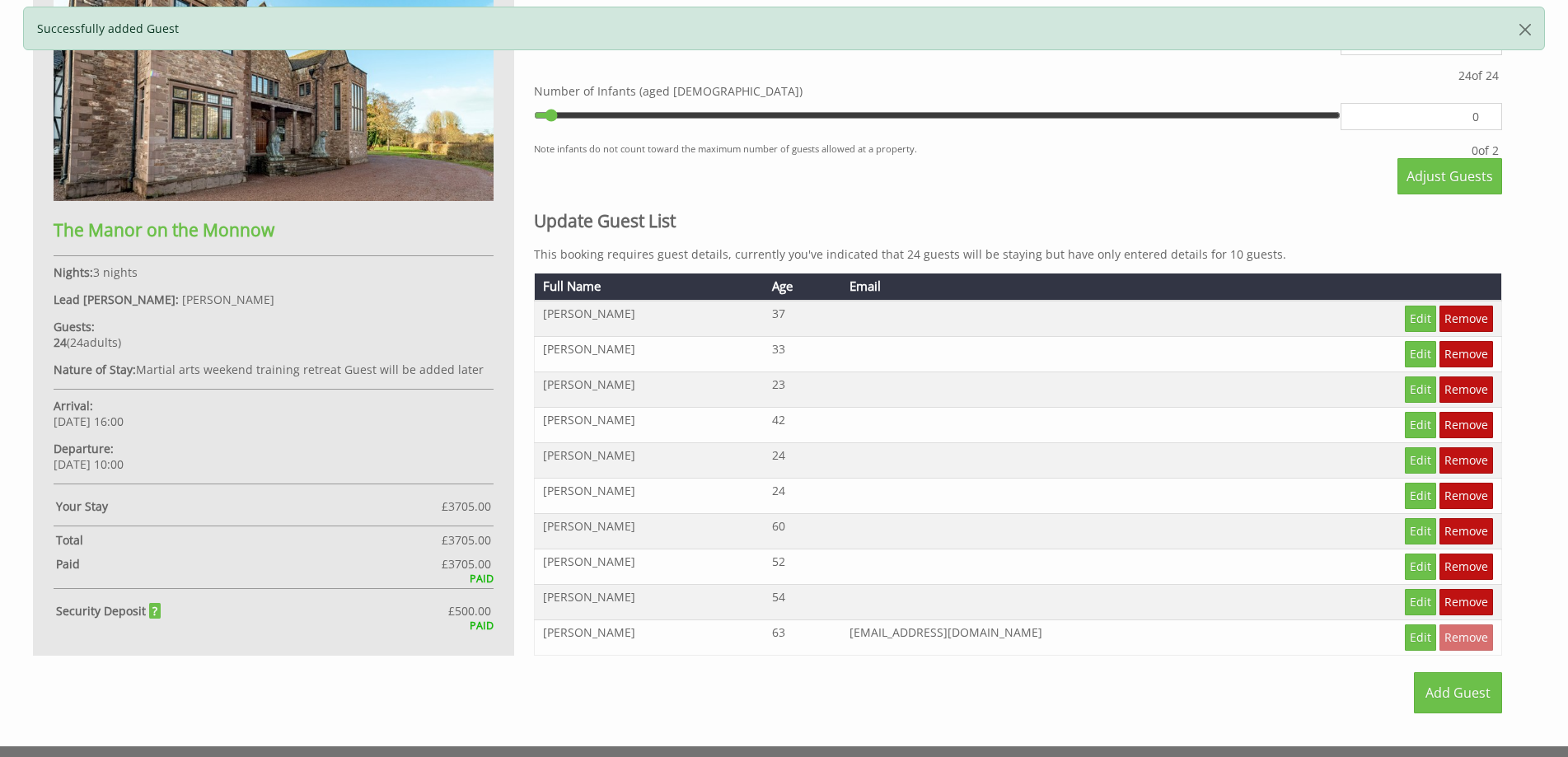
scroll to position [904, 0]
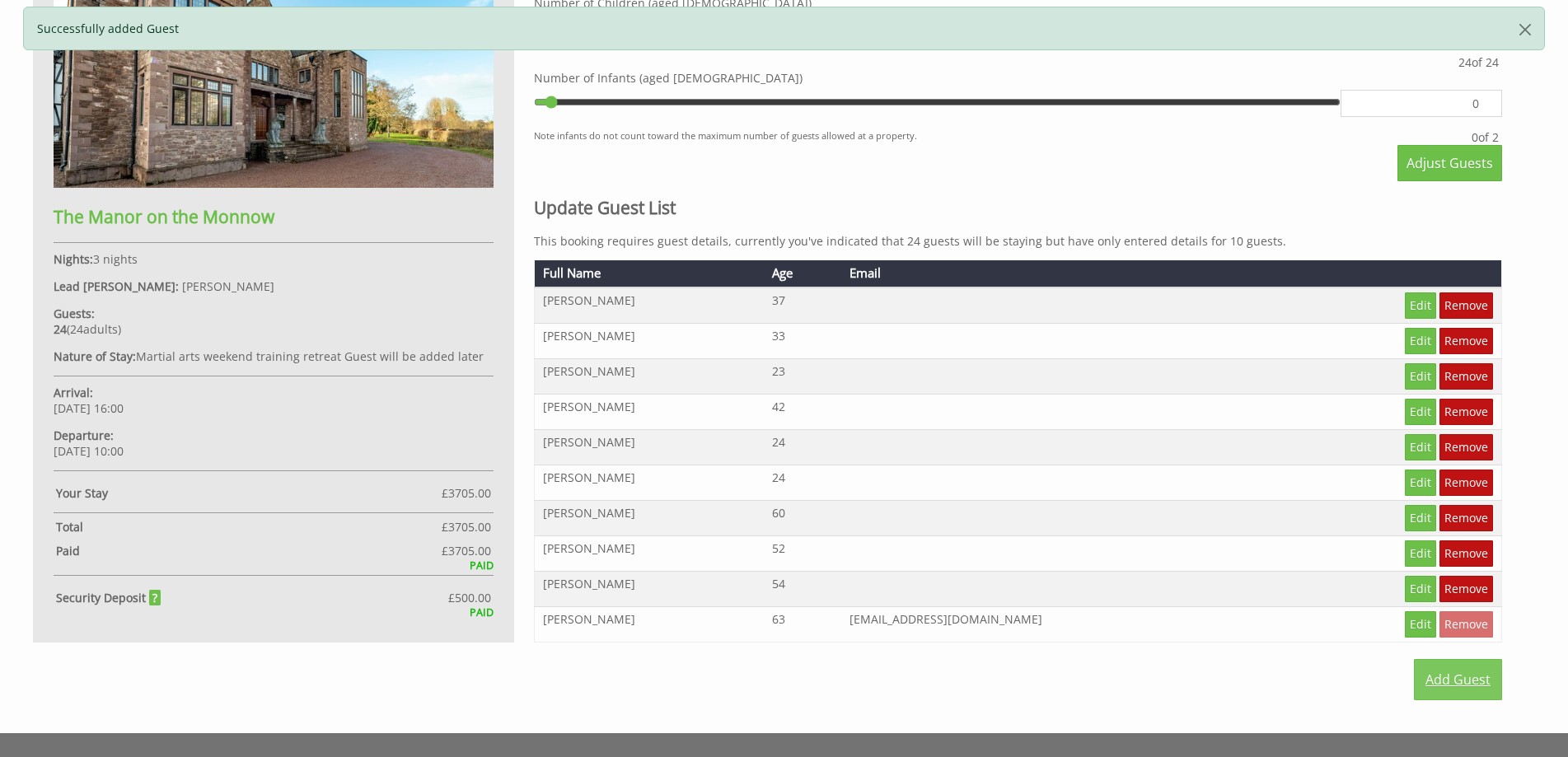
click at [1432, 677] on link "Add Guest" at bounding box center [1458, 679] width 88 height 41
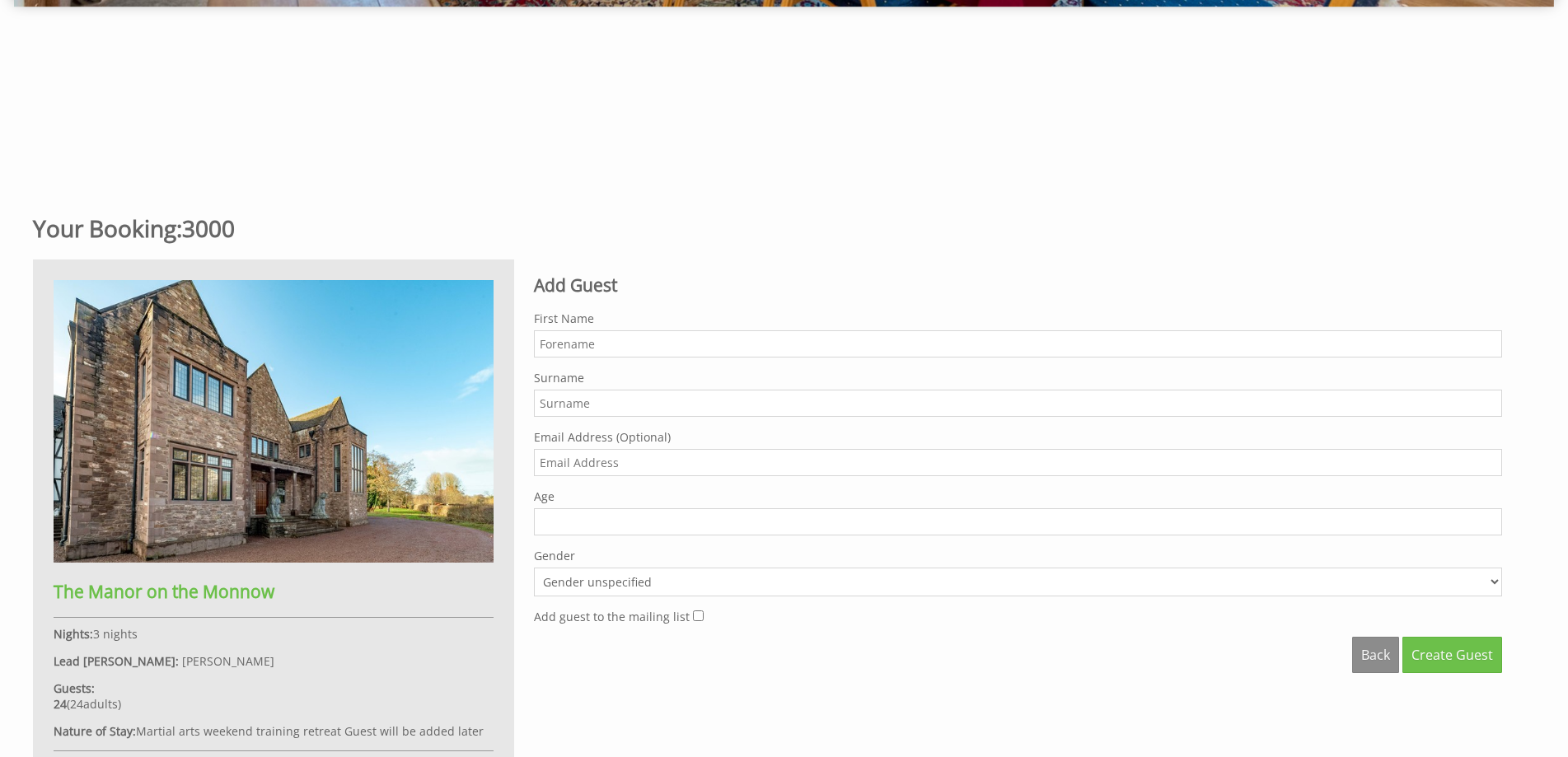
scroll to position [645, 0]
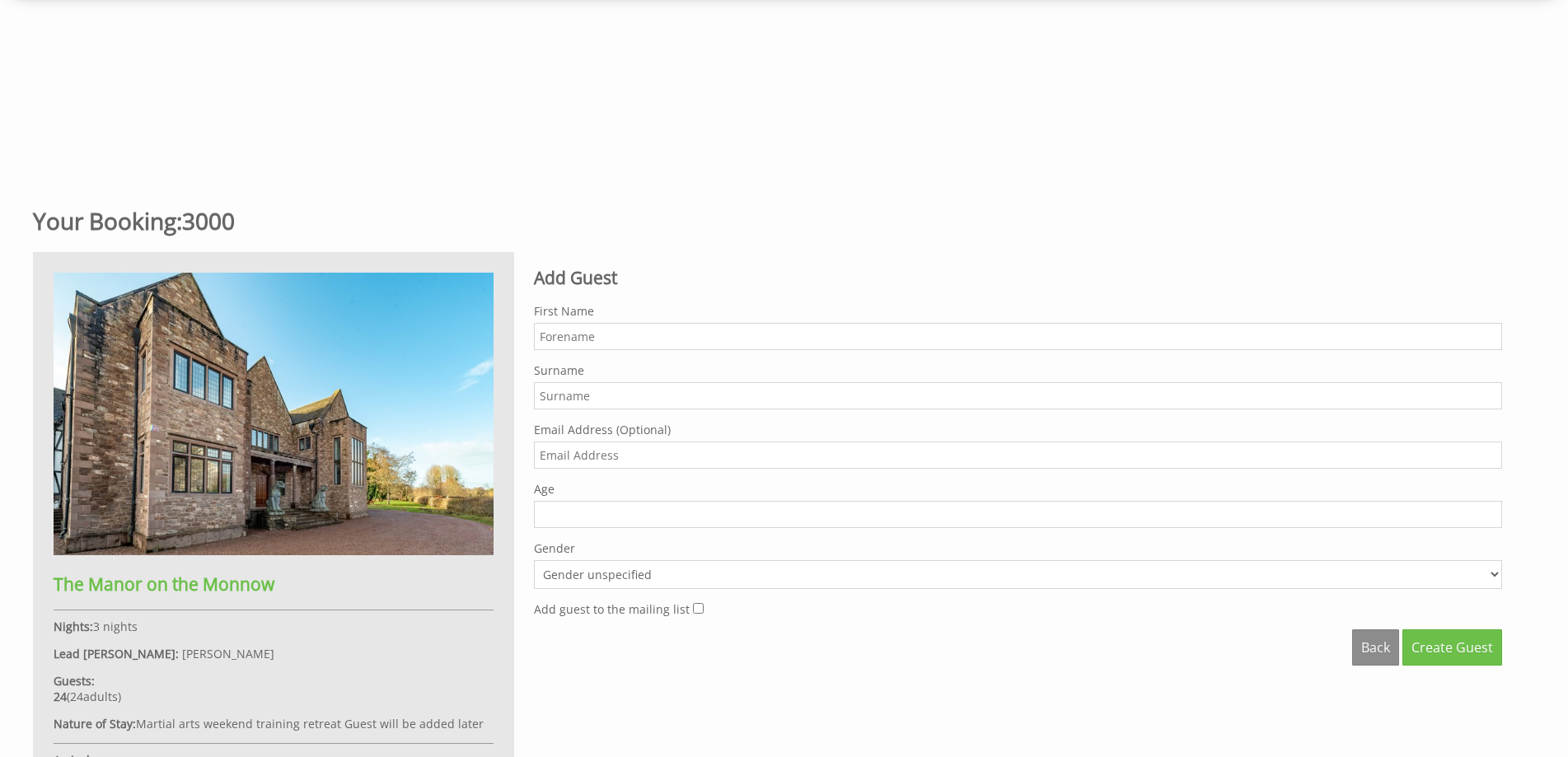
click at [564, 333] on input "First Name" at bounding box center [1018, 337] width 968 height 27
type input "Joanna"
click at [554, 404] on input "Surname" at bounding box center [1018, 396] width 968 height 27
type input "Legg"
click at [1491, 512] on input "1" at bounding box center [1018, 514] width 968 height 27
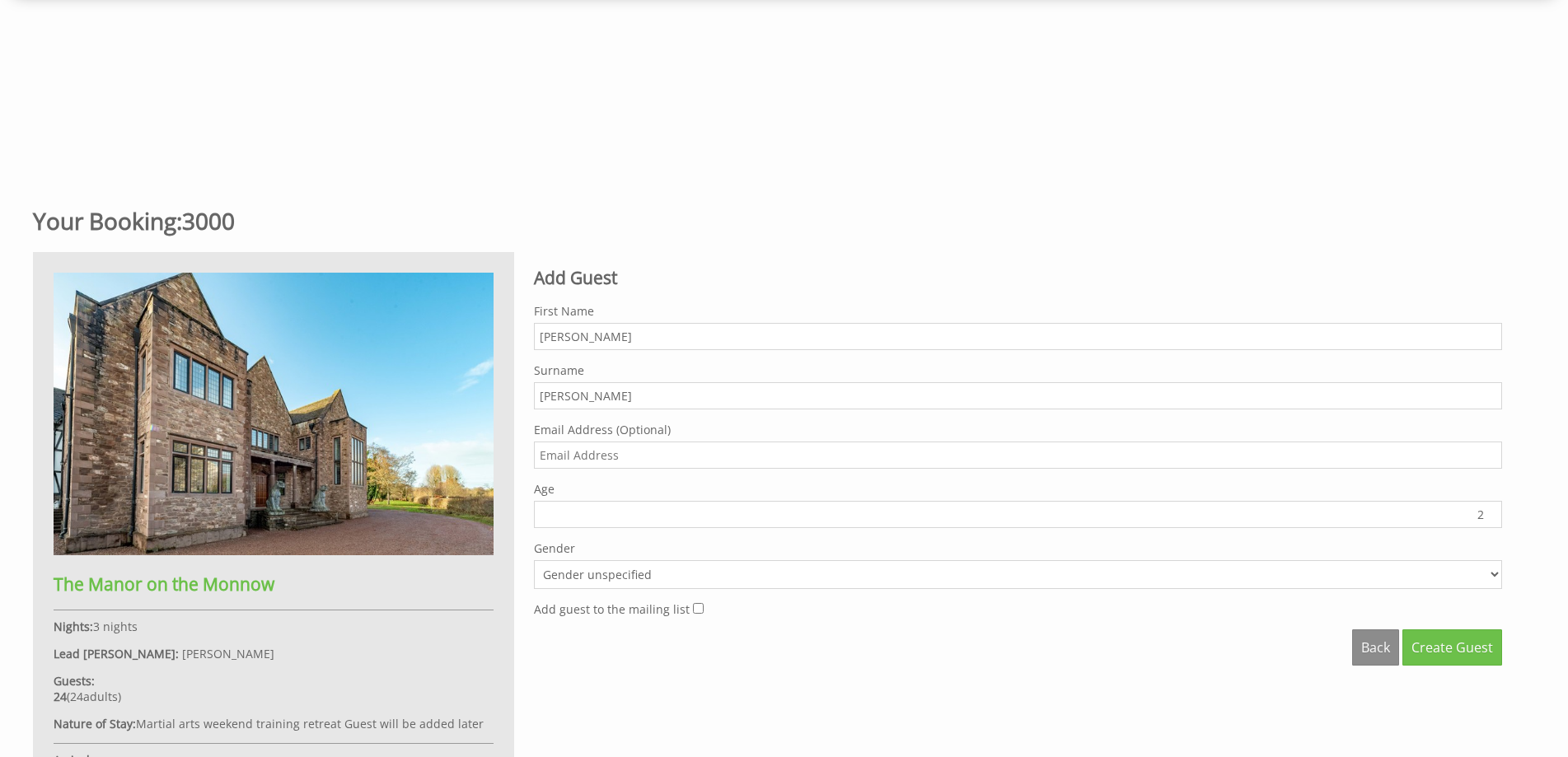
click at [1491, 512] on input "2" at bounding box center [1018, 514] width 968 height 27
click at [1491, 512] on input "3" at bounding box center [1018, 514] width 968 height 27
click at [1491, 512] on input "4" at bounding box center [1018, 514] width 968 height 27
click at [1491, 512] on input "5" at bounding box center [1018, 514] width 968 height 27
click at [1491, 512] on input "6" at bounding box center [1018, 514] width 968 height 27
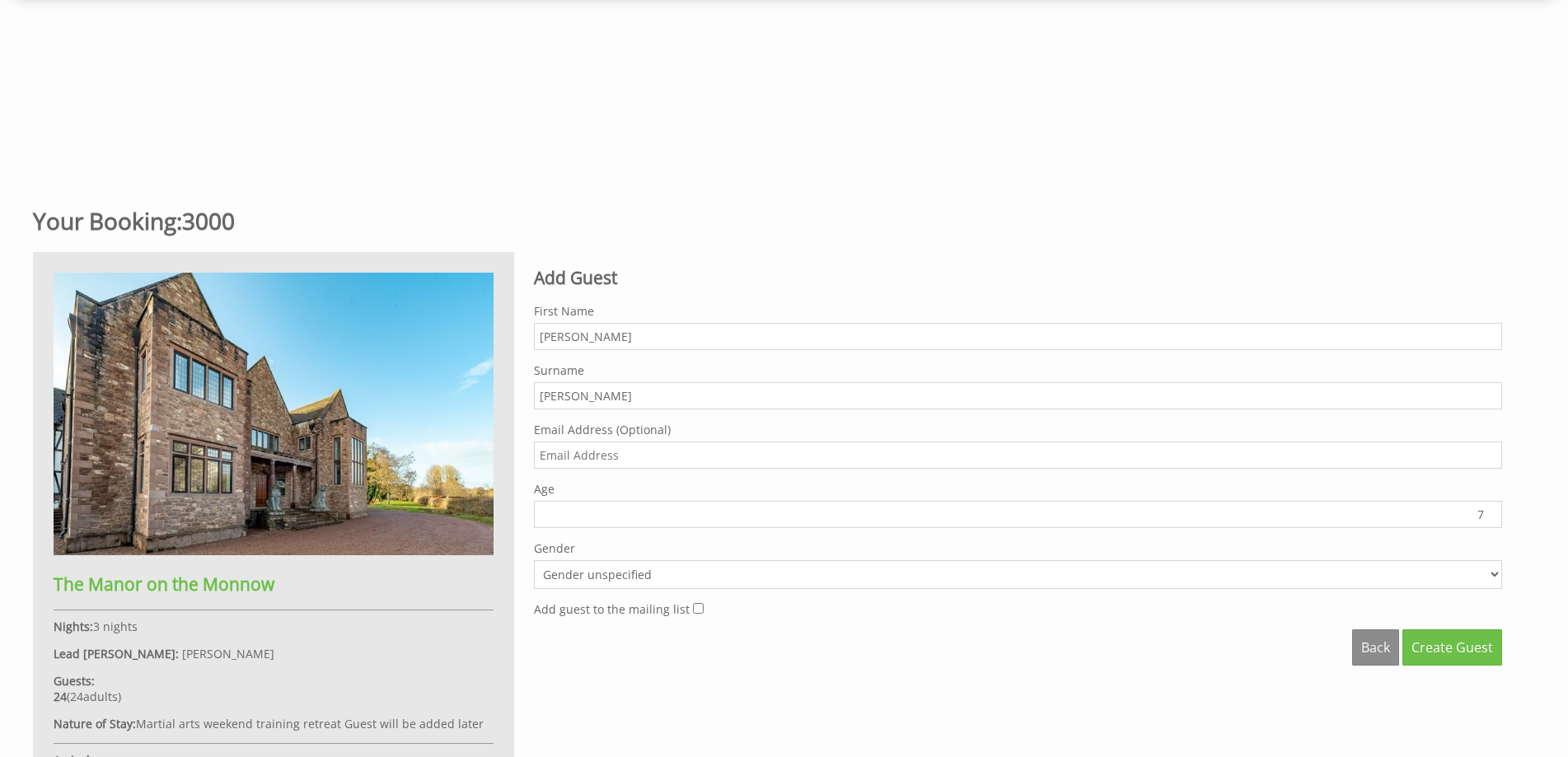
click at [1491, 512] on input "7" at bounding box center [1018, 514] width 968 height 27
click at [1491, 512] on input "8" at bounding box center [1018, 514] width 968 height 27
click at [1491, 512] on input "9" at bounding box center [1018, 514] width 968 height 27
click at [1491, 512] on input "10" at bounding box center [1018, 514] width 968 height 27
click at [1491, 512] on input "11" at bounding box center [1018, 514] width 968 height 27
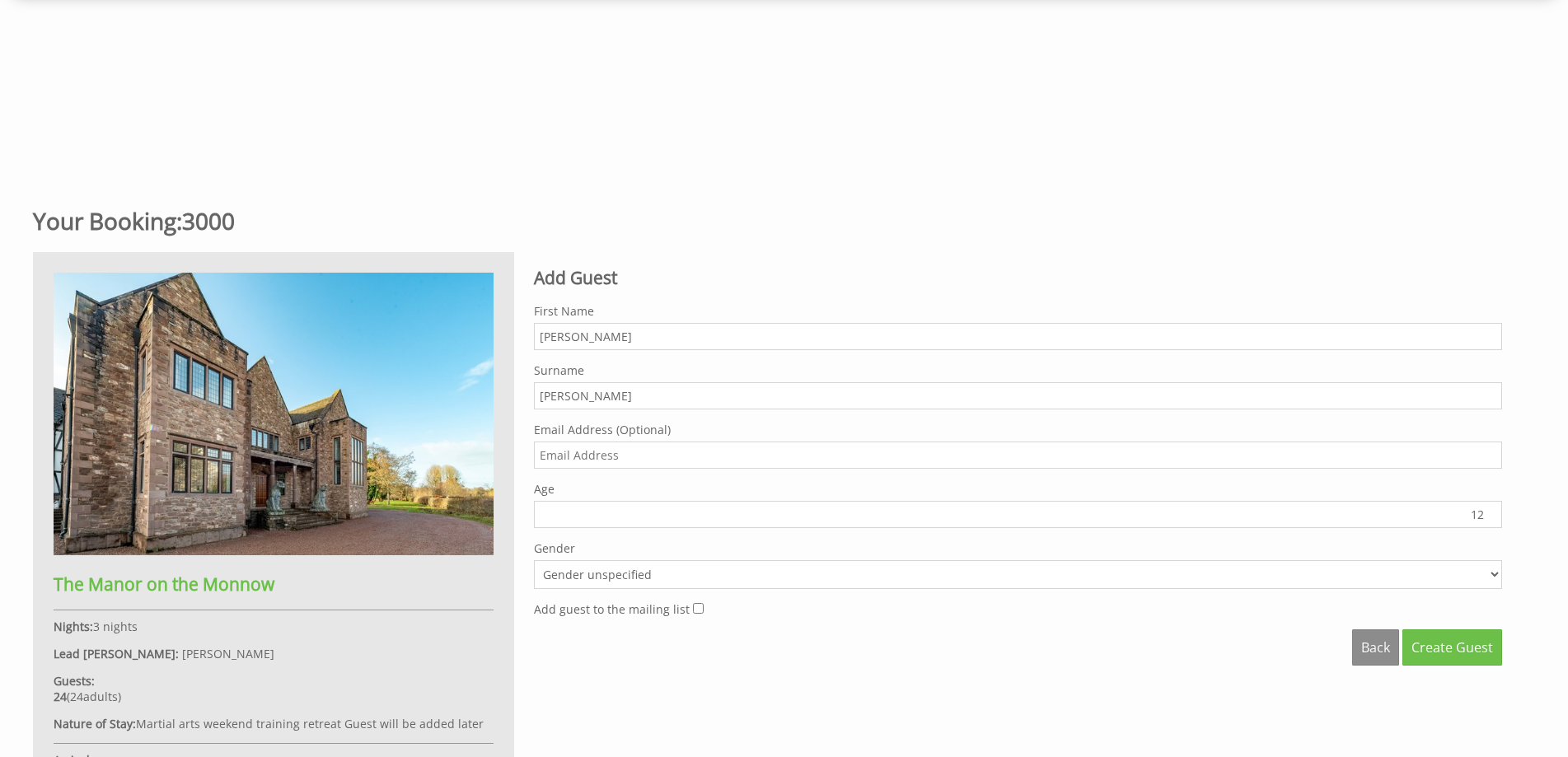
click at [1491, 512] on input "12" at bounding box center [1018, 514] width 968 height 27
click at [1491, 512] on input "13" at bounding box center [1018, 514] width 968 height 27
click at [1491, 512] on input "14" at bounding box center [1018, 514] width 968 height 27
click at [1491, 512] on input "15" at bounding box center [1018, 514] width 968 height 27
click at [1491, 512] on input "16" at bounding box center [1018, 514] width 968 height 27
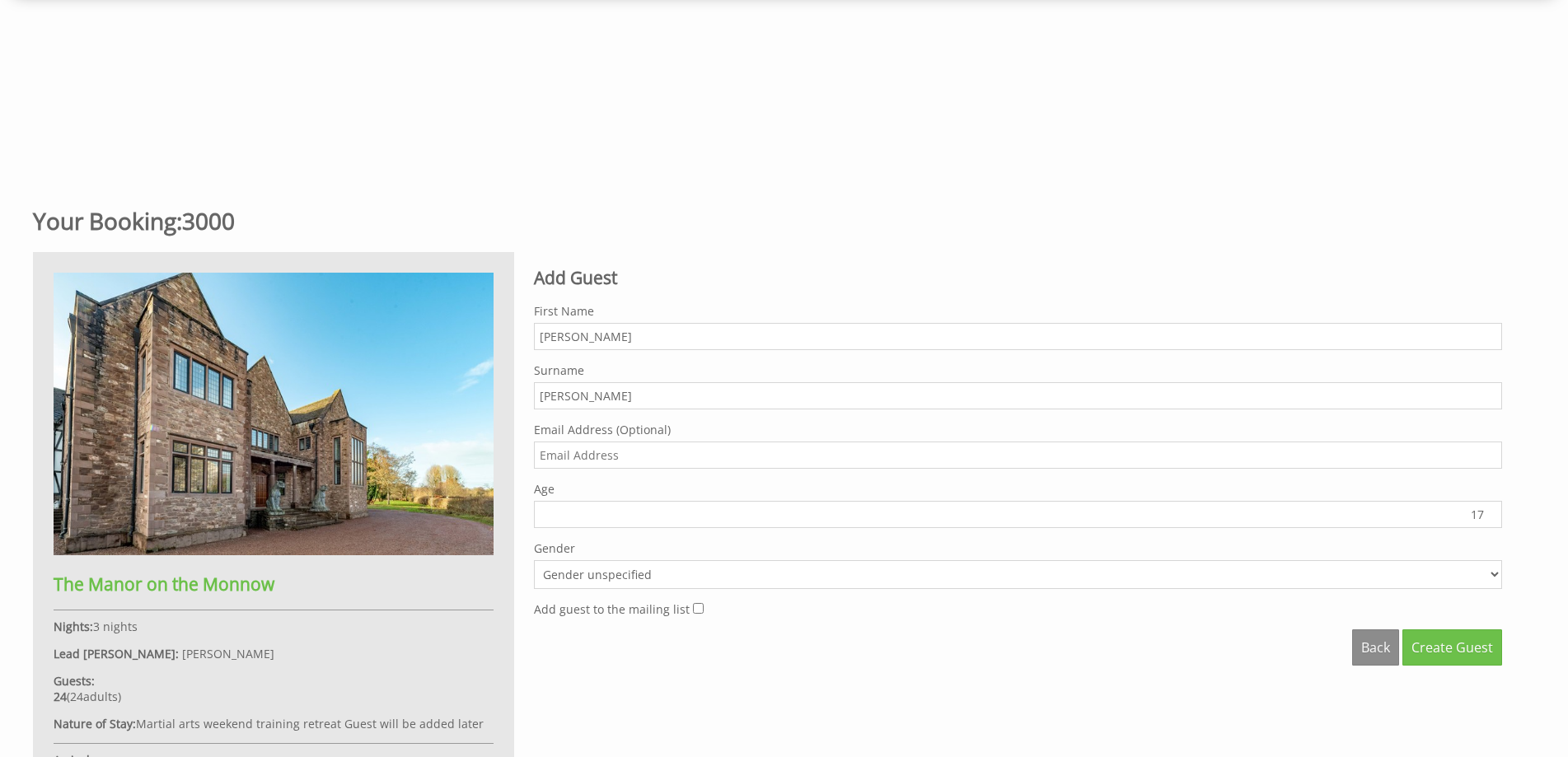
click at [1491, 512] on input "17" at bounding box center [1018, 514] width 968 height 27
click at [1491, 512] on input "18" at bounding box center [1018, 514] width 968 height 27
click at [1491, 512] on input "19" at bounding box center [1018, 514] width 968 height 27
click at [1491, 512] on input "20" at bounding box center [1018, 514] width 968 height 27
click at [1491, 512] on input "21" at bounding box center [1018, 514] width 968 height 27
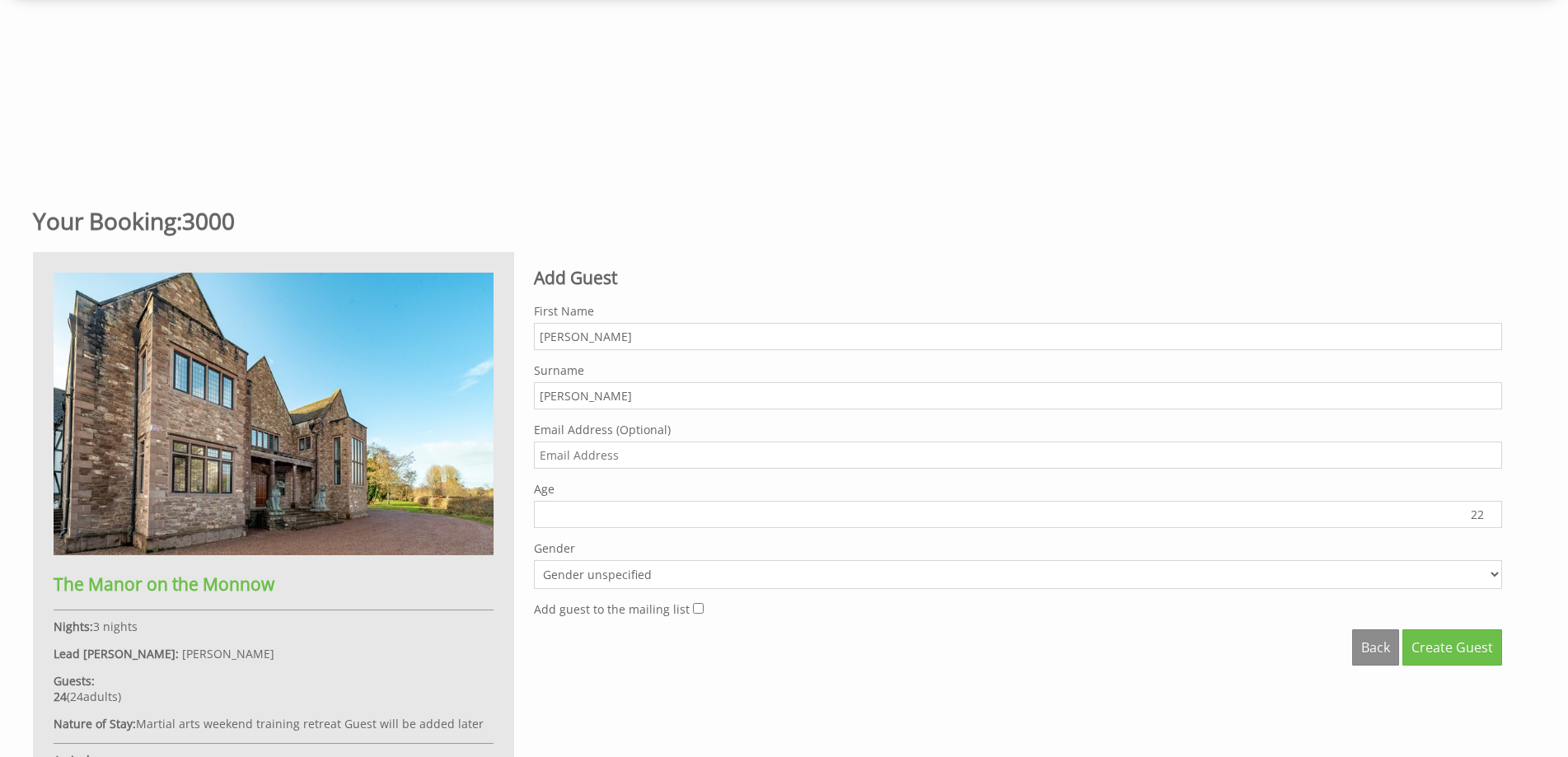
click at [1491, 512] on input "22" at bounding box center [1018, 514] width 968 height 27
click at [1491, 512] on input "23" at bounding box center [1018, 514] width 968 height 27
click at [1491, 512] on input "24" at bounding box center [1018, 514] width 968 height 27
click at [1491, 512] on input "25" at bounding box center [1018, 514] width 968 height 27
click at [1491, 512] on input "26" at bounding box center [1018, 514] width 968 height 27
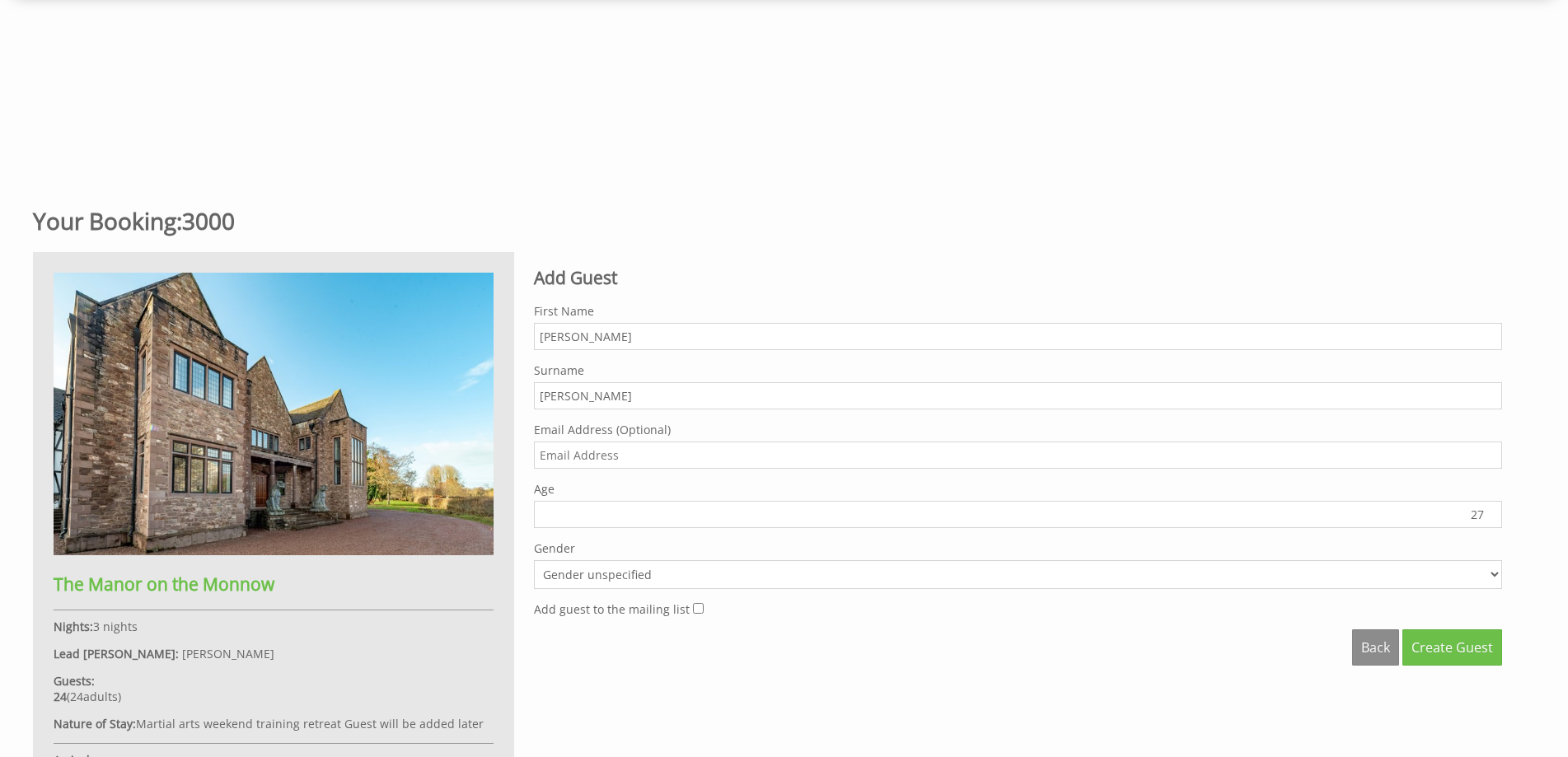
click at [1491, 512] on input "27" at bounding box center [1018, 514] width 968 height 27
click at [1491, 512] on input "28" at bounding box center [1018, 514] width 968 height 27
click at [1491, 512] on input "29" at bounding box center [1018, 514] width 968 height 27
click at [1491, 512] on input "30" at bounding box center [1018, 514] width 968 height 27
click at [1491, 512] on input "31" at bounding box center [1018, 514] width 968 height 27
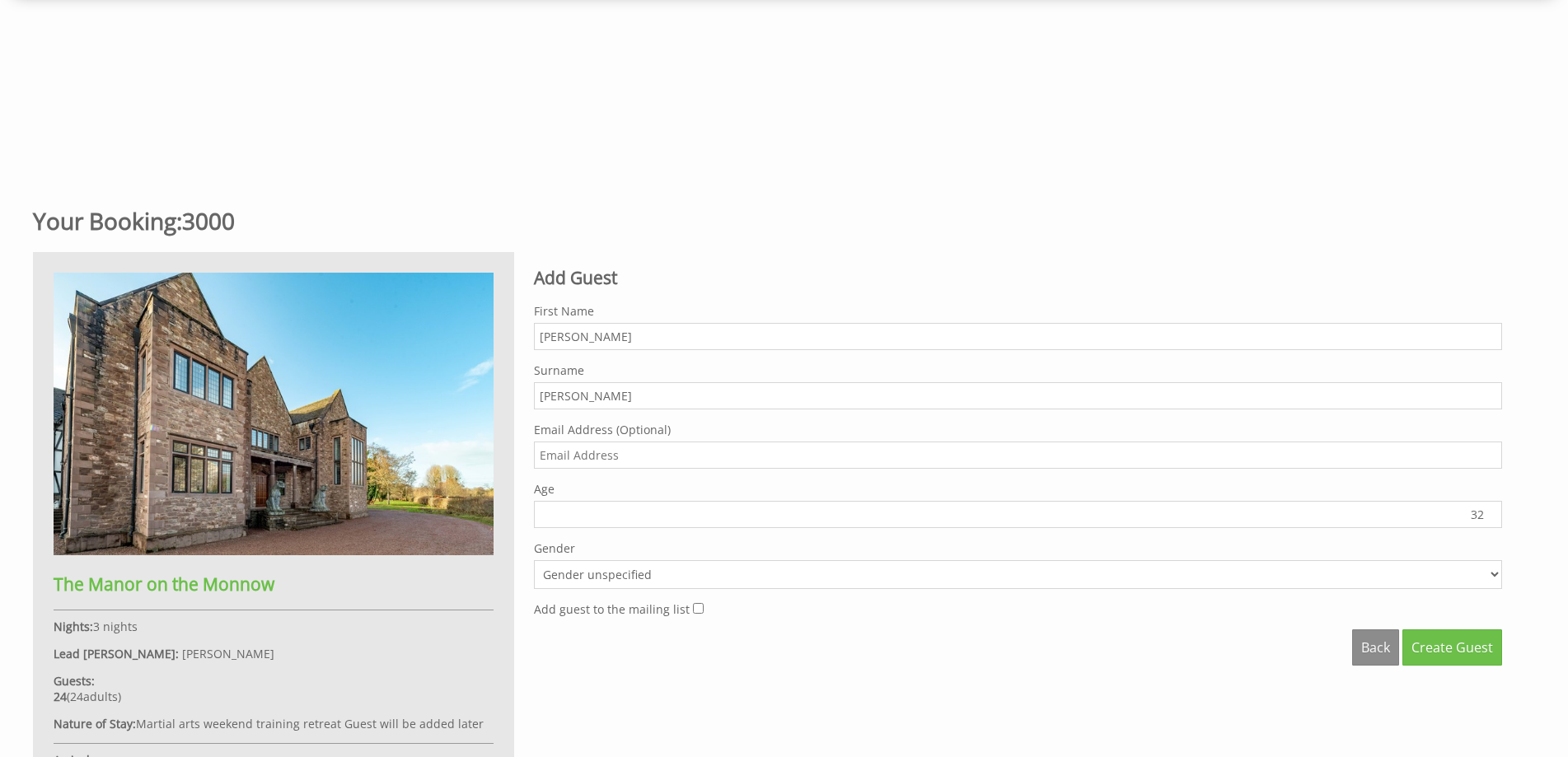
click at [1491, 512] on input "32" at bounding box center [1018, 514] width 968 height 27
click at [1491, 512] on input "33" at bounding box center [1018, 514] width 968 height 27
click at [1491, 512] on input "34" at bounding box center [1018, 514] width 968 height 27
click at [1491, 512] on input "35" at bounding box center [1018, 514] width 968 height 27
click at [1491, 512] on input "36" at bounding box center [1018, 514] width 968 height 27
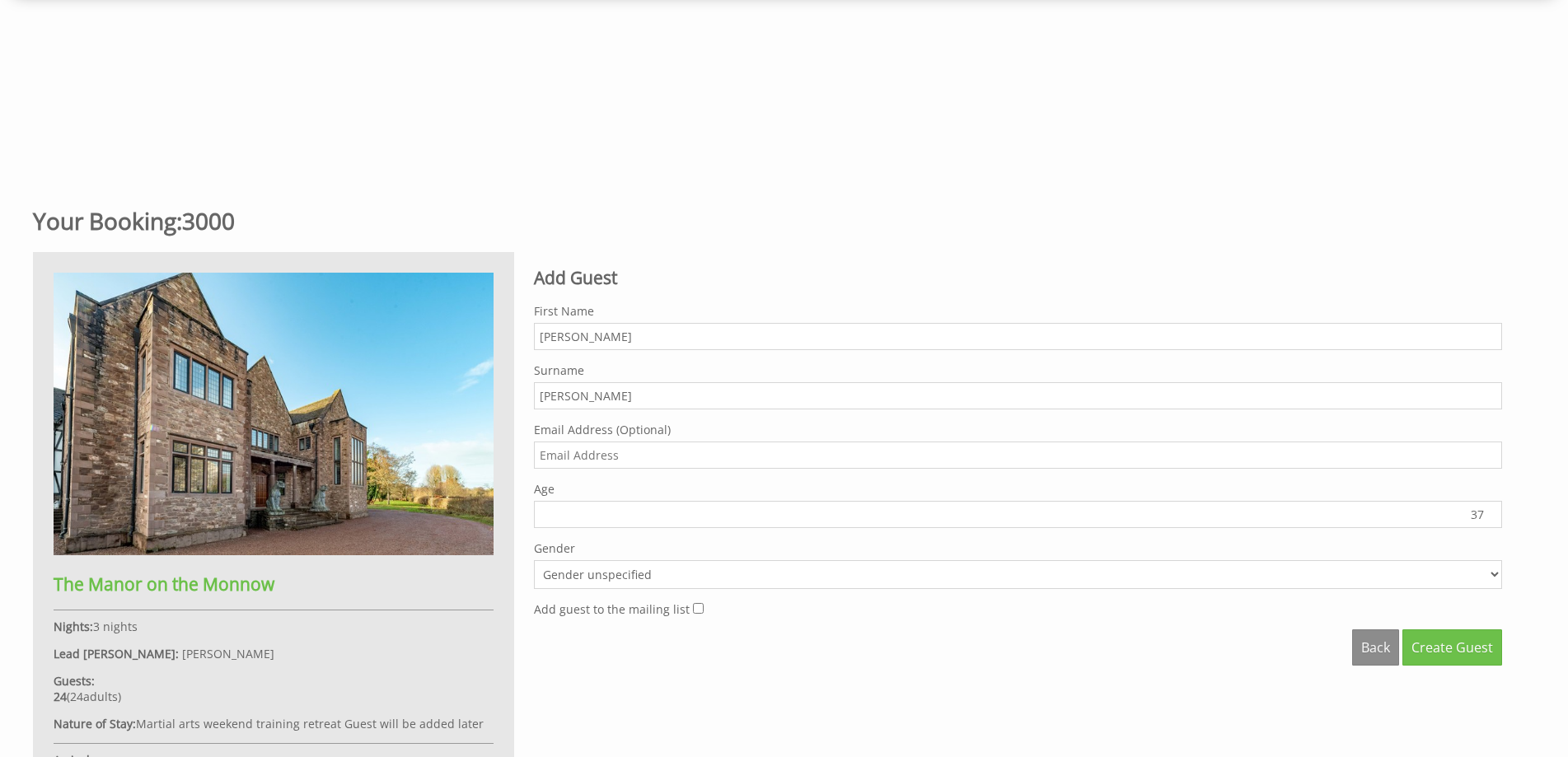
click at [1491, 512] on input "37" at bounding box center [1018, 514] width 968 height 27
click at [1491, 512] on input "38" at bounding box center [1018, 514] width 968 height 27
click at [1491, 512] on input "39" at bounding box center [1018, 514] width 968 height 27
click at [1491, 512] on input "40" at bounding box center [1018, 514] width 968 height 27
click at [1491, 512] on input "41" at bounding box center [1018, 514] width 968 height 27
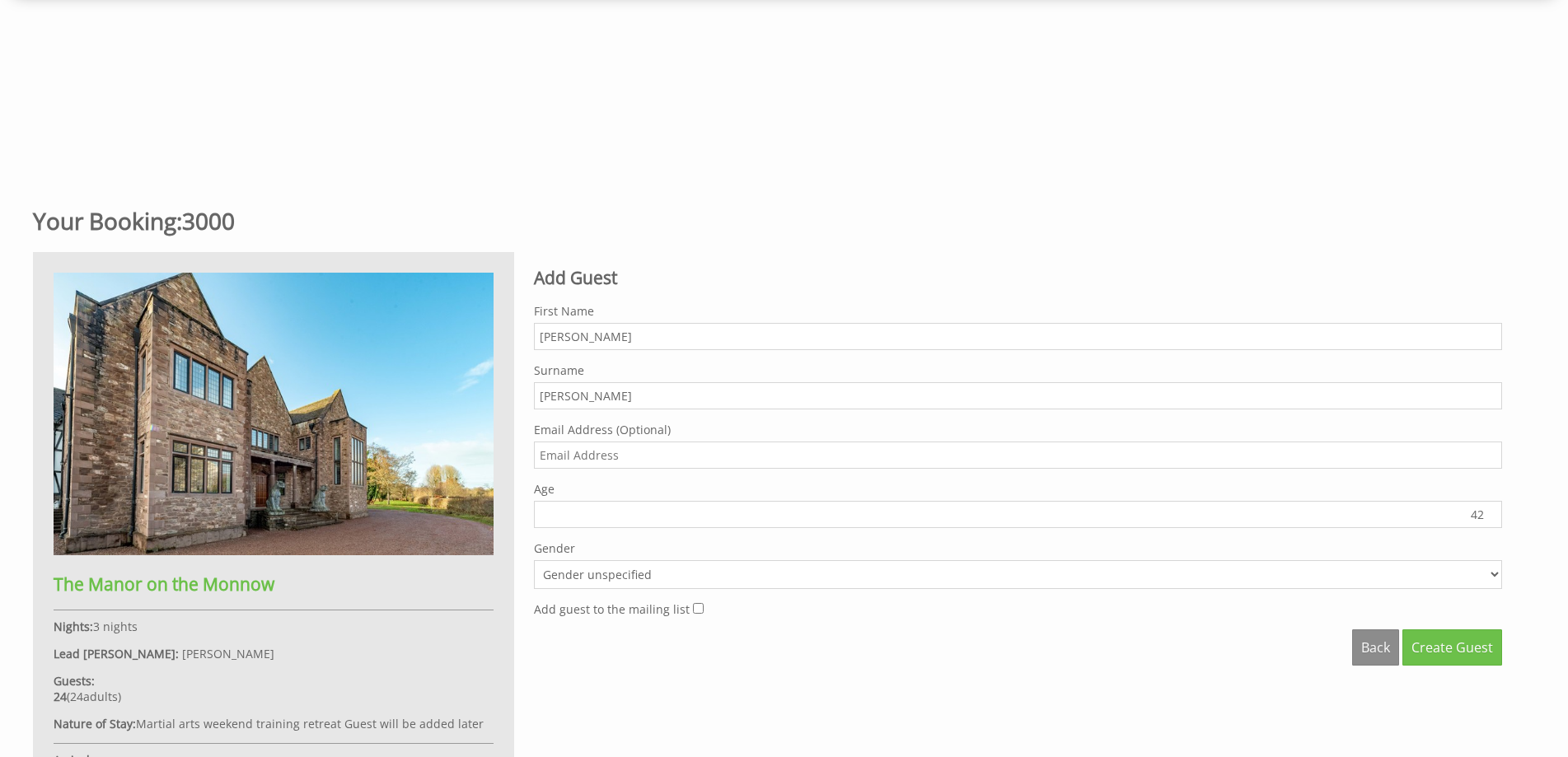
click at [1491, 512] on input "42" at bounding box center [1018, 514] width 968 height 27
click at [1491, 512] on input "43" at bounding box center [1018, 514] width 968 height 27
click at [1491, 512] on input "44" at bounding box center [1018, 514] width 968 height 27
click at [1491, 512] on input "45" at bounding box center [1018, 514] width 968 height 27
click at [1491, 512] on input "46" at bounding box center [1018, 514] width 968 height 27
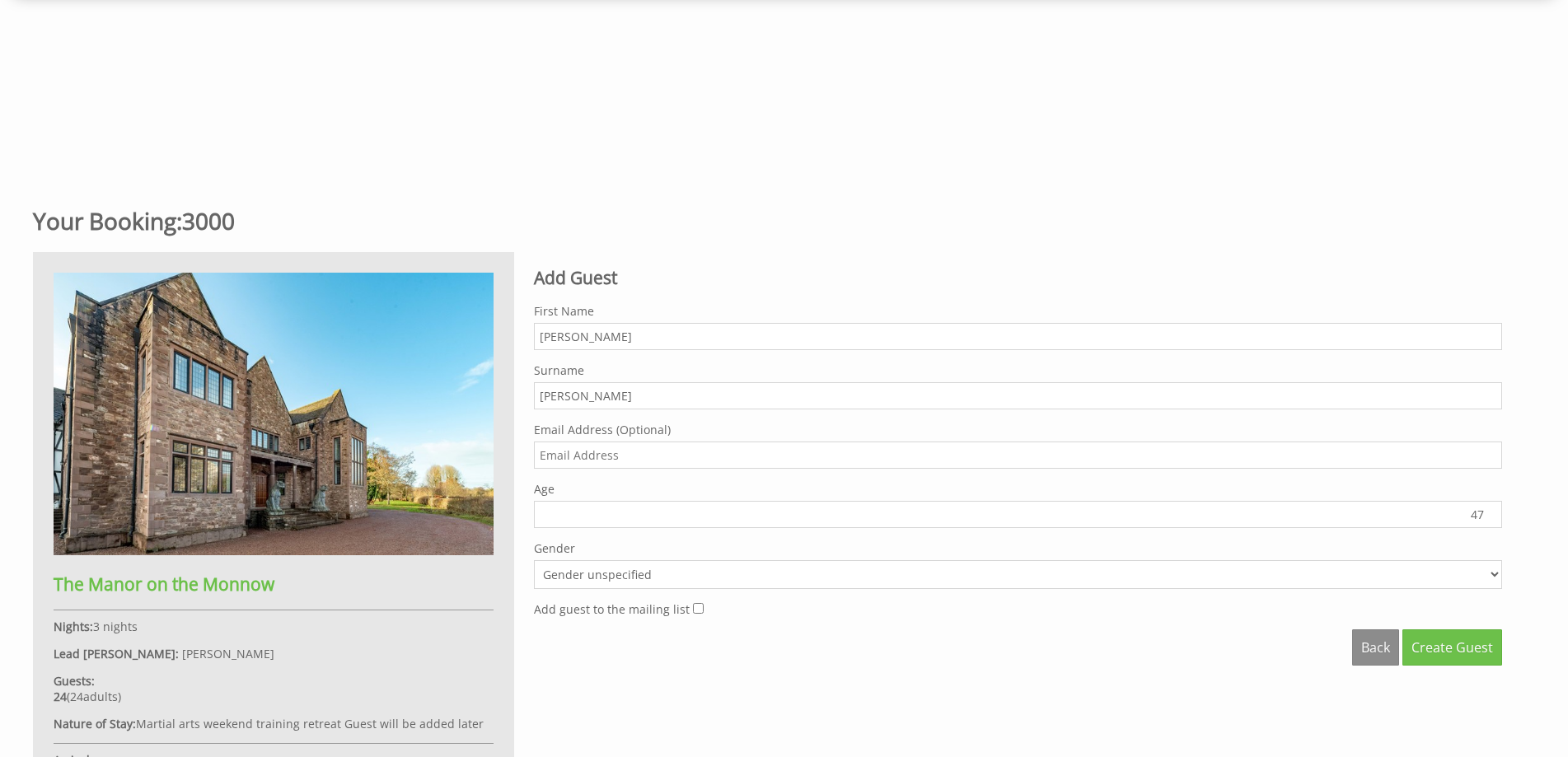
click at [1491, 512] on input "47" at bounding box center [1018, 514] width 968 height 27
click at [1491, 512] on input "48" at bounding box center [1018, 514] width 968 height 27
click at [1491, 512] on input "49" at bounding box center [1018, 514] width 968 height 27
click at [1491, 512] on input "50" at bounding box center [1018, 514] width 968 height 27
click at [1491, 512] on input "51" at bounding box center [1018, 514] width 968 height 27
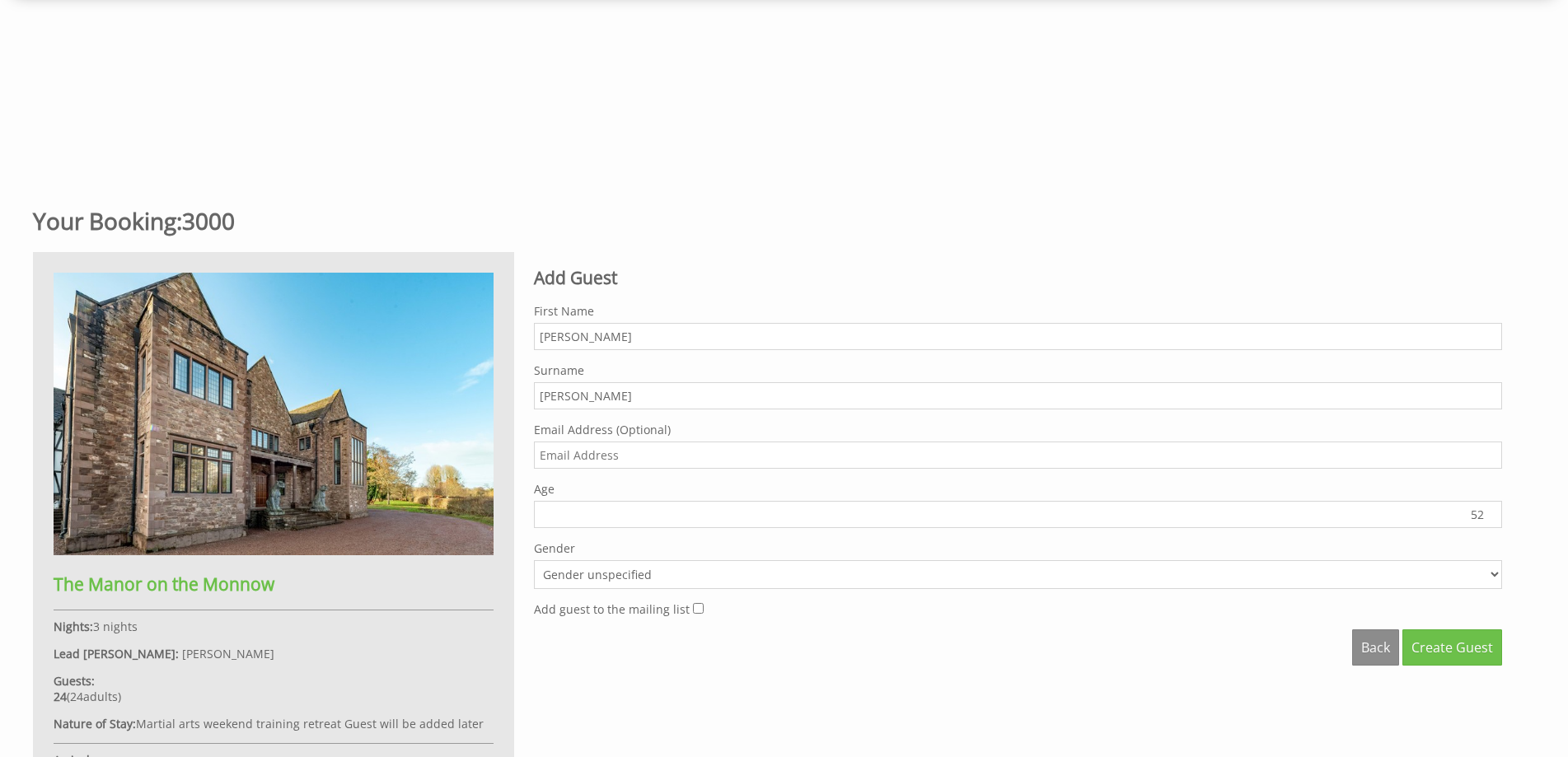
click at [1491, 512] on input "52" at bounding box center [1018, 514] width 968 height 27
click at [1491, 512] on input "53" at bounding box center [1018, 514] width 968 height 27
type input "54"
click at [1491, 512] on input "54" at bounding box center [1018, 514] width 968 height 27
click at [1496, 578] on select "Gender unspecified Gender male Gender female" at bounding box center [1018, 574] width 968 height 28
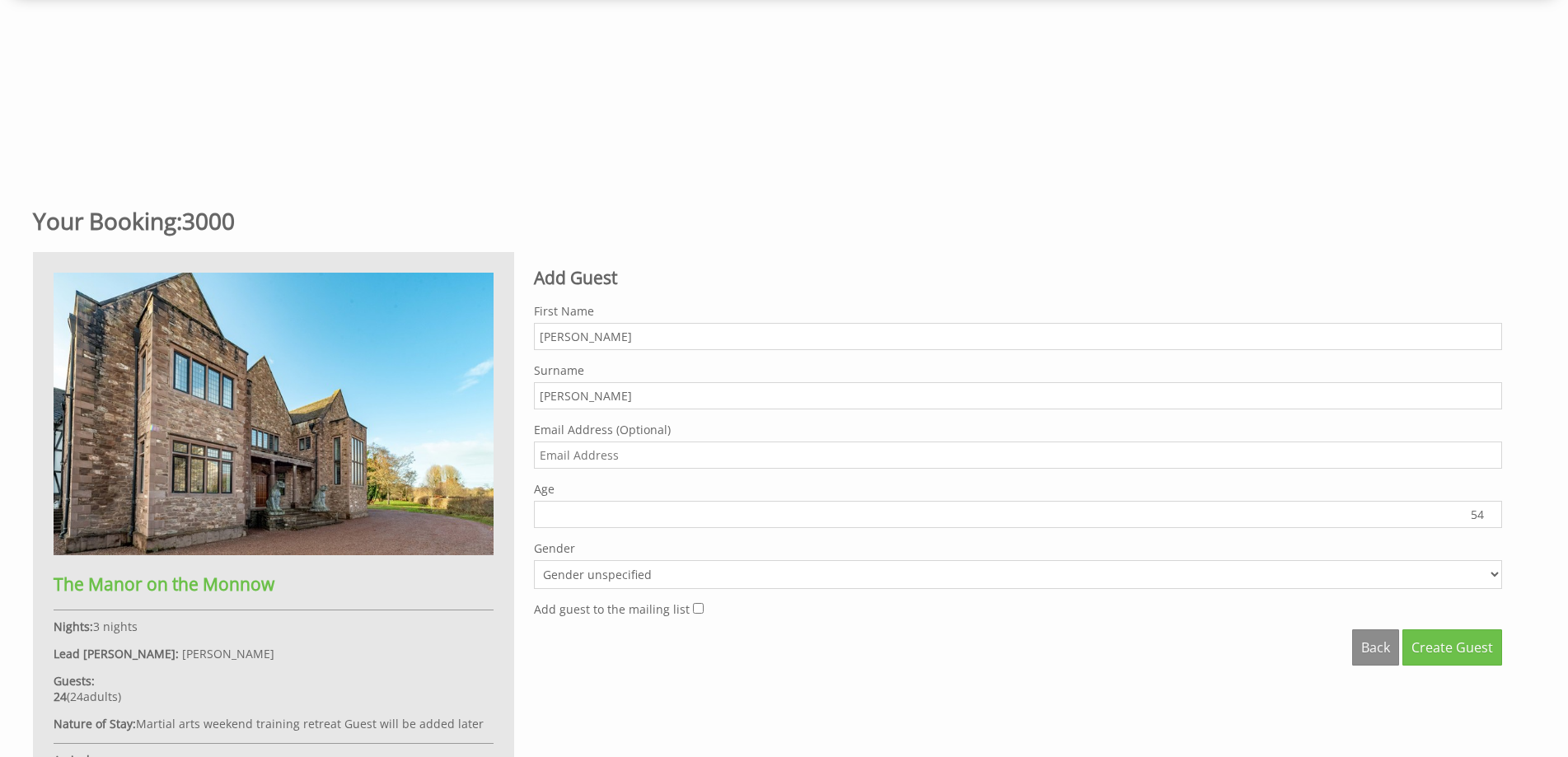
select select "gender_female"
click at [534, 560] on select "Gender unspecified Gender male Gender female" at bounding box center [1018, 574] width 968 height 28
click at [1440, 652] on span "Create Guest" at bounding box center [1452, 647] width 82 height 18
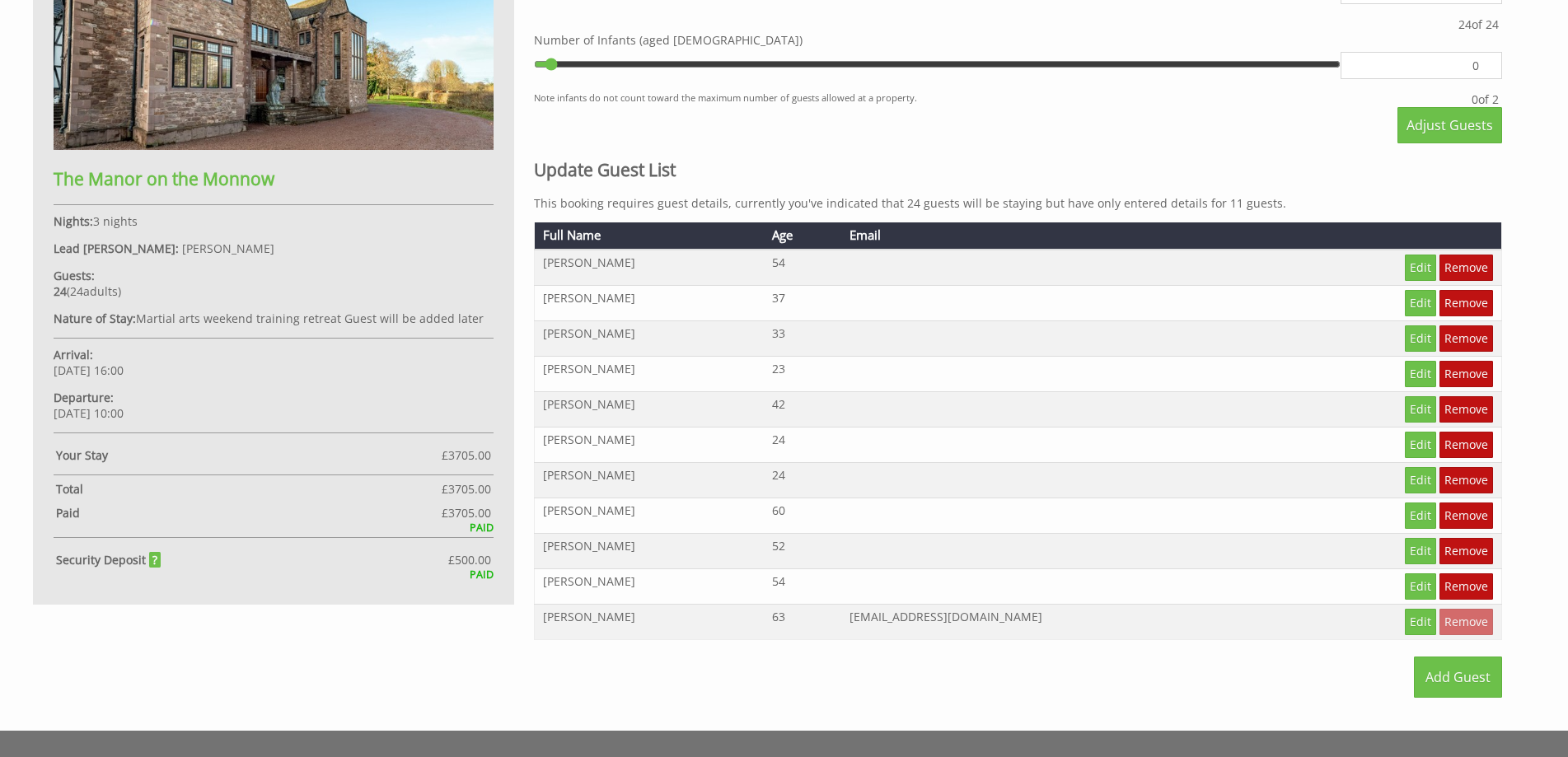
scroll to position [958, 0]
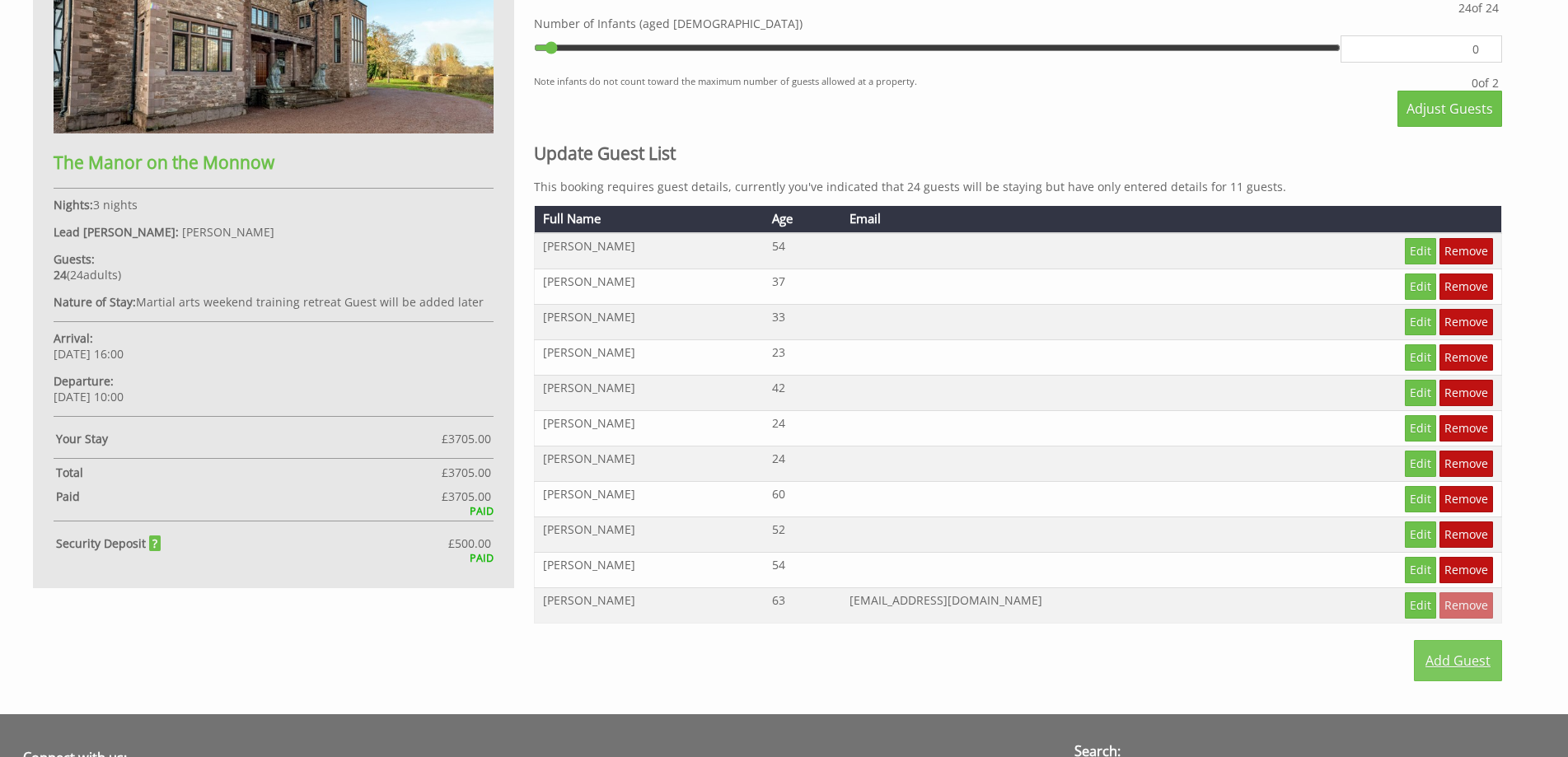
click at [1460, 656] on link "Add Guest" at bounding box center [1458, 660] width 88 height 41
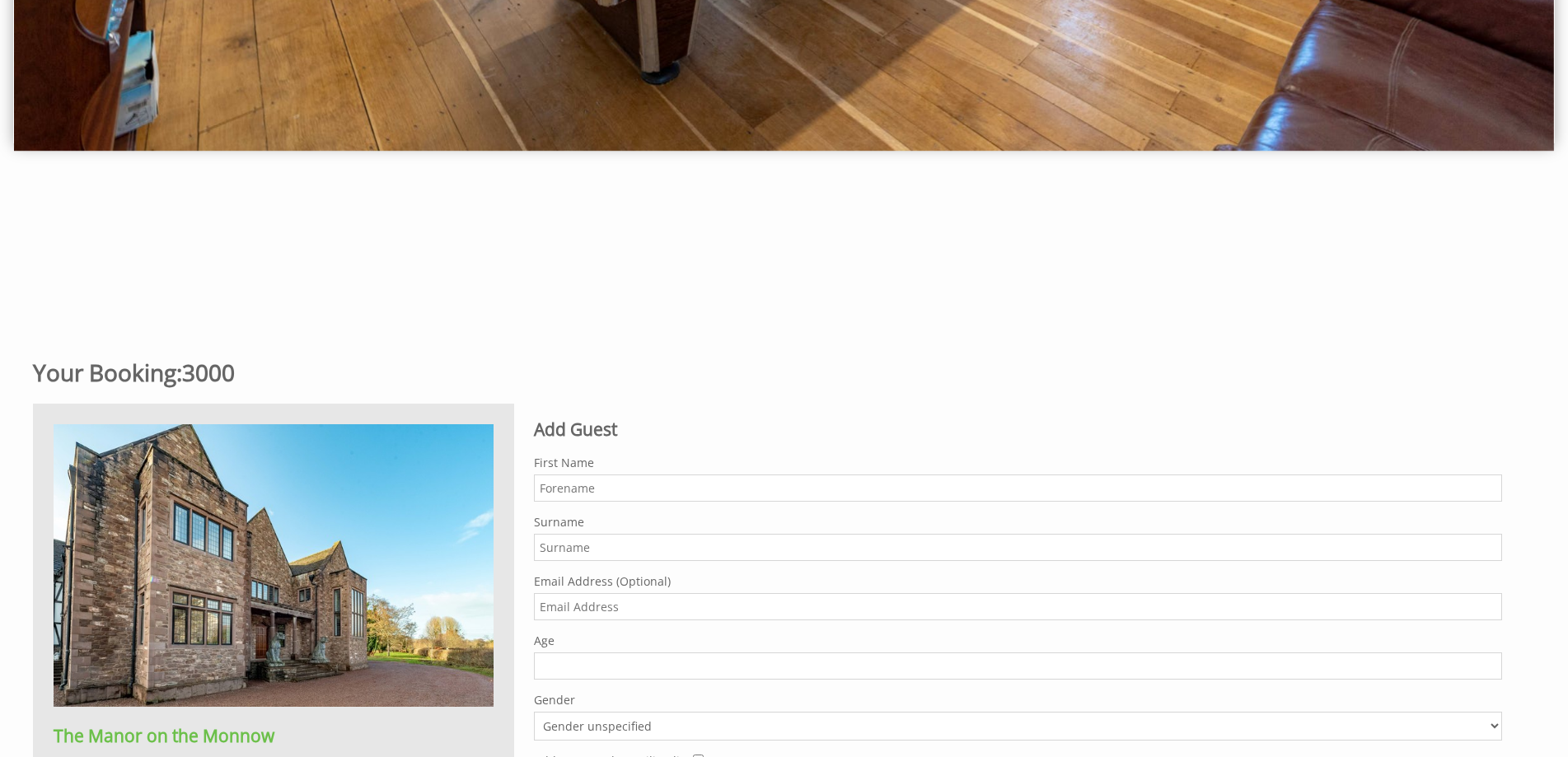
scroll to position [535, 0]
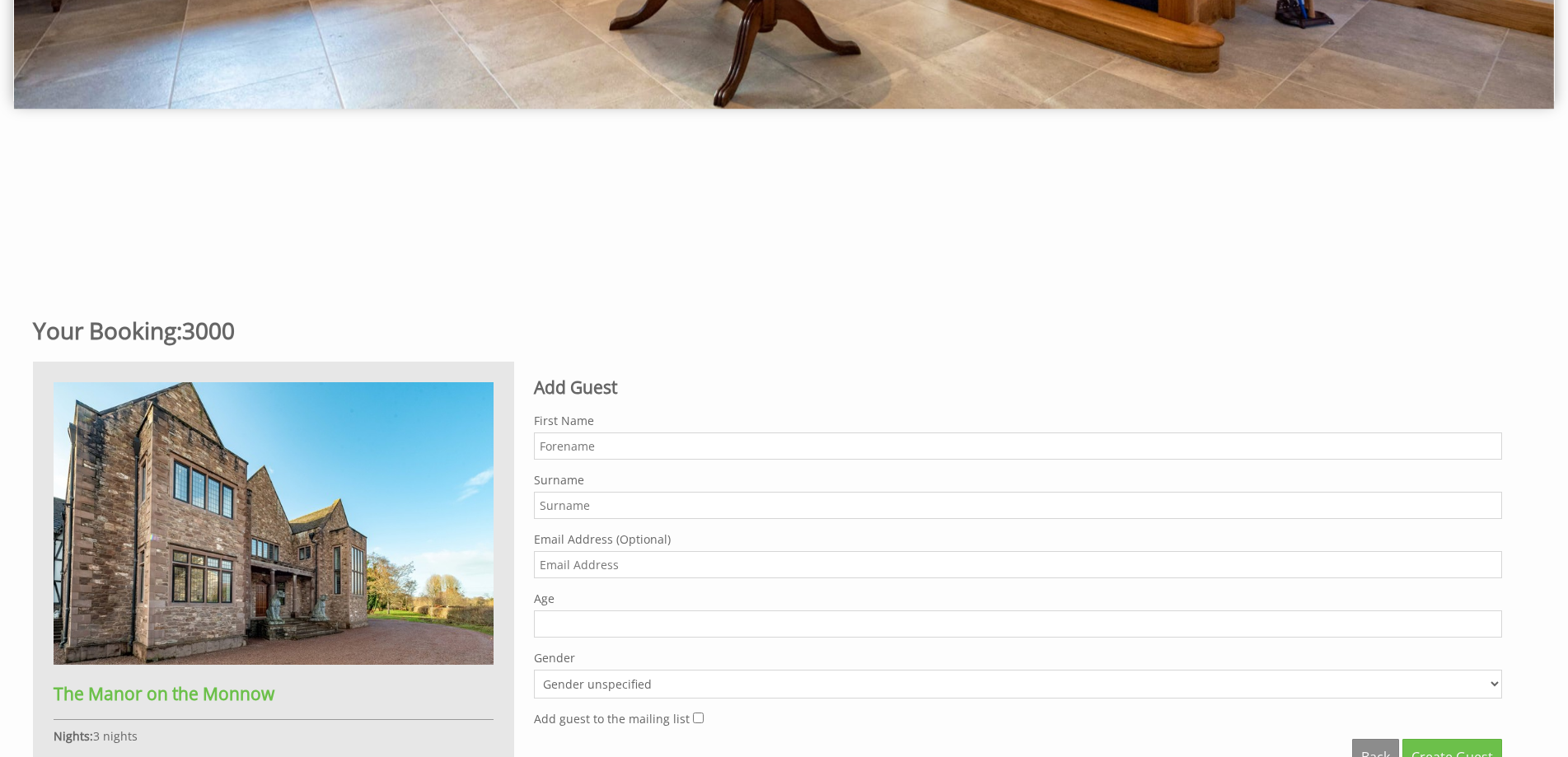
click at [554, 448] on input "First Name" at bounding box center [1018, 446] width 968 height 27
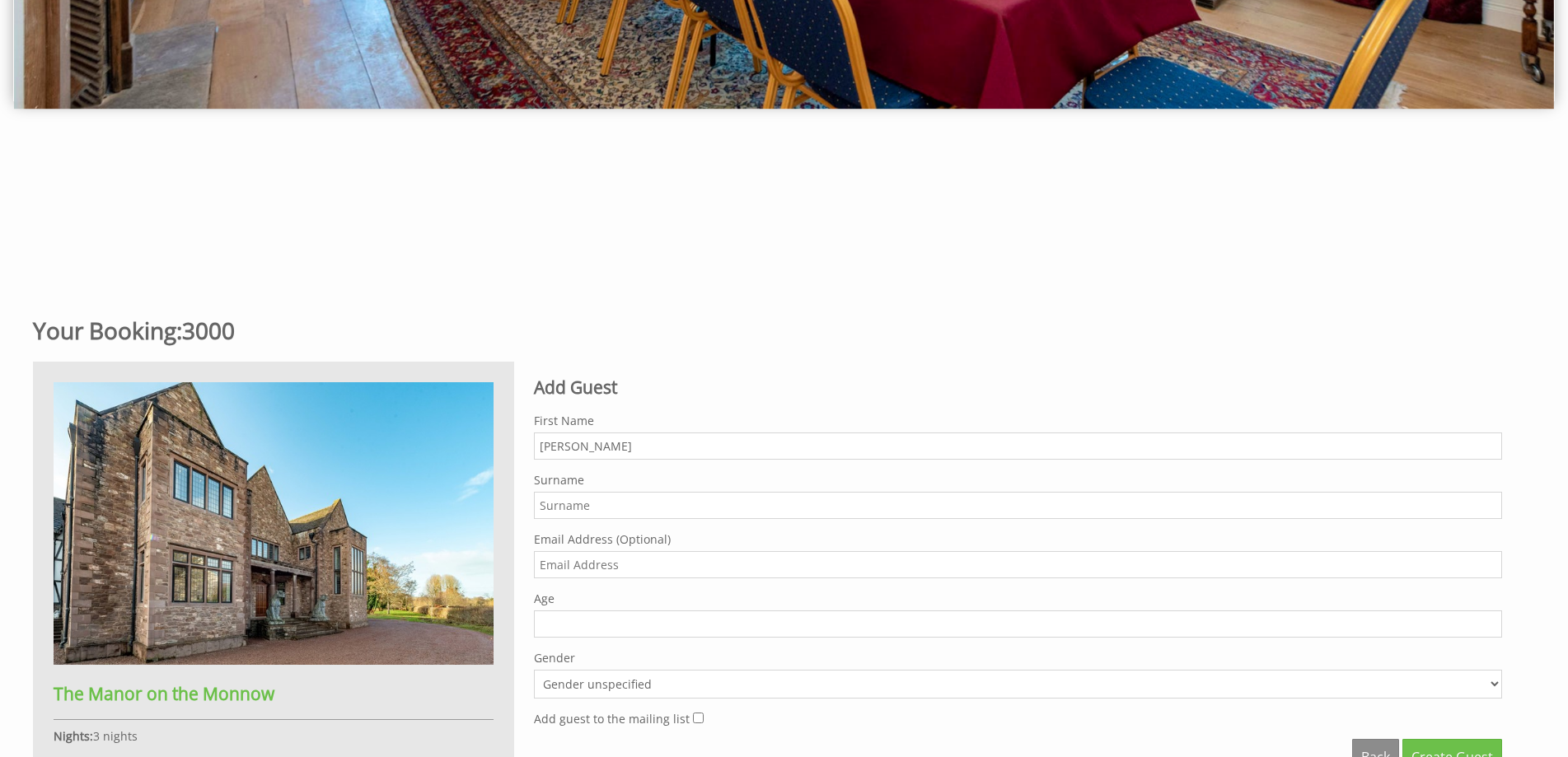
type input "[PERSON_NAME]"
click at [556, 510] on input "Surname" at bounding box center [1018, 505] width 968 height 27
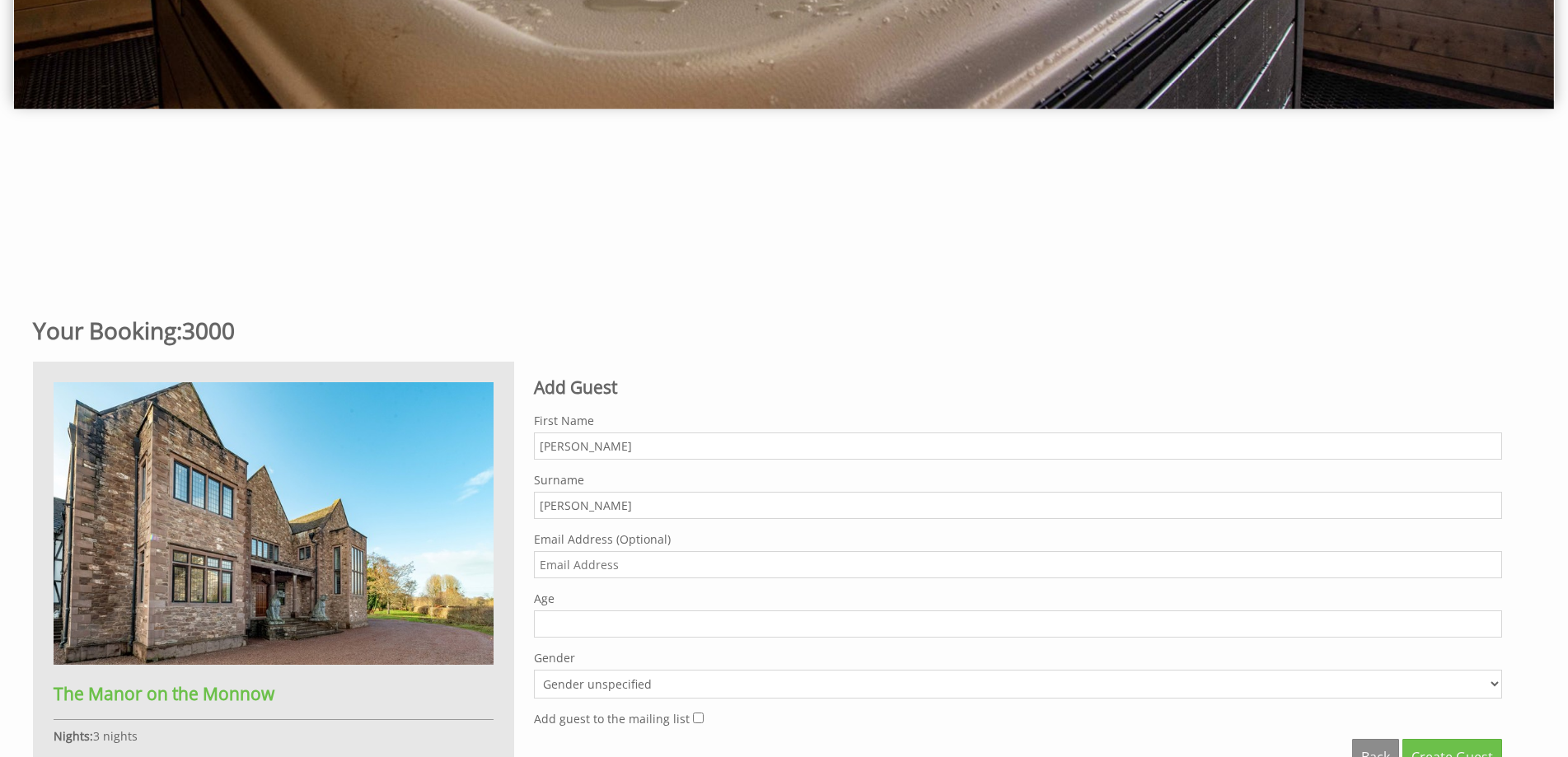
type input "[PERSON_NAME]"
click at [1487, 621] on input "1" at bounding box center [1018, 624] width 968 height 27
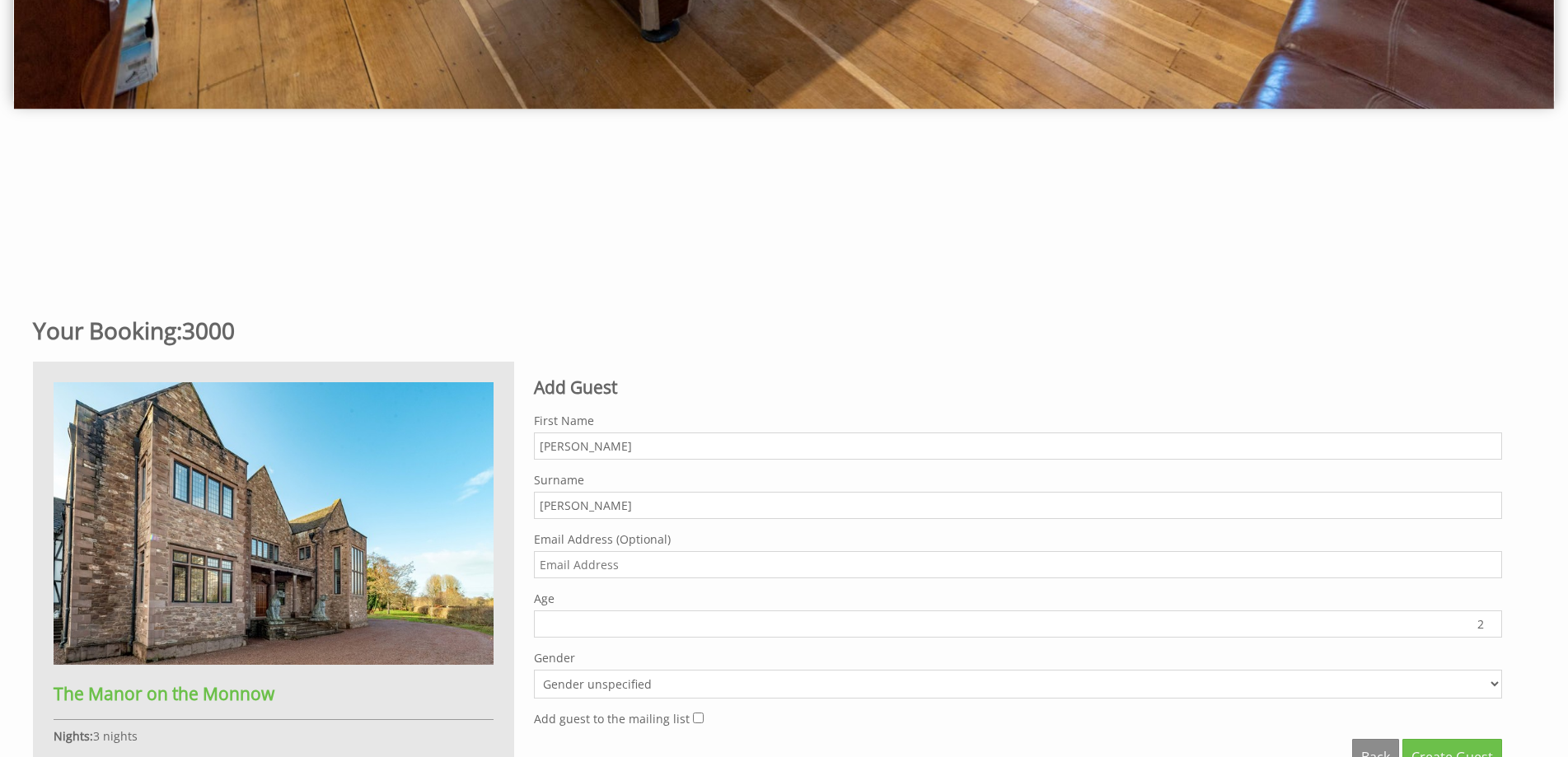
click at [1487, 621] on input "2" at bounding box center [1018, 624] width 968 height 27
click at [1487, 621] on input "3" at bounding box center [1018, 624] width 968 height 27
click at [1487, 621] on input "4" at bounding box center [1018, 624] width 968 height 27
click at [1487, 621] on input "5" at bounding box center [1018, 624] width 968 height 27
click at [1487, 621] on input "6" at bounding box center [1018, 624] width 968 height 27
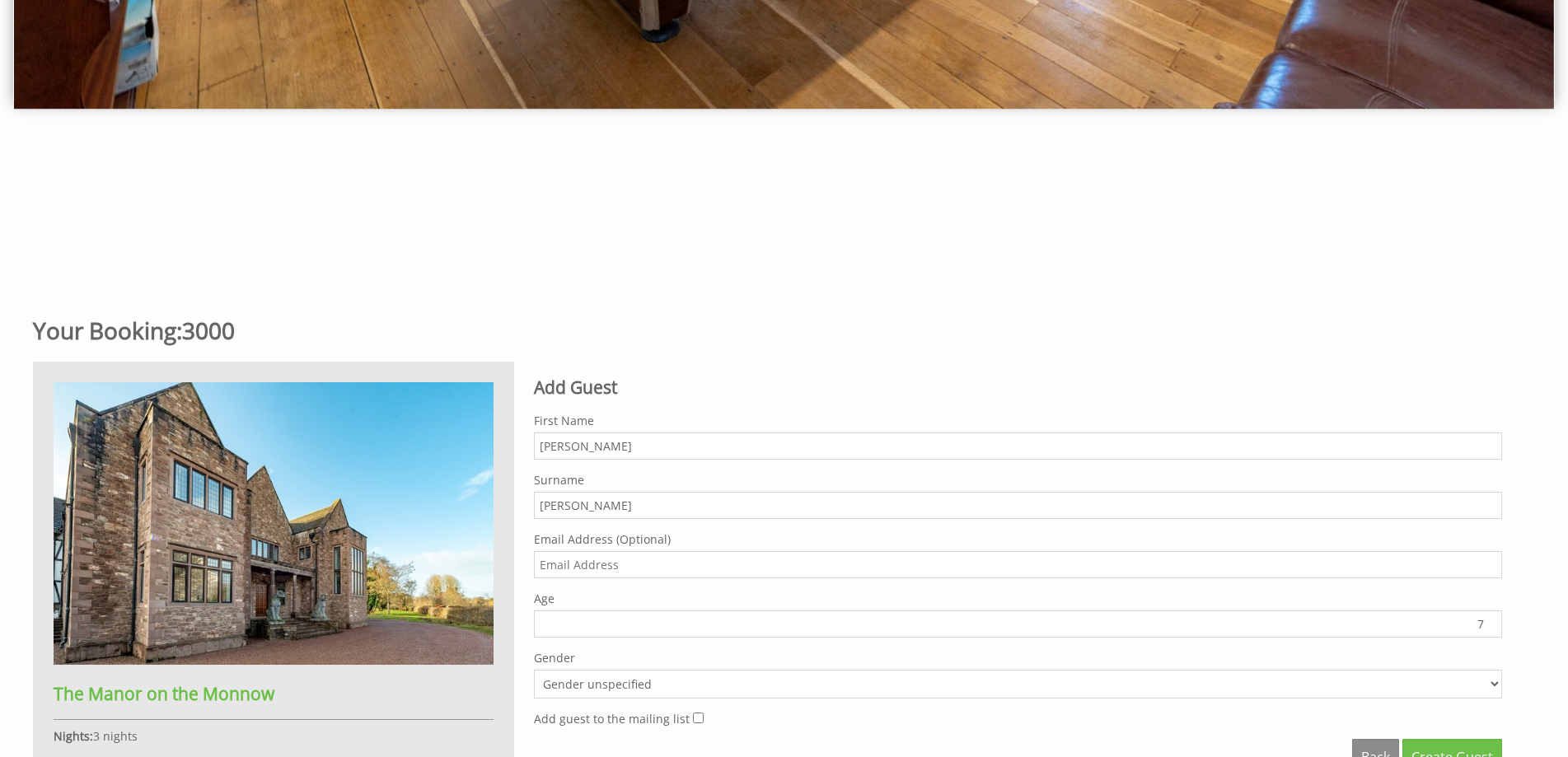
click at [1487, 621] on input "7" at bounding box center [1018, 624] width 968 height 27
click at [1487, 621] on input "8" at bounding box center [1018, 624] width 968 height 27
click at [1487, 621] on input "9" at bounding box center [1018, 624] width 968 height 27
click at [1487, 621] on input "10" at bounding box center [1018, 624] width 968 height 27
click at [1487, 621] on input "11" at bounding box center [1018, 624] width 968 height 27
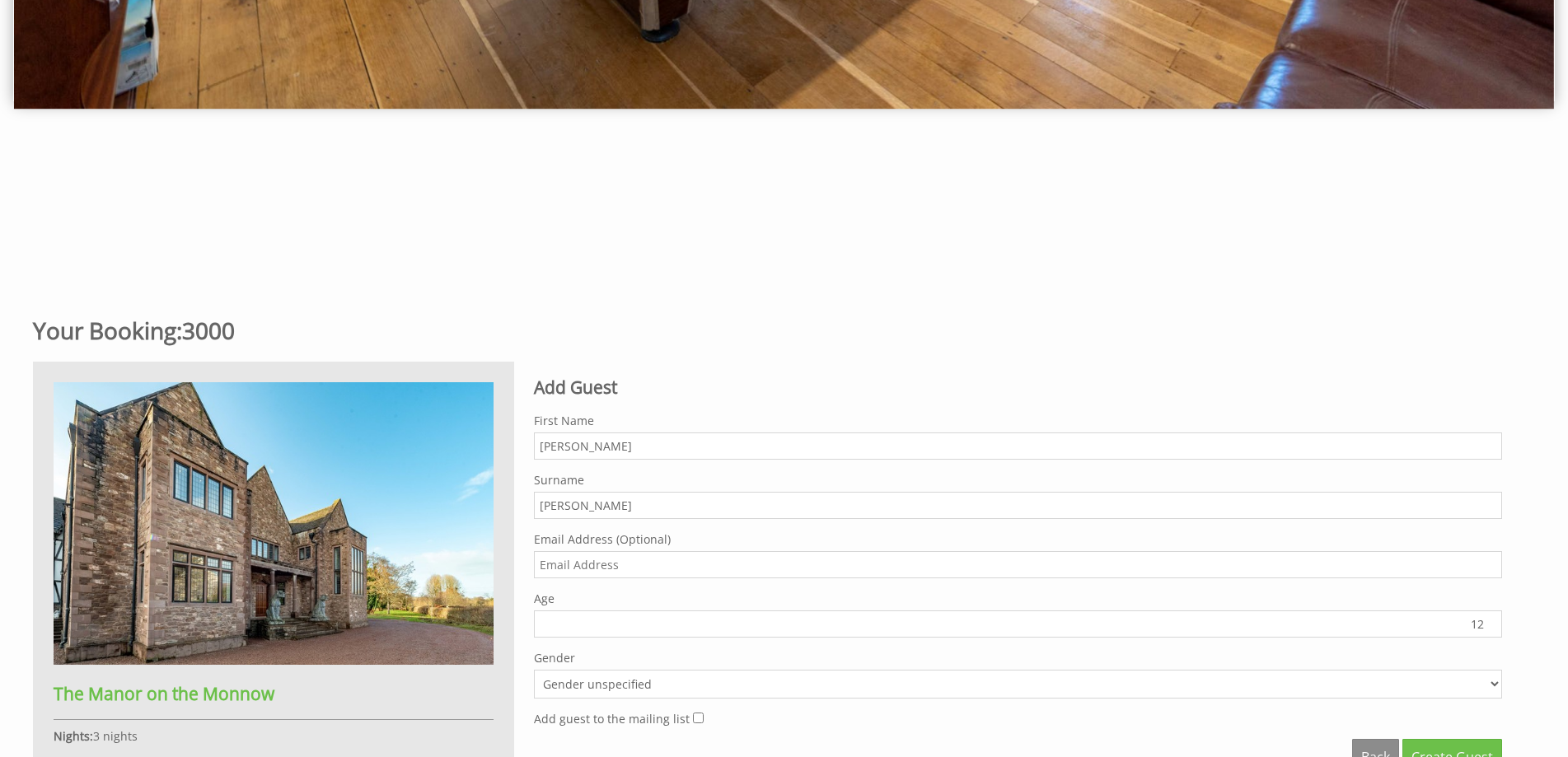
click at [1487, 621] on input "12" at bounding box center [1018, 624] width 968 height 27
click at [1487, 621] on input "13" at bounding box center [1018, 624] width 968 height 27
click at [1487, 621] on input "14" at bounding box center [1018, 624] width 968 height 27
click at [1487, 621] on input "15" at bounding box center [1018, 624] width 968 height 27
click at [1487, 621] on input "16" at bounding box center [1018, 624] width 968 height 27
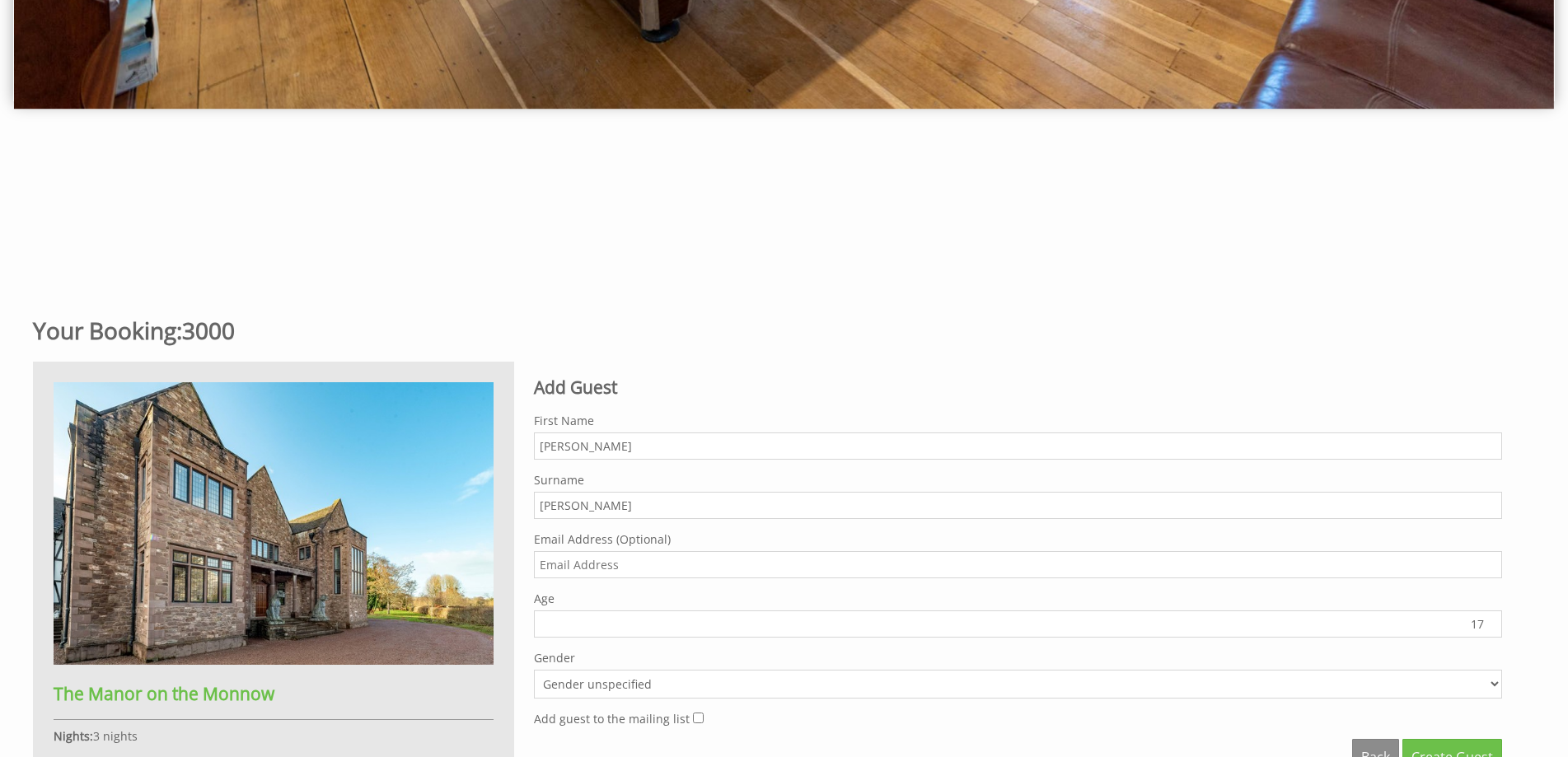
click at [1487, 621] on input "17" at bounding box center [1018, 624] width 968 height 27
click at [1487, 621] on input "18" at bounding box center [1018, 624] width 968 height 27
click at [1487, 621] on input "19" at bounding box center [1018, 624] width 968 height 27
click at [1487, 621] on input "20" at bounding box center [1018, 624] width 968 height 27
click at [1487, 621] on input "21" at bounding box center [1018, 624] width 968 height 27
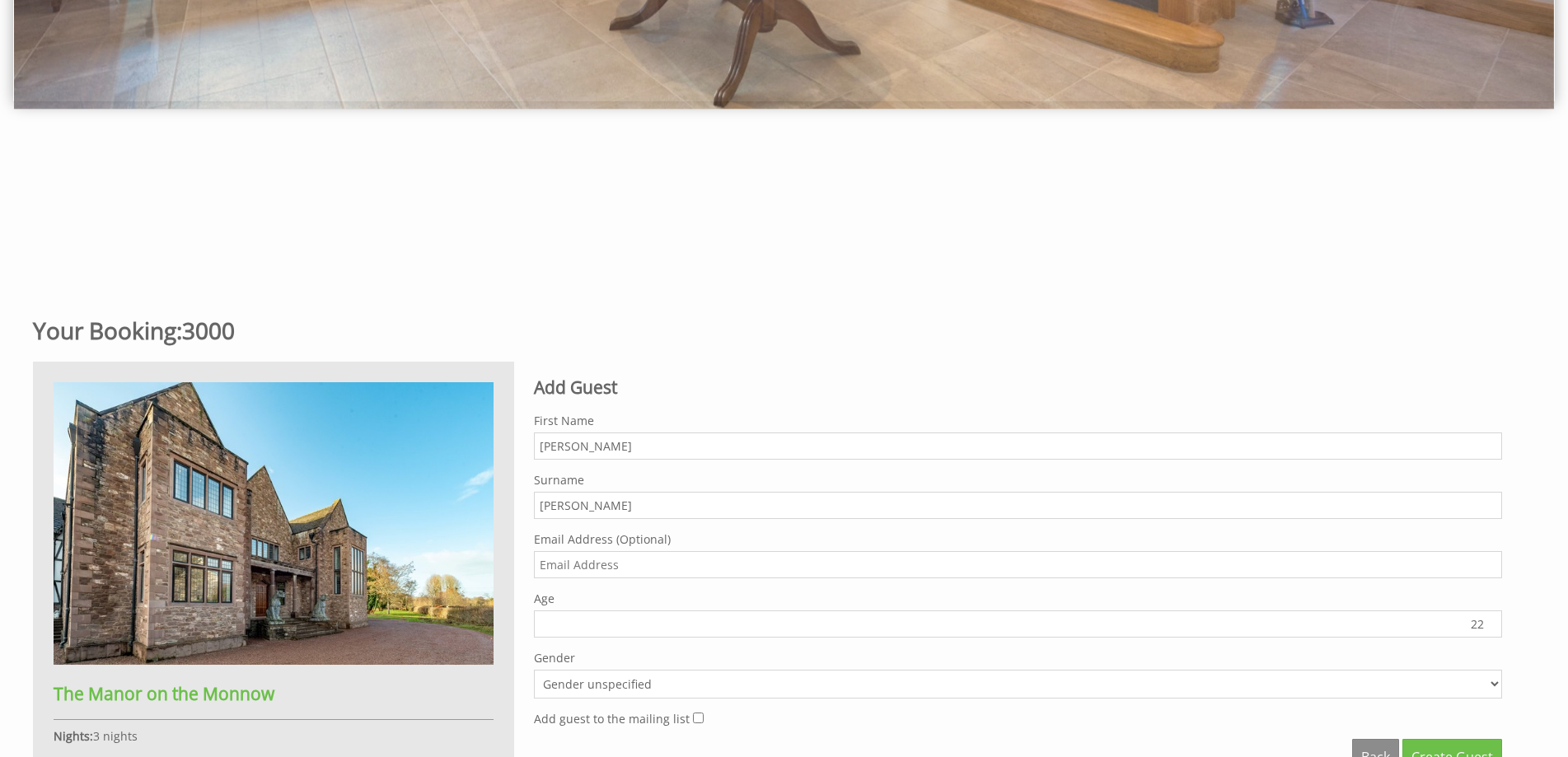
click at [1487, 621] on input "22" at bounding box center [1018, 624] width 968 height 27
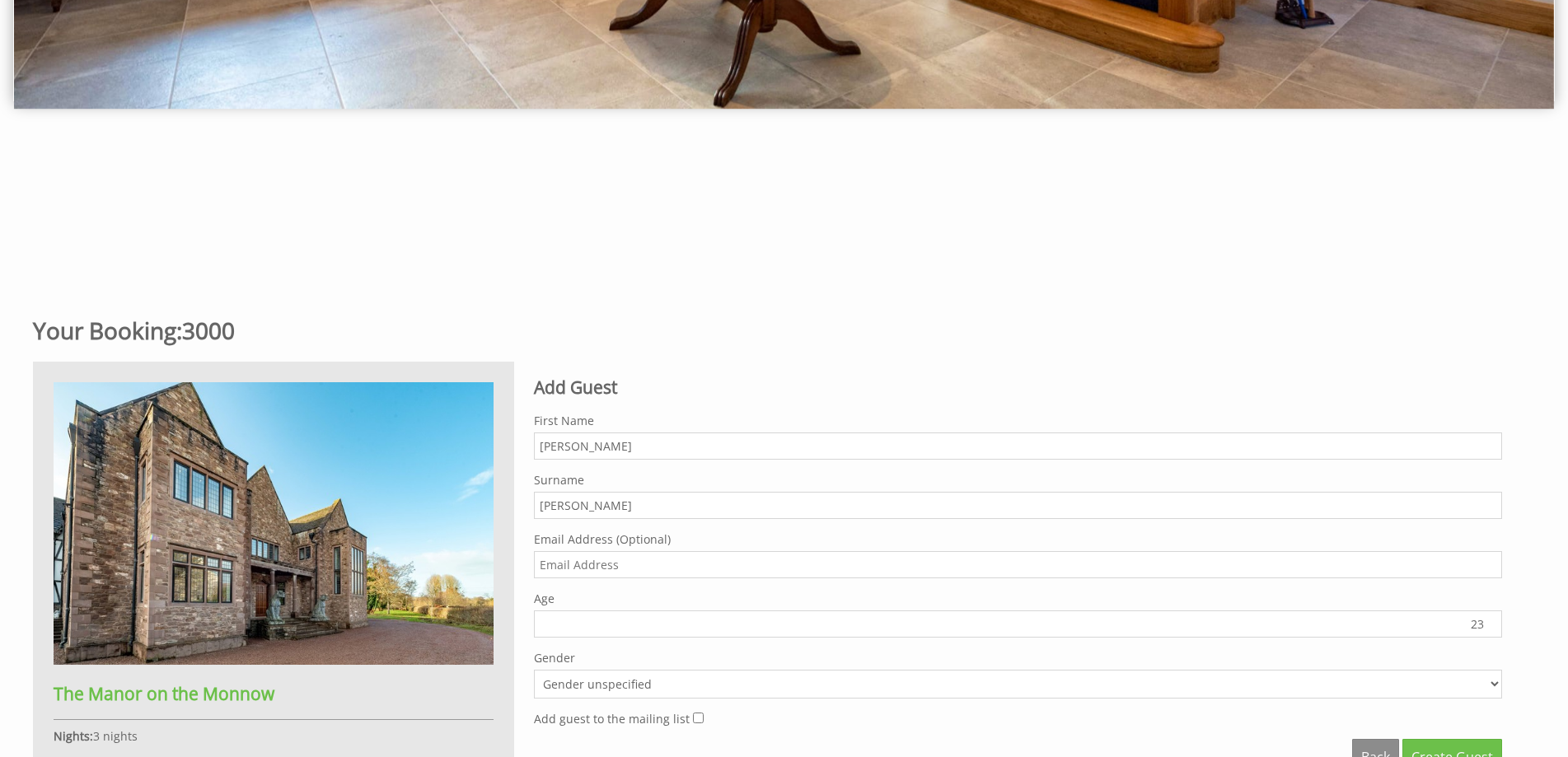
click at [1487, 621] on input "23" at bounding box center [1018, 624] width 968 height 27
click at [1487, 621] on input "24" at bounding box center [1018, 624] width 968 height 27
click at [1487, 621] on input "25" at bounding box center [1018, 624] width 968 height 27
click at [1487, 621] on input "26" at bounding box center [1018, 624] width 968 height 27
click at [1487, 621] on input "27" at bounding box center [1018, 624] width 968 height 27
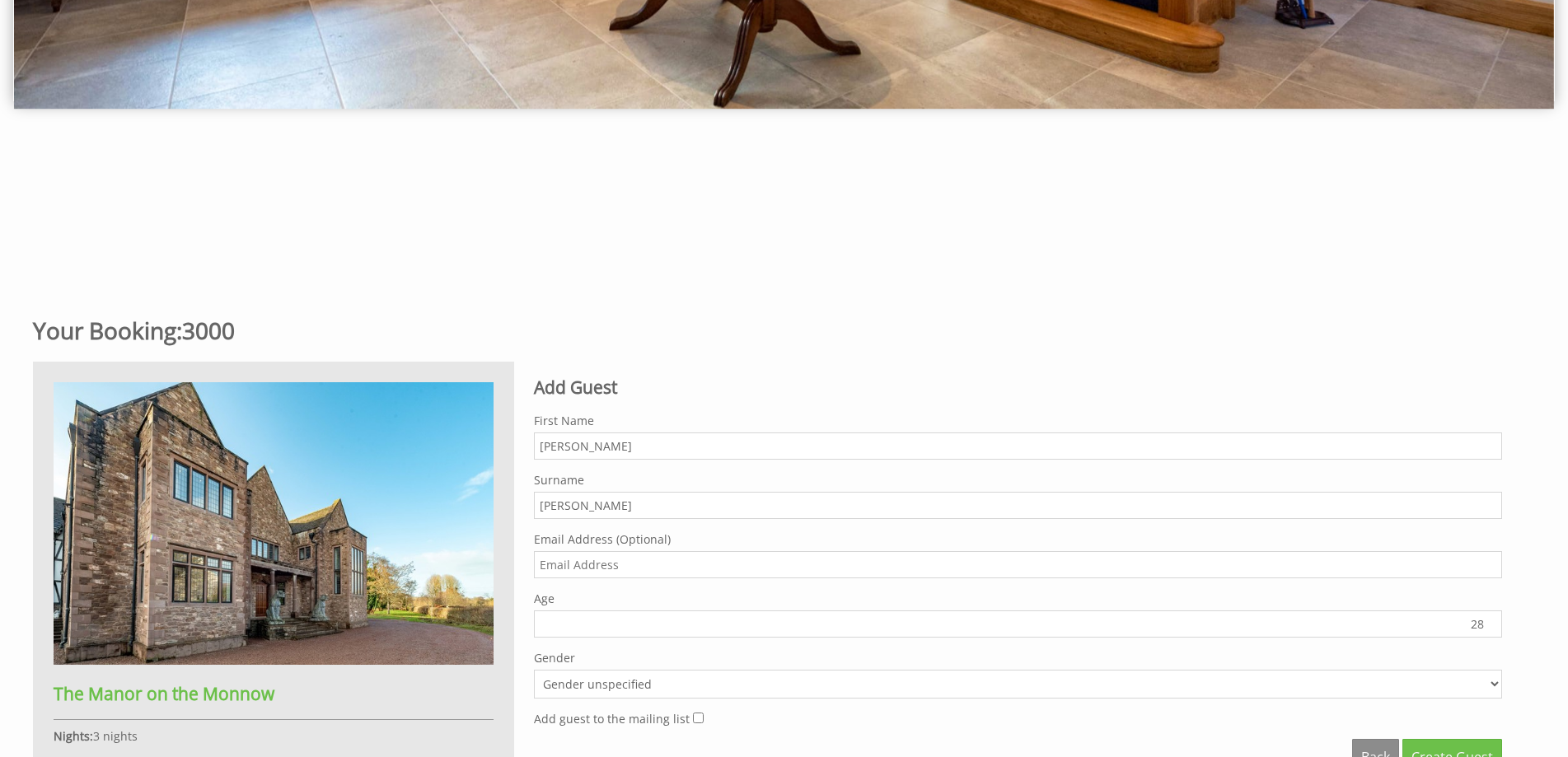
click at [1487, 621] on input "28" at bounding box center [1018, 624] width 968 height 27
type input "29"
click at [1487, 621] on input "29" at bounding box center [1018, 624] width 968 height 27
click at [1493, 688] on select "Gender unspecified Gender [DEMOGRAPHIC_DATA] Gender [DEMOGRAPHIC_DATA]" at bounding box center [1018, 684] width 968 height 28
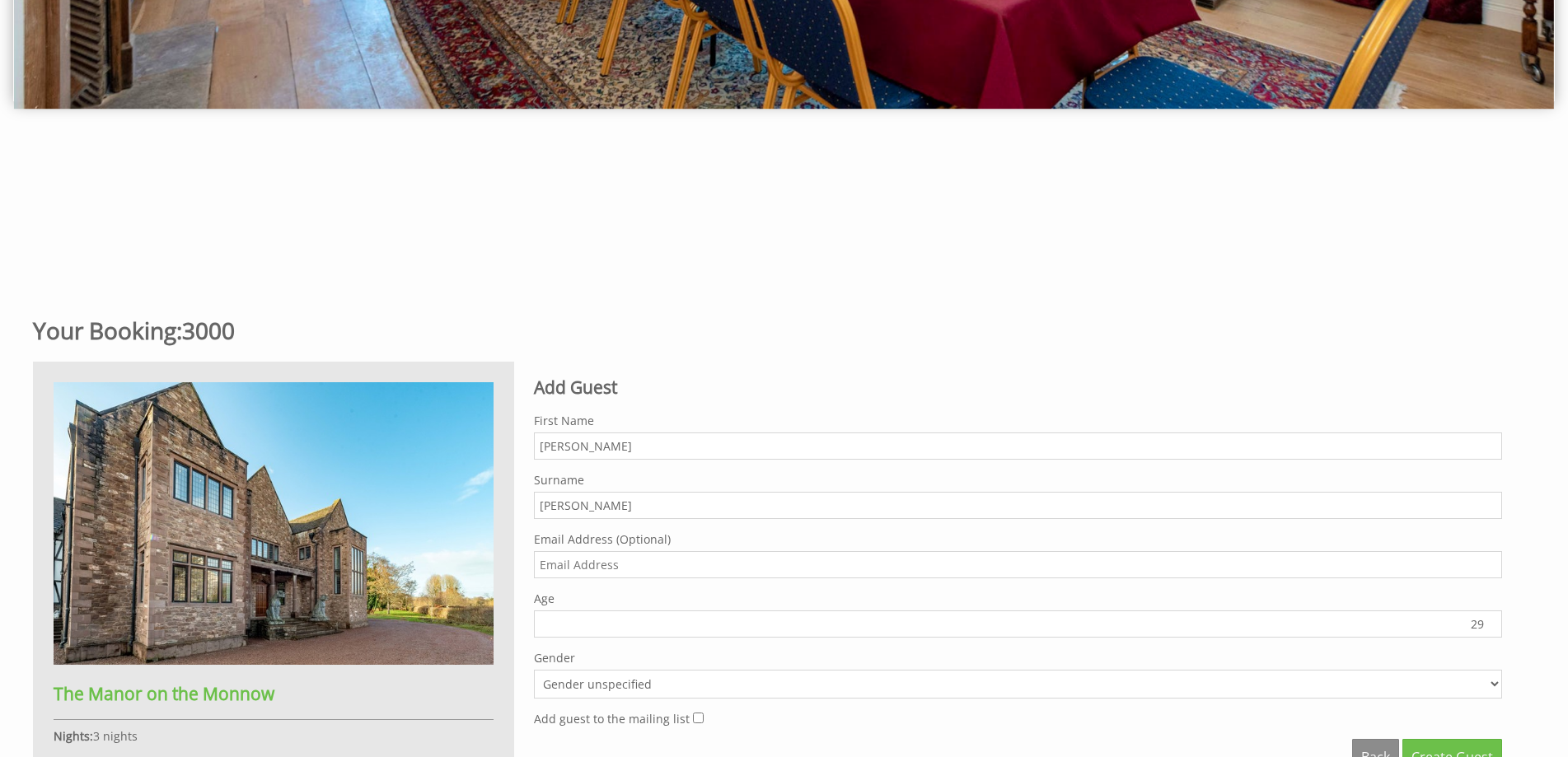
select select "gender_[DEMOGRAPHIC_DATA]"
click at [534, 670] on select "Gender unspecified Gender [DEMOGRAPHIC_DATA] Gender [DEMOGRAPHIC_DATA]" at bounding box center [1018, 684] width 968 height 28
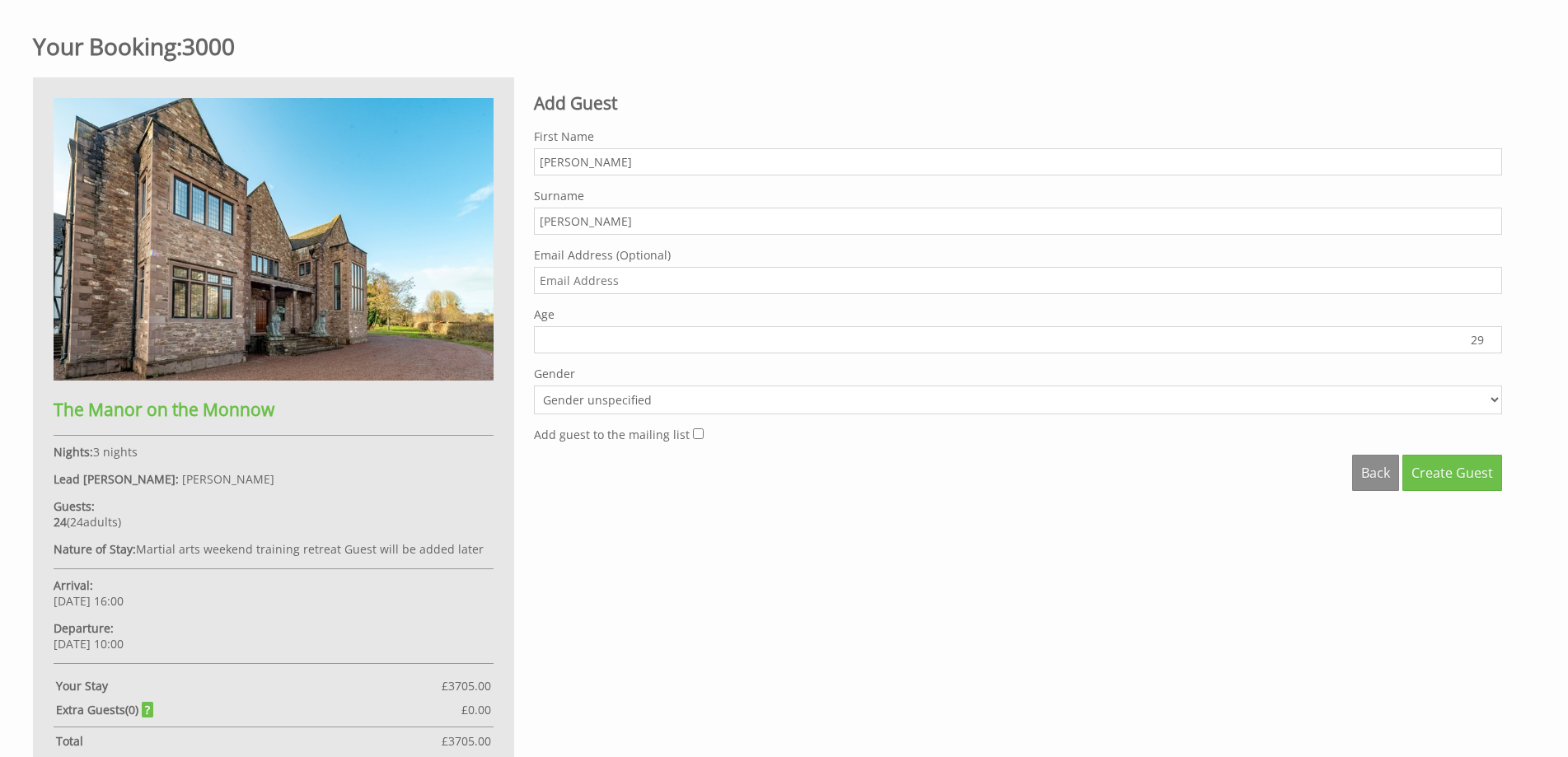
scroll to position [822, 0]
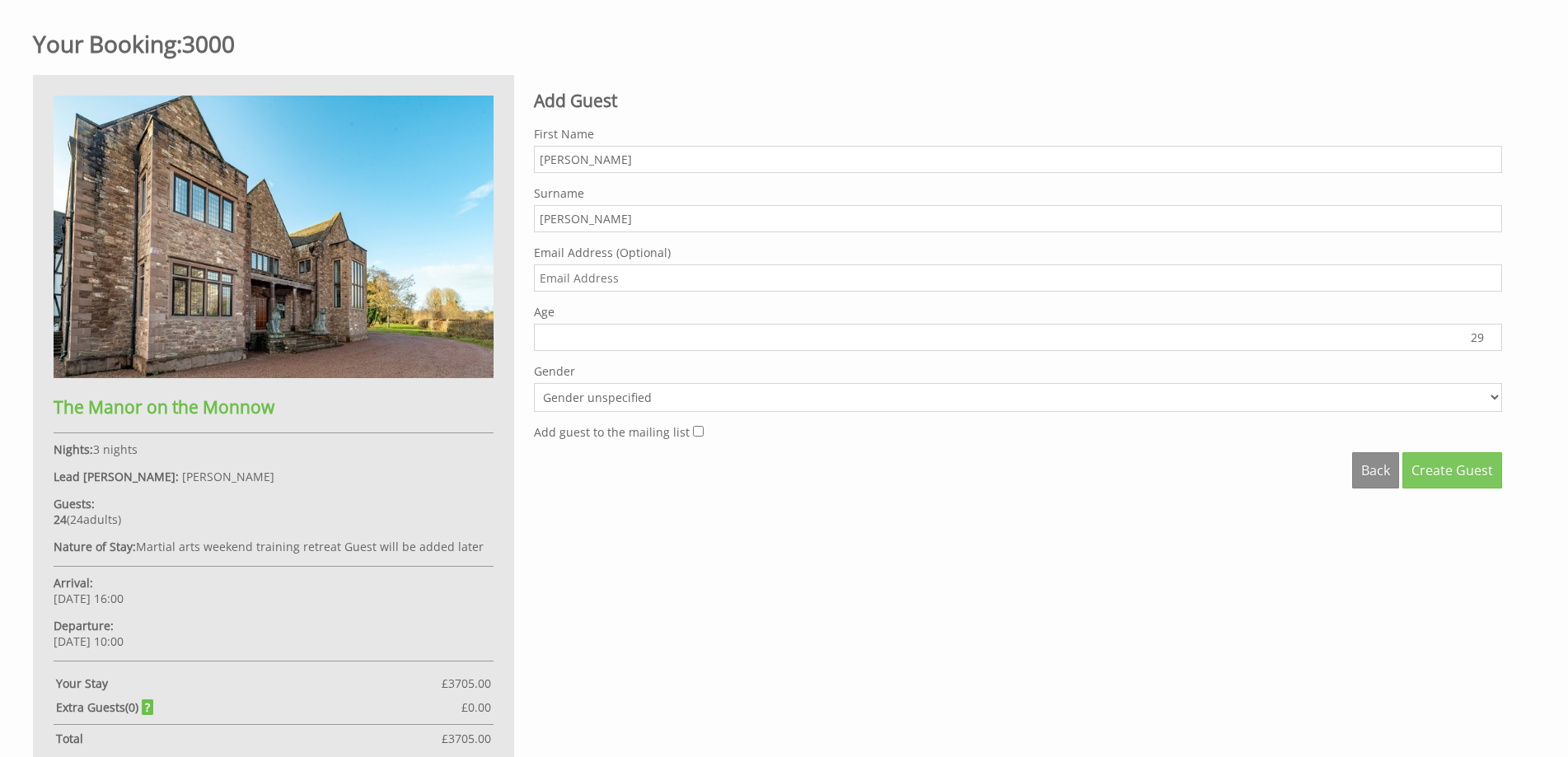
click at [1454, 474] on span "Create Guest" at bounding box center [1452, 470] width 82 height 18
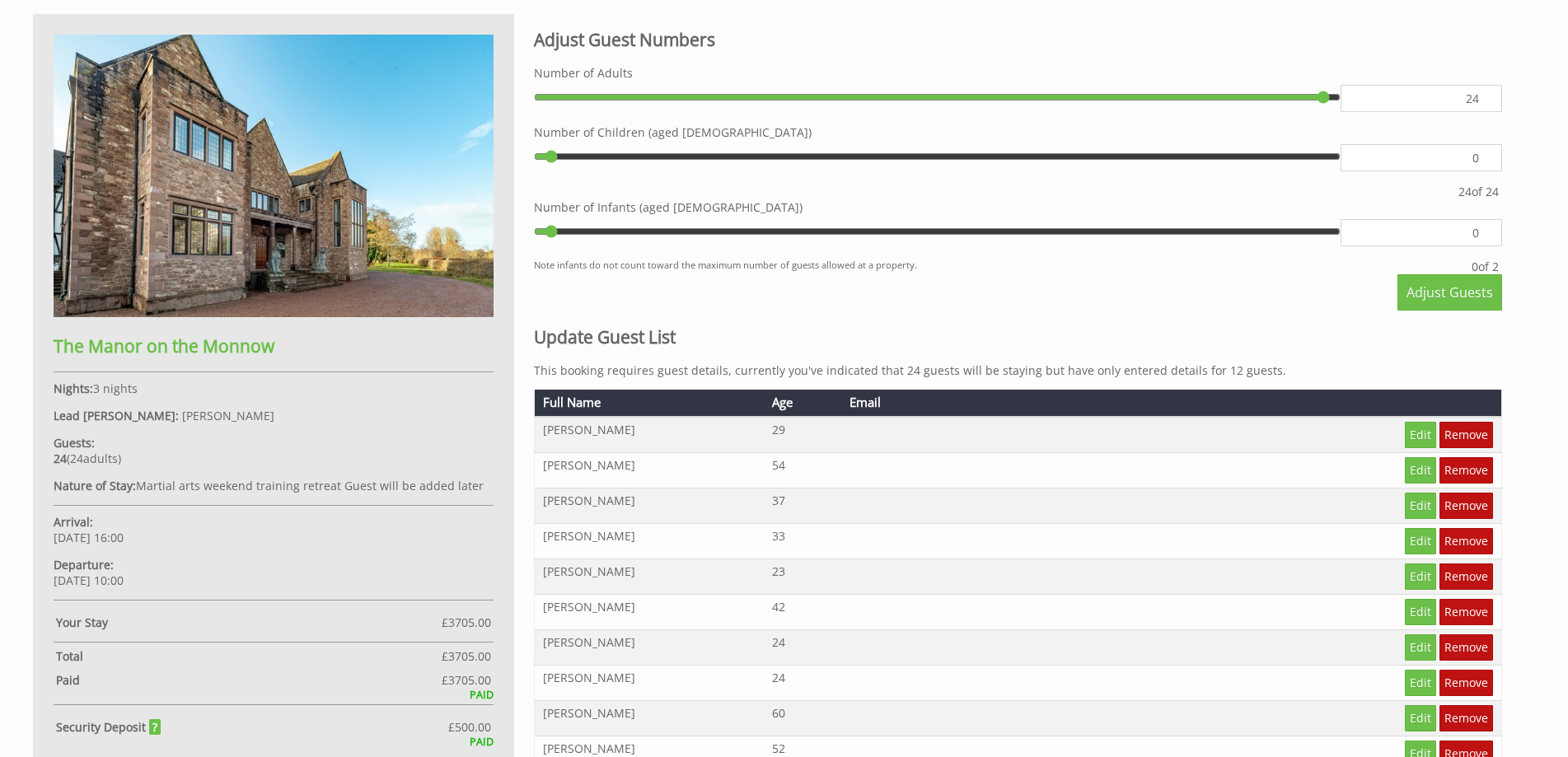
scroll to position [719, 0]
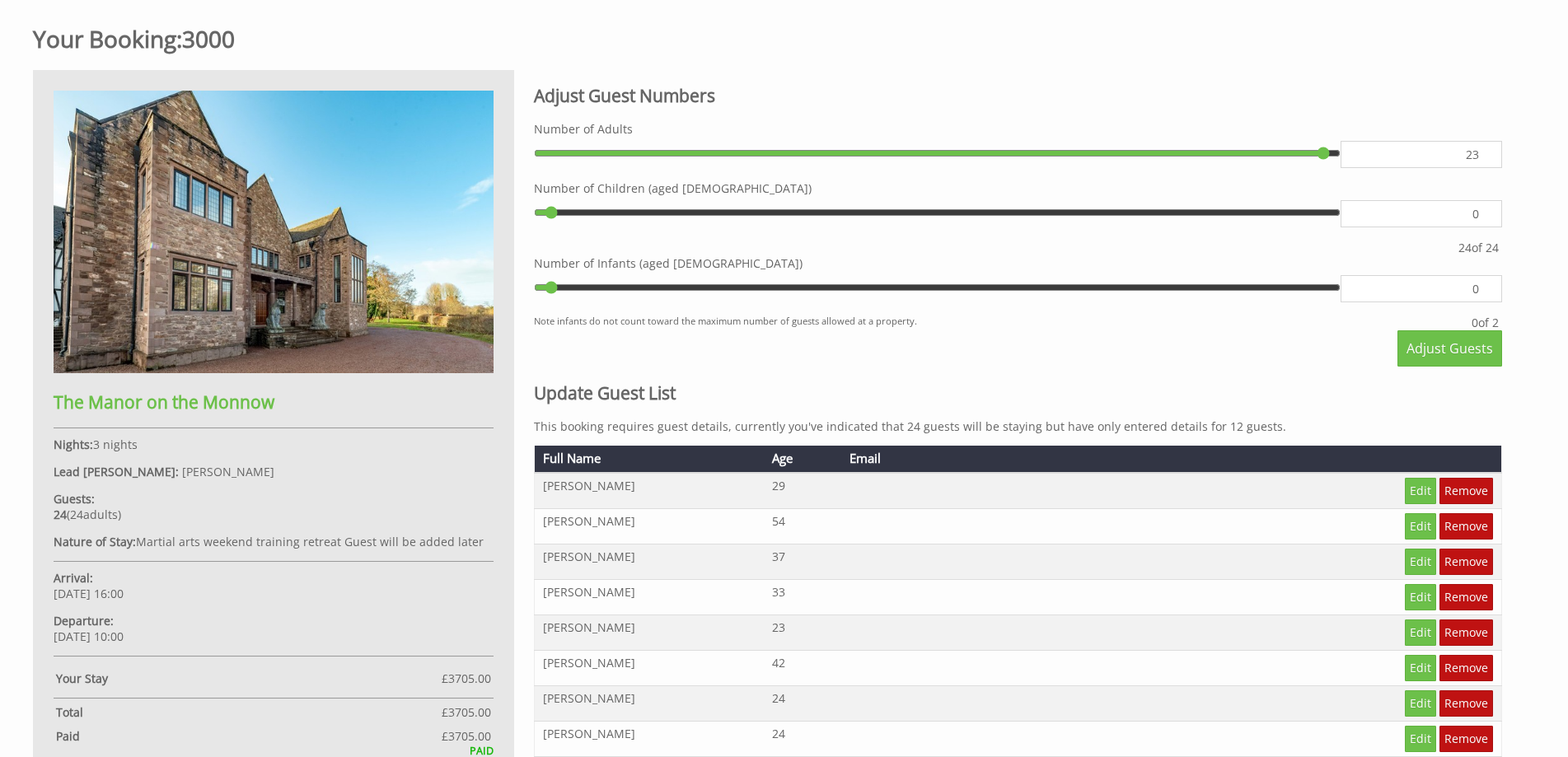
type input "23"
click at [1485, 159] on input "23" at bounding box center [1421, 155] width 161 height 27
type input "23"
type input "22"
click at [1485, 159] on input "22" at bounding box center [1421, 155] width 161 height 27
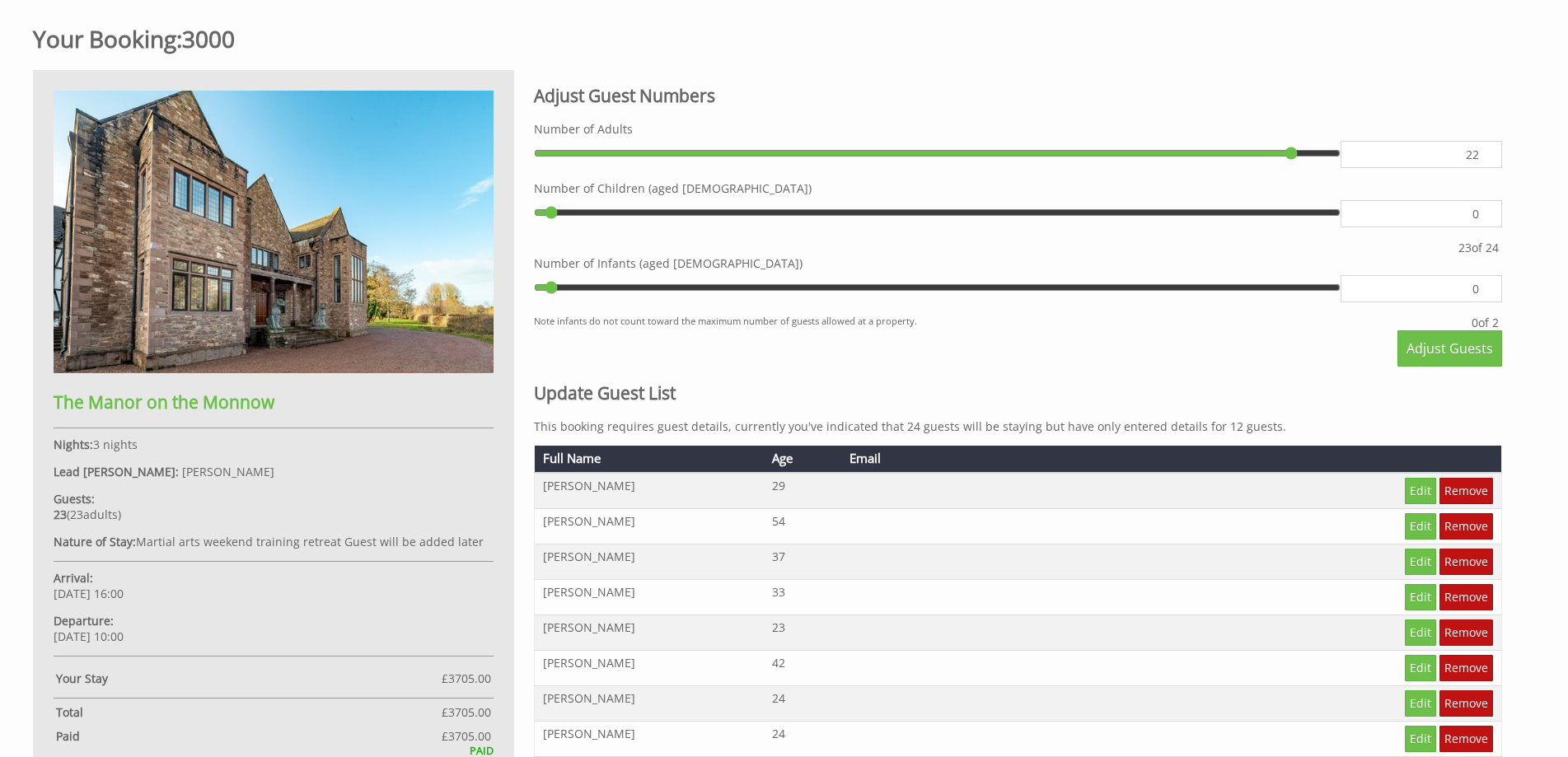
type input "22"
type input "21"
click at [1485, 159] on input "21" at bounding box center [1421, 155] width 161 height 27
type input "21"
type input "20"
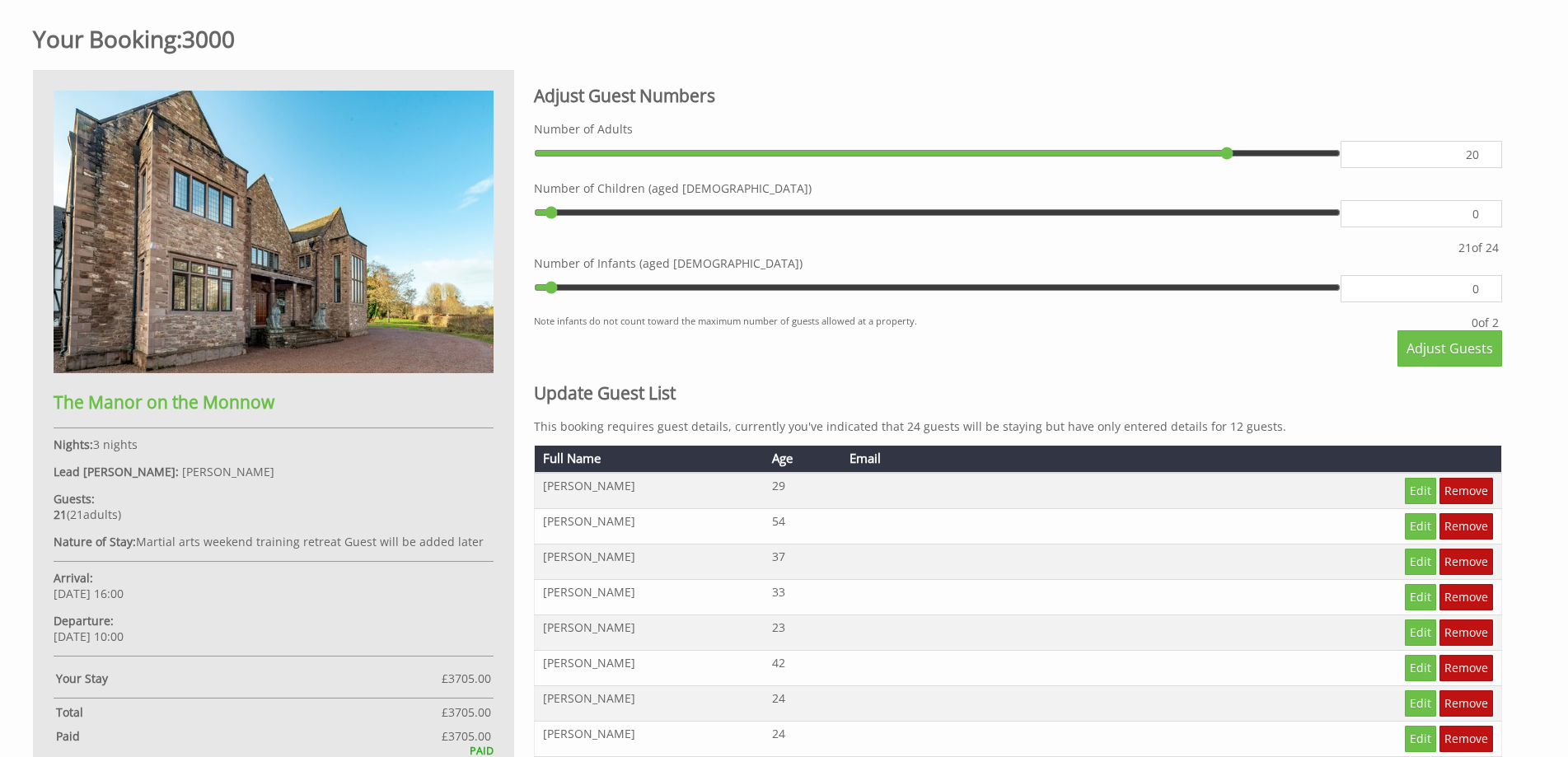
click at [1485, 159] on input "20" at bounding box center [1421, 155] width 161 height 27
type input "20"
type input "19"
click at [1485, 159] on input "19" at bounding box center [1421, 155] width 161 height 27
type input "19"
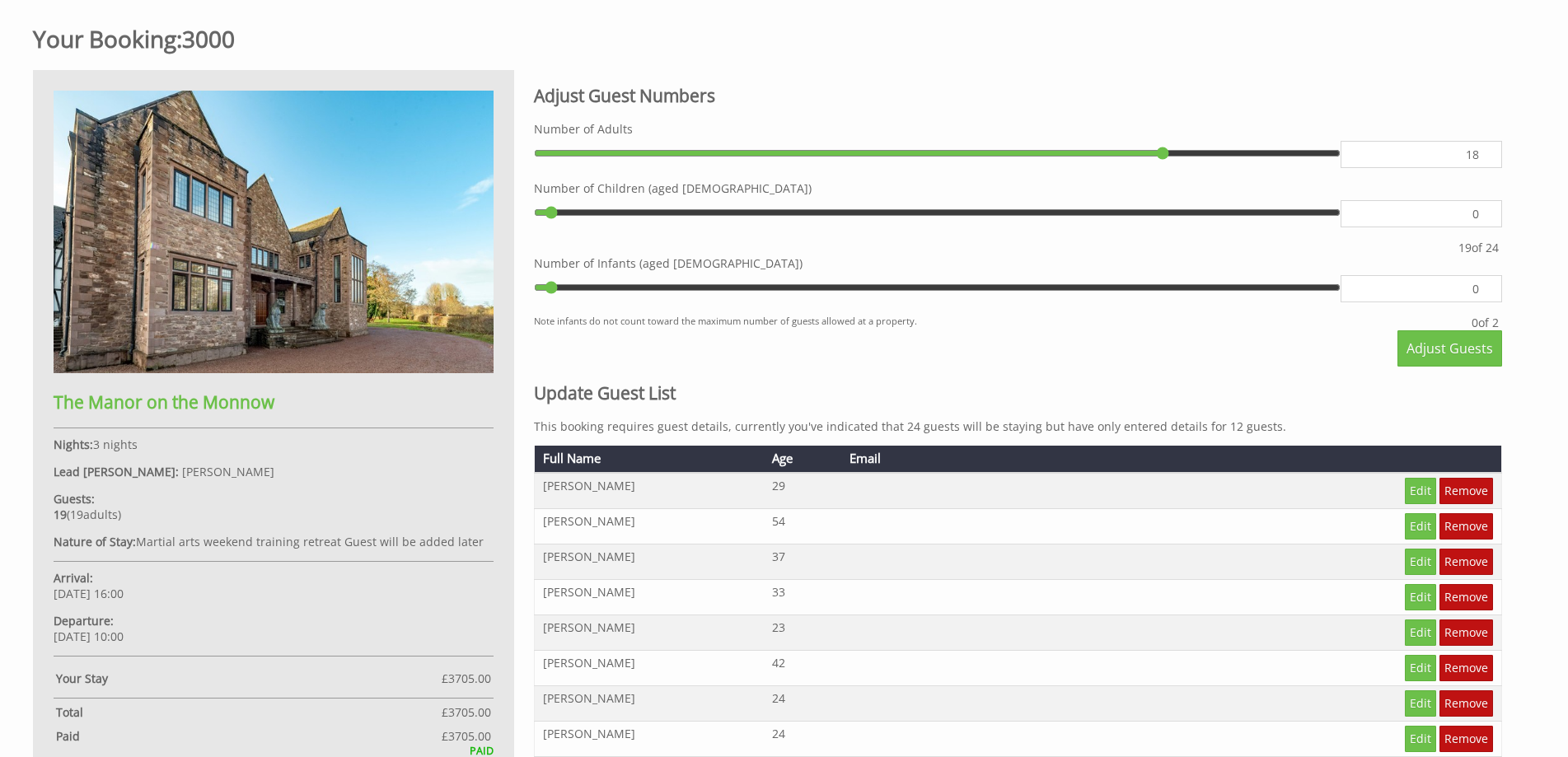
type input "18"
click at [1485, 159] on input "18" at bounding box center [1421, 155] width 161 height 27
type input "18"
type input "17"
click at [1485, 159] on input "17" at bounding box center [1421, 155] width 161 height 27
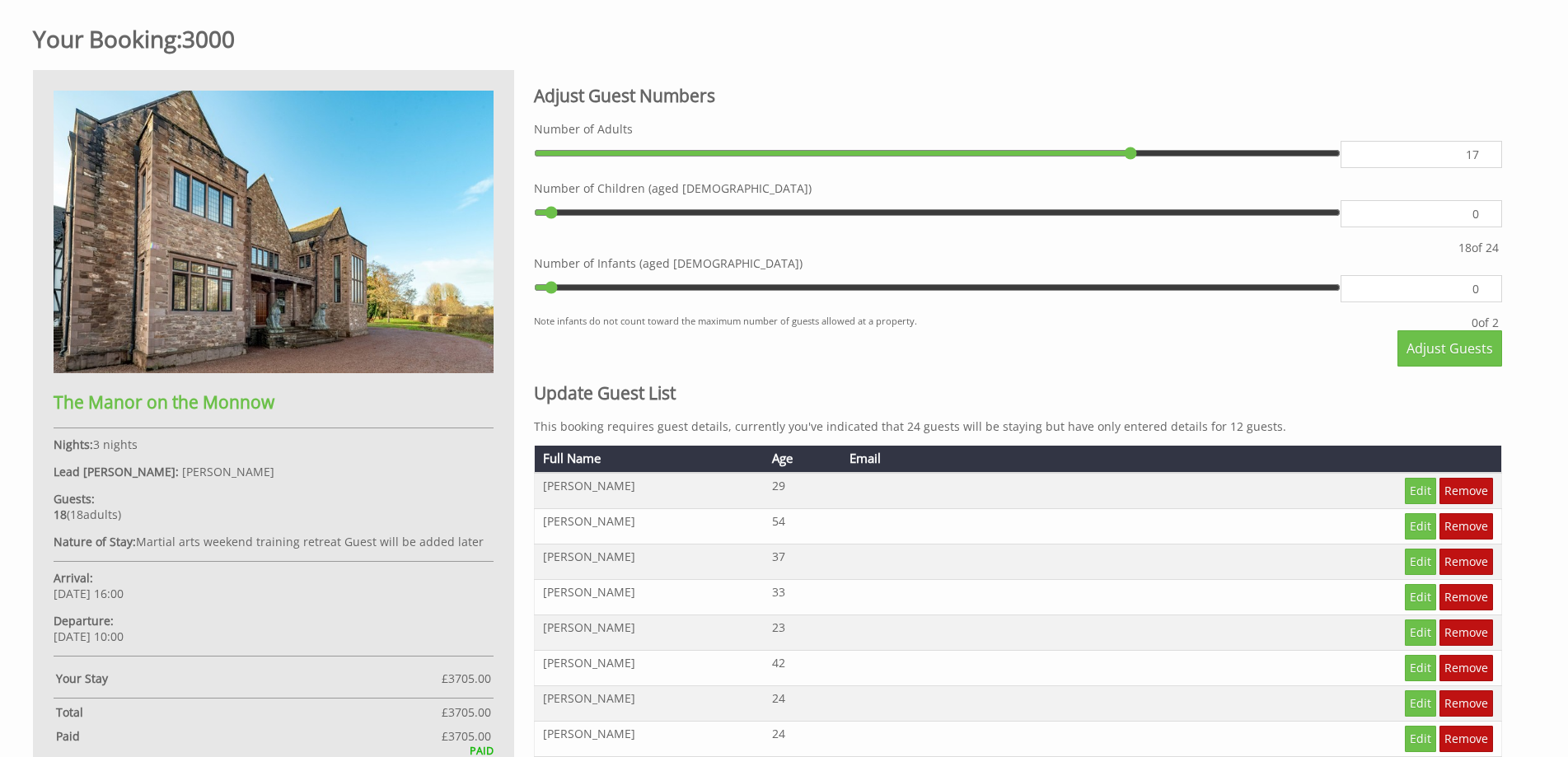
type input "17"
type input "16"
click at [1485, 159] on input "16" at bounding box center [1421, 155] width 161 height 27
type input "16"
type input "15"
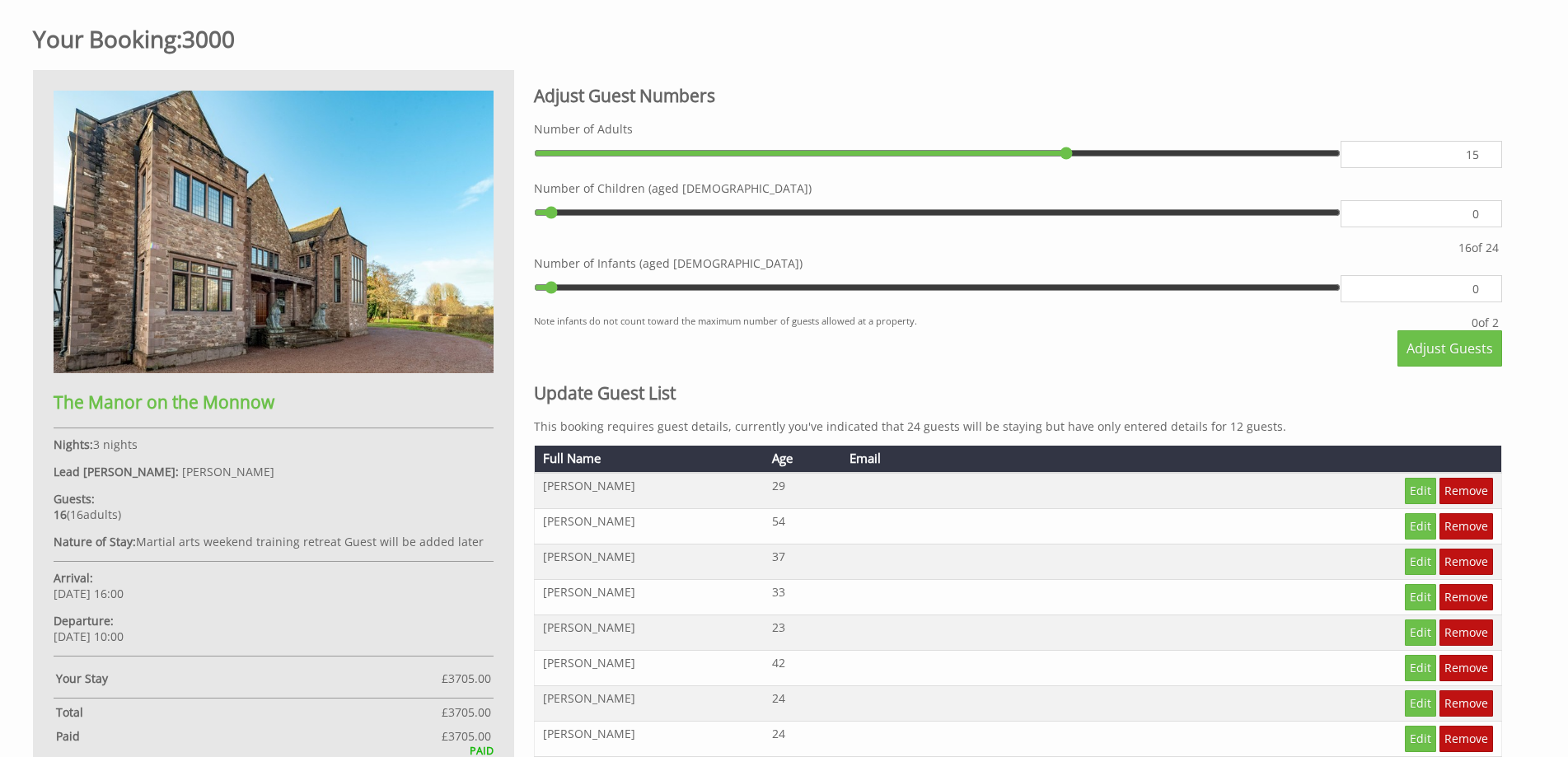
click at [1485, 159] on input "15" at bounding box center [1421, 155] width 161 height 27
type input "15"
type input "14"
click at [1485, 159] on input "14" at bounding box center [1421, 155] width 161 height 27
type input "14"
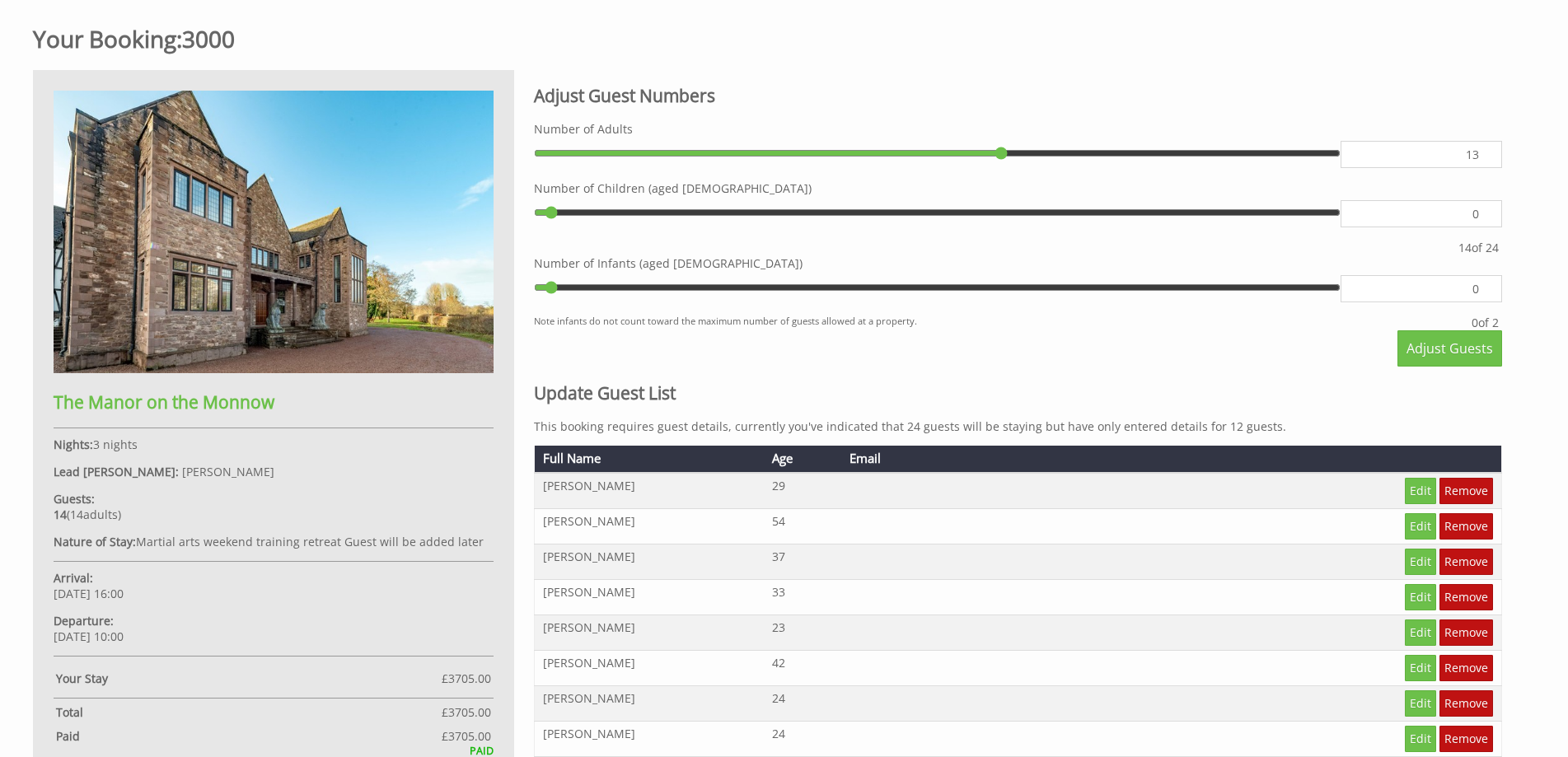
type input "13"
click at [1485, 159] on input "13" at bounding box center [1421, 155] width 161 height 27
type input "13"
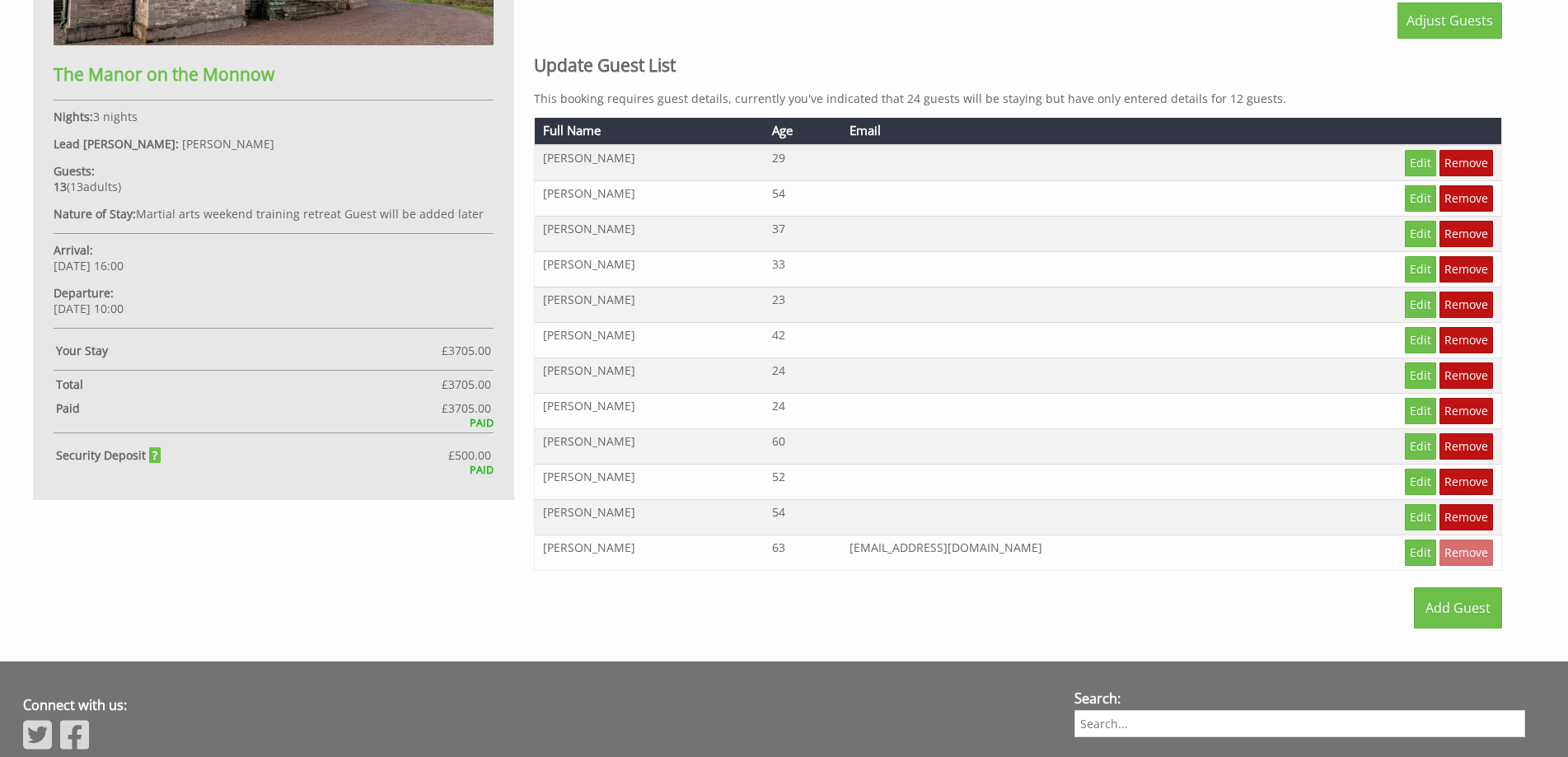
scroll to position [1054, 0]
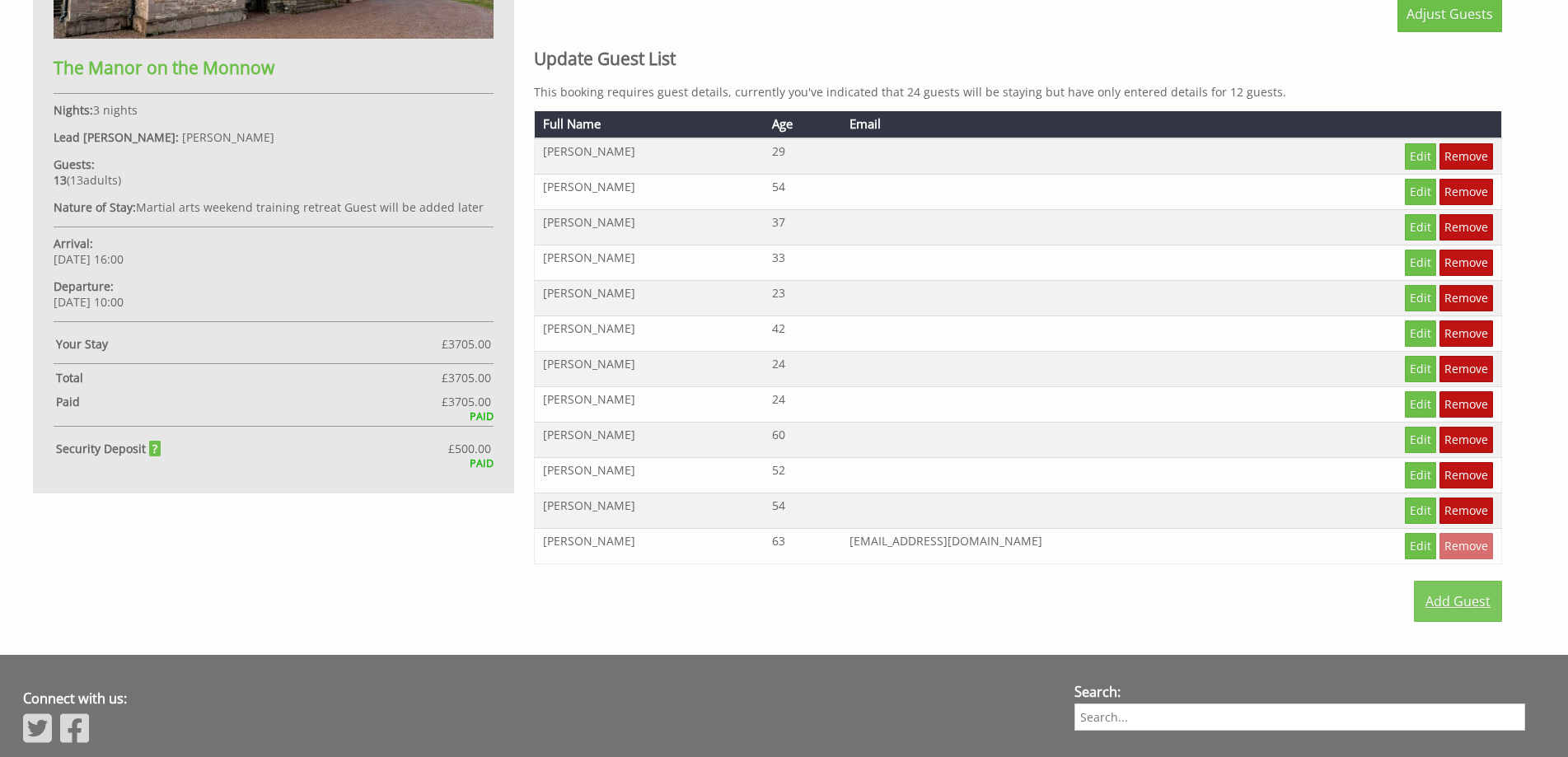
click at [1461, 603] on link "Add Guest" at bounding box center [1458, 600] width 88 height 41
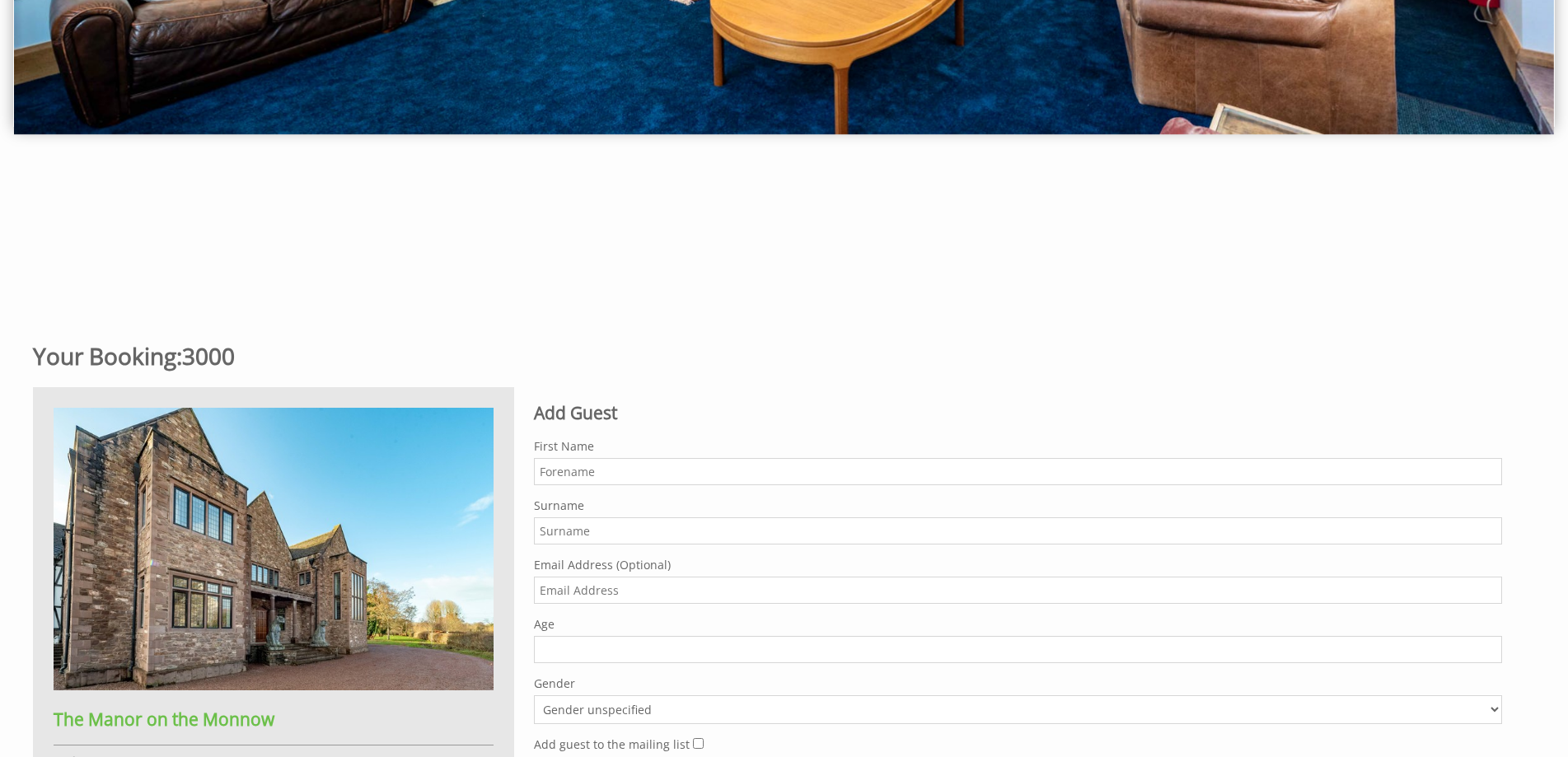
scroll to position [540, 0]
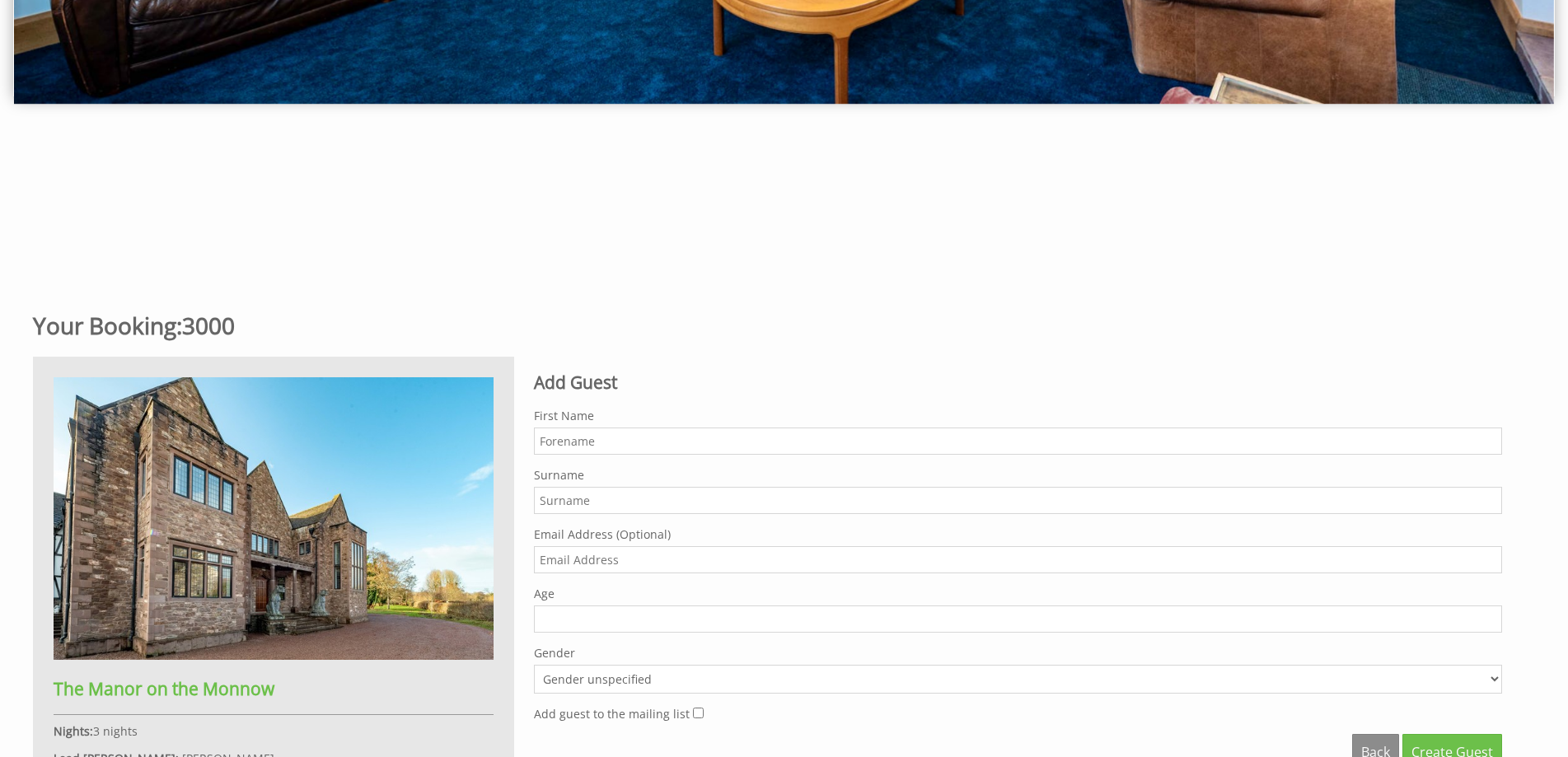
click at [593, 447] on input "First Name" at bounding box center [1018, 441] width 968 height 27
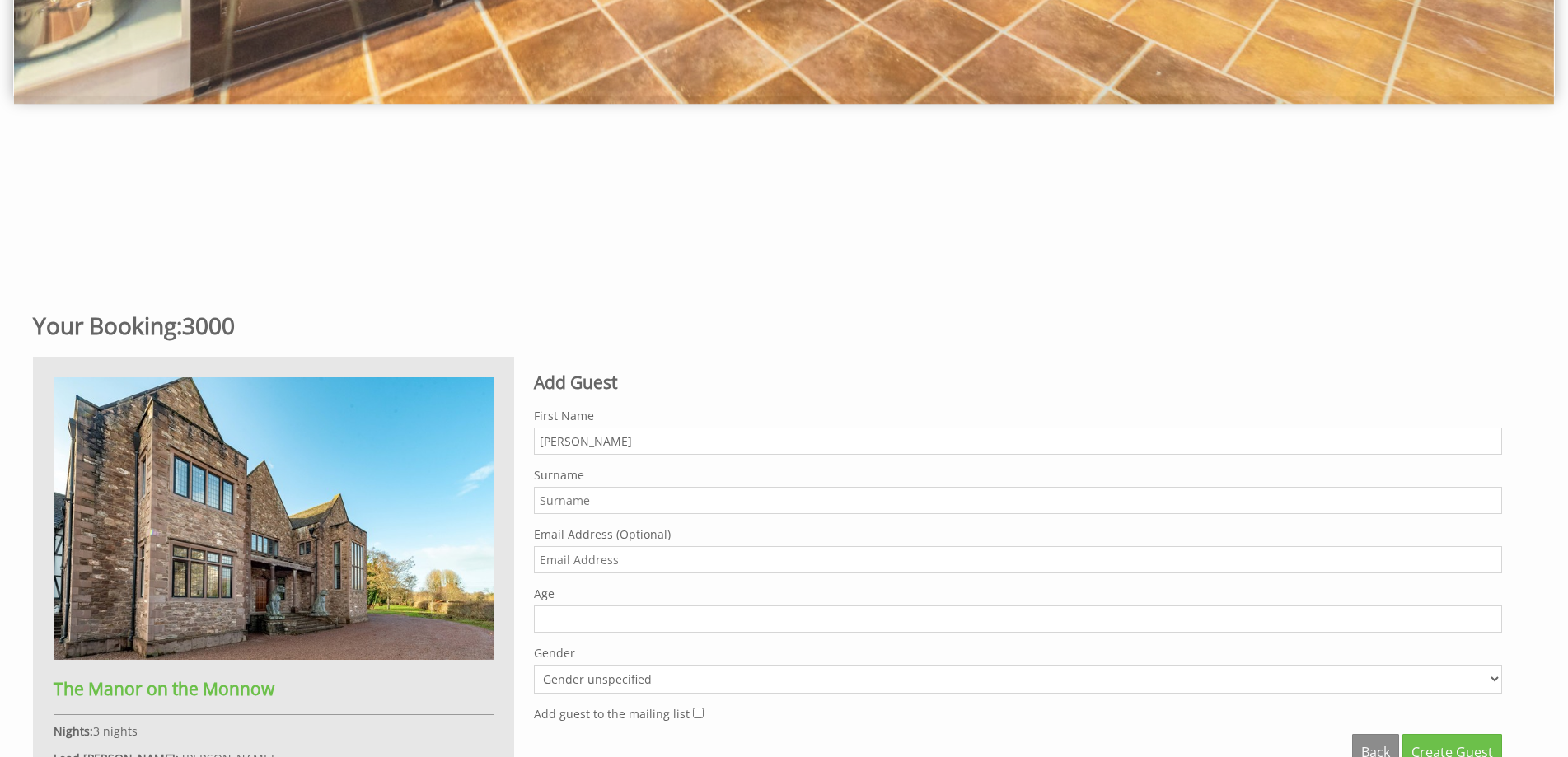
type input "[PERSON_NAME]"
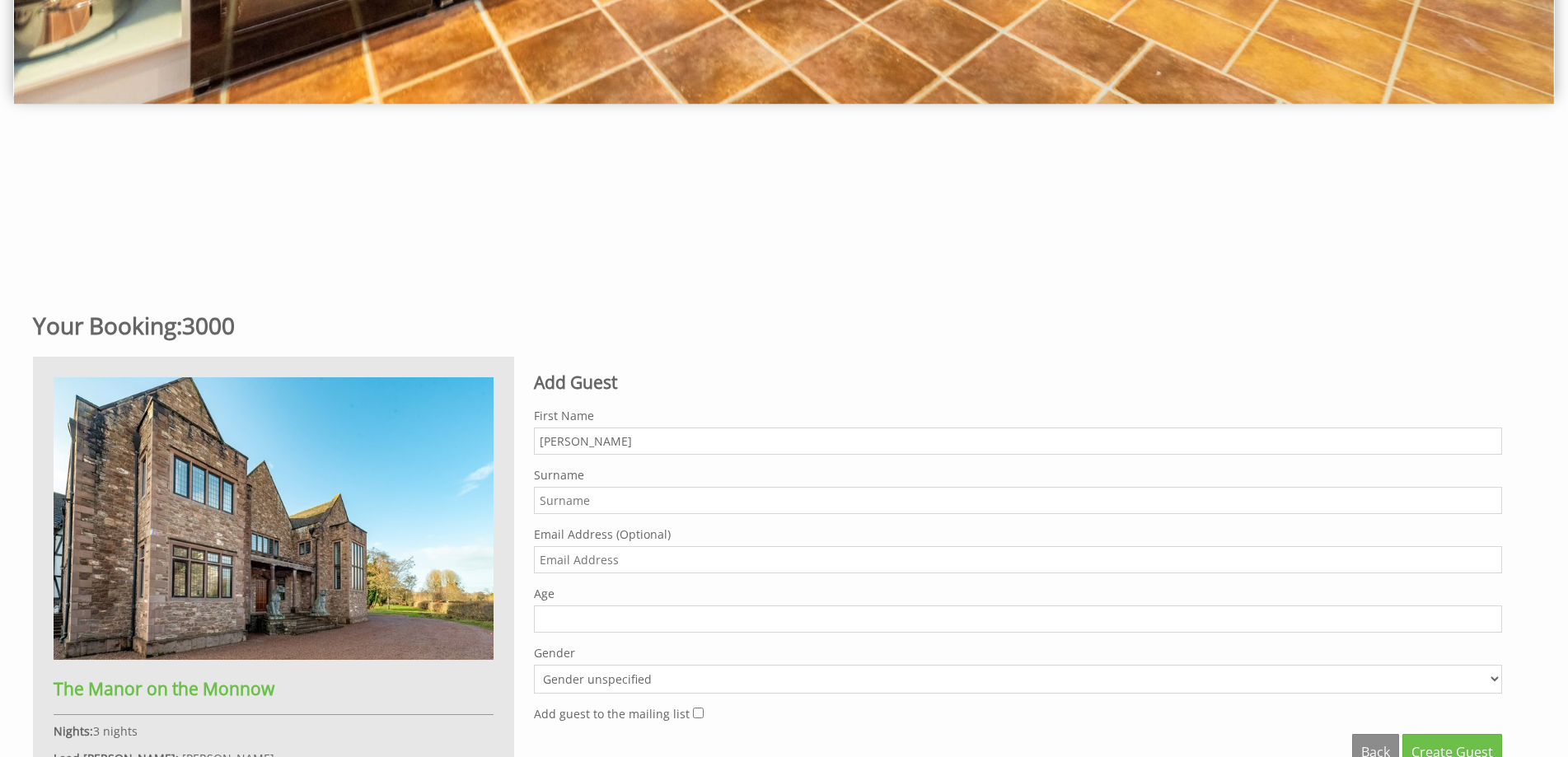
click at [552, 494] on input "Surname" at bounding box center [1018, 501] width 968 height 27
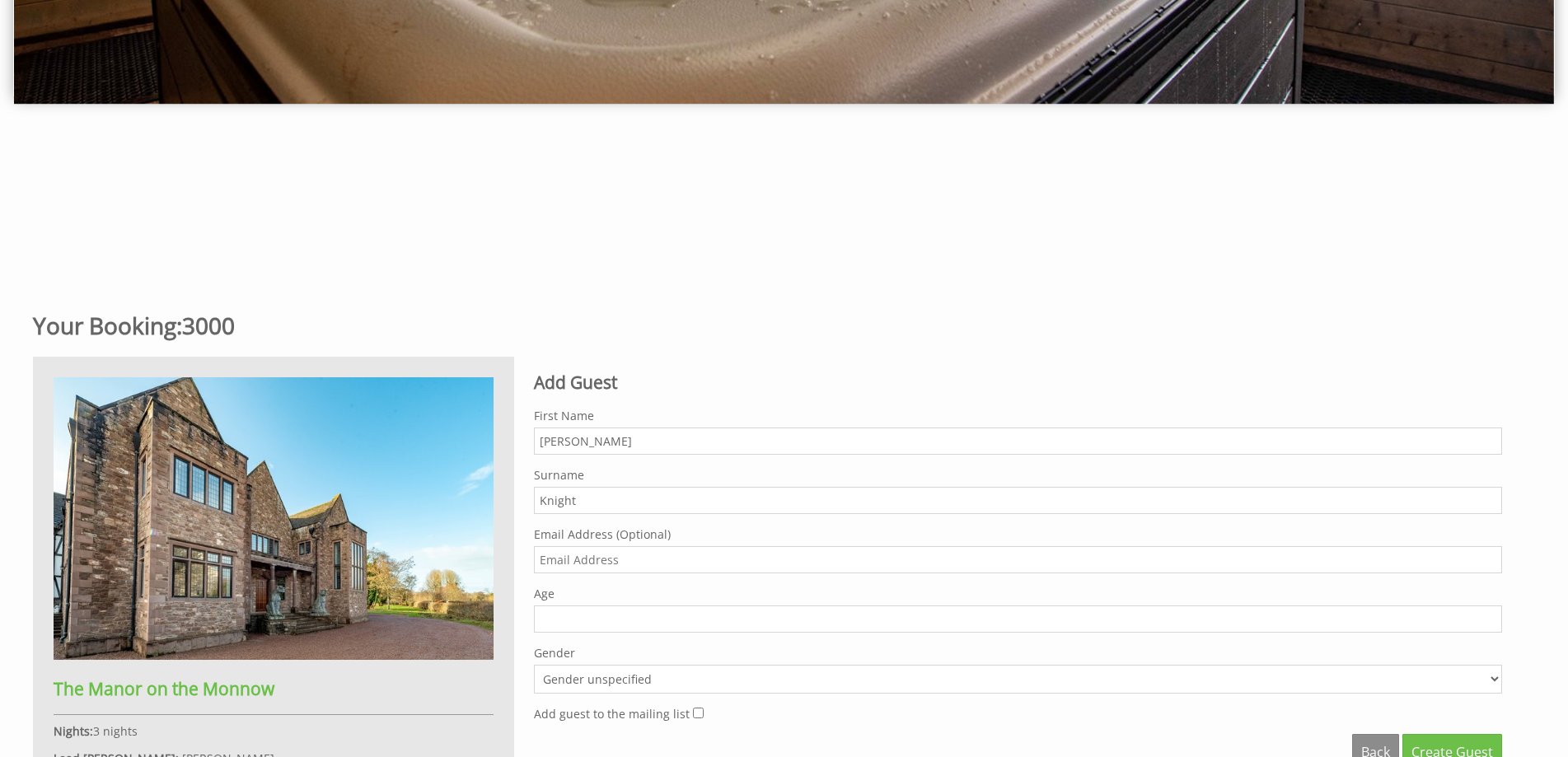
type input "Knight"
click at [1493, 616] on input "1" at bounding box center [1018, 619] width 968 height 27
click at [1493, 616] on input "2" at bounding box center [1018, 619] width 968 height 27
click at [1493, 616] on input "3" at bounding box center [1018, 619] width 968 height 27
click at [1493, 616] on input "4" at bounding box center [1018, 619] width 968 height 27
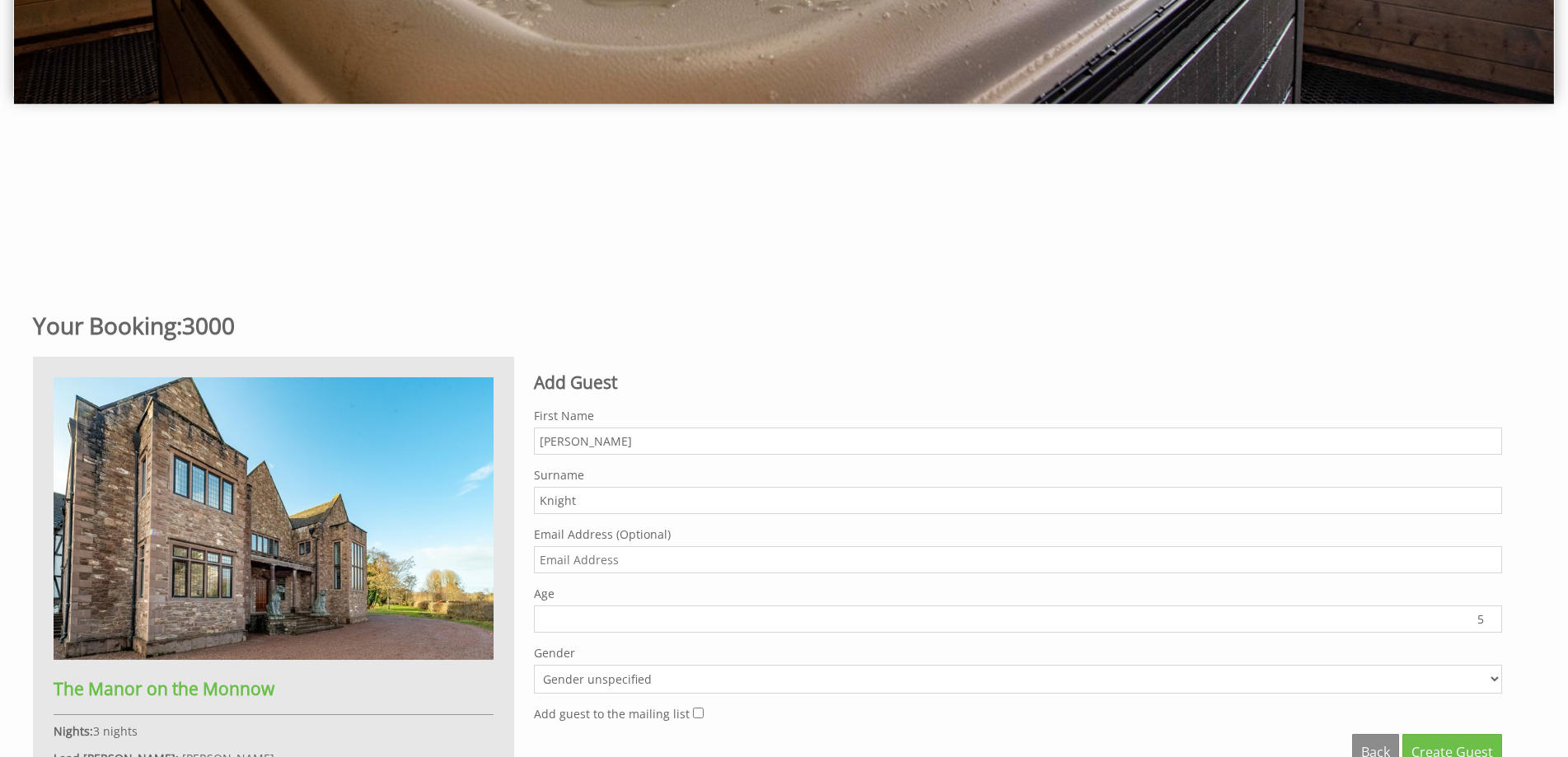
click at [1493, 616] on input "5" at bounding box center [1018, 619] width 968 height 27
click at [1493, 616] on input "6" at bounding box center [1018, 619] width 968 height 27
click at [1493, 616] on input "7" at bounding box center [1018, 619] width 968 height 27
click at [1493, 616] on input "8" at bounding box center [1018, 619] width 968 height 27
click at [1493, 616] on input "9" at bounding box center [1018, 619] width 968 height 27
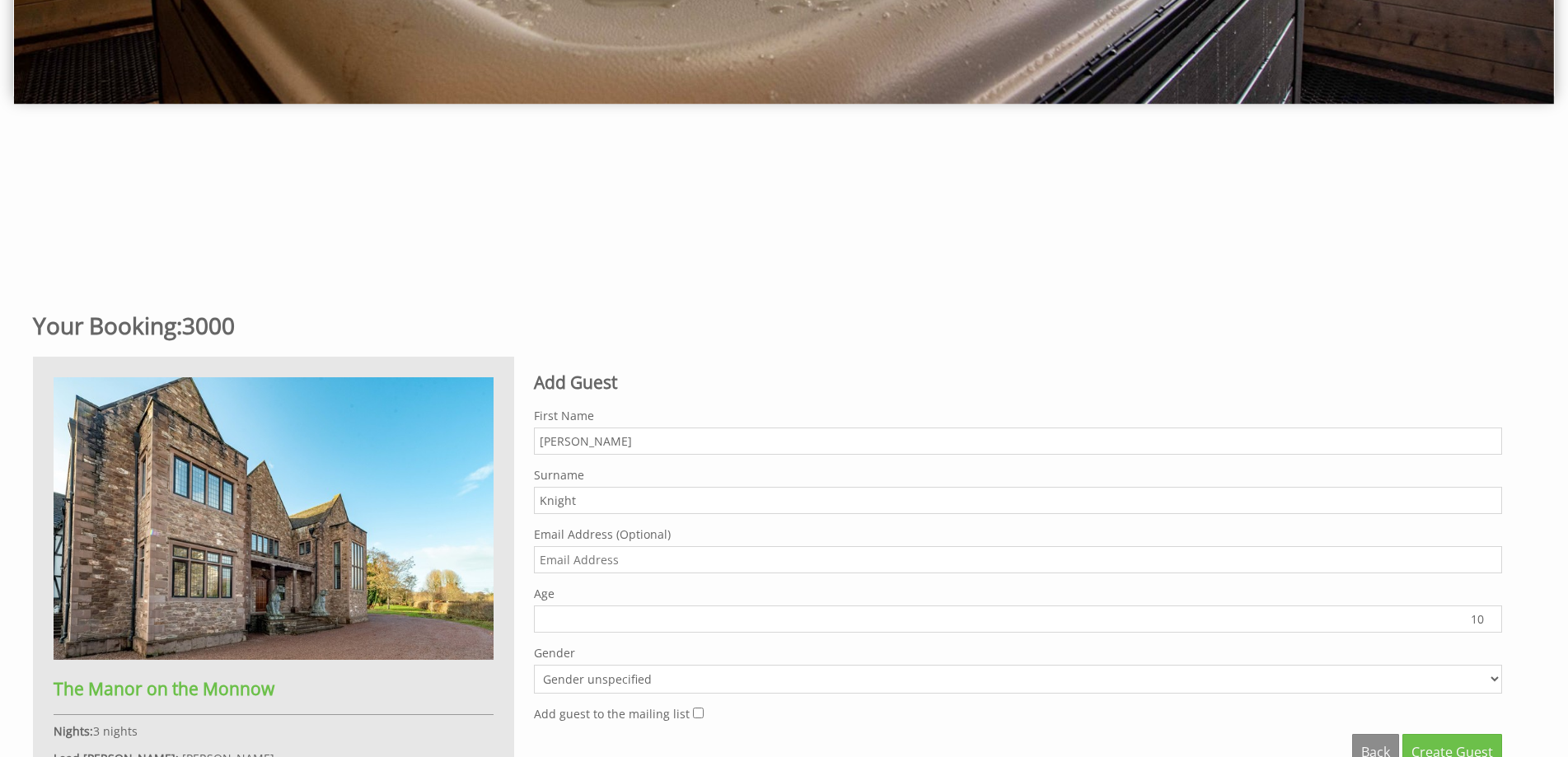
click at [1493, 616] on input "10" at bounding box center [1018, 619] width 968 height 27
click at [1493, 616] on input "11" at bounding box center [1018, 619] width 968 height 27
click at [1493, 616] on input "12" at bounding box center [1018, 619] width 968 height 27
click at [1493, 616] on input "13" at bounding box center [1018, 619] width 968 height 27
click at [1493, 616] on input "14" at bounding box center [1018, 619] width 968 height 27
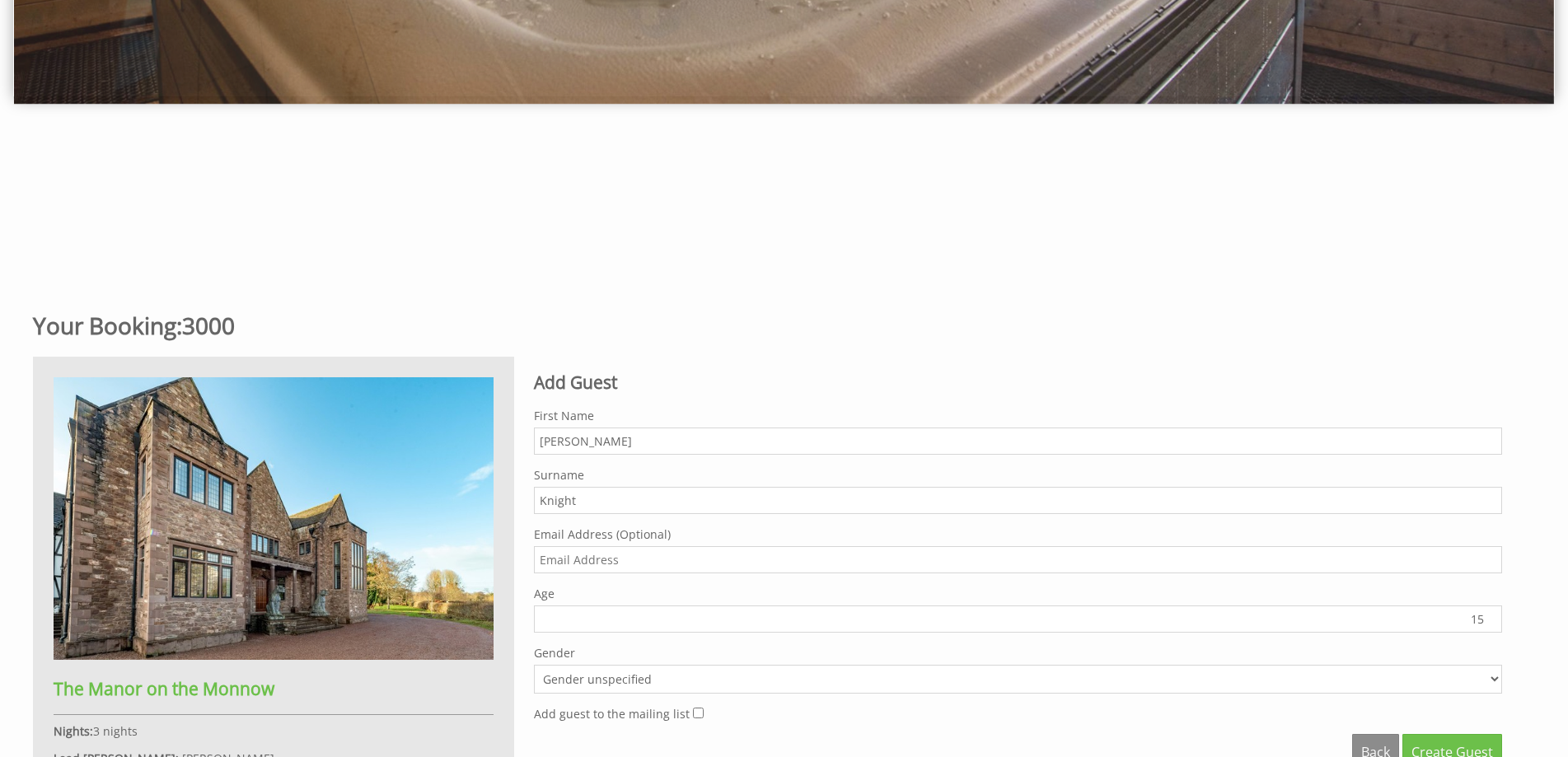
click at [1493, 616] on input "15" at bounding box center [1018, 619] width 968 height 27
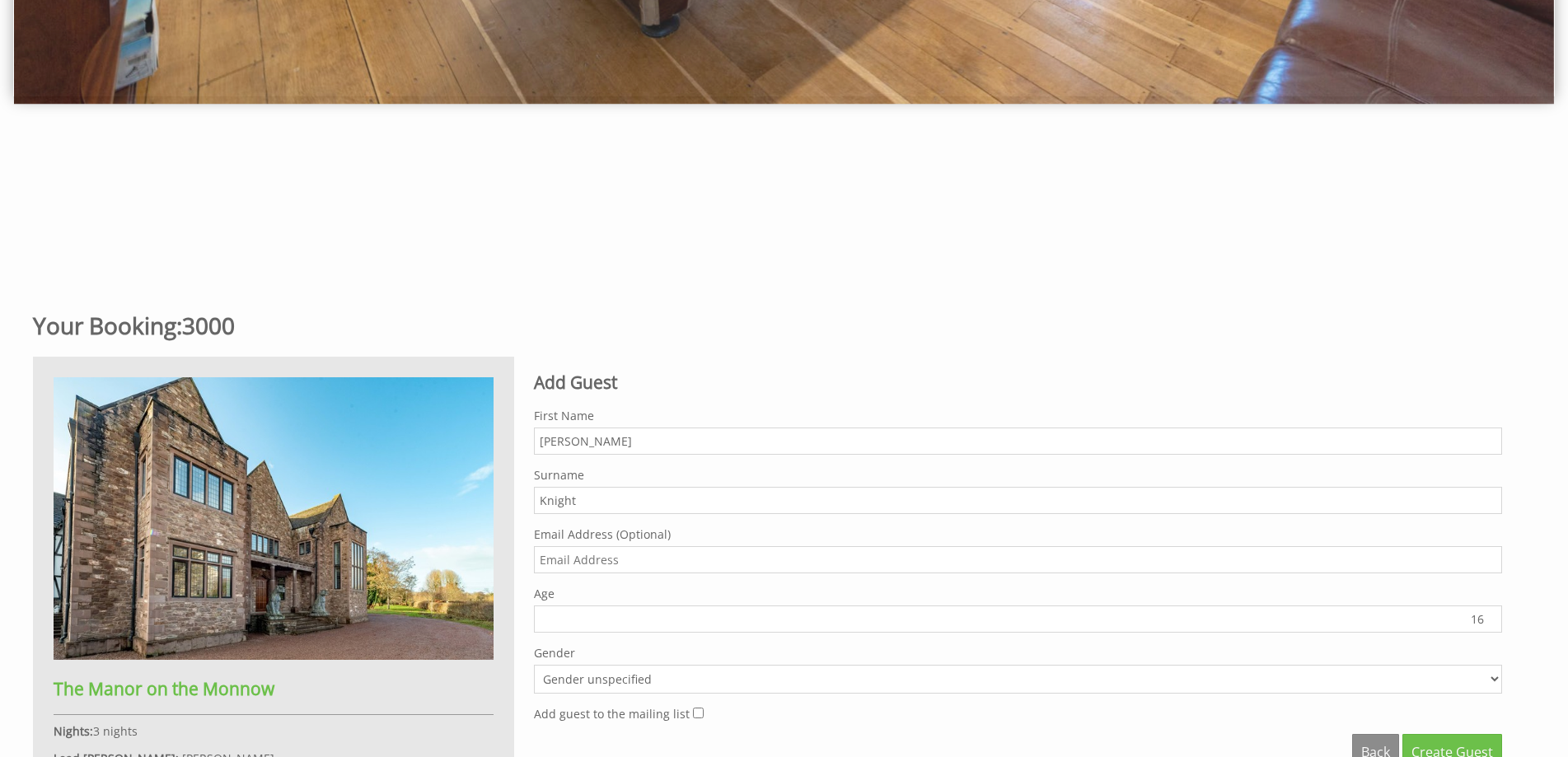
click at [1493, 616] on input "16" at bounding box center [1018, 619] width 968 height 27
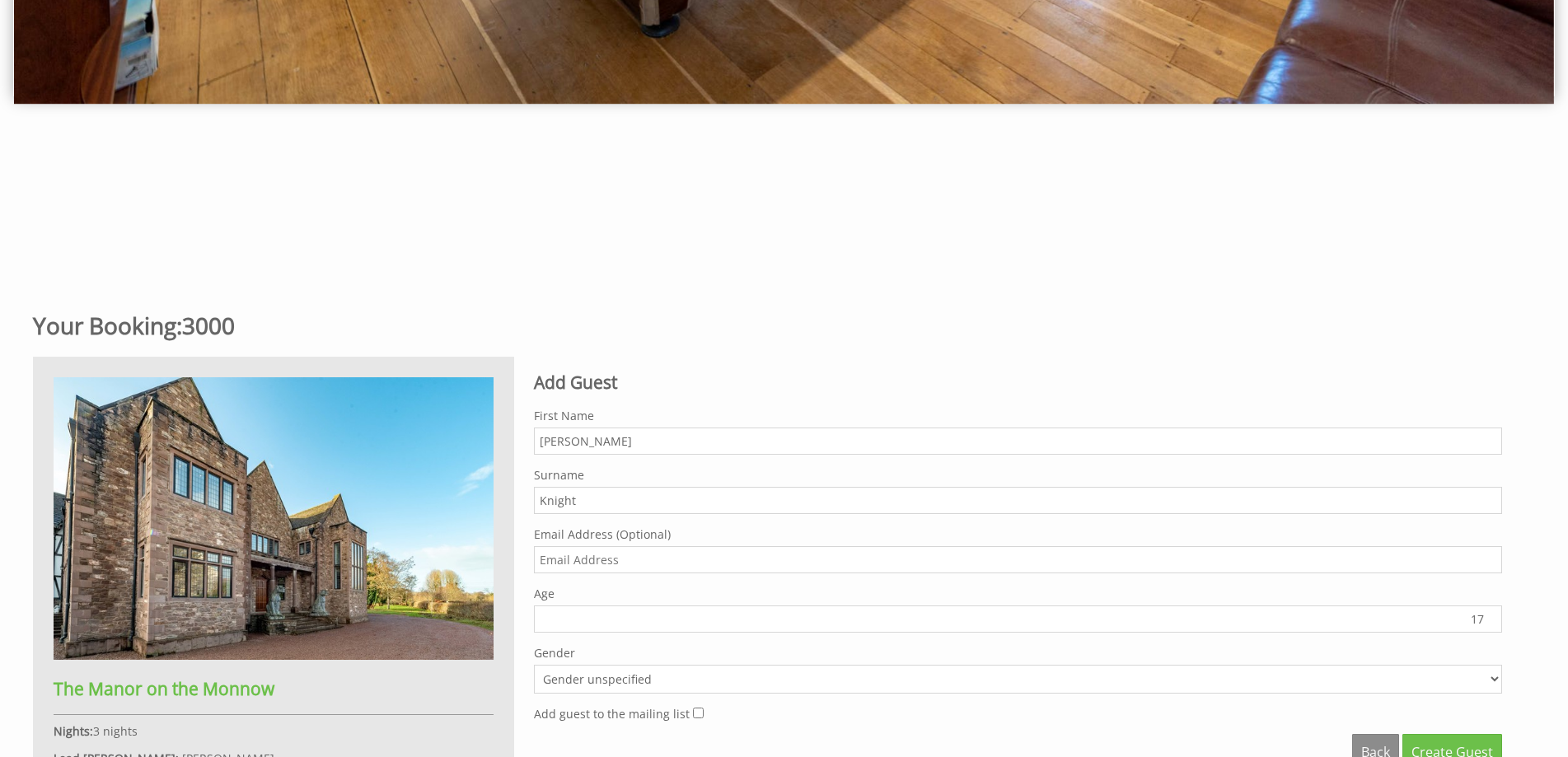
click at [1493, 616] on input "17" at bounding box center [1018, 619] width 968 height 27
click at [1493, 616] on input "18" at bounding box center [1018, 619] width 968 height 27
click at [1493, 616] on input "19" at bounding box center [1018, 619] width 968 height 27
click at [1493, 616] on input "20" at bounding box center [1018, 619] width 968 height 27
click at [1493, 616] on input "21" at bounding box center [1018, 619] width 968 height 27
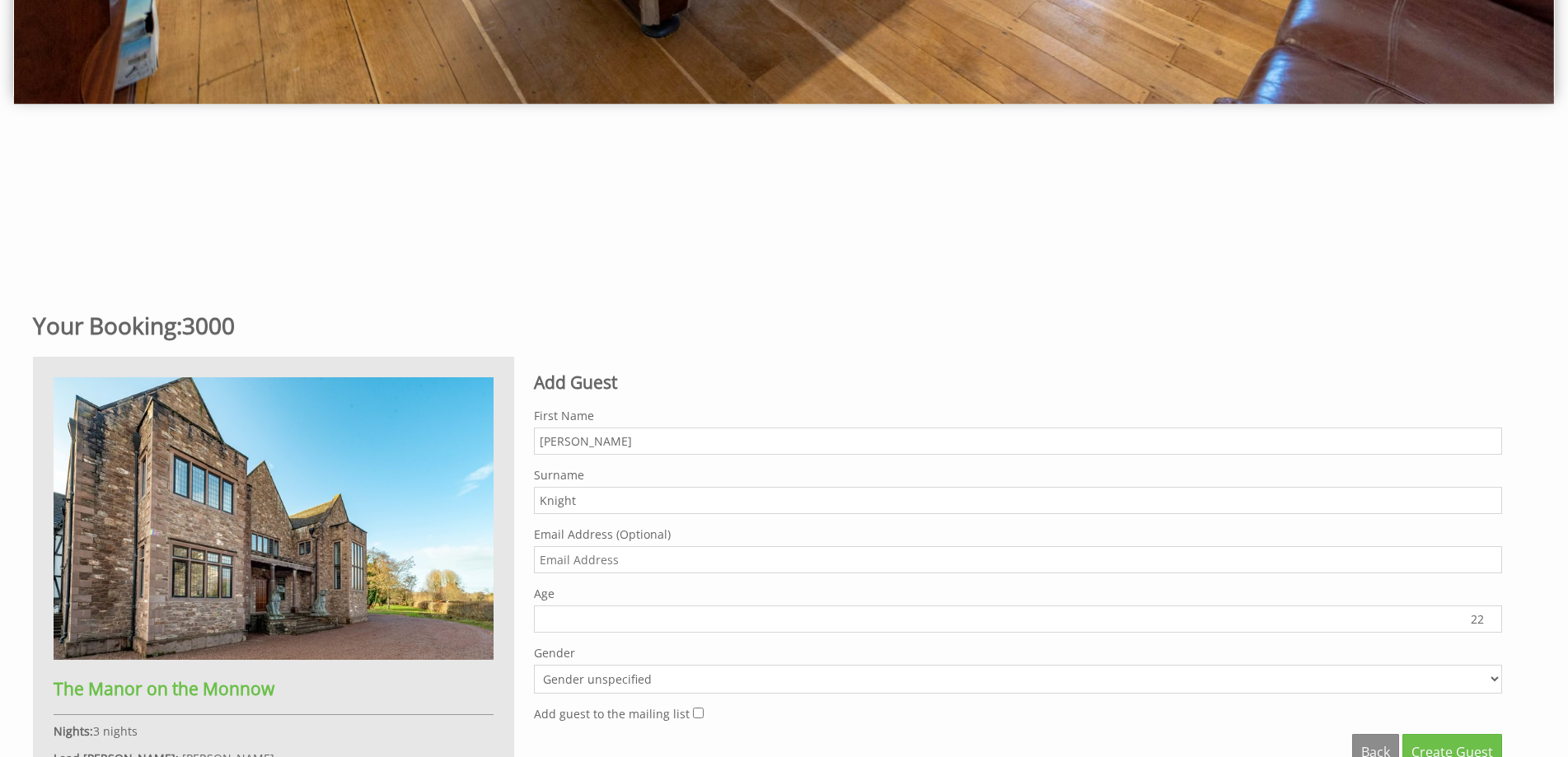
click at [1493, 616] on input "22" at bounding box center [1018, 619] width 968 height 27
click at [1493, 616] on input "23" at bounding box center [1018, 619] width 968 height 27
click at [1493, 616] on input "24" at bounding box center [1018, 619] width 968 height 27
click at [1493, 616] on input "25" at bounding box center [1018, 619] width 968 height 27
click at [1493, 616] on input "26" at bounding box center [1018, 619] width 968 height 27
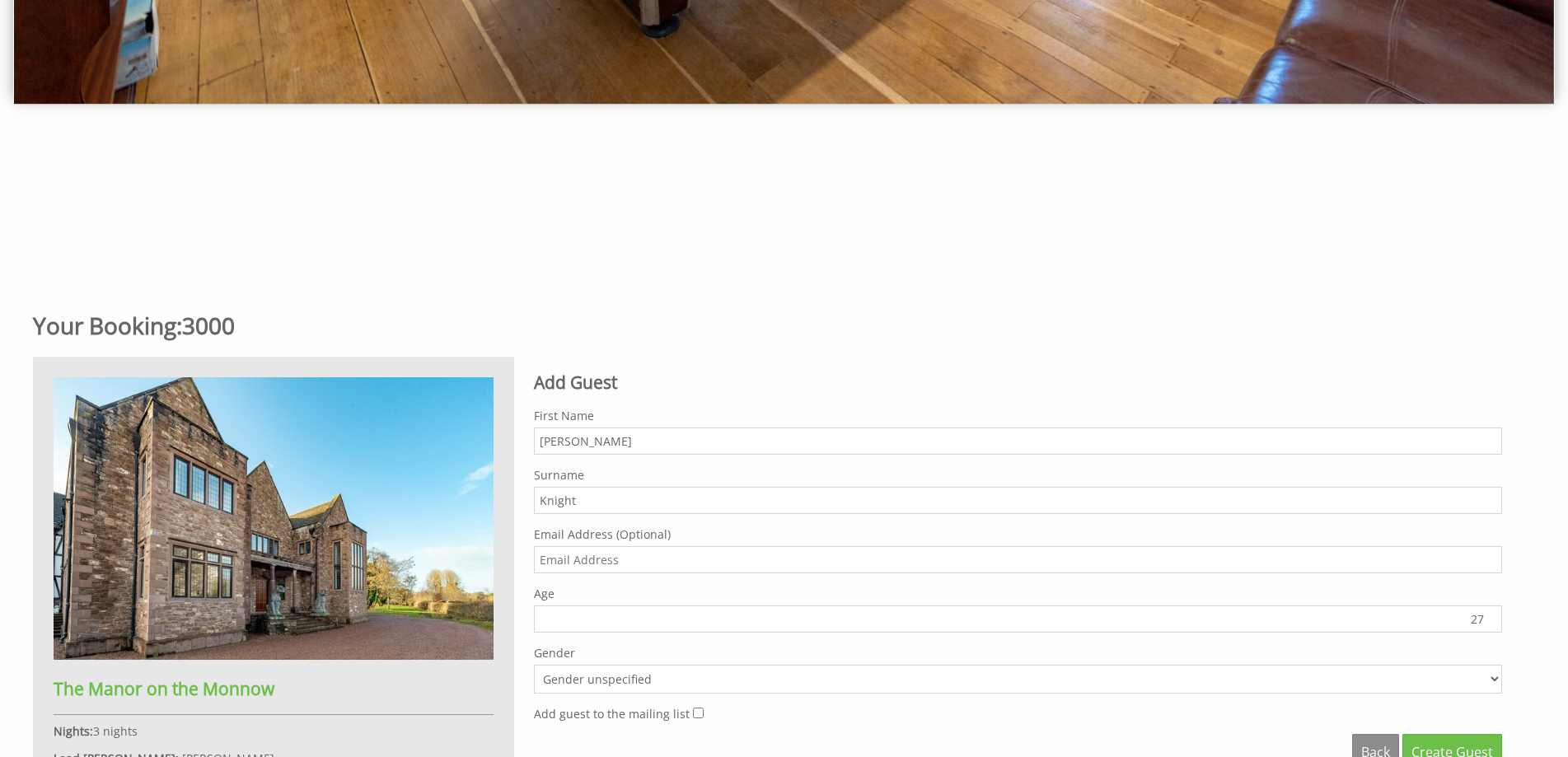
click at [1493, 616] on input "27" at bounding box center [1018, 619] width 968 height 27
click at [1493, 616] on input "28" at bounding box center [1018, 619] width 968 height 27
click at [1493, 616] on input "29" at bounding box center [1018, 619] width 968 height 27
click at [1493, 616] on input "30" at bounding box center [1018, 619] width 968 height 27
click at [1493, 616] on input "31" at bounding box center [1018, 619] width 968 height 27
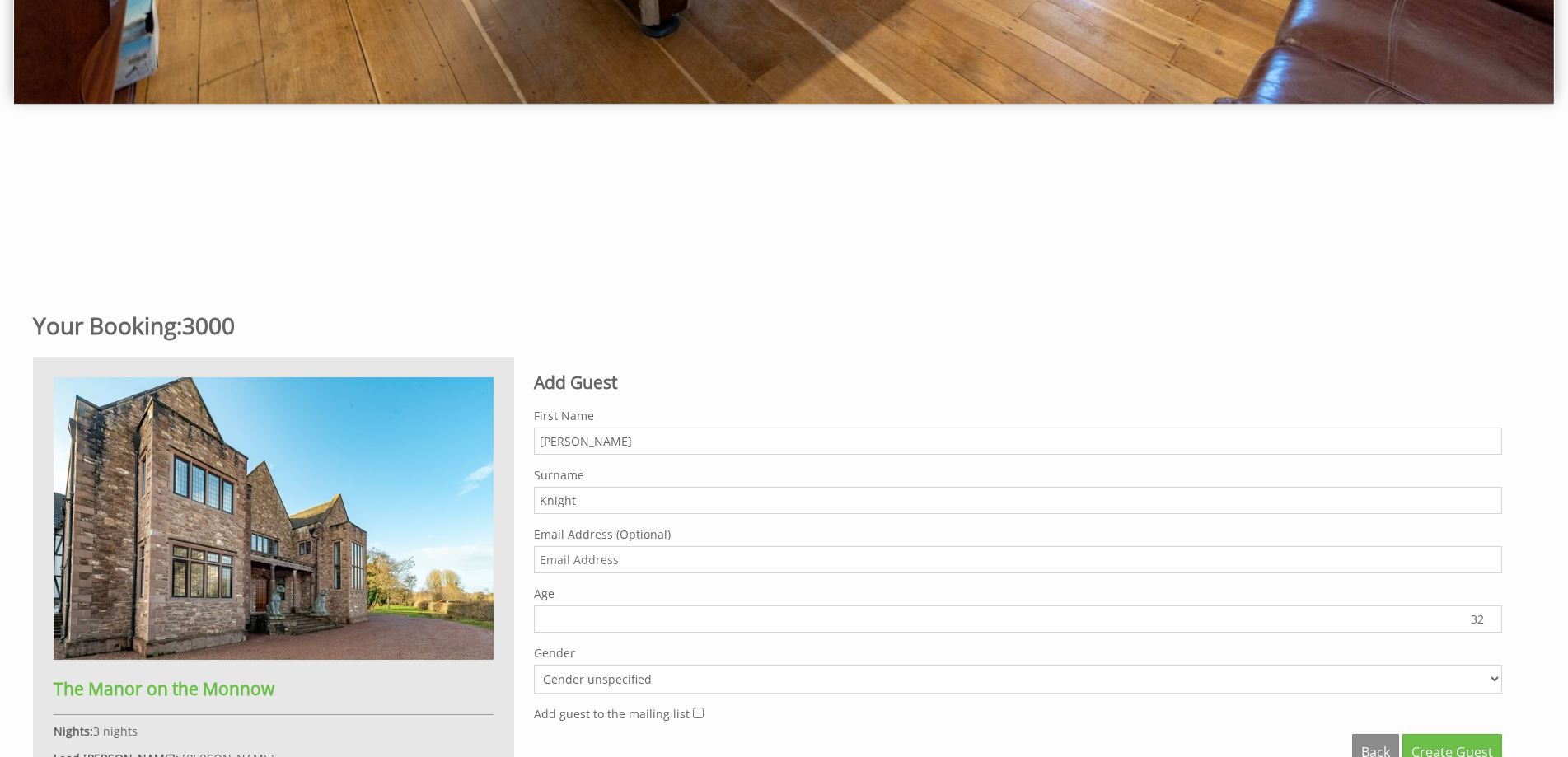
click at [1493, 616] on input "32" at bounding box center [1018, 619] width 968 height 27
click at [1493, 616] on input "33" at bounding box center [1018, 619] width 968 height 27
click at [1493, 616] on input "34" at bounding box center [1018, 619] width 968 height 27
click at [1493, 616] on input "35" at bounding box center [1018, 619] width 968 height 27
click at [1493, 616] on input "36" at bounding box center [1018, 619] width 968 height 27
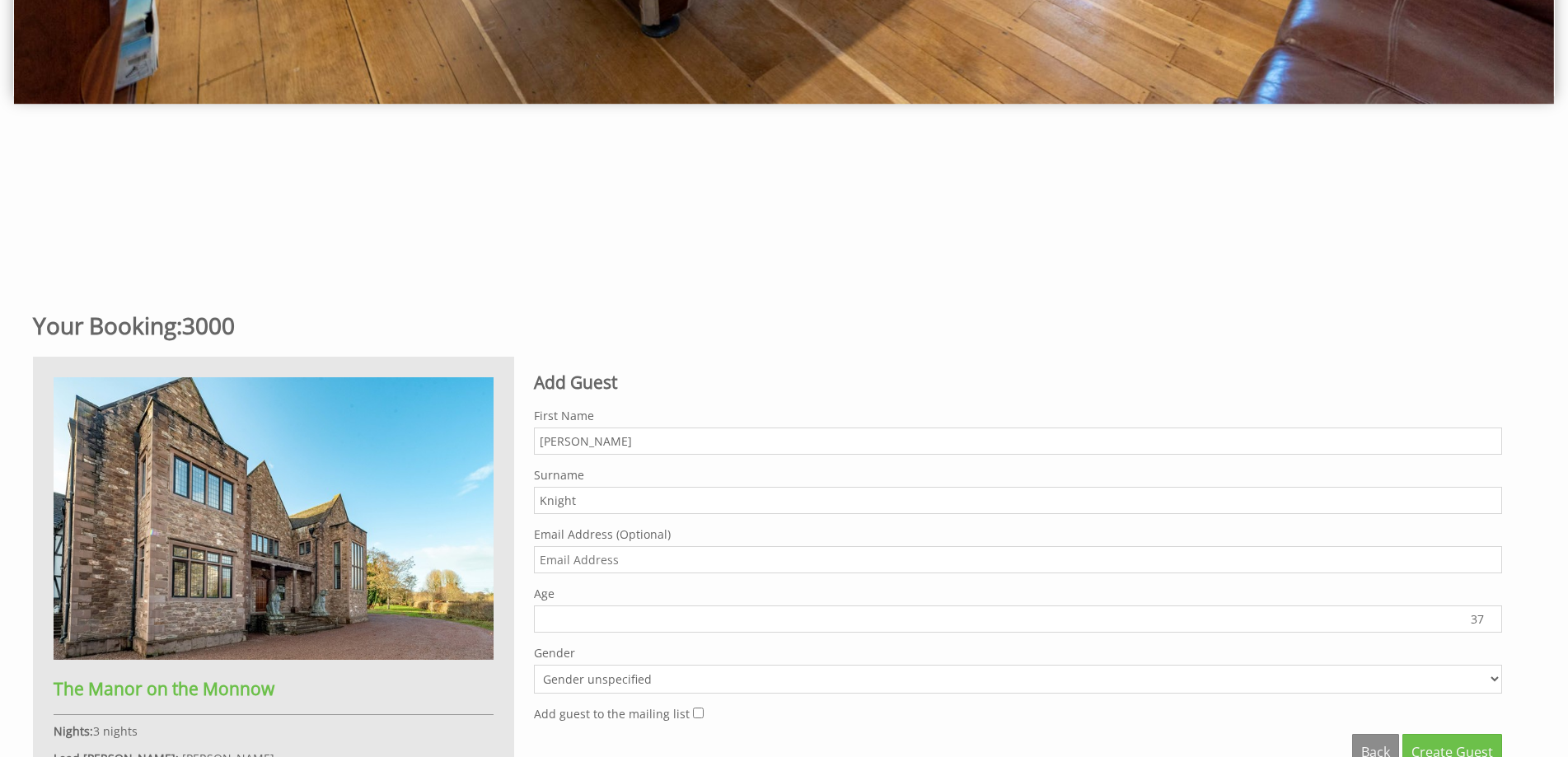
click at [1493, 616] on input "37" at bounding box center [1018, 619] width 968 height 27
click at [1493, 616] on input "38" at bounding box center [1018, 619] width 968 height 27
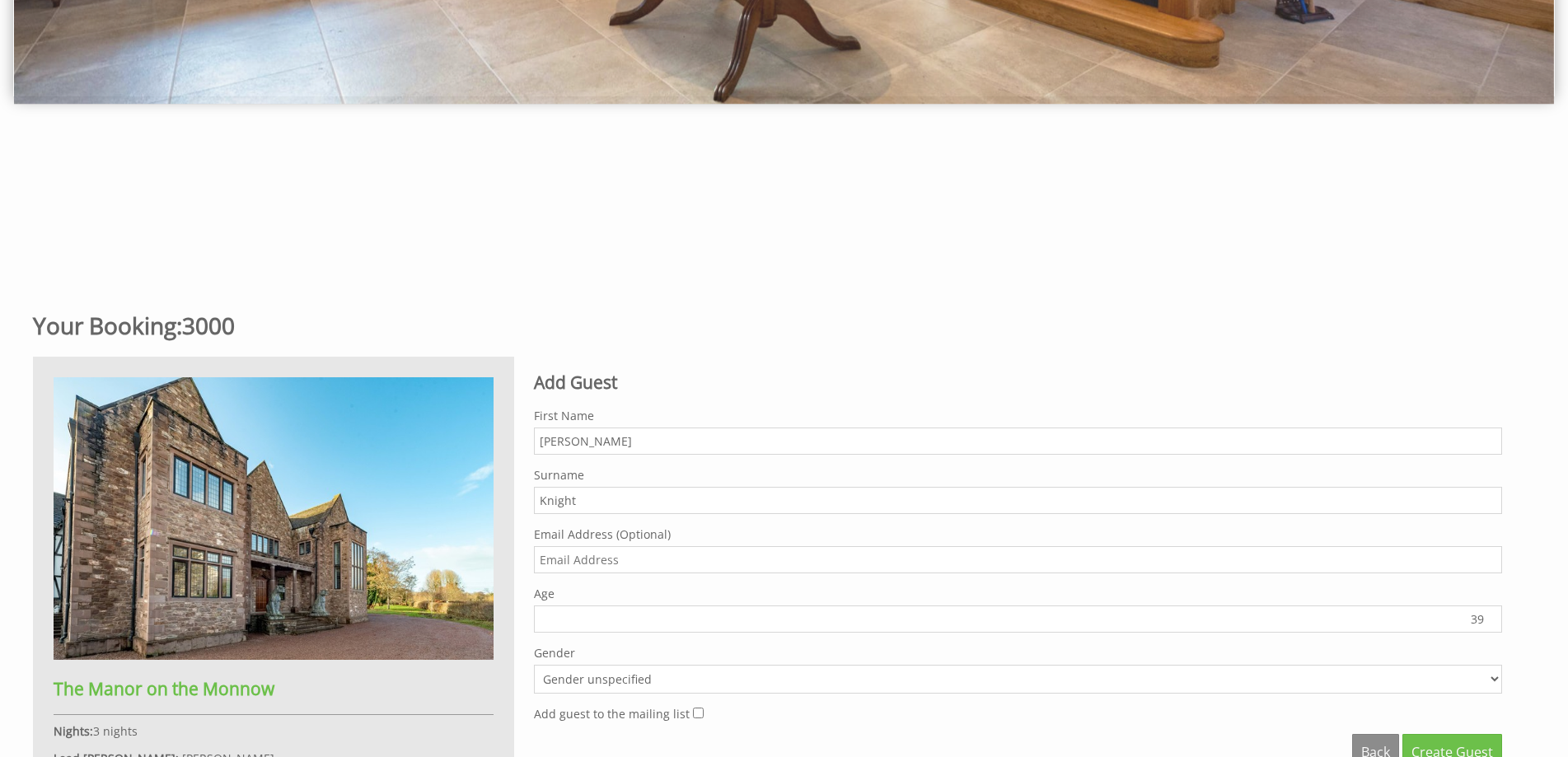
click at [1493, 616] on input "39" at bounding box center [1018, 619] width 968 height 27
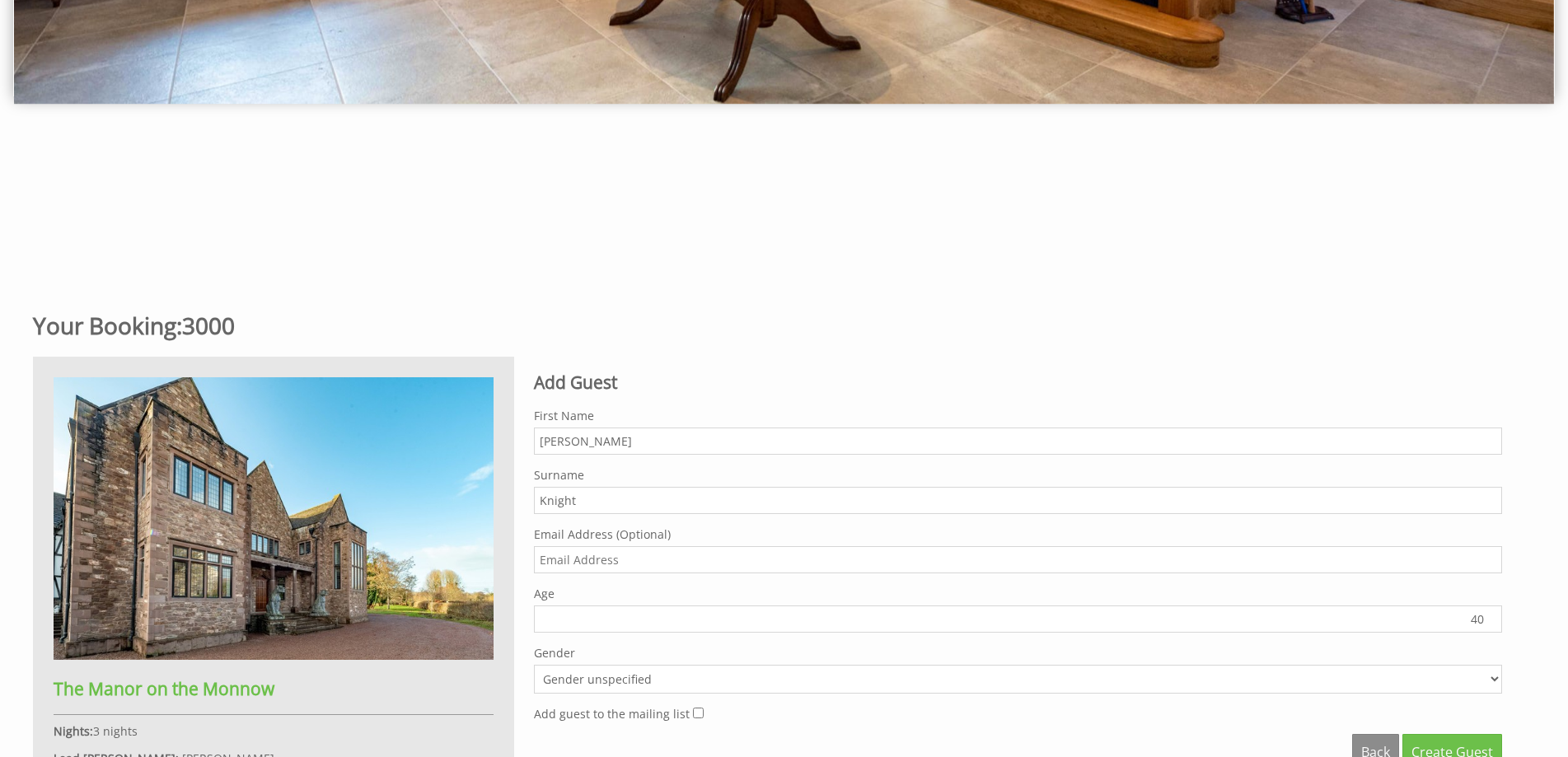
type input "40"
click at [1493, 616] on input "40" at bounding box center [1018, 619] width 968 height 27
click at [1489, 674] on select "Gender unspecified Gender male Gender female" at bounding box center [1018, 678] width 968 height 28
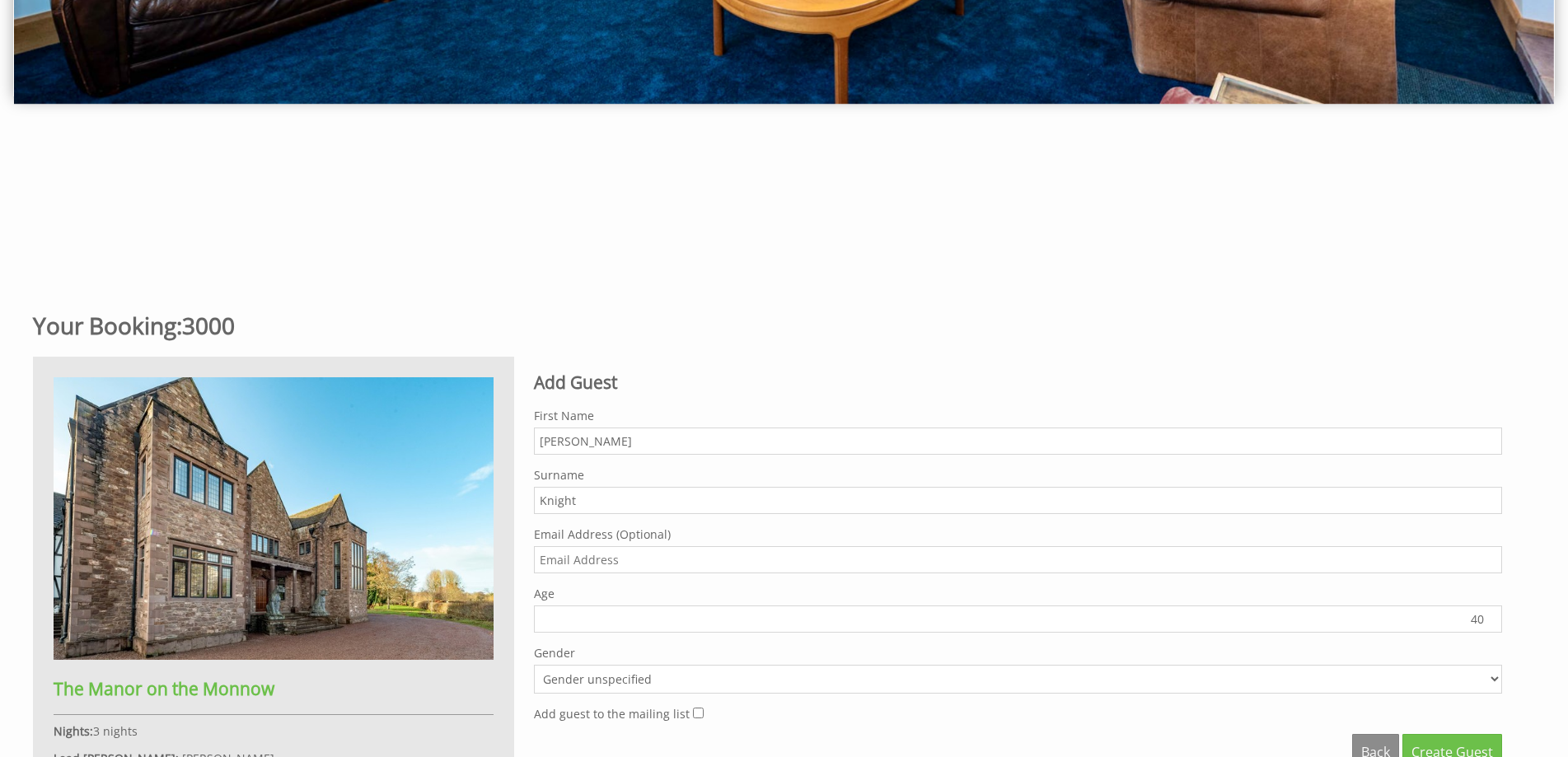
select select "gender_female"
click at [534, 665] on select "Gender unspecified Gender male Gender female" at bounding box center [1018, 678] width 968 height 28
click at [1435, 752] on span "Create Guest" at bounding box center [1452, 752] width 82 height 18
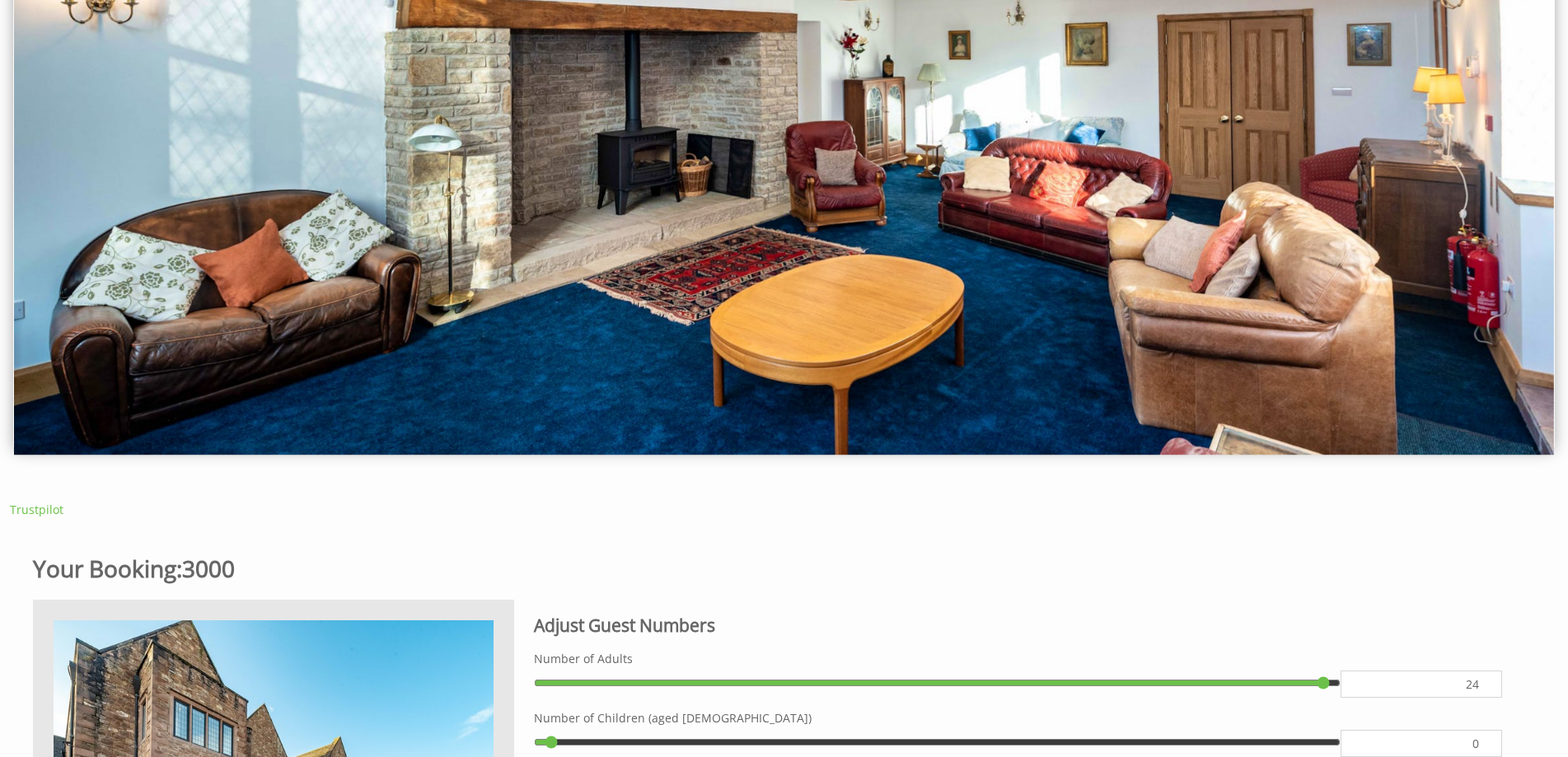
scroll to position [114, 0]
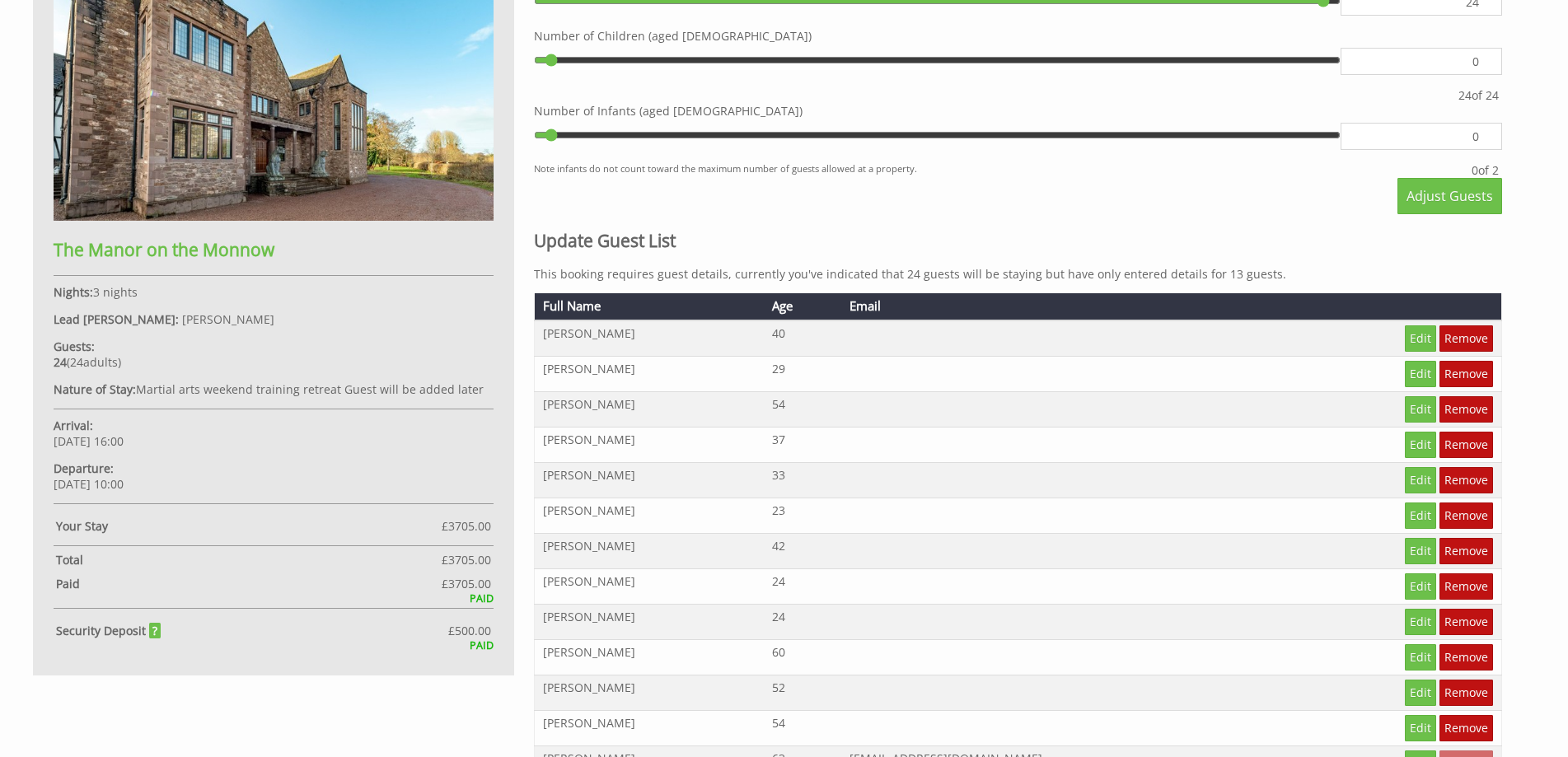
scroll to position [917, 0]
